Goal: Task Accomplishment & Management: Manage account settings

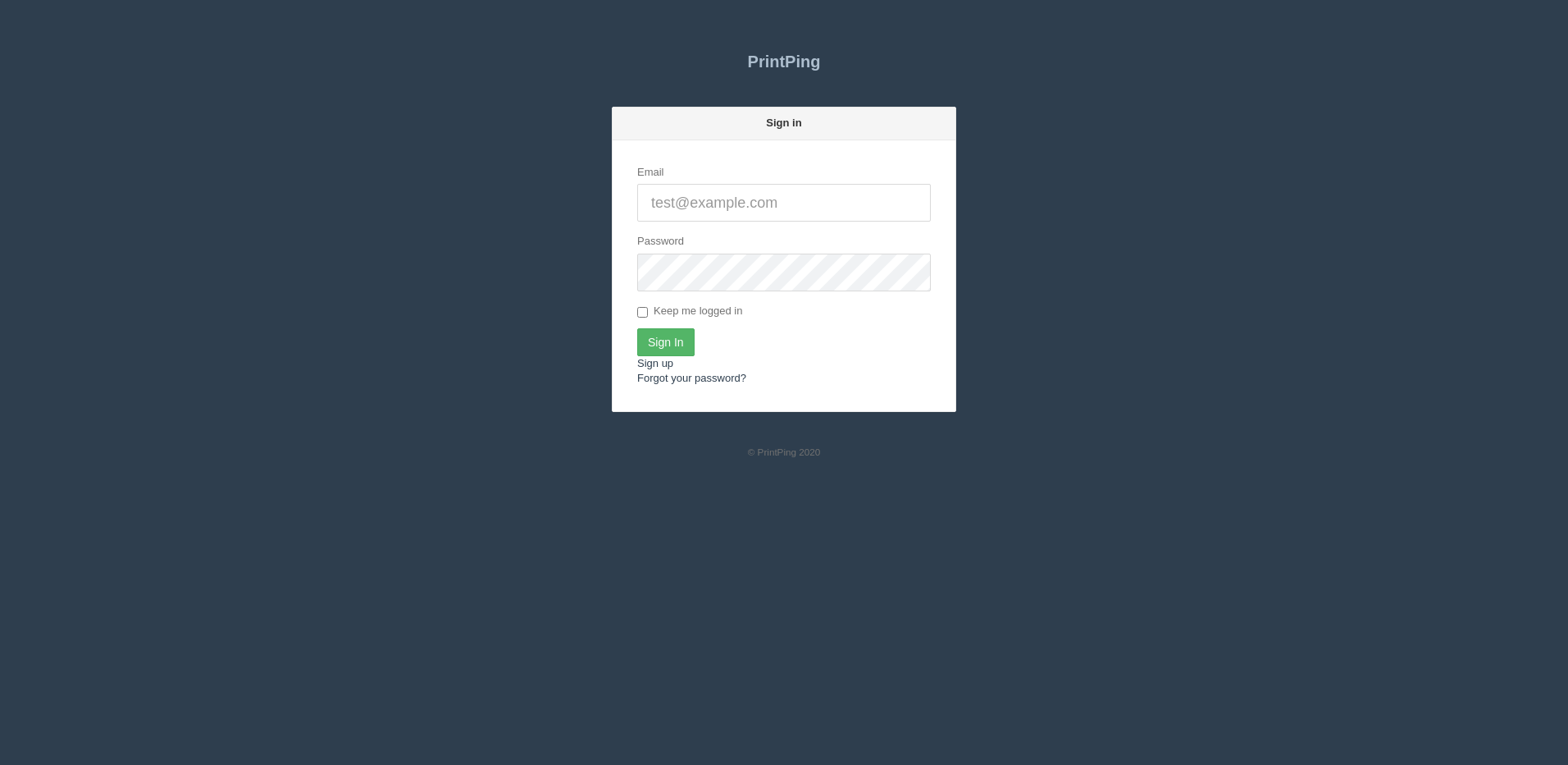
type input "[PERSON_NAME][EMAIL_ADDRESS][DOMAIN_NAME]"
click at [665, 341] on input "Sign In" at bounding box center [666, 342] width 57 height 28
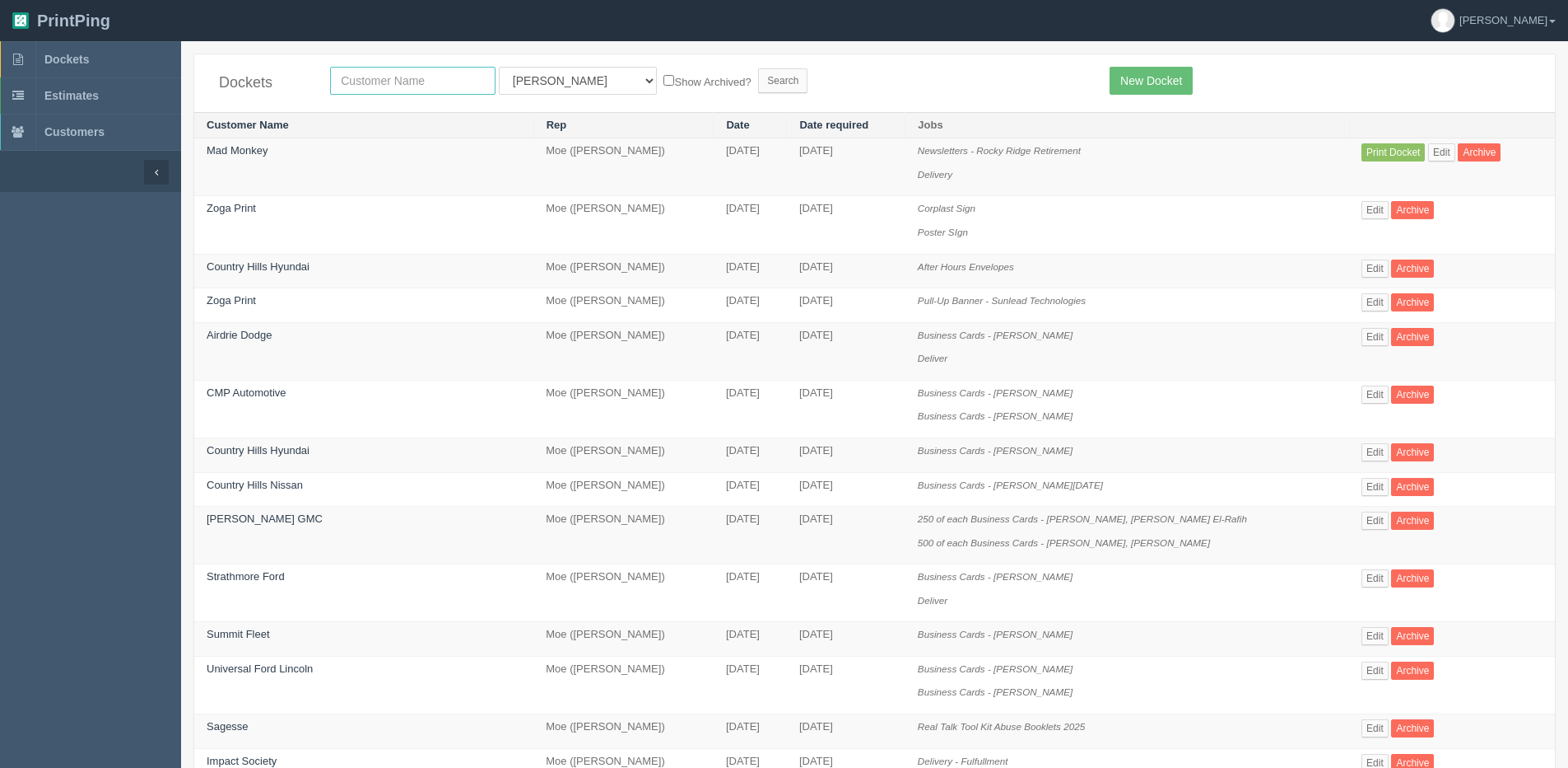
click at [386, 71] on input "text" at bounding box center [413, 80] width 165 height 28
type input "spud"
click at [758, 68] on input "Search" at bounding box center [783, 80] width 50 height 25
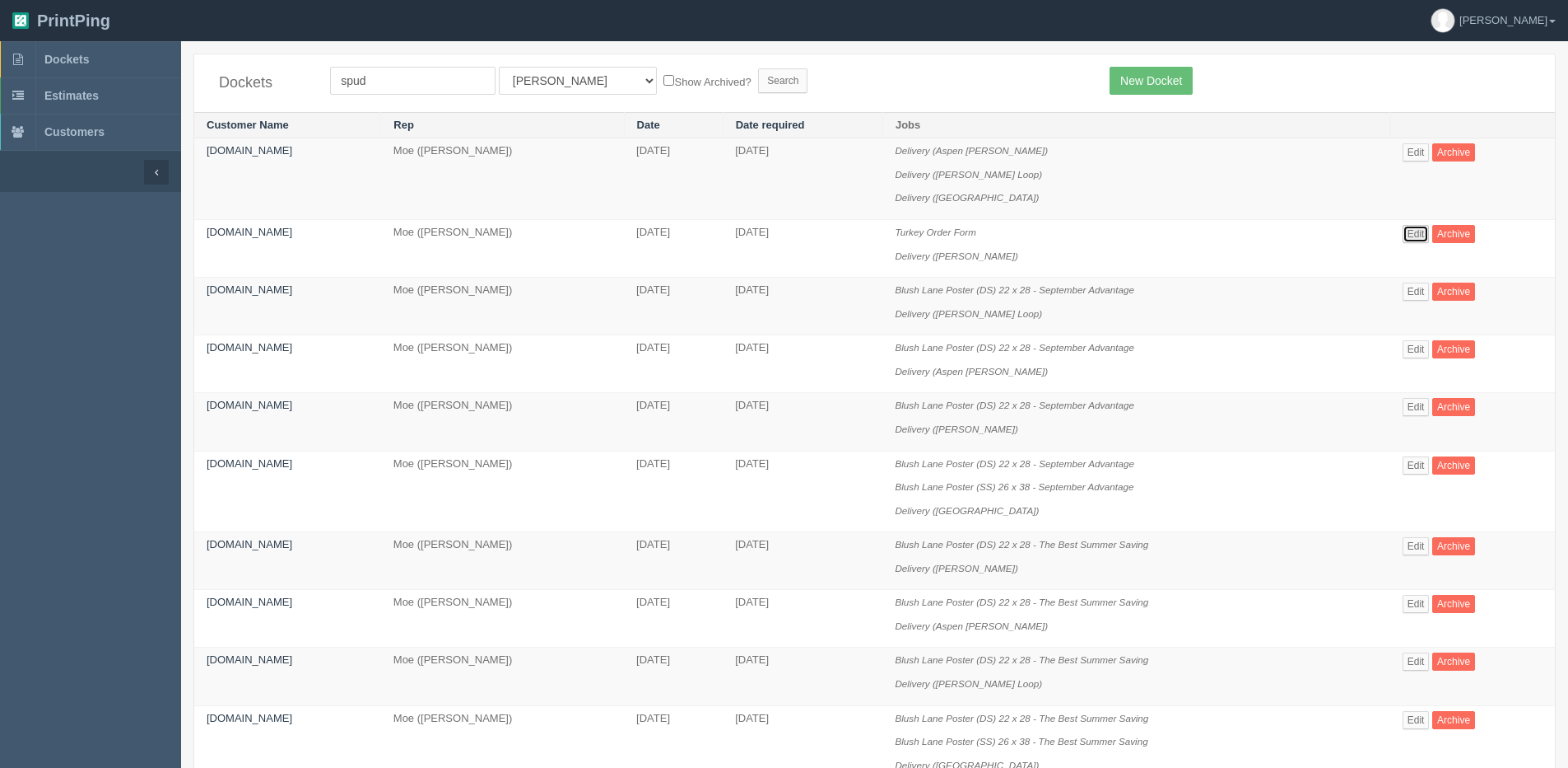
click at [1416, 236] on link "Edit" at bounding box center [1417, 233] width 27 height 18
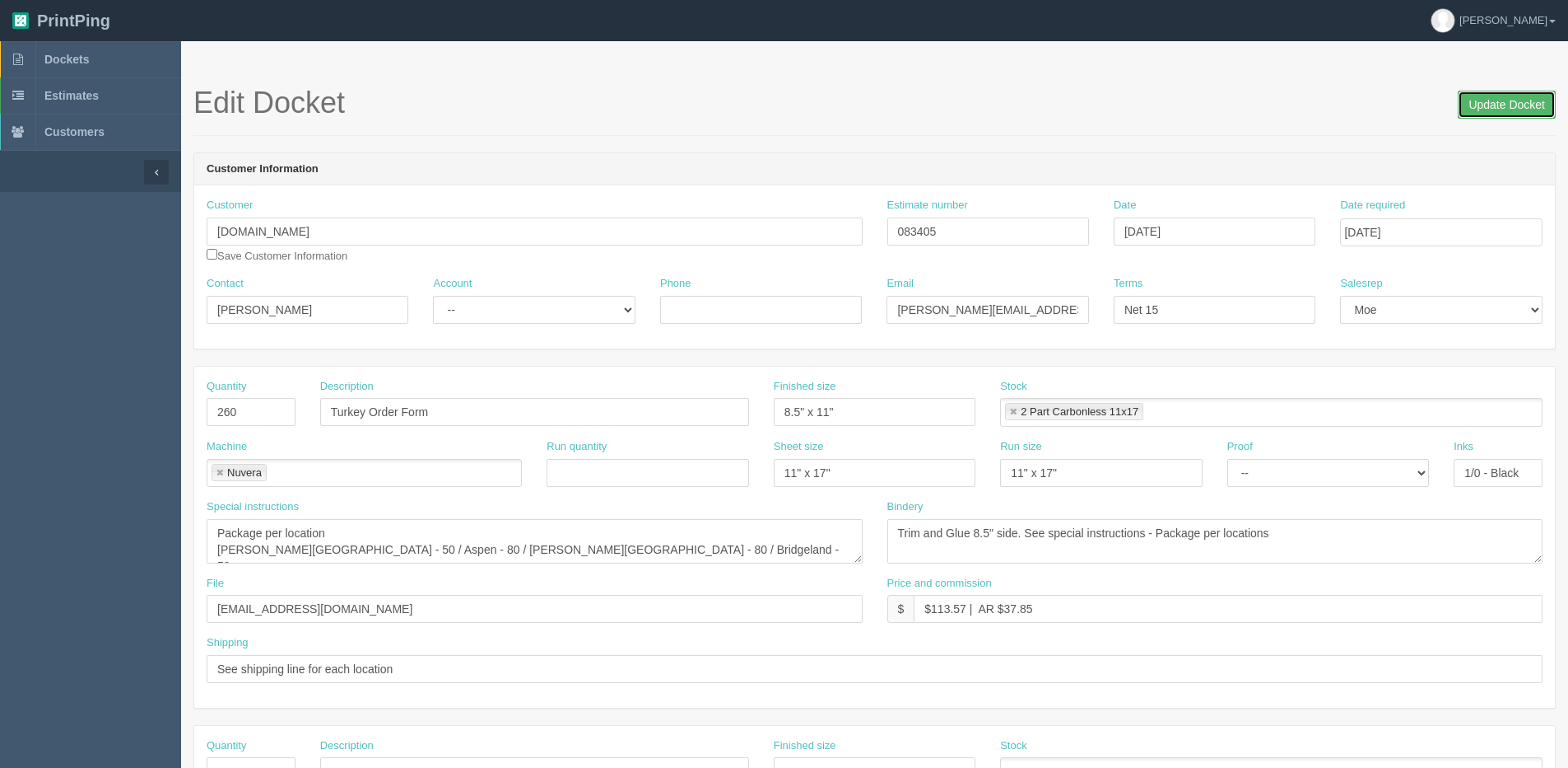
click at [1519, 109] on input "Update Docket" at bounding box center [1507, 104] width 98 height 28
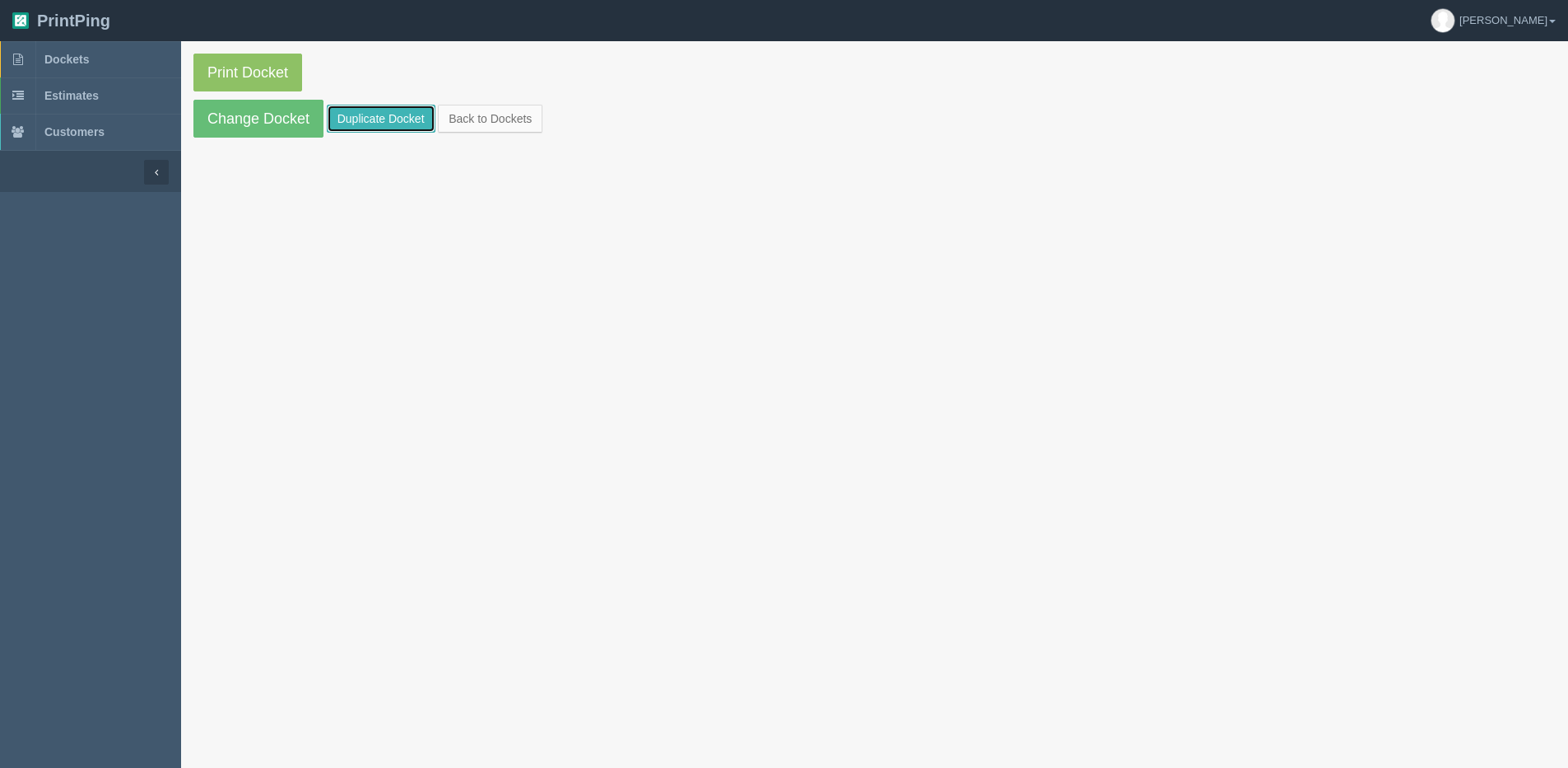
click at [385, 119] on link "Duplicate Docket" at bounding box center [381, 118] width 109 height 28
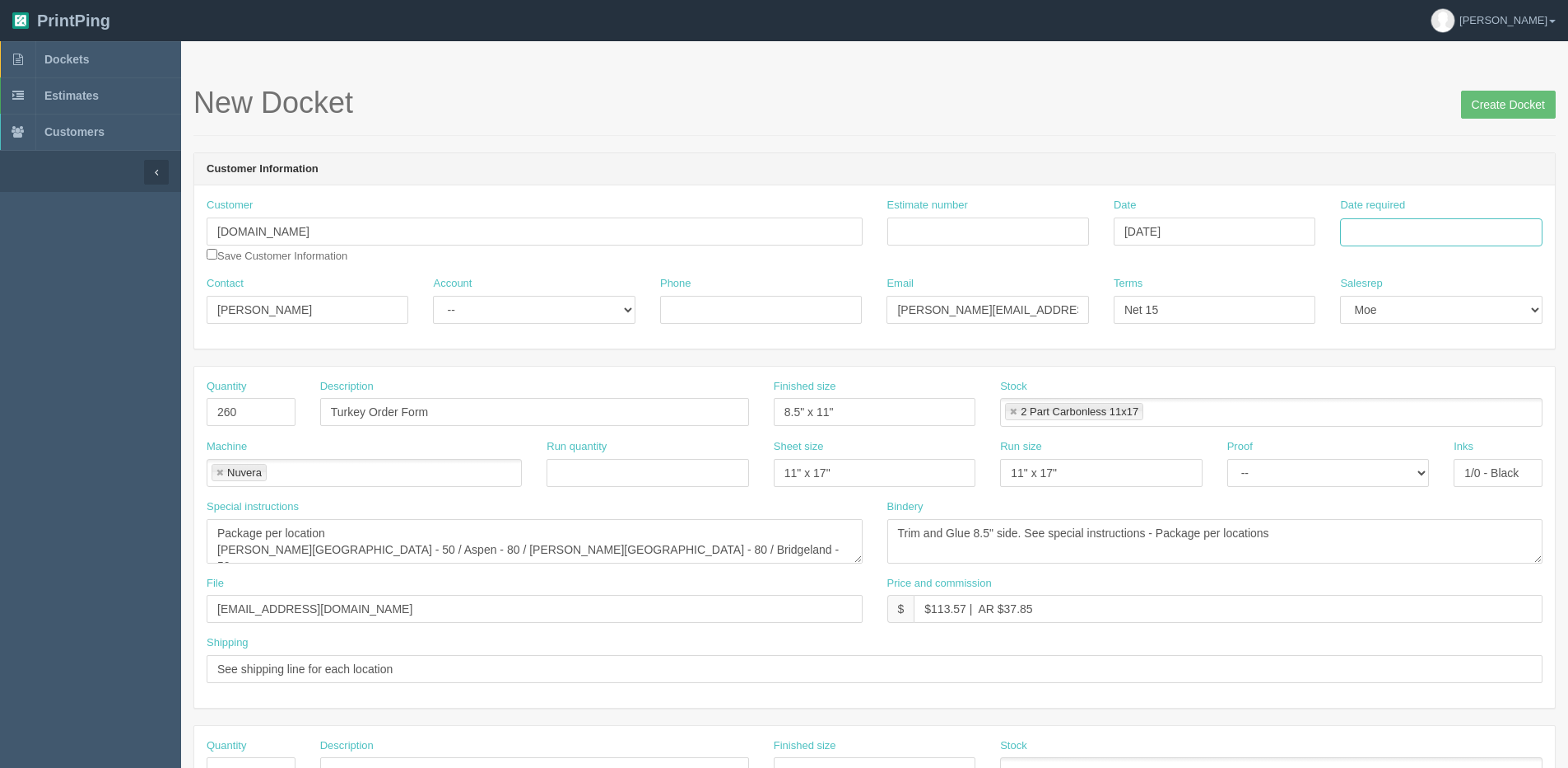
click at [1392, 220] on input "Date required" at bounding box center [1440, 231] width 202 height 28
click at [1383, 471] on th "Today" at bounding box center [1420, 460] width 153 height 24
type input "[DATE]"
click at [1470, 384] on td "26" at bounding box center [1466, 390] width 19 height 24
drag, startPoint x: 241, startPoint y: 404, endPoint x: 10, endPoint y: 442, distance: 234.1
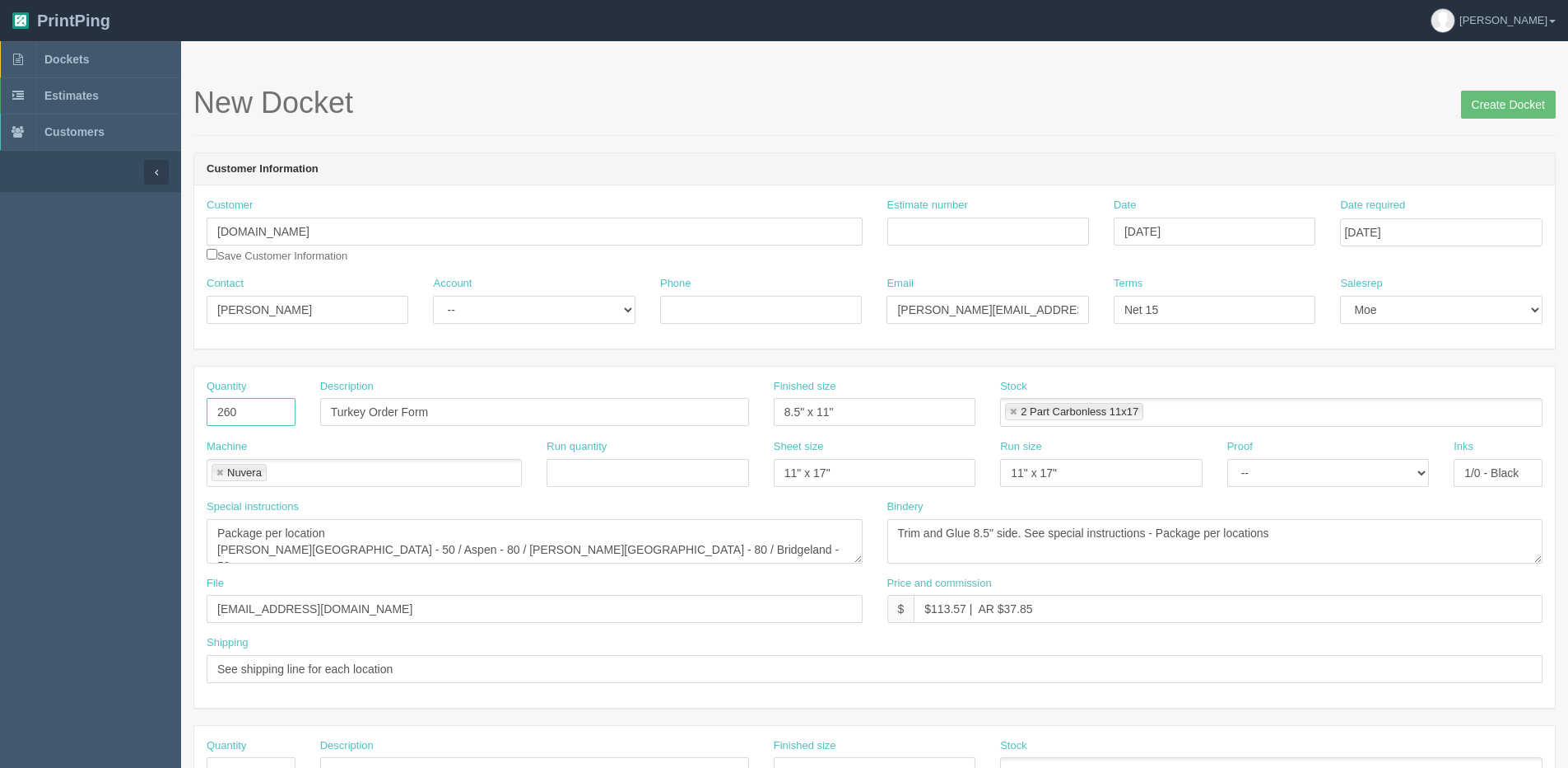
click at [10, 442] on section "Dockets Estimates Customers" at bounding box center [784, 769] width 1568 height 1455
type input "20"
drag, startPoint x: 528, startPoint y: 436, endPoint x: 526, endPoint y: 427, distance: 9.2
click at [528, 436] on div "Description Turkey Order Form" at bounding box center [534, 409] width 453 height 60
drag, startPoint x: 479, startPoint y: 411, endPoint x: 120, endPoint y: 409, distance: 359.0
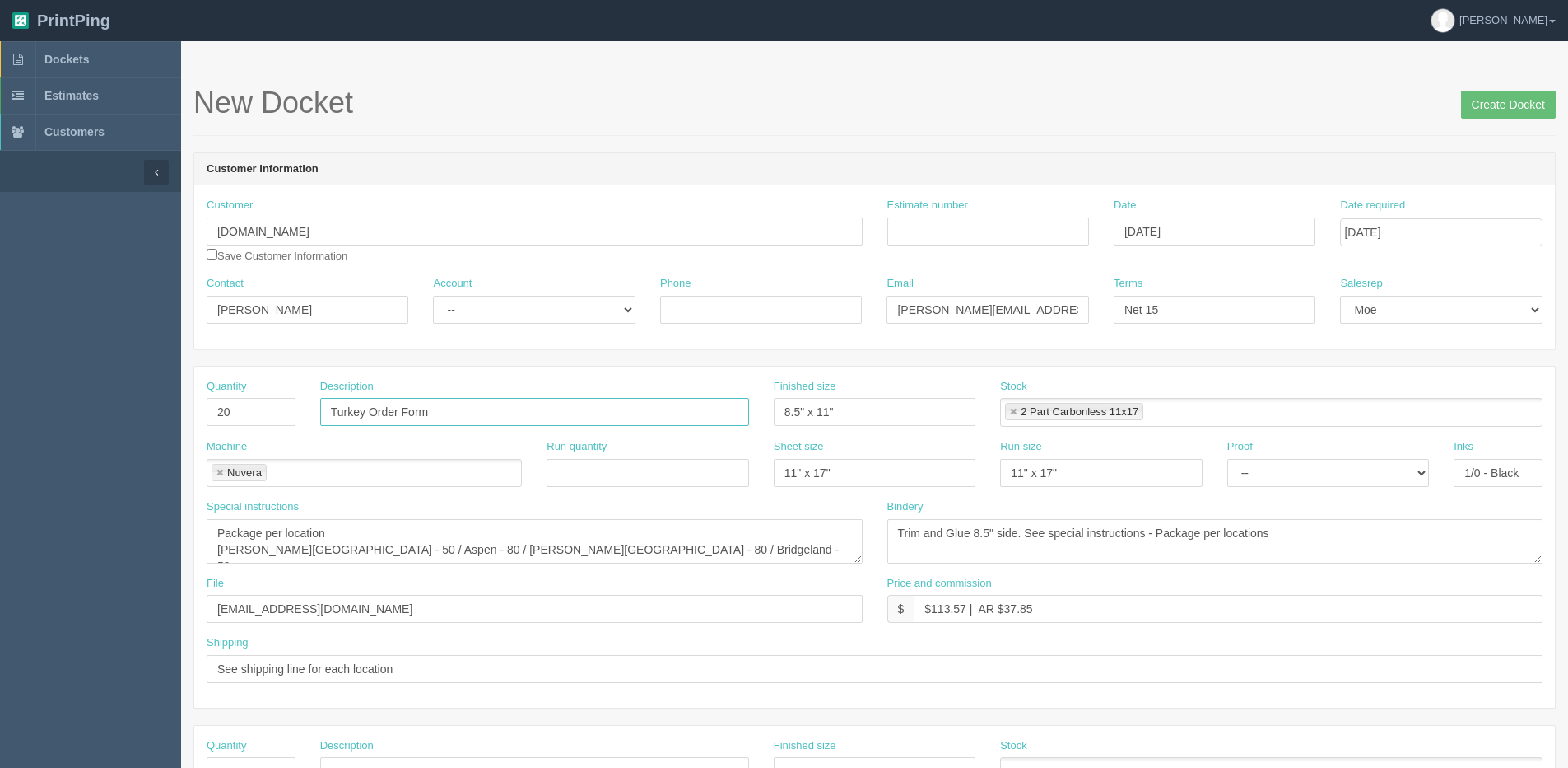
click at [125, 410] on section "Dockets Estimates Customers" at bounding box center [784, 769] width 1568 height 1455
type input "Truth and Reconciliation Postcard"
drag, startPoint x: 845, startPoint y: 418, endPoint x: 74, endPoint y: 486, distance: 774.0
click at [128, 503] on section "Dockets Estimates Customers" at bounding box center [784, 769] width 1568 height 1455
type input "6" x 9""
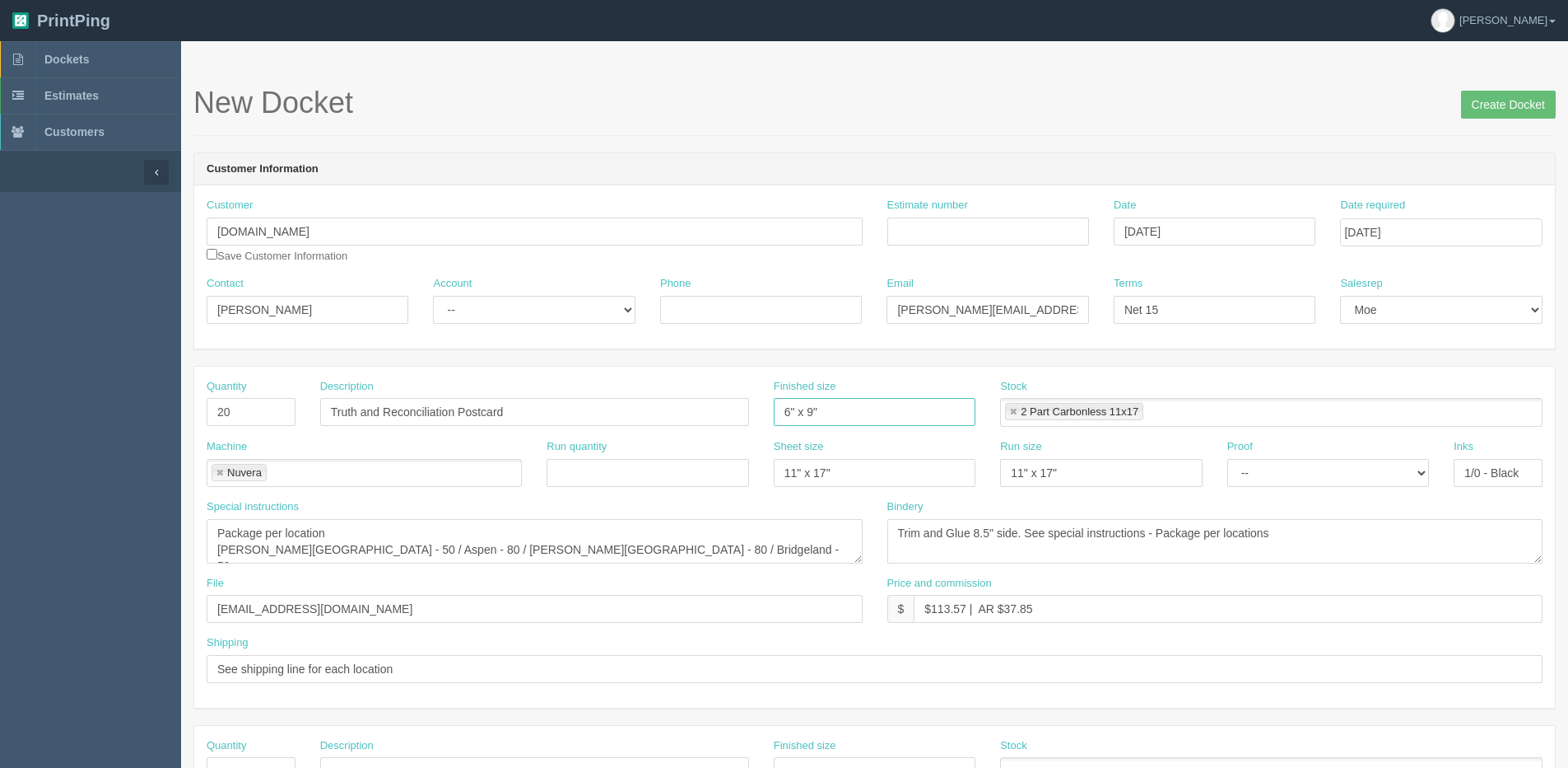
click at [1015, 411] on link at bounding box center [1013, 412] width 10 height 11
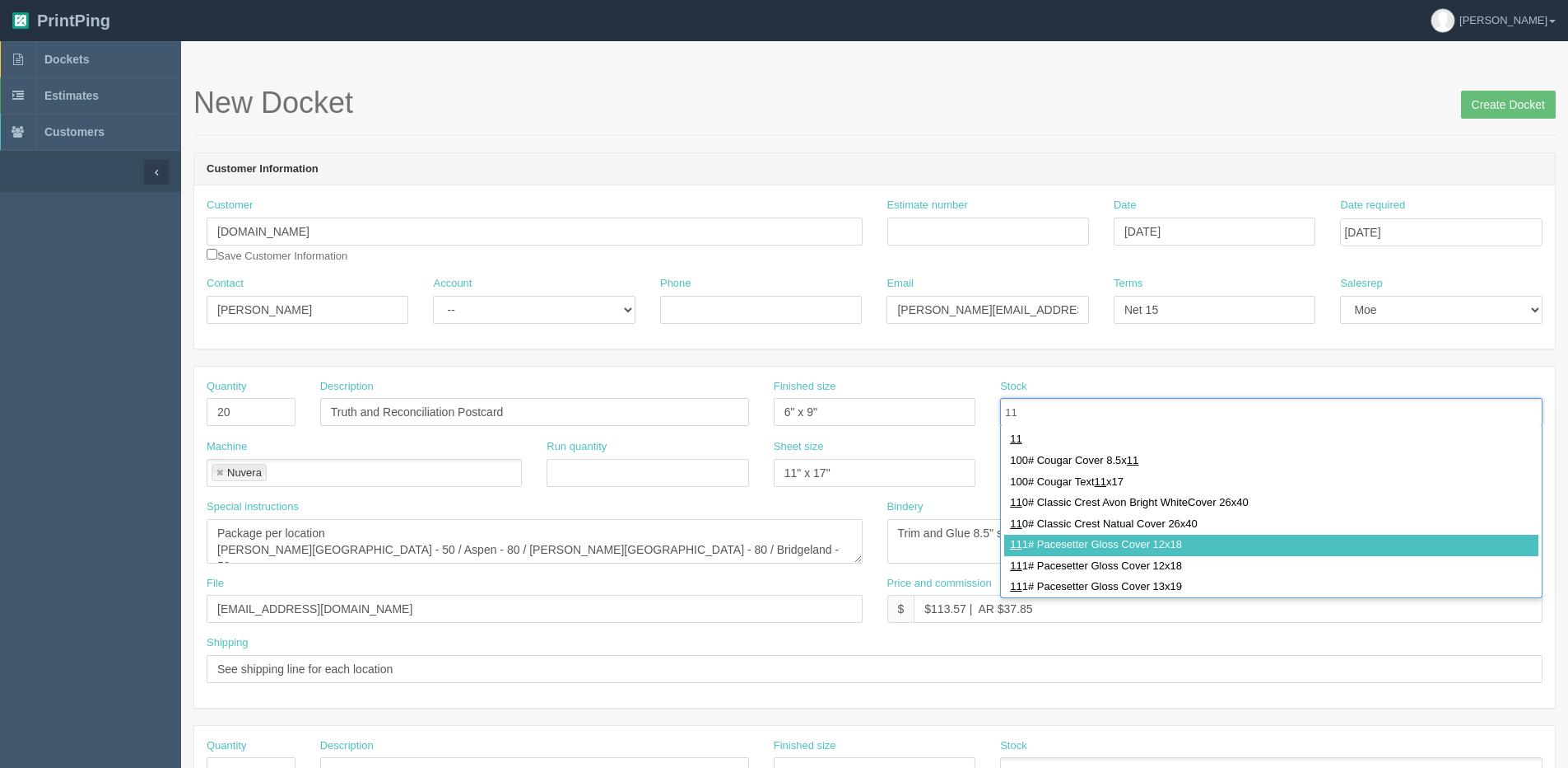
type input "11"
drag, startPoint x: 1078, startPoint y: 542, endPoint x: 1062, endPoint y: 535, distance: 17.5
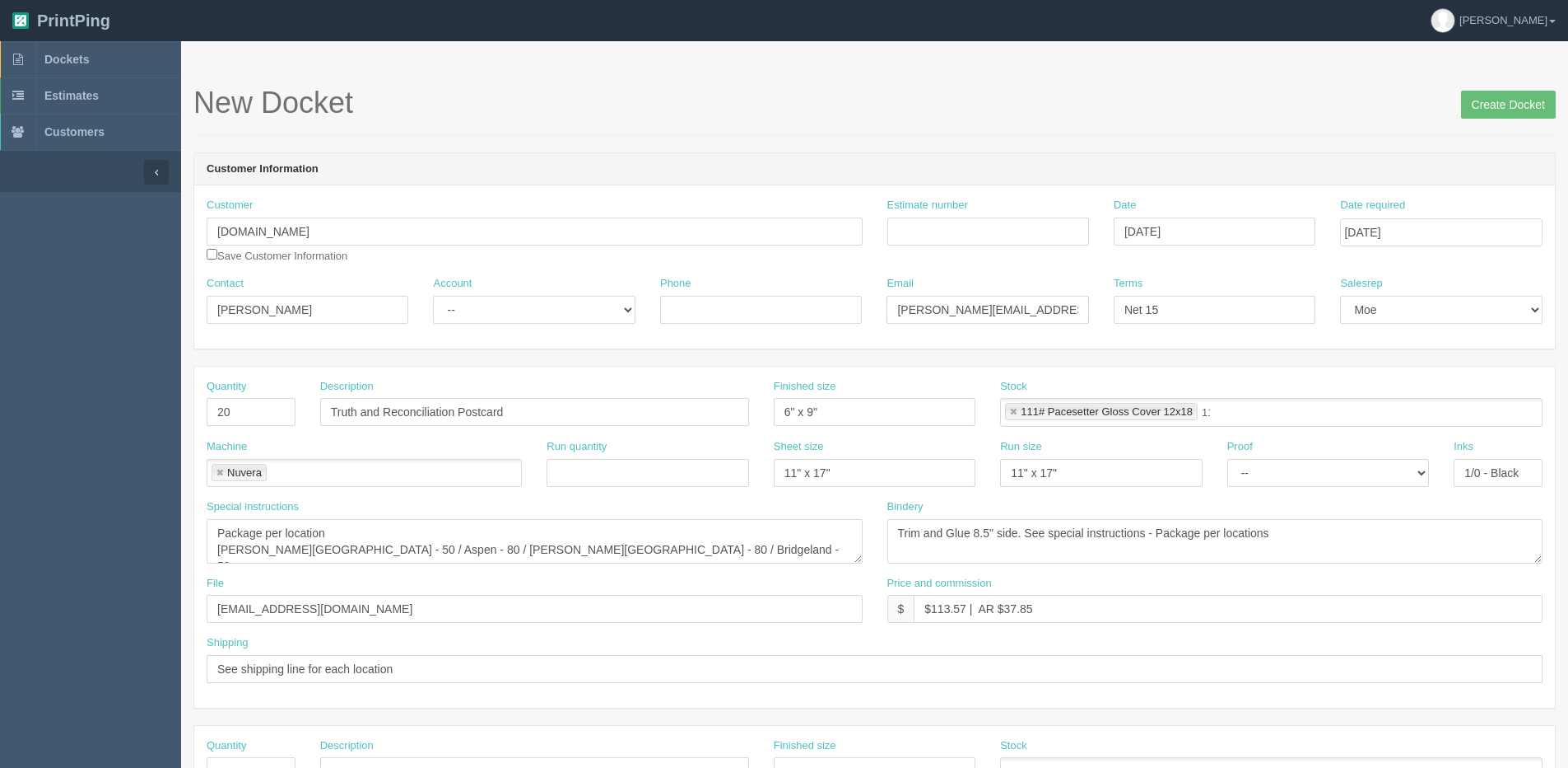
type input "111# Pacesetter Gloss Cover 12x18"
drag, startPoint x: 644, startPoint y: 476, endPoint x: 231, endPoint y: 476, distance: 413.0
click at [231, 476] on div "Machine Nuvera Nuvera Run quantity Sheet size 11" x 17" Run size 11" x 17" Proo…" at bounding box center [875, 469] width 1361 height 60
click at [849, 482] on input "11" x 17"" at bounding box center [875, 472] width 202 height 28
drag, startPoint x: 471, startPoint y: 477, endPoint x: 414, endPoint y: 472, distance: 57.2
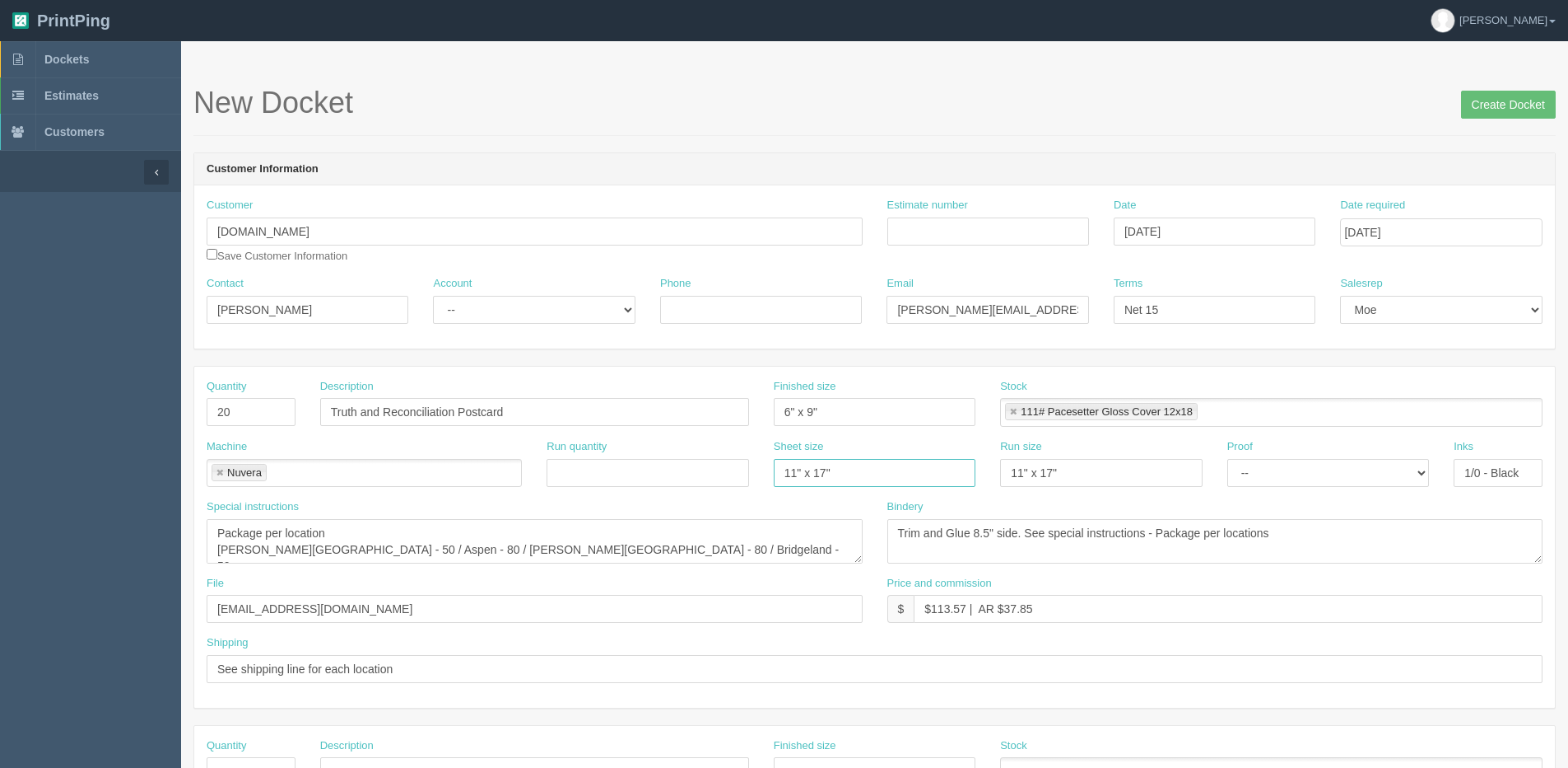
click at [415, 477] on div "Machine Nuvera Nuvera Run quantity Sheet size 11" x 17" Run size 11" x 17" Proo…" at bounding box center [875, 469] width 1361 height 60
type input "12" x 18""
drag, startPoint x: 1128, startPoint y: 480, endPoint x: 777, endPoint y: 495, distance: 351.3
click at [780, 495] on div "Machine Nuvera Nuvera Run quantity Sheet size 12" x 18" Run size 11" x 17" Proo…" at bounding box center [875, 469] width 1361 height 60
type input "12" x 18""
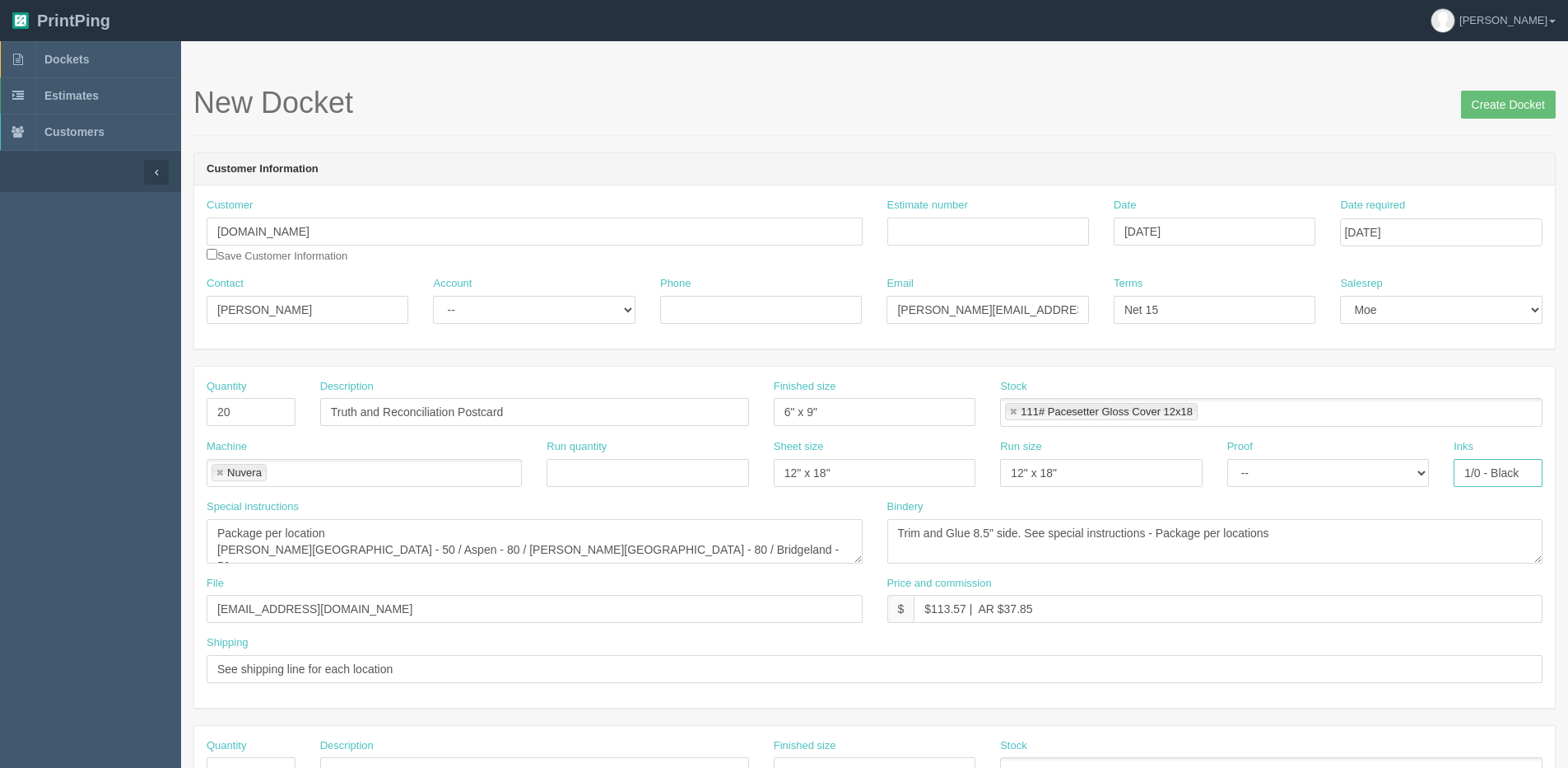
drag, startPoint x: 1524, startPoint y: 477, endPoint x: 1162, endPoint y: 503, distance: 362.9
click at [1162, 503] on div "Quantity 20 Description Truth and Reconciliation Postcard Finished size 6" x 9"…" at bounding box center [875, 537] width 1361 height 341
type input "1"
click at [1502, 479] on input "4/4" at bounding box center [1498, 472] width 89 height 28
type input "4/0"
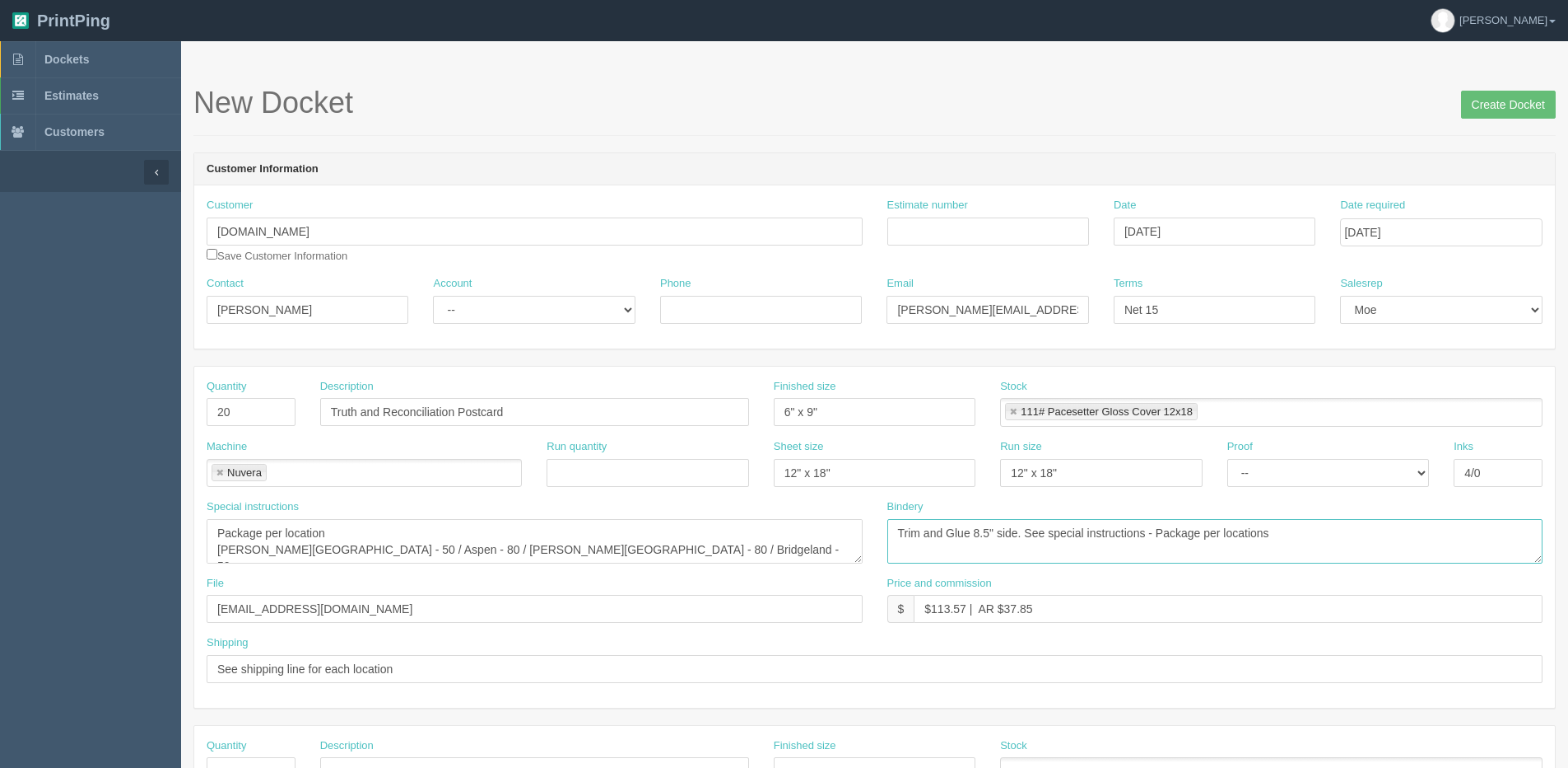
drag, startPoint x: 924, startPoint y: 532, endPoint x: 1573, endPoint y: 395, distance: 663.3
click at [1568, 395] on html "PrintPing Dan Edit account ( dan@allrush.ca ) Logout Dockets Estimates Customers" at bounding box center [784, 748] width 1568 height 1496
type textarea "Trim to size pack in 5's"
click at [285, 545] on textarea "Package per location Whyte Ave - 50 / Aspen - 80 / Marda Loop - 80 / Bridgeland…" at bounding box center [534, 541] width 656 height 45
type textarea "Package per location Whyte Ave - 5 / Aspen - 5 / Marda Loop - 5 / Bridgeland - 5"
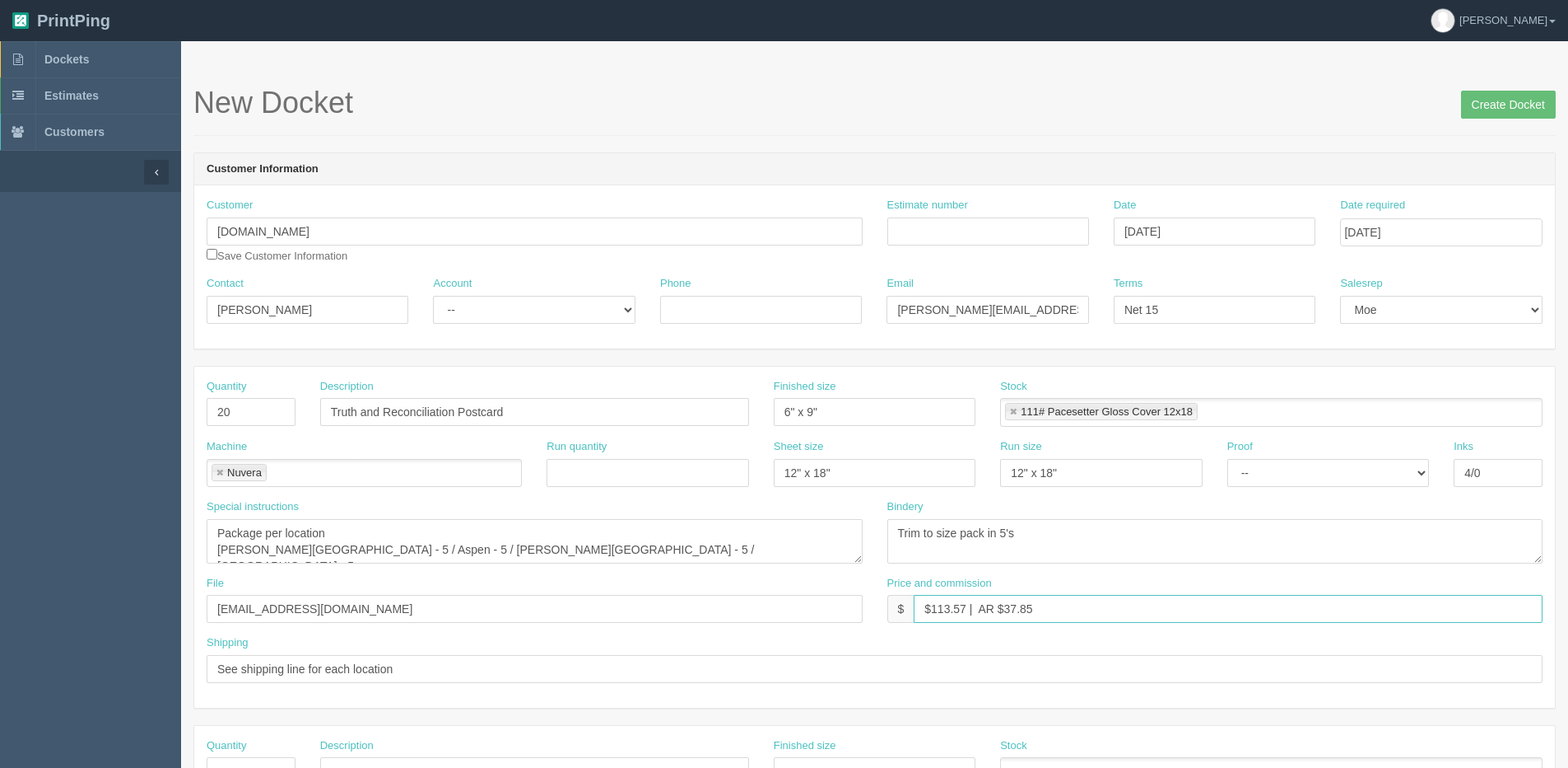
drag, startPoint x: 933, startPoint y: 607, endPoint x: 968, endPoint y: 611, distance: 35.2
click at [968, 611] on input "$113.57 | AR $37.85" at bounding box center [1228, 608] width 629 height 28
drag, startPoint x: 1000, startPoint y: 606, endPoint x: 1179, endPoint y: 596, distance: 179.3
click at [1179, 596] on input "$69.27 | AR $37.85" at bounding box center [1228, 608] width 629 height 28
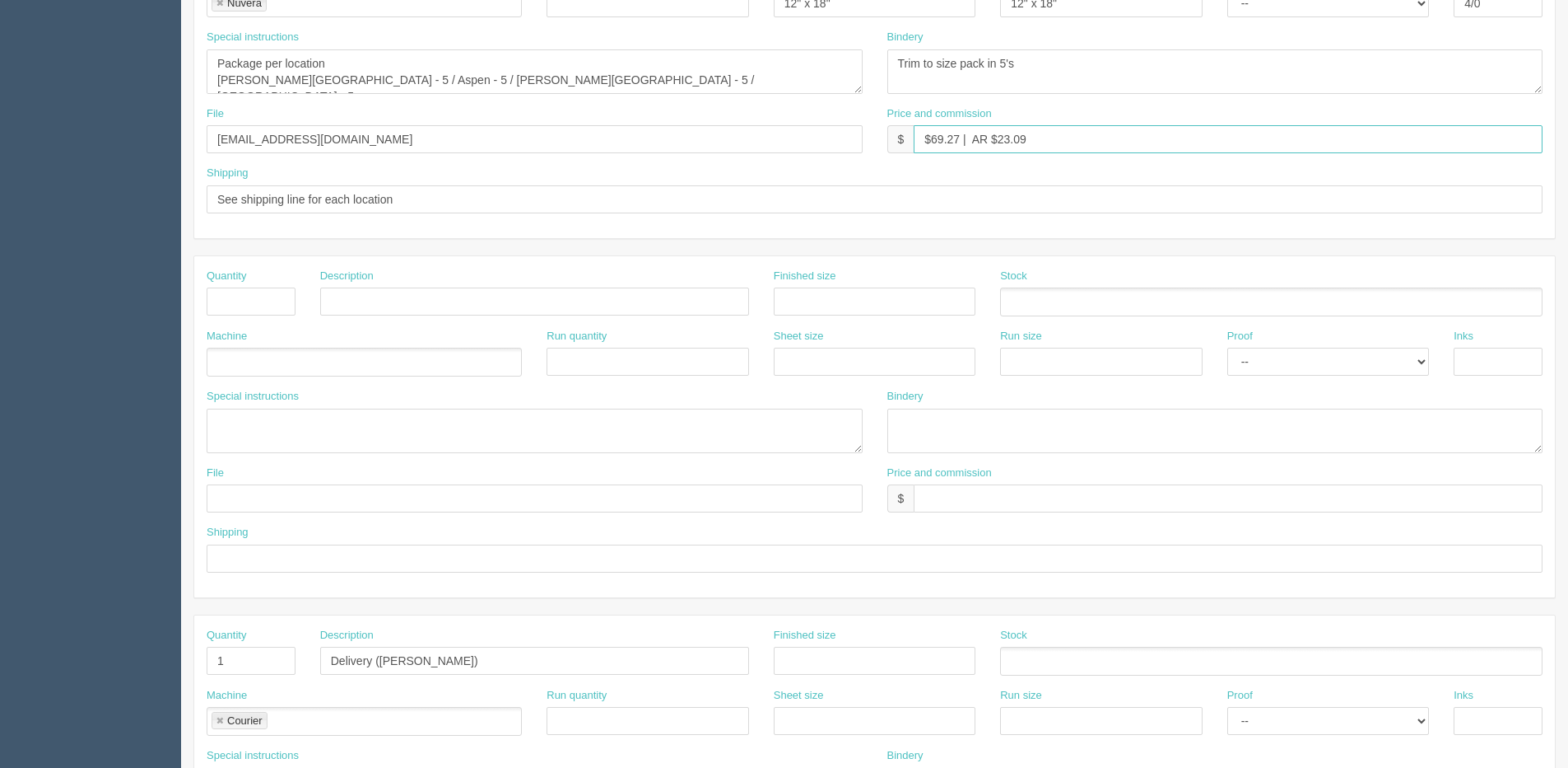
scroll to position [69, 0]
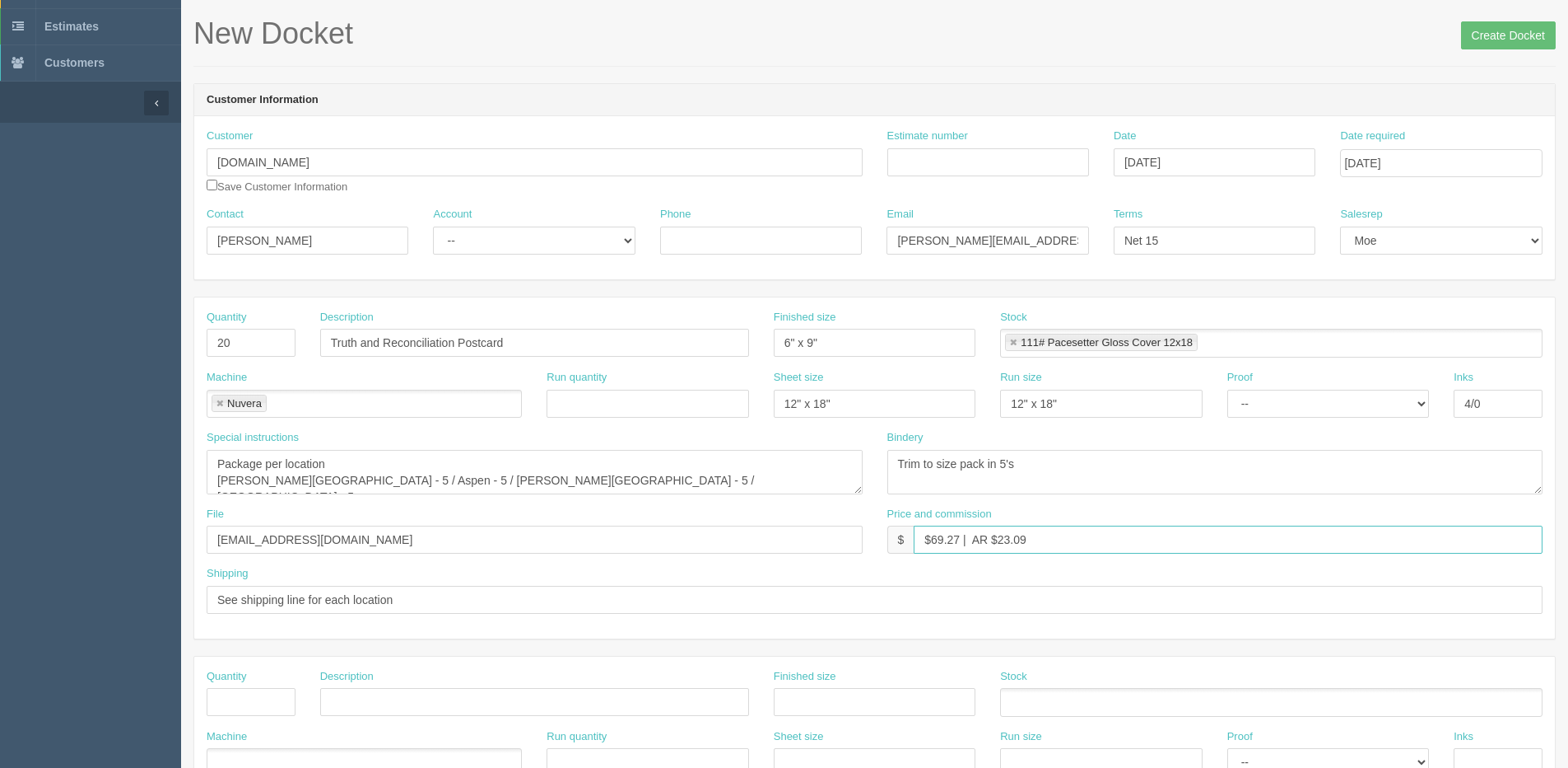
type input "$69.27 | AR $23.09"
drag, startPoint x: 102, startPoint y: 389, endPoint x: -144, endPoint y: 399, distance: 246.2
click at [0, 399] on html "PrintPing Dan Edit account ( dan@allrush.ca ) Logout Dockets Estimates Customers" at bounding box center [784, 678] width 1568 height 1496
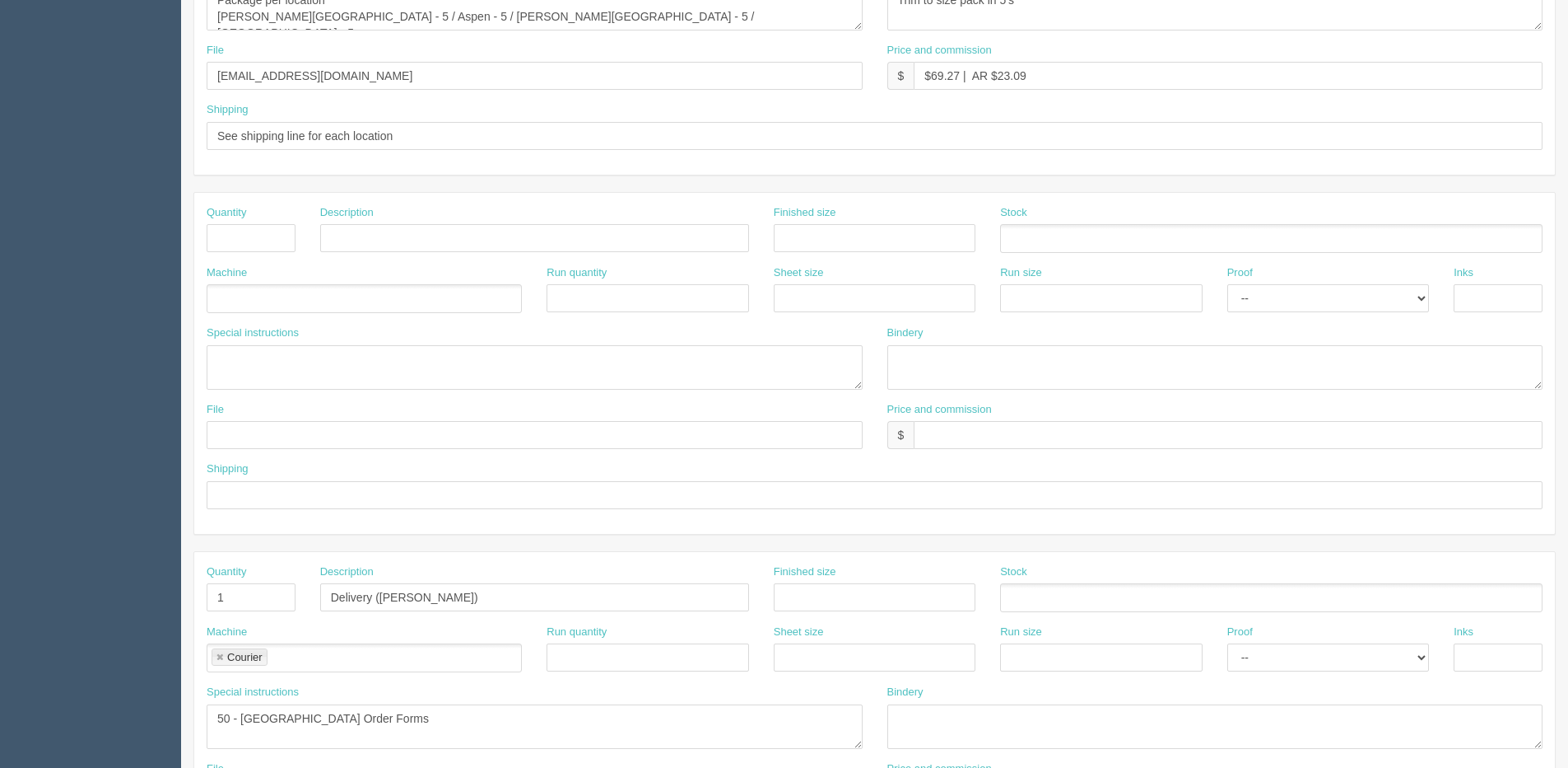
scroll to position [728, 0]
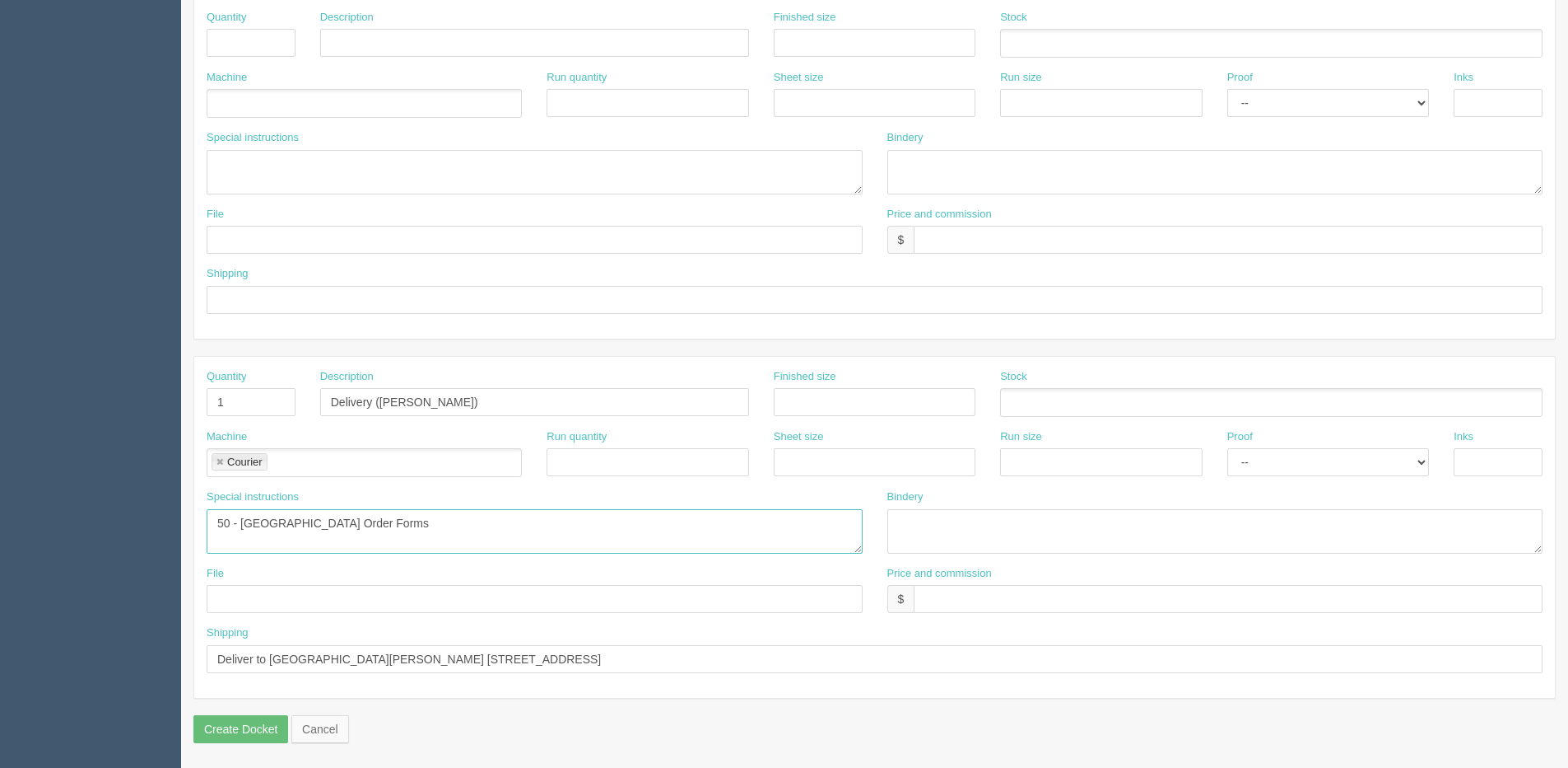
click at [0, 588] on html "PrintPing Dan Edit account ( dan@allrush.ca ) Logout Dockets Estimates Customers" at bounding box center [784, 19] width 1568 height 1496
paste textarea "Truth and Reconciliation Postcard"
click at [209, 522] on textarea "50 - Turkey Order Forms" at bounding box center [534, 531] width 656 height 45
click at [220, 515] on textarea "50 - Turkey Order Forms" at bounding box center [534, 531] width 656 height 45
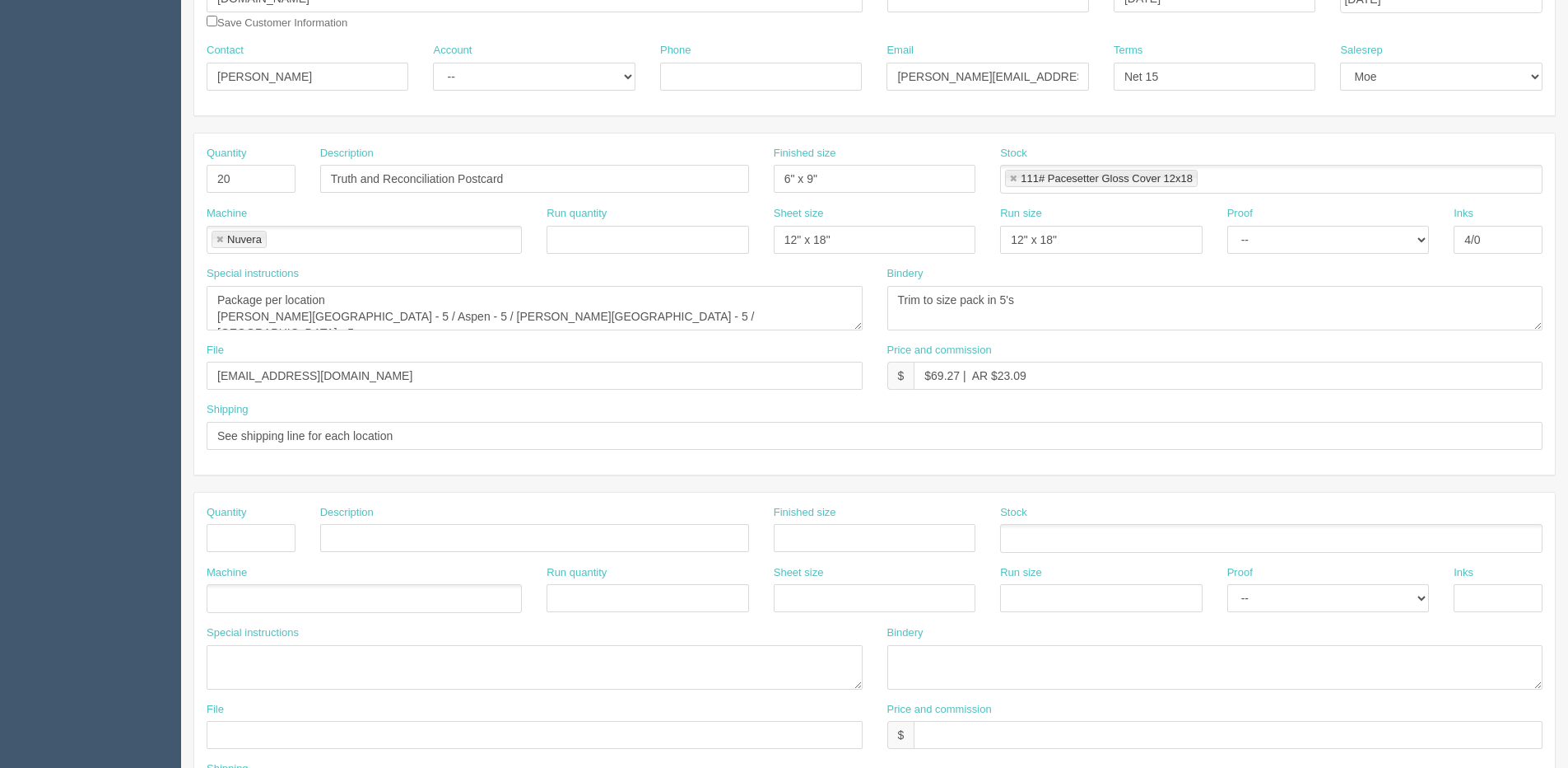
scroll to position [0, 0]
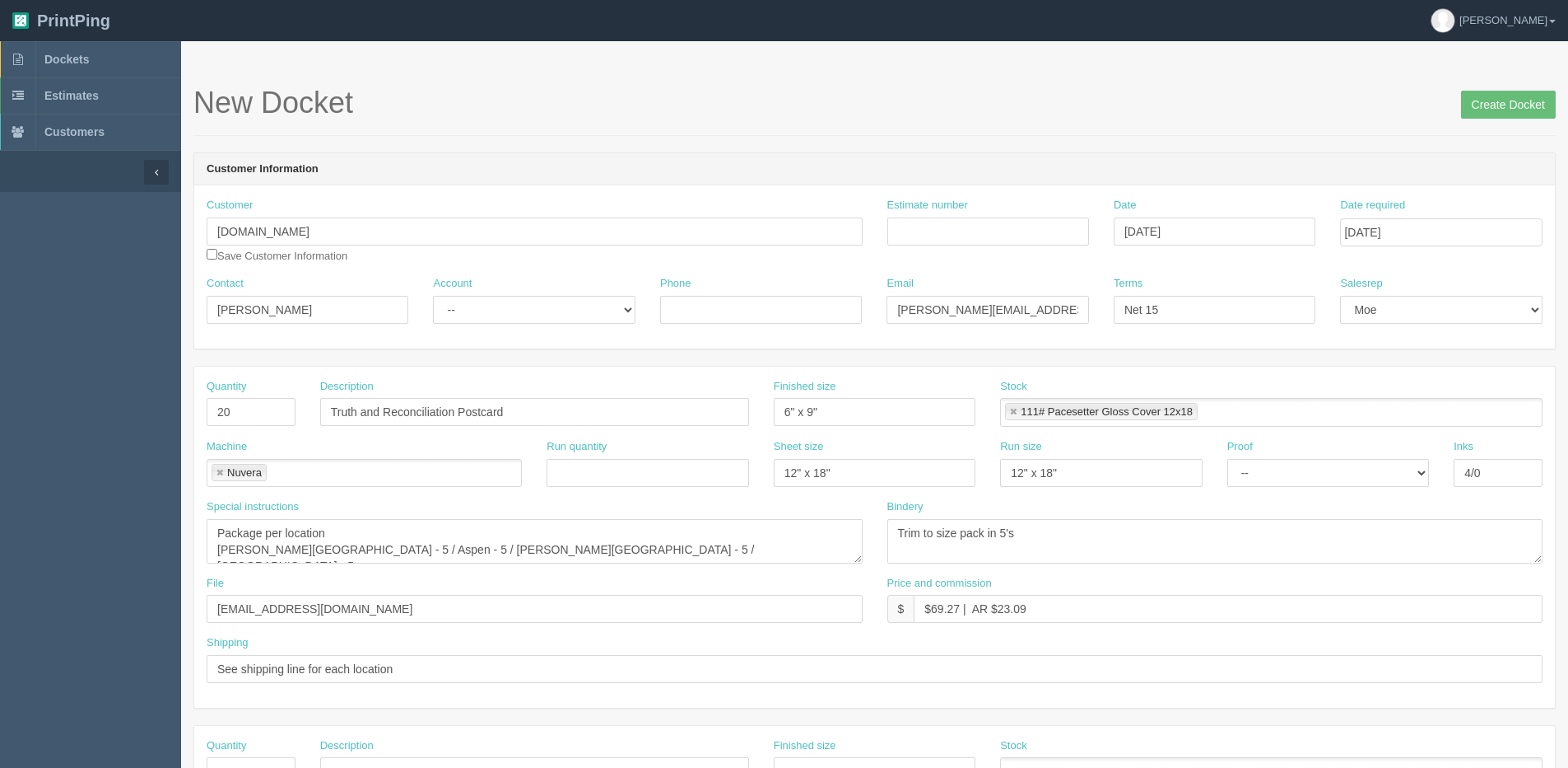
type textarea "Ship Overnight to arrive on Monday 5 - Truth and Reconciliation Postcard"
click at [987, 237] on input "Estimate number" at bounding box center [988, 231] width 202 height 28
type input "092627"
click at [1516, 107] on input "Create Docket" at bounding box center [1509, 104] width 95 height 28
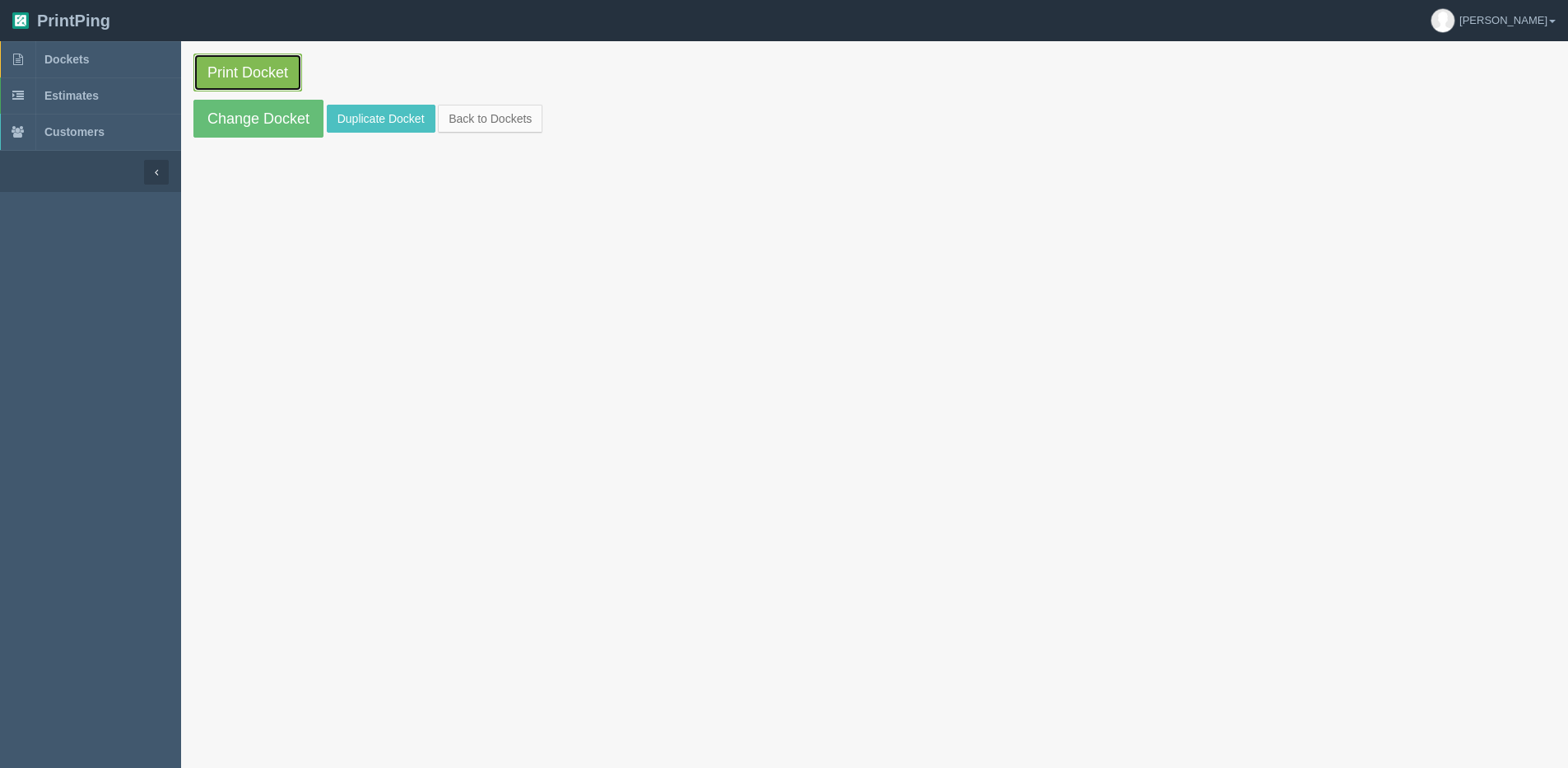
click at [252, 66] on link "Print Docket" at bounding box center [247, 72] width 109 height 38
drag, startPoint x: 485, startPoint y: 128, endPoint x: 421, endPoint y: 123, distance: 64.2
click at [485, 128] on link "Back to Dockets" at bounding box center [491, 118] width 105 height 28
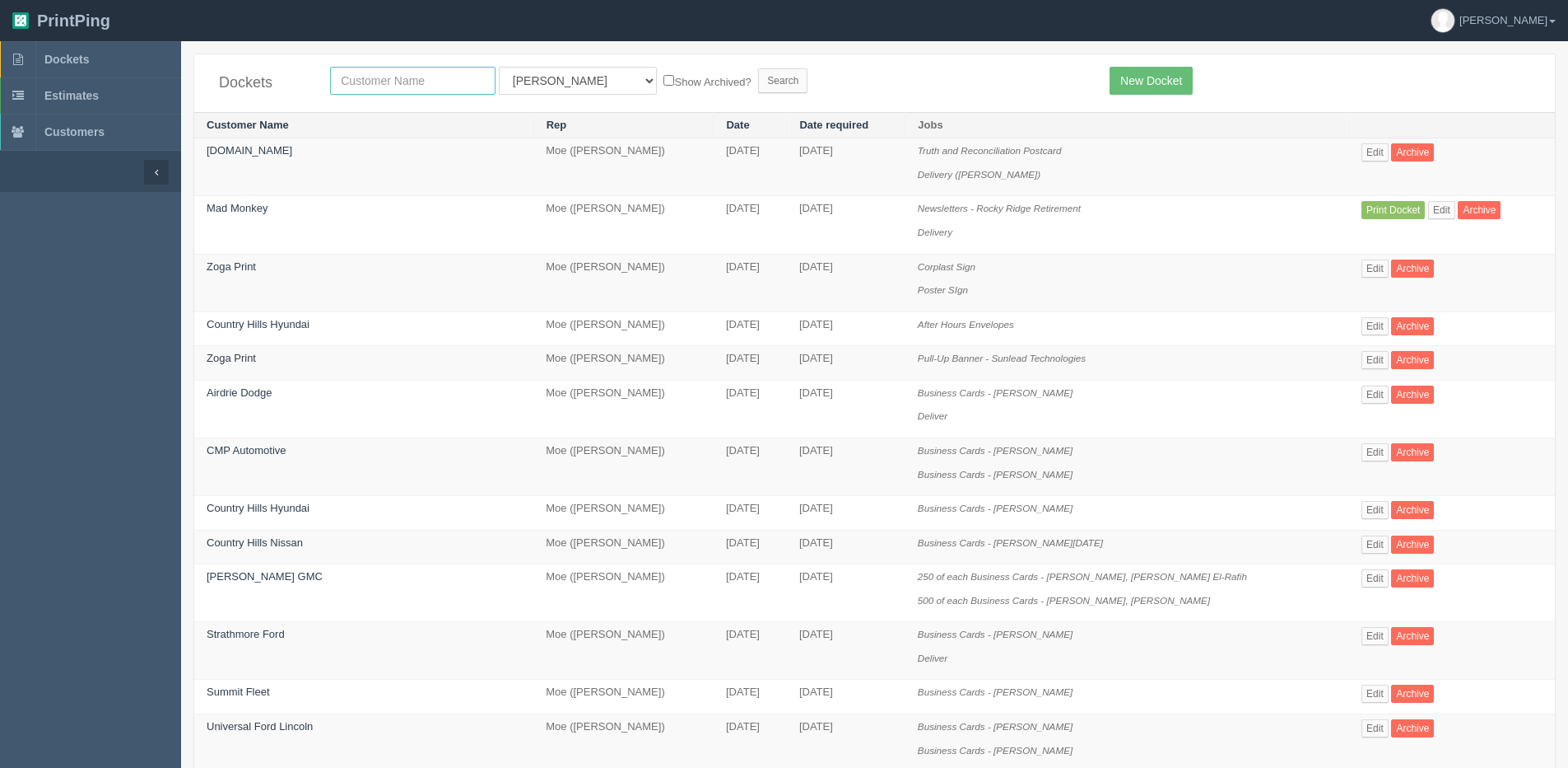
click at [404, 90] on input "text" at bounding box center [413, 80] width 165 height 28
type input "spud"
click at [758, 68] on input "Search" at bounding box center [783, 80] width 50 height 25
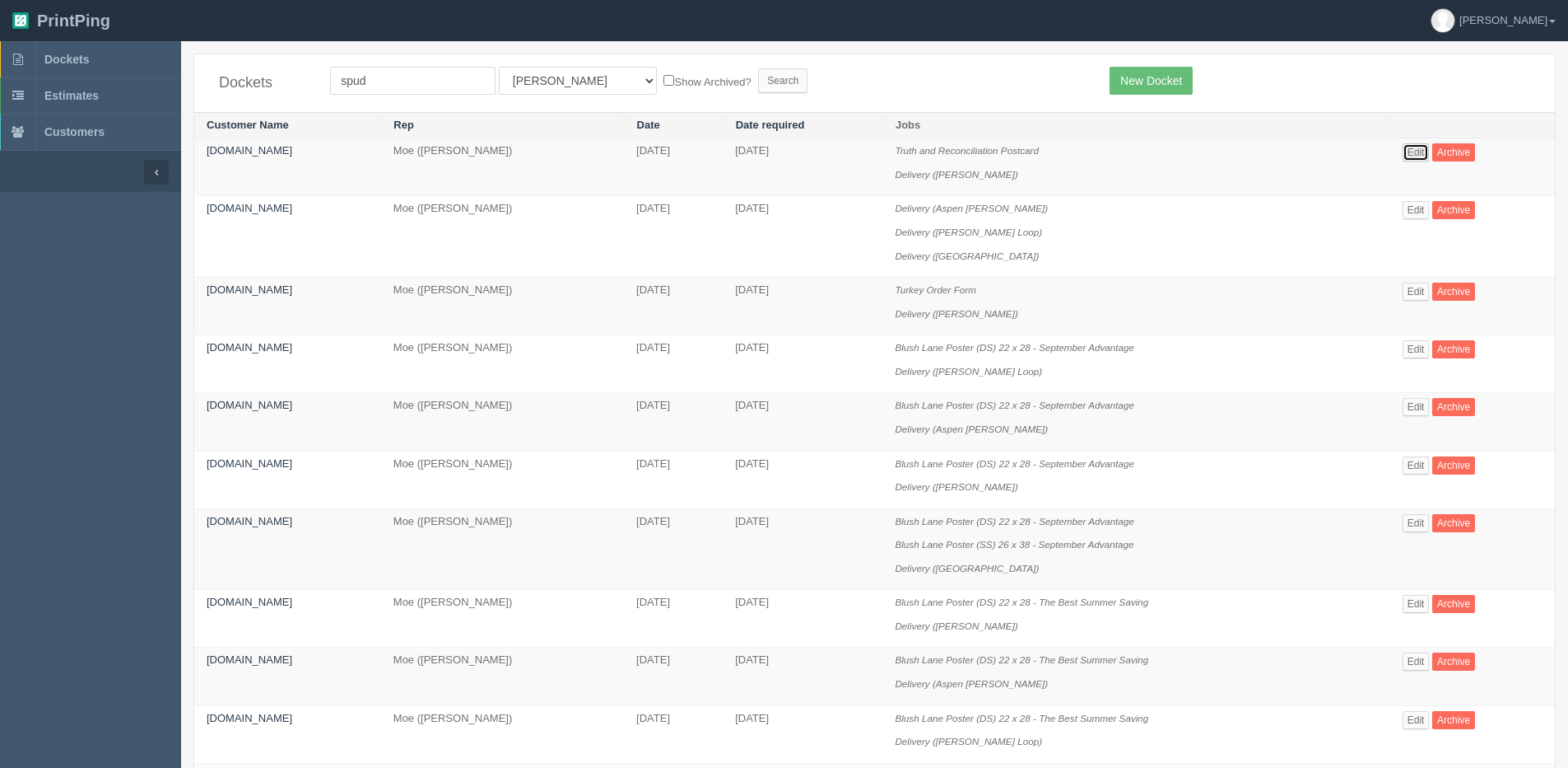
click at [1419, 149] on link "Edit" at bounding box center [1417, 152] width 27 height 18
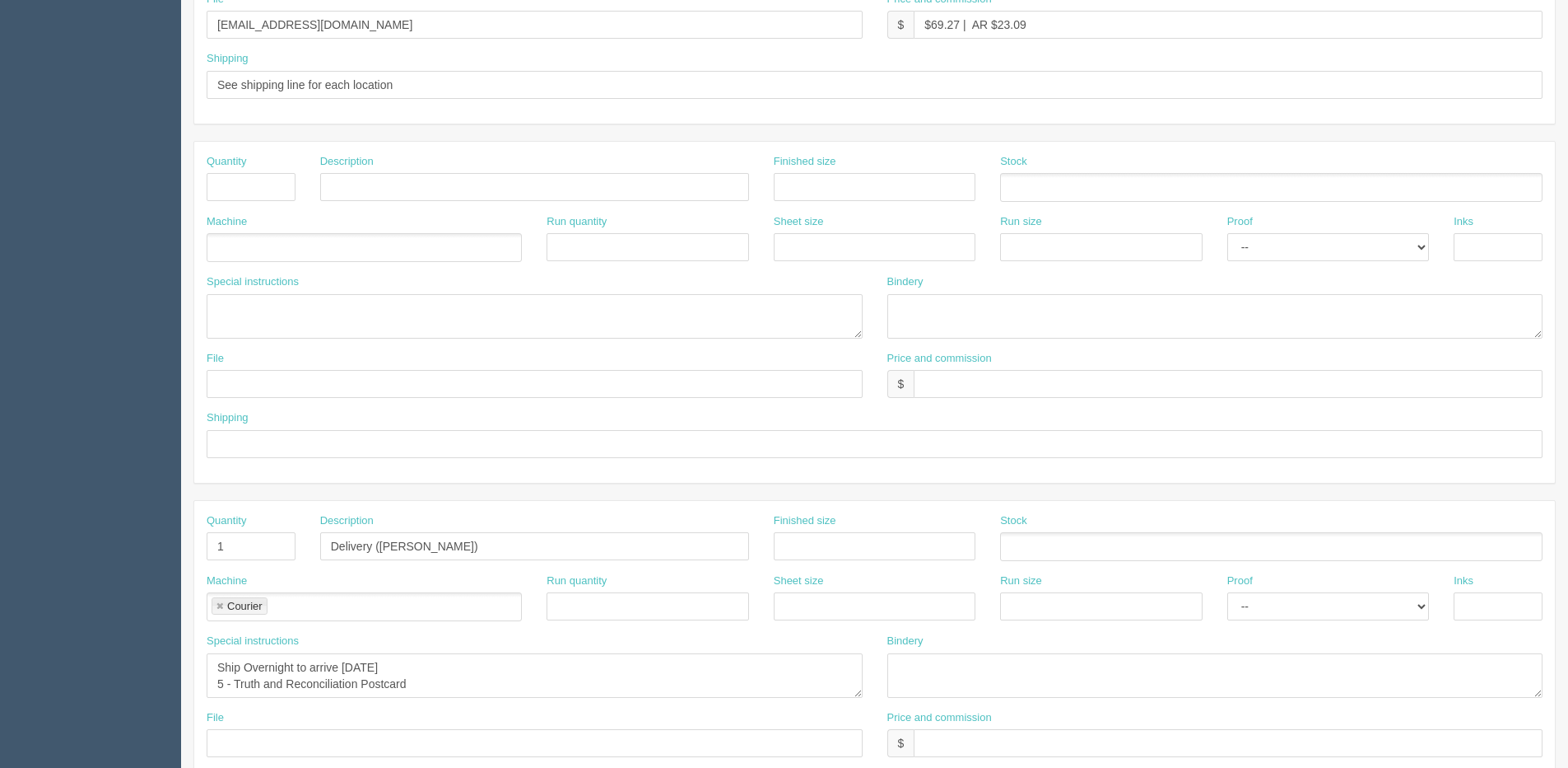
scroll to position [728, 0]
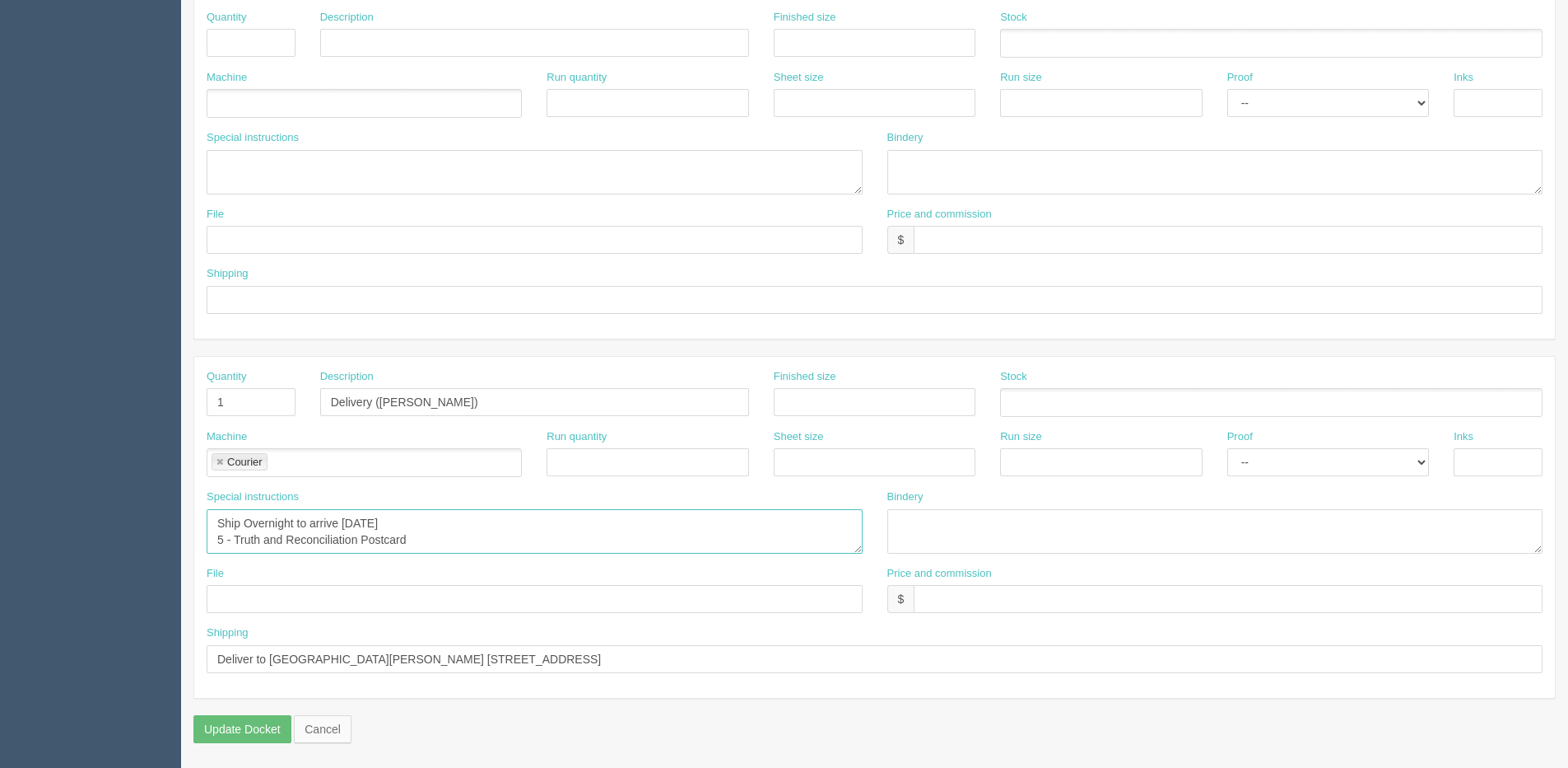
drag, startPoint x: 399, startPoint y: 538, endPoint x: 191, endPoint y: 537, distance: 208.0
click at [191, 537] on section "Edit Docket Update Docket Customer Information Customer Spud.ca Save Customer I…" at bounding box center [875, 41] width 1387 height 1455
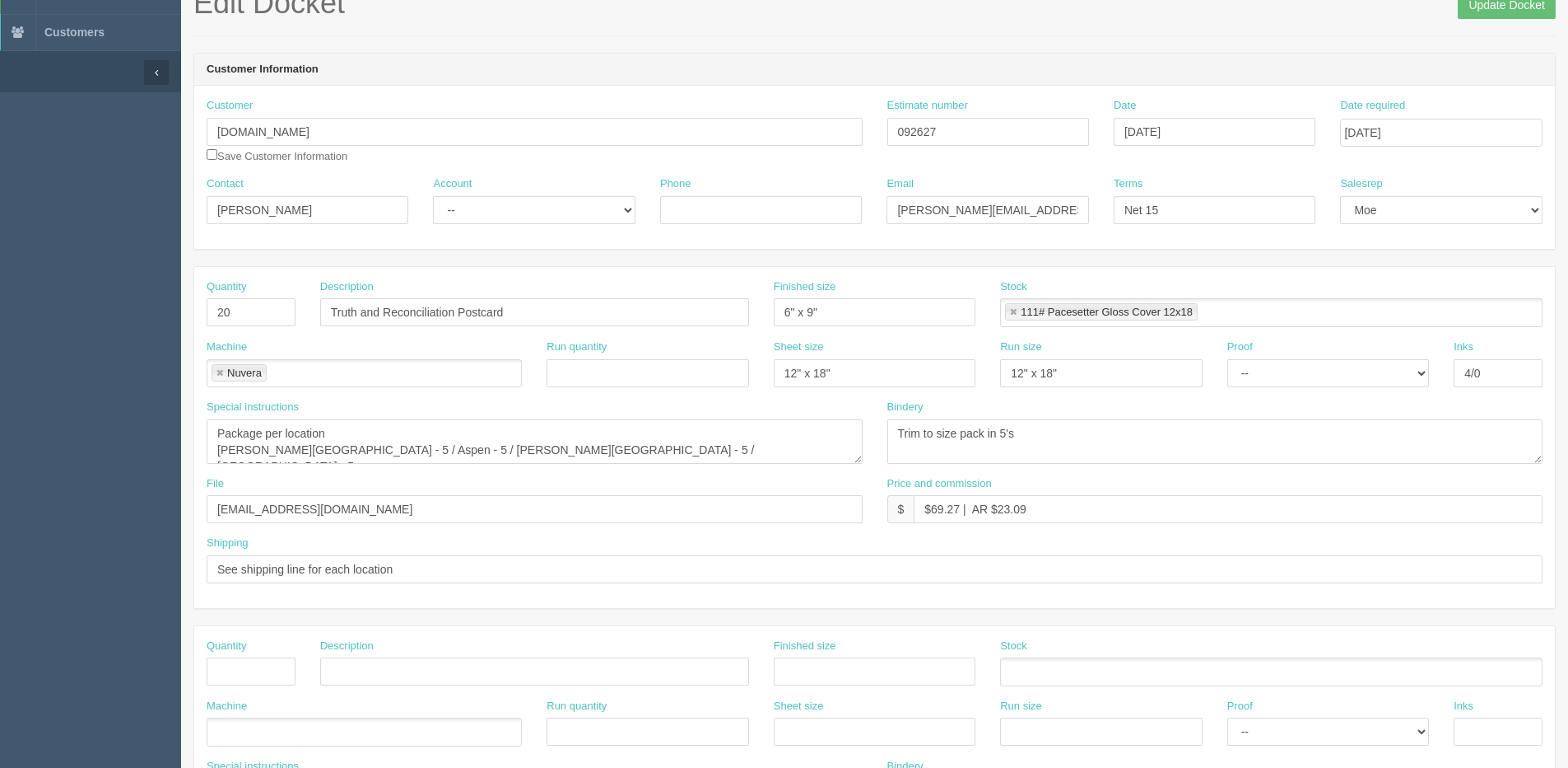
scroll to position [0, 0]
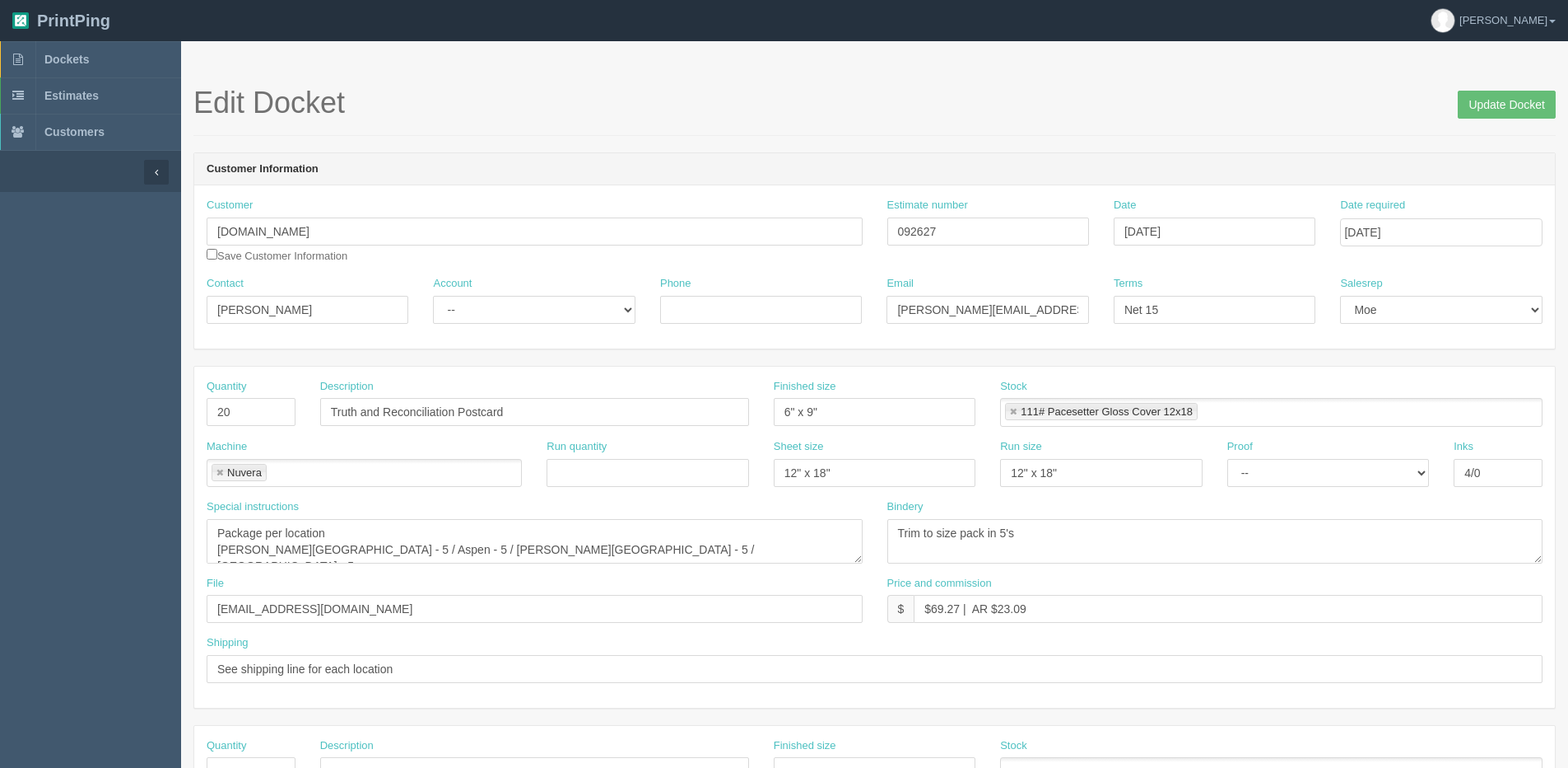
click at [1451, 103] on h1 "Edit Docket Update Docket" at bounding box center [875, 102] width 1363 height 33
click at [1492, 108] on input "Update Docket" at bounding box center [1507, 104] width 98 height 28
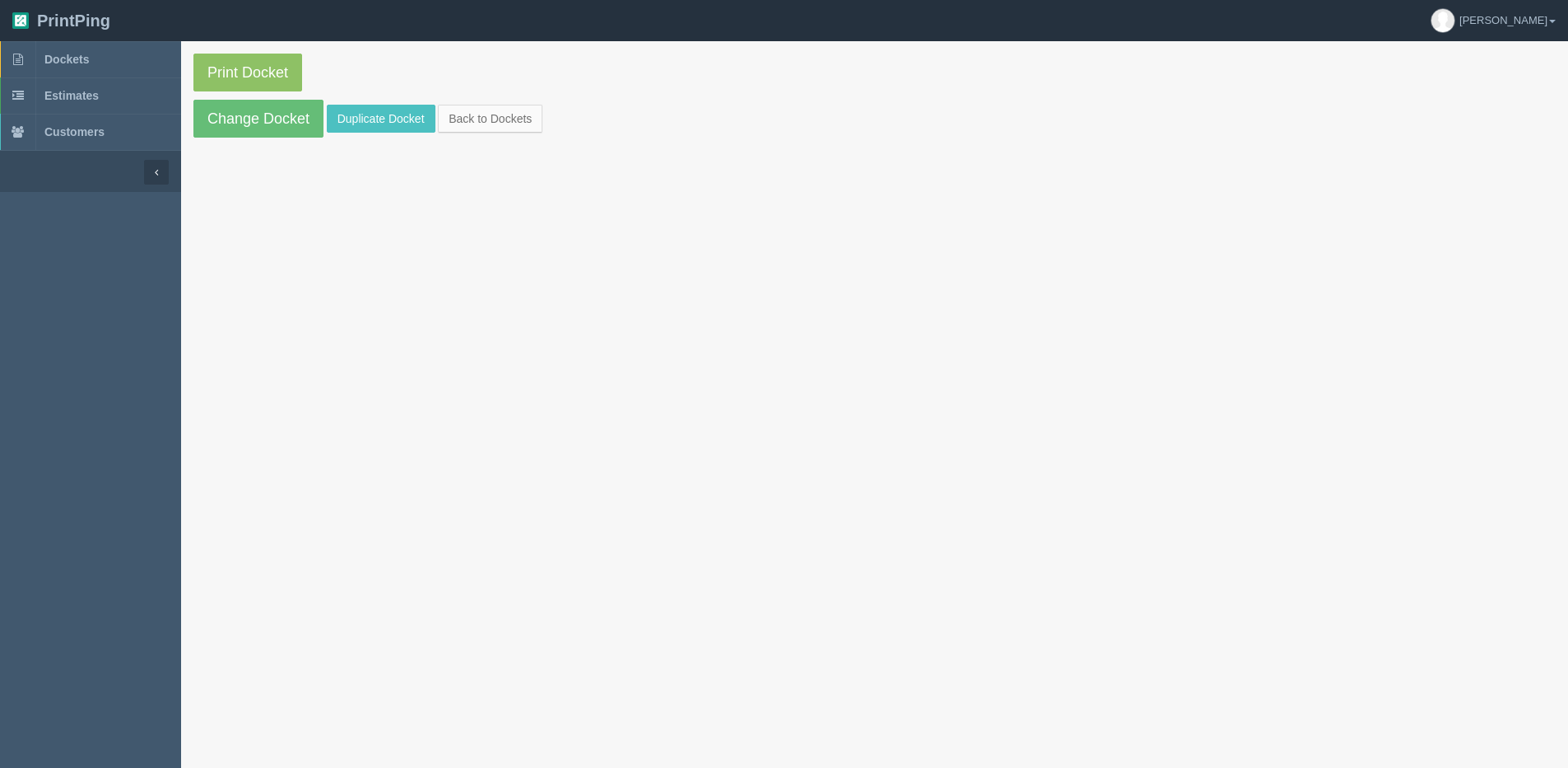
click at [506, 136] on section "Print Docket Change Docket Duplicate Docket Back to Dockets" at bounding box center [875, 95] width 1387 height 109
click at [507, 118] on link "Back to Dockets" at bounding box center [491, 118] width 105 height 28
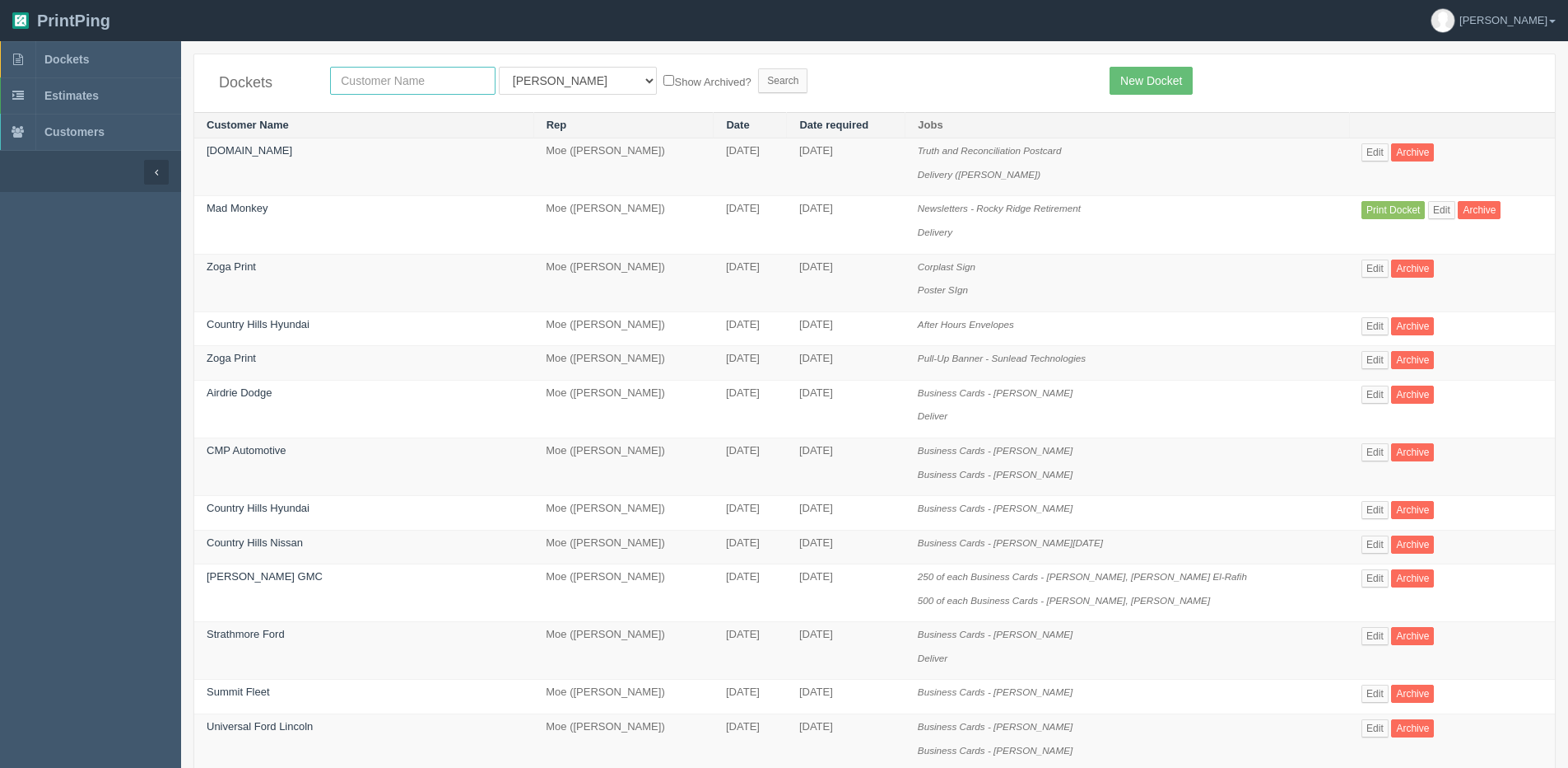
click at [364, 83] on input "text" at bounding box center [413, 80] width 165 height 28
type input "spud"
click at [758, 68] on input "Search" at bounding box center [783, 80] width 50 height 25
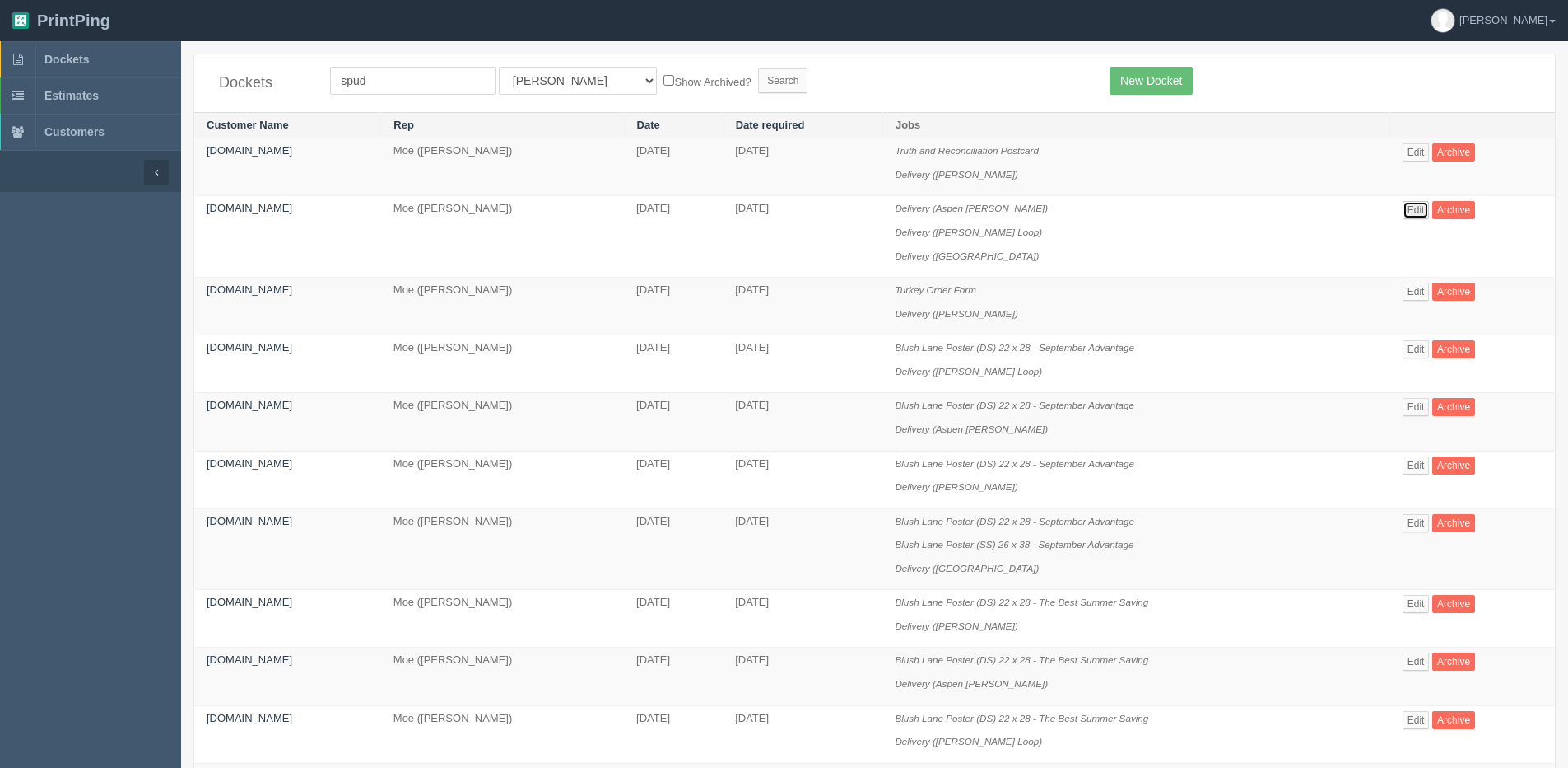
click at [1419, 204] on link "Edit" at bounding box center [1417, 210] width 27 height 18
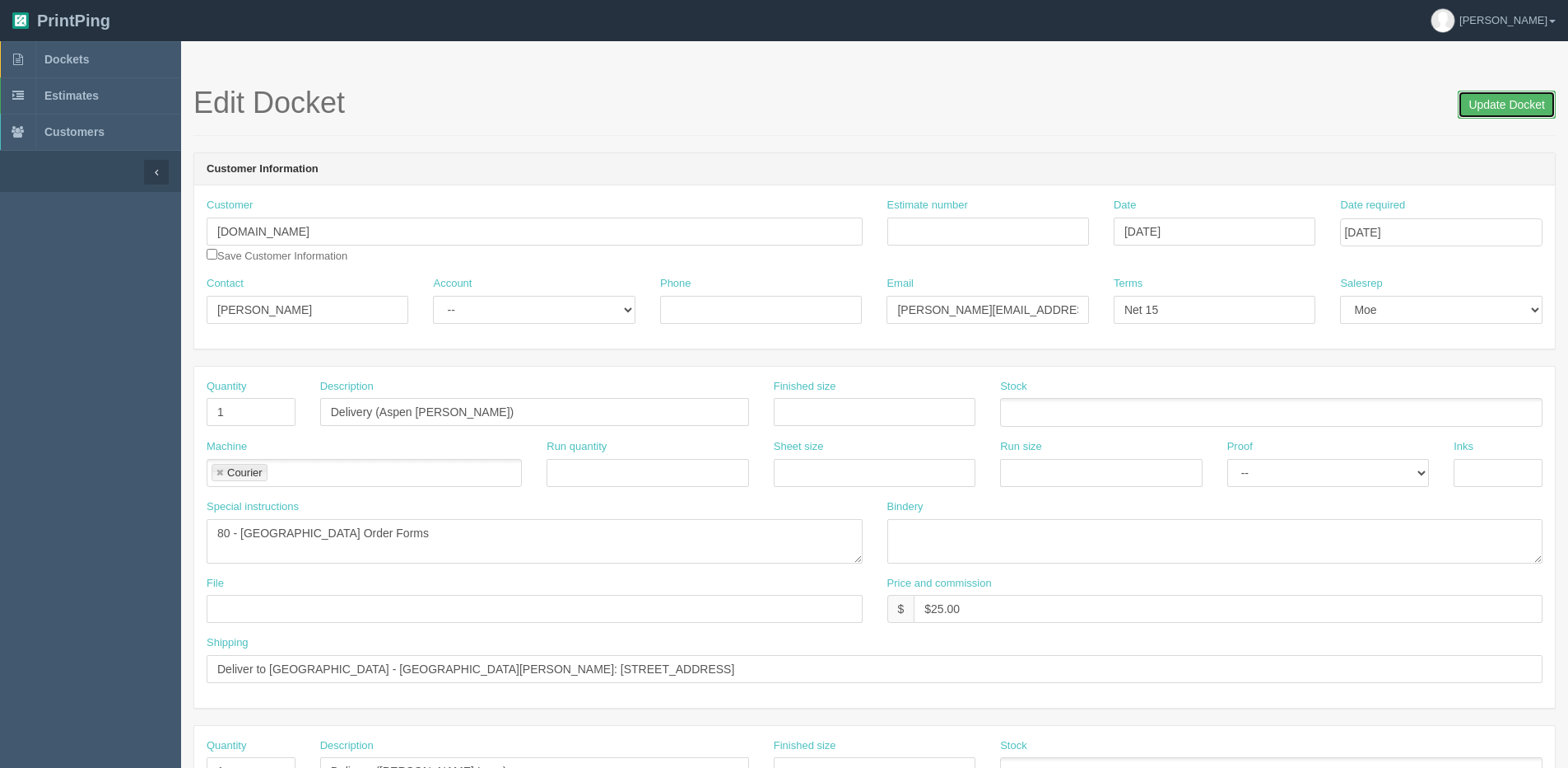
click at [1516, 98] on input "Update Docket" at bounding box center [1507, 104] width 98 height 28
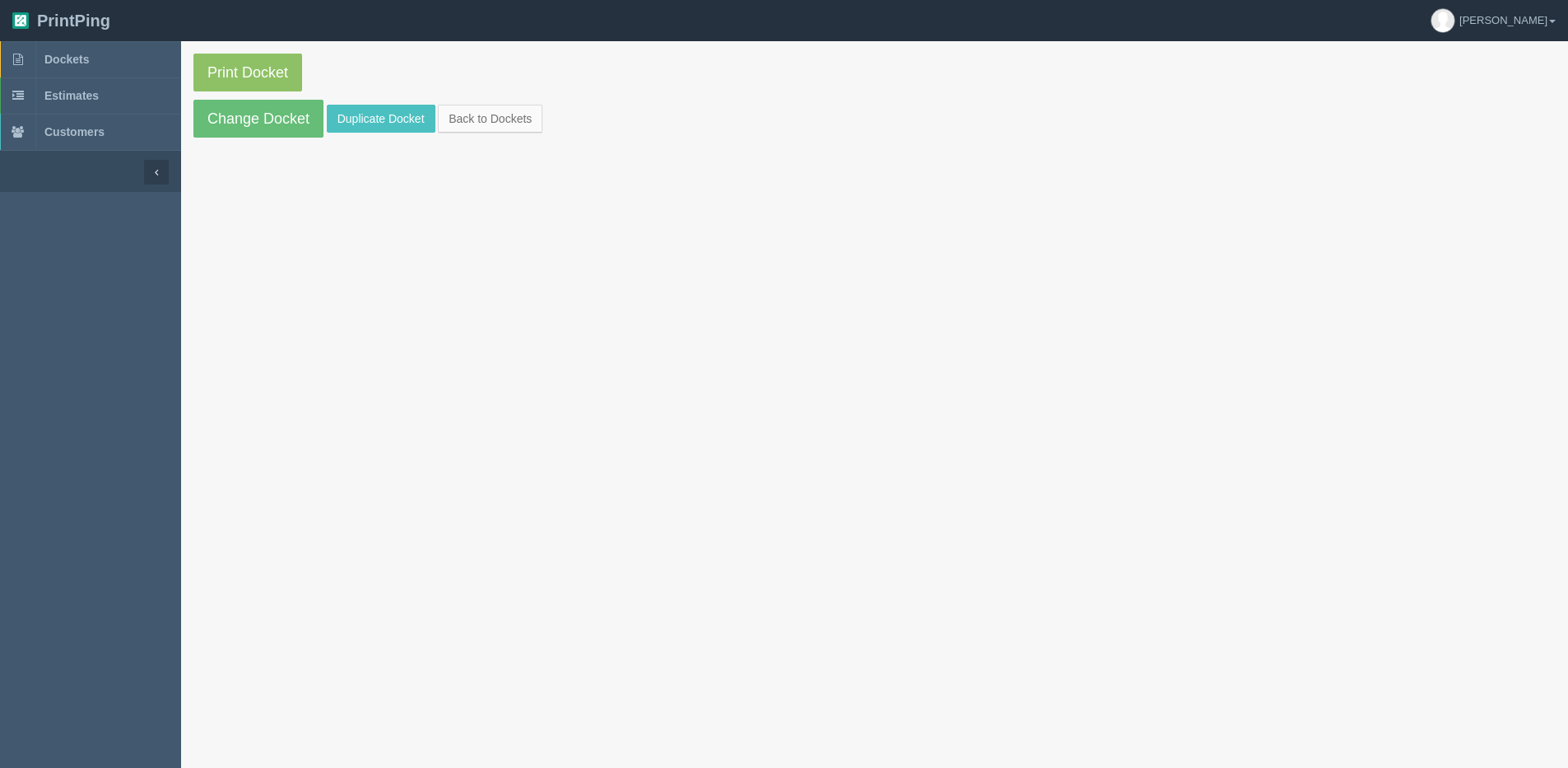
click at [379, 133] on section "Print Docket Change Docket Duplicate Docket Back to Dockets" at bounding box center [875, 95] width 1387 height 109
click at [335, 126] on link "Duplicate Docket" at bounding box center [381, 118] width 109 height 28
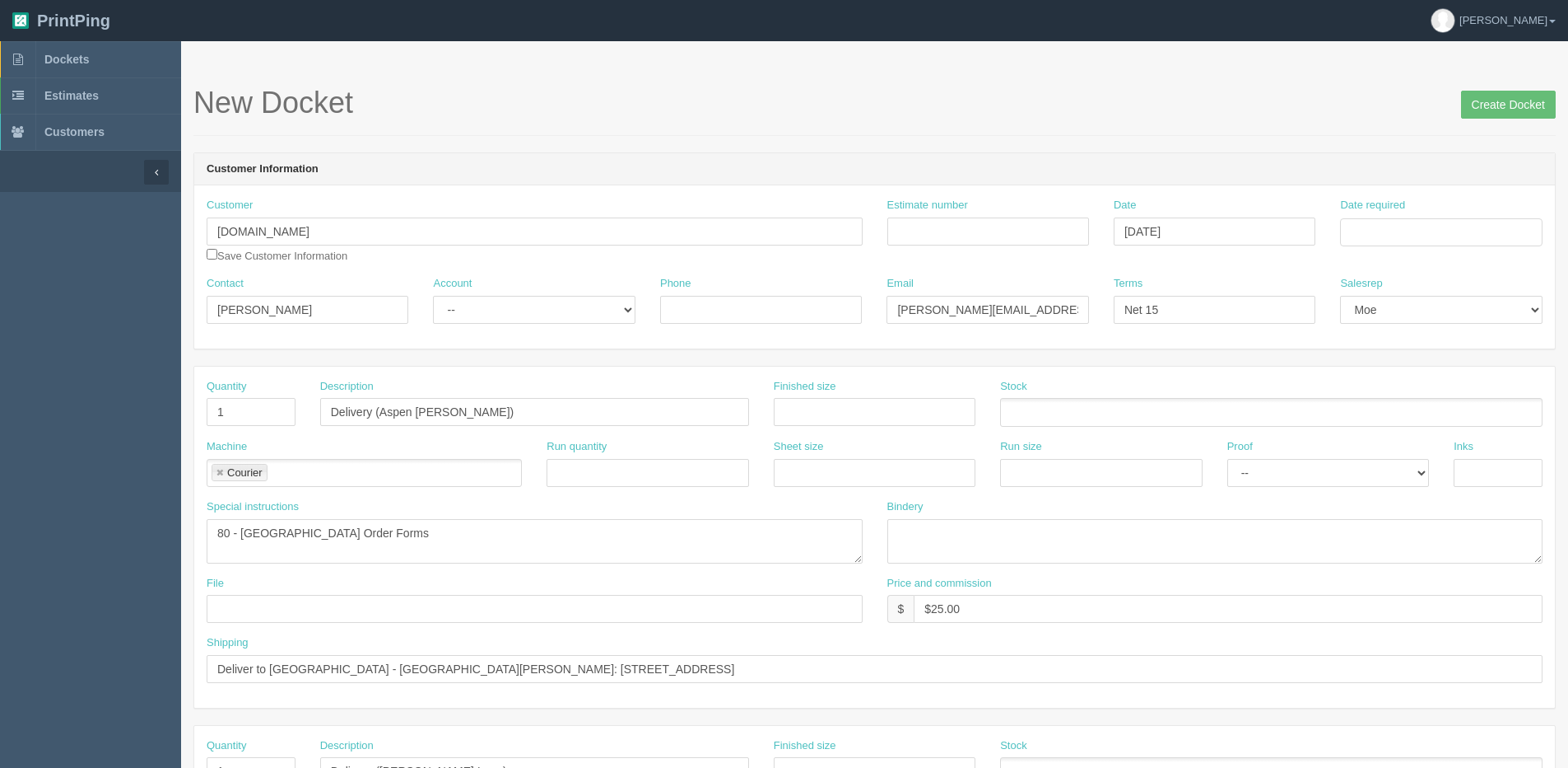
click at [1424, 216] on div "Date required" at bounding box center [1440, 222] width 202 height 49
click at [1371, 232] on input "Date required" at bounding box center [1440, 231] width 202 height 28
click at [1361, 471] on th "Today" at bounding box center [1420, 460] width 153 height 24
type input "[DATE]"
click at [1462, 391] on td "26" at bounding box center [1466, 390] width 19 height 24
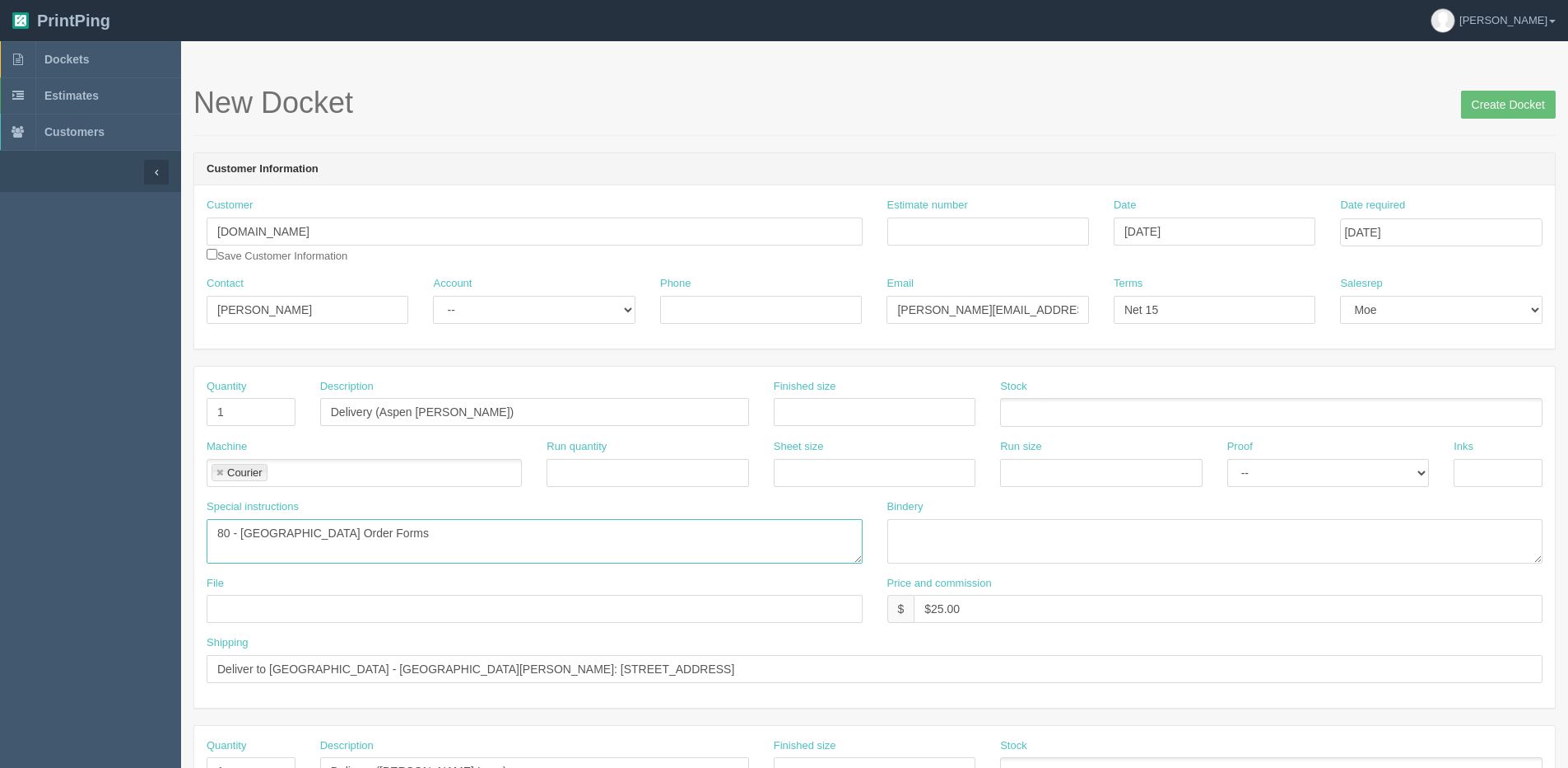
drag, startPoint x: 15, startPoint y: 561, endPoint x: -126, endPoint y: 561, distance: 141.0
click at [0, 561] on html "PrintPing Dan Edit account ( dan@allrush.ca ) Logout Dockets Estimates Customers" at bounding box center [784, 748] width 1568 height 1496
paste textarea "5 - Truth and Reconciliation Postcard"
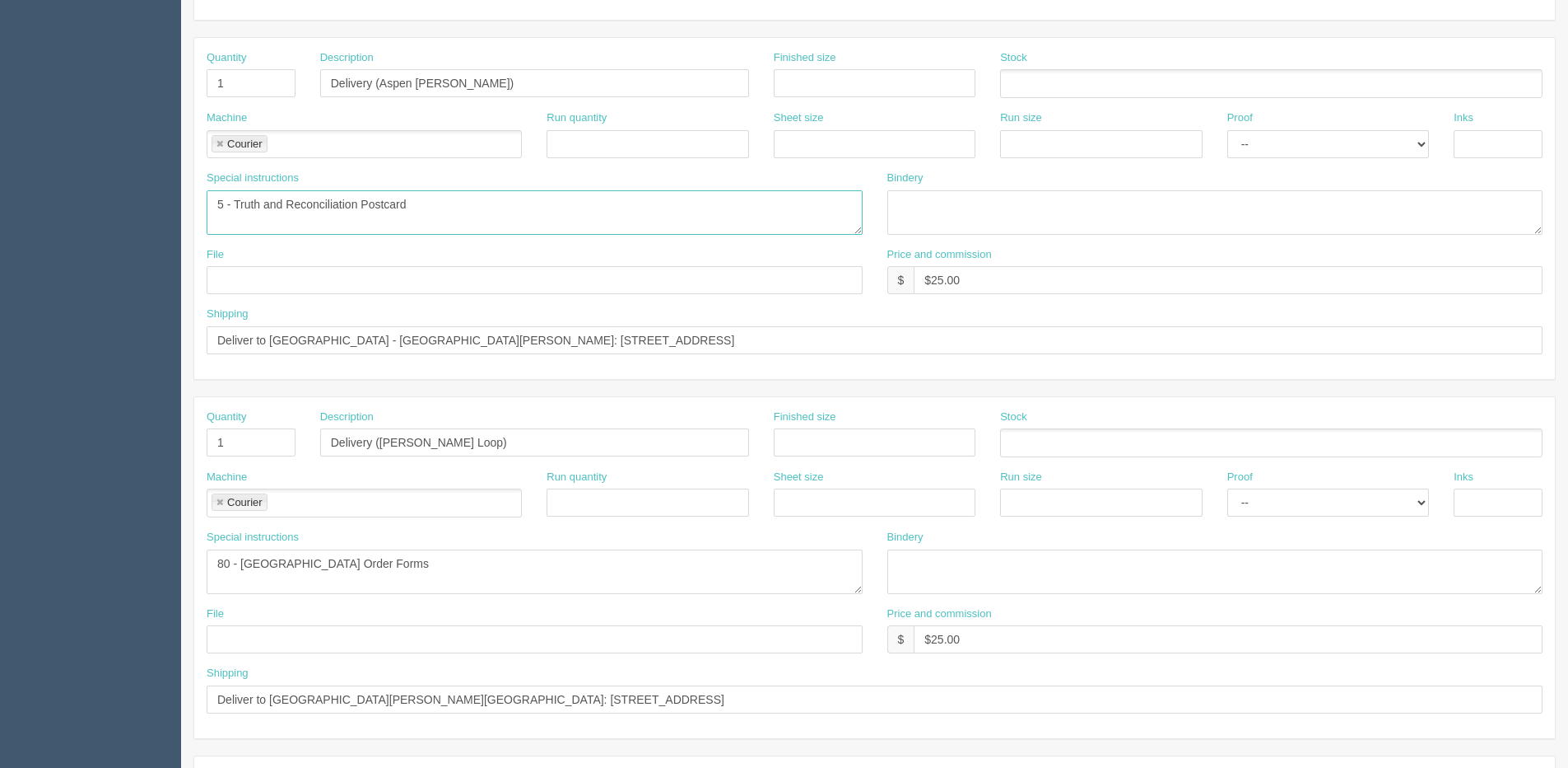
scroll to position [330, 0]
type textarea "5 - Truth and Reconciliation Postcard"
click at [0, 576] on html "PrintPing Dan Edit account ( dan@allrush.ca ) Logout Dockets Estimates Customers" at bounding box center [784, 418] width 1568 height 1496
paste textarea "5 - Truth and Reconciliation Postcard"
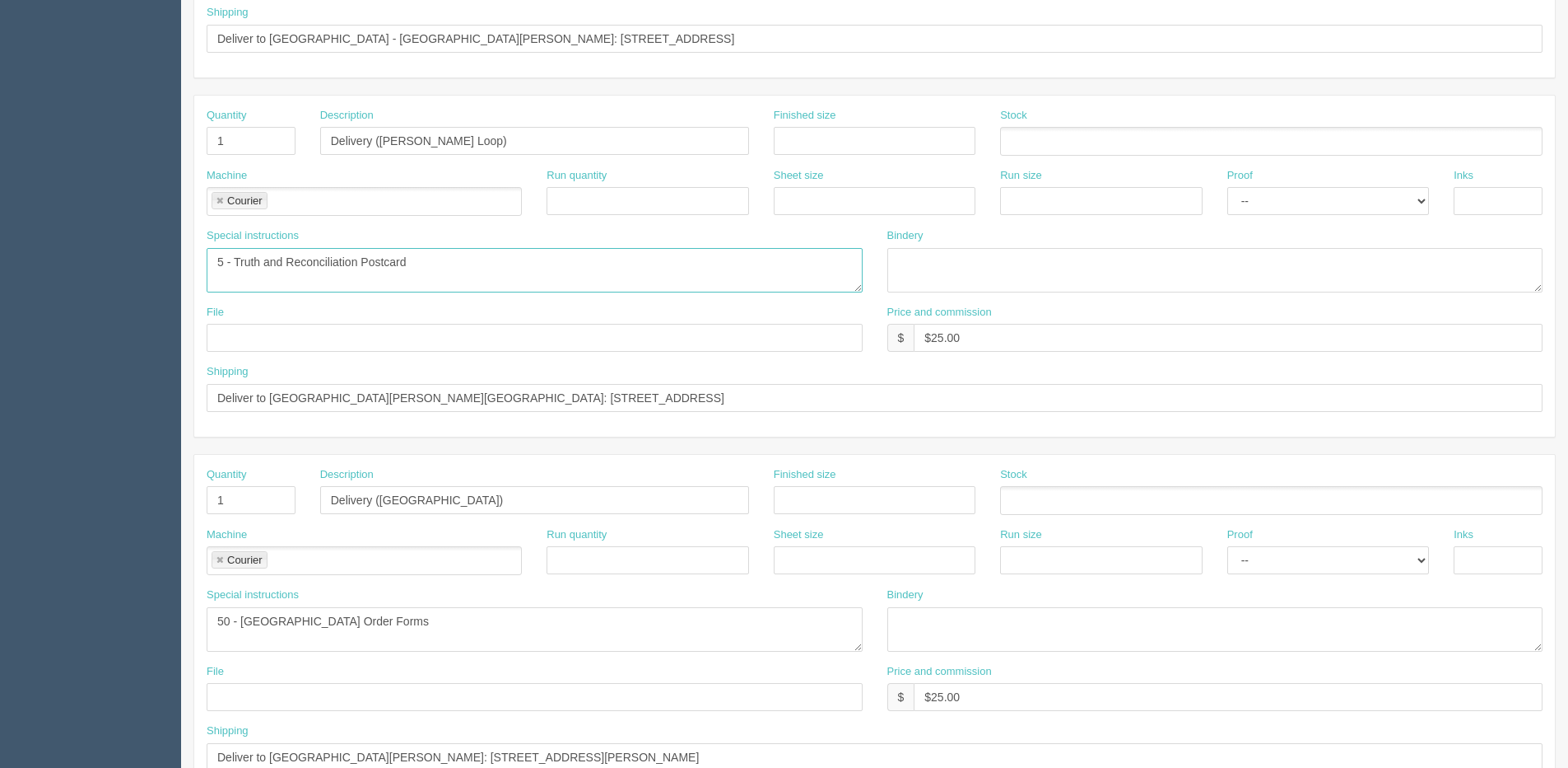
scroll to position [659, 0]
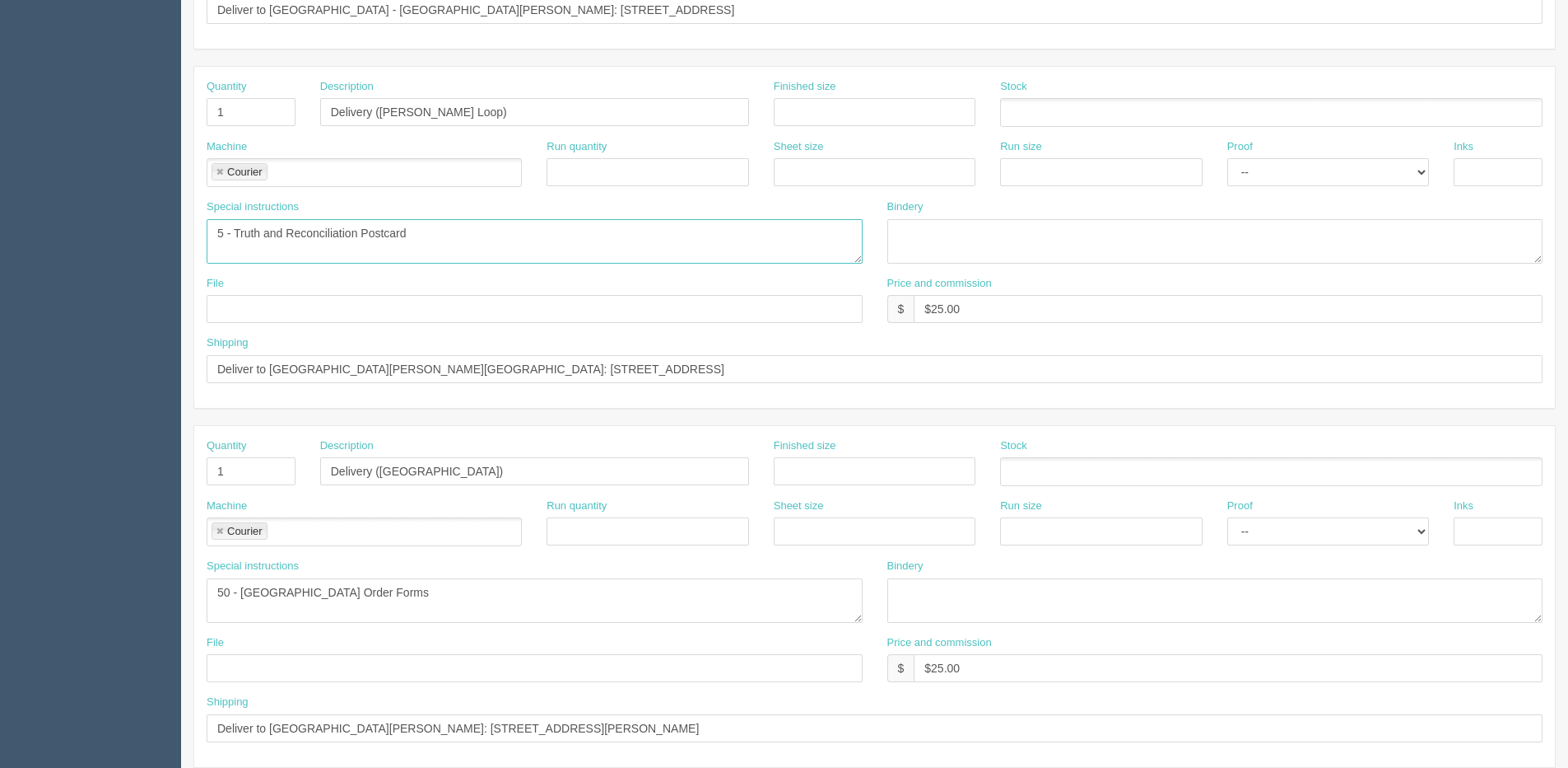
type textarea "5 - Truth and Reconciliation Postcard"
drag, startPoint x: 334, startPoint y: 598, endPoint x: -155, endPoint y: 609, distance: 489.1
click at [0, 609] on html "PrintPing Dan Edit account ( dan@allrush.ca ) Logout Dockets Estimates Customers" at bounding box center [784, 89] width 1568 height 1496
paste textarea "- Truth and Reconciliation Postcard"
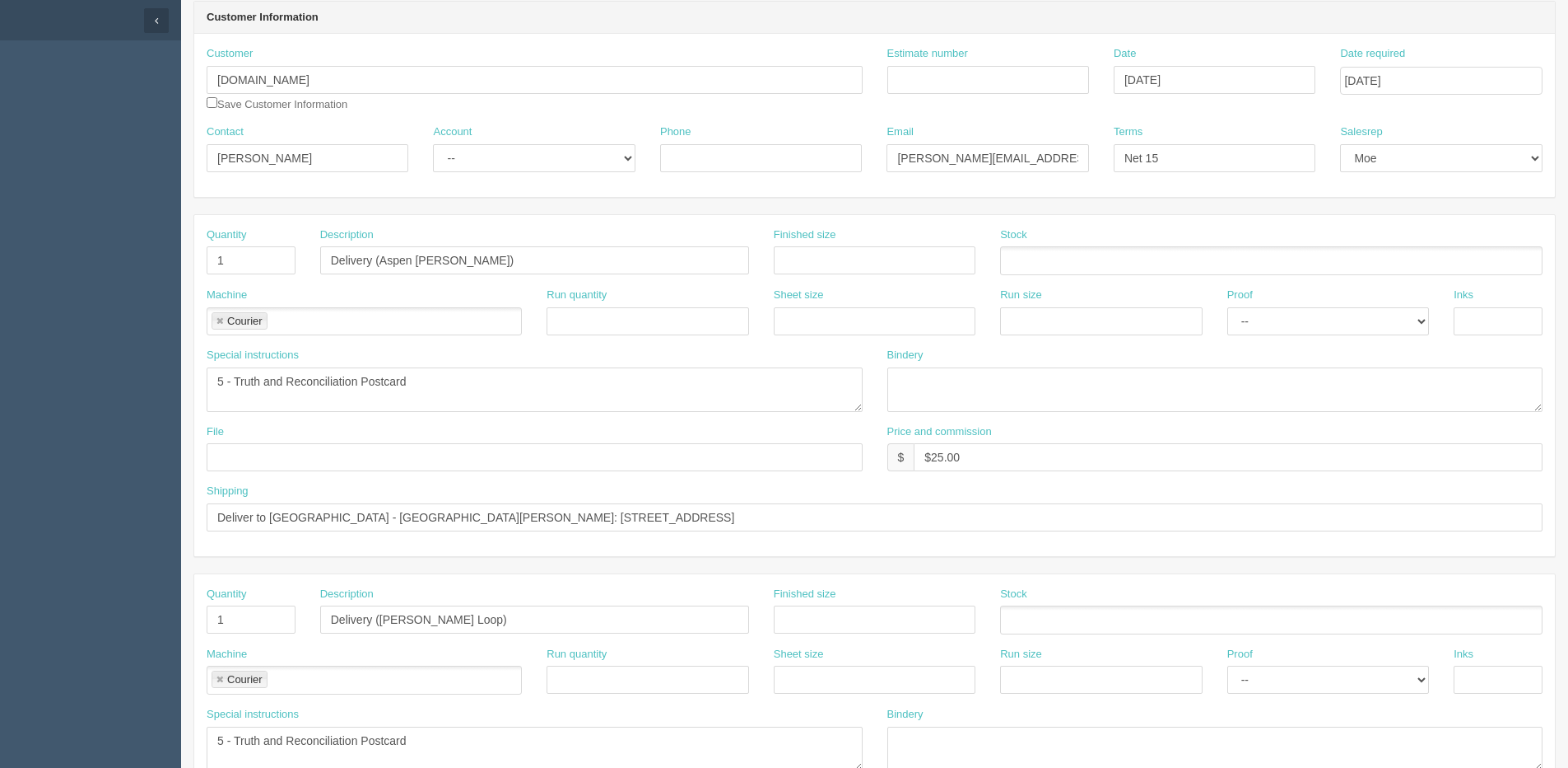
scroll to position [0, 0]
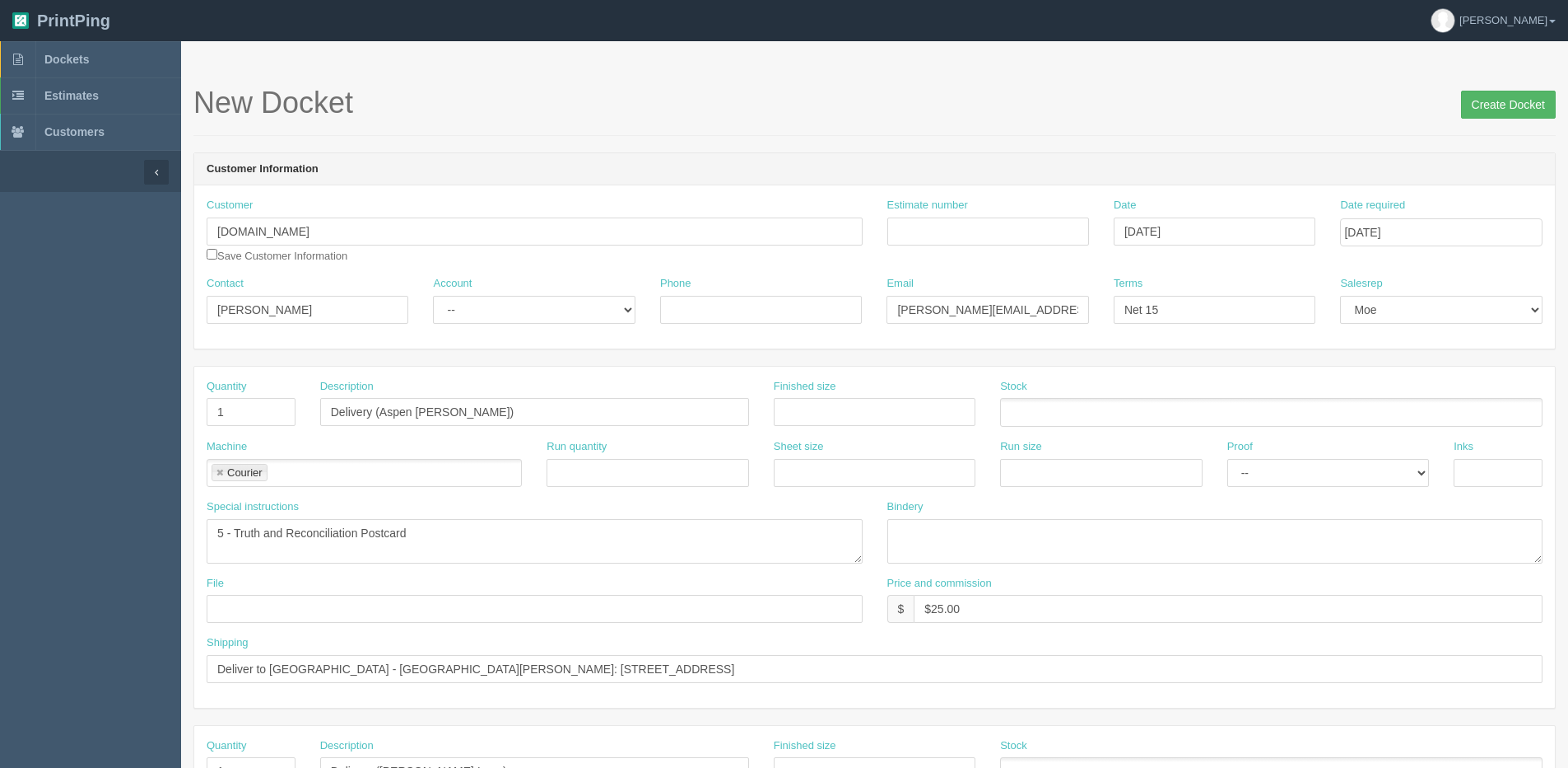
type textarea "5 - Truth and Reconciliation Postcard"
click at [1486, 110] on input "Create Docket" at bounding box center [1509, 104] width 95 height 28
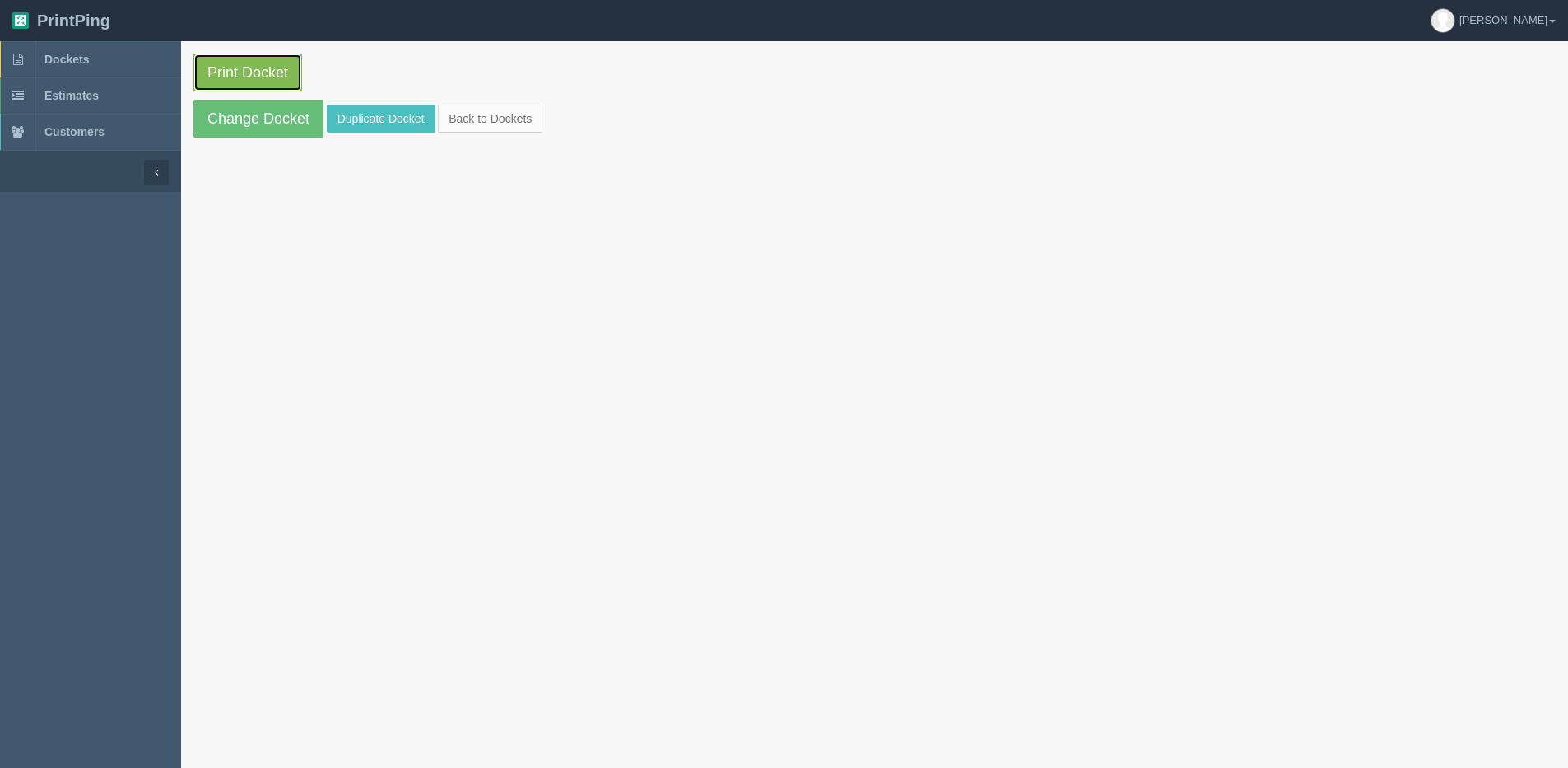
click at [231, 74] on link "Print Docket" at bounding box center [247, 72] width 109 height 38
click at [252, 63] on link "Print Docket" at bounding box center [247, 72] width 109 height 38
drag, startPoint x: 493, startPoint y: 122, endPoint x: 473, endPoint y: 122, distance: 20.0
click at [493, 122] on link "Back to Dockets" at bounding box center [491, 118] width 105 height 28
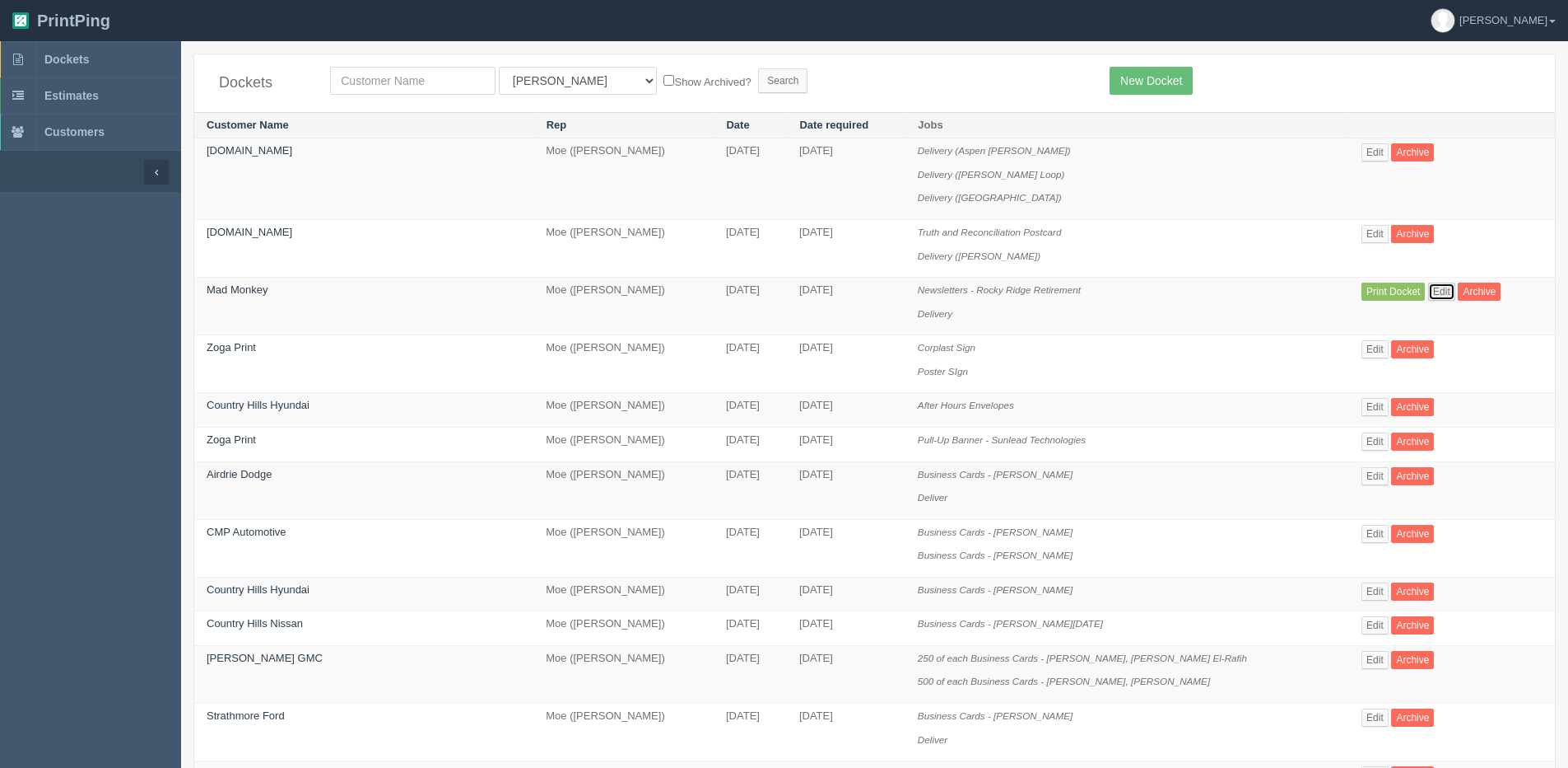
click at [1429, 288] on link "Edit" at bounding box center [1442, 291] width 27 height 18
click at [1362, 235] on link "Edit" at bounding box center [1375, 233] width 27 height 18
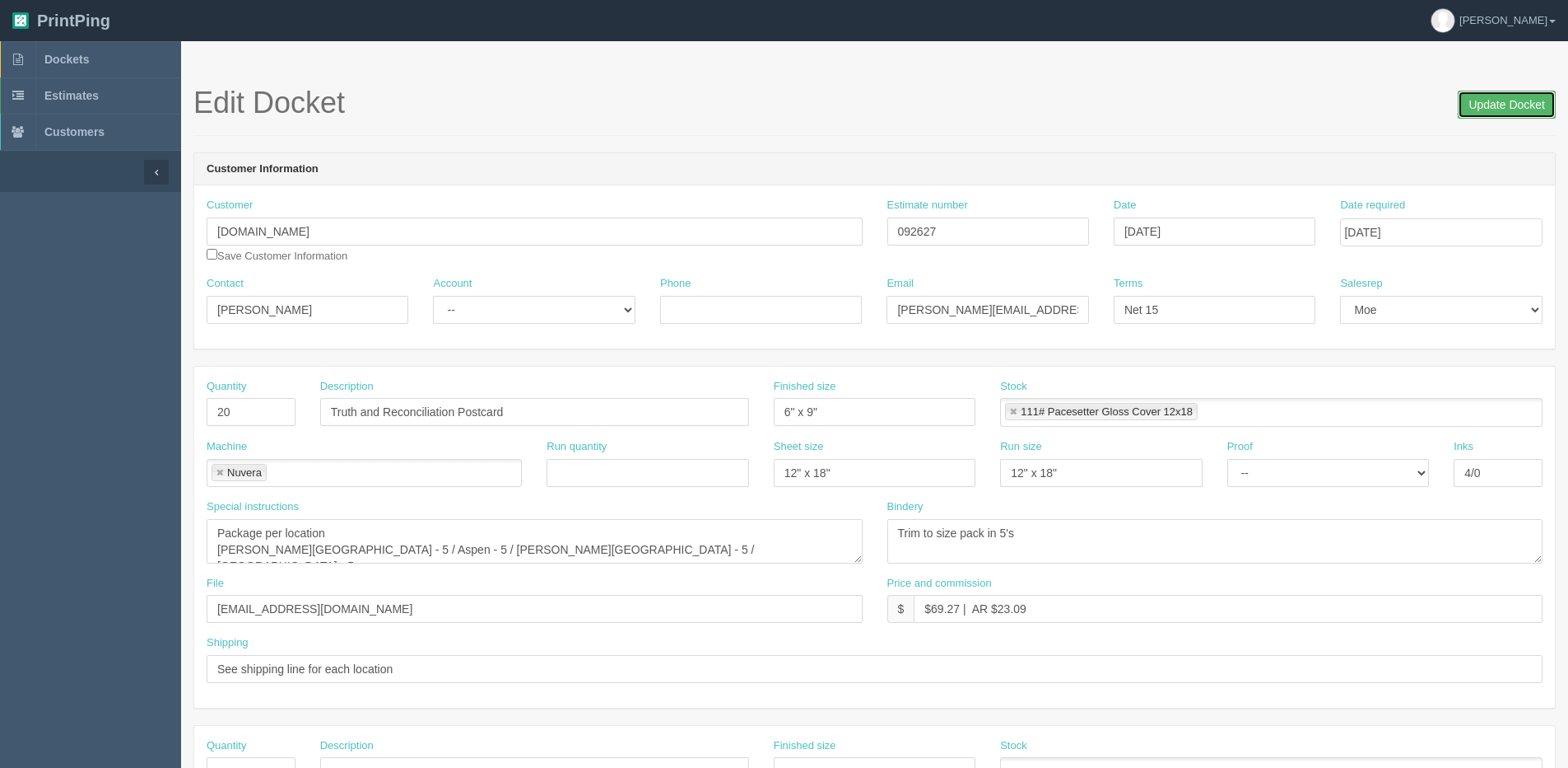
click at [1498, 107] on input "Update Docket" at bounding box center [1507, 104] width 98 height 28
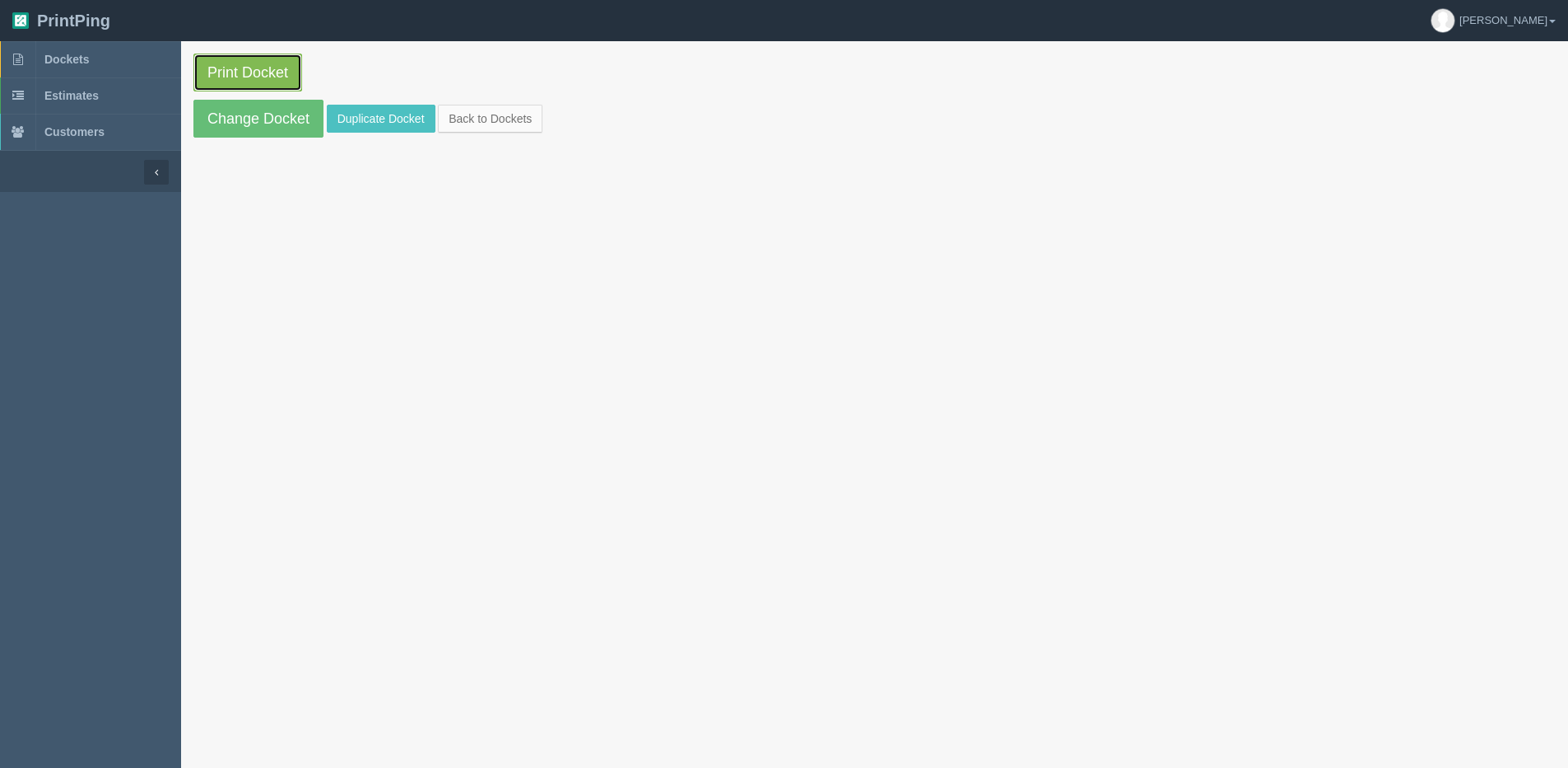
click at [262, 83] on link "Print Docket" at bounding box center [247, 72] width 109 height 38
click at [545, 123] on section "Print Docket Change Docket Duplicate Docket Back to Dockets" at bounding box center [875, 95] width 1387 height 109
click at [536, 117] on link "Back to Dockets" at bounding box center [491, 118] width 105 height 28
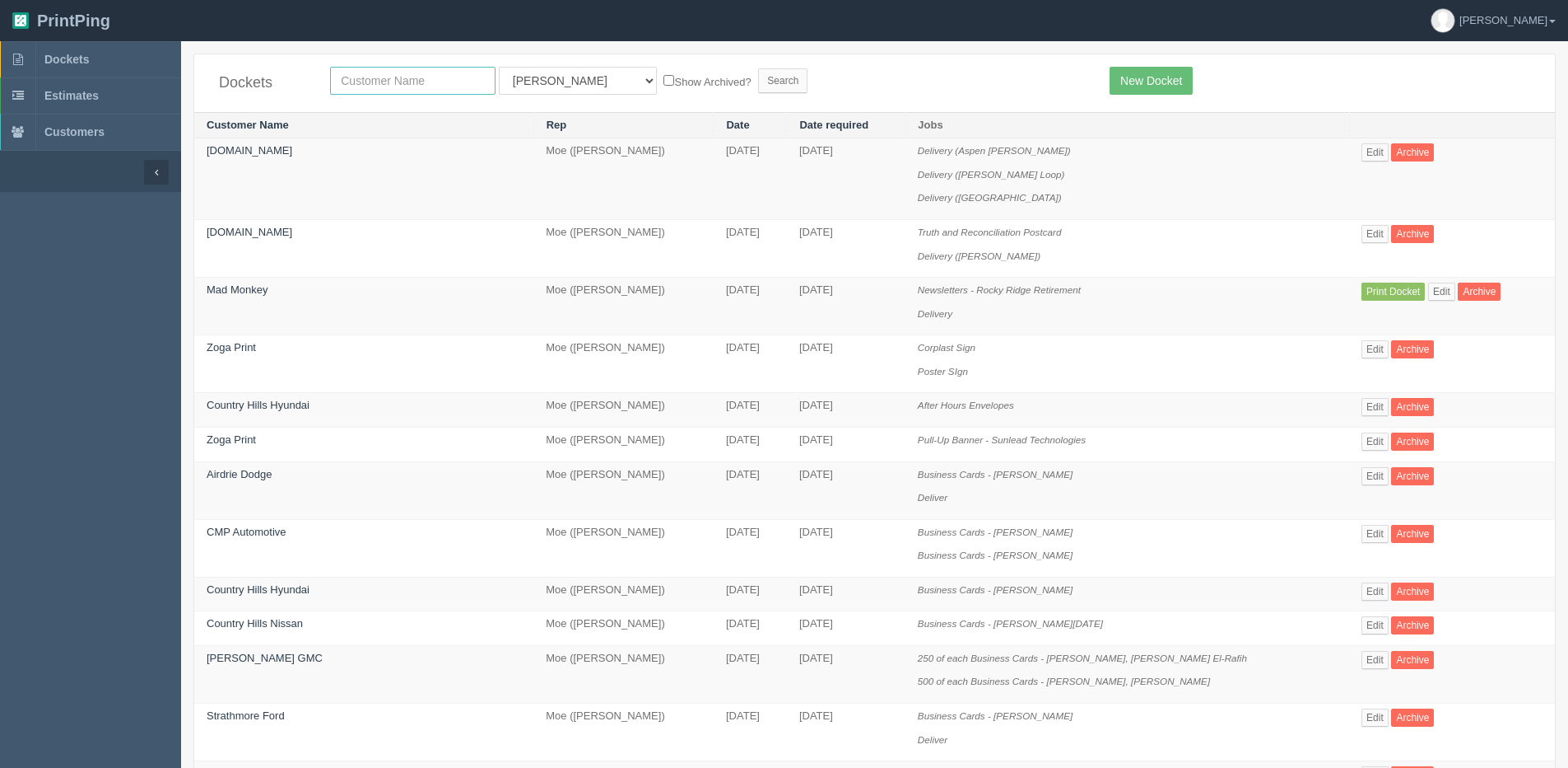
click at [460, 90] on input "text" at bounding box center [413, 80] width 165 height 28
type input "central"
click at [758, 68] on input "Search" at bounding box center [783, 80] width 50 height 25
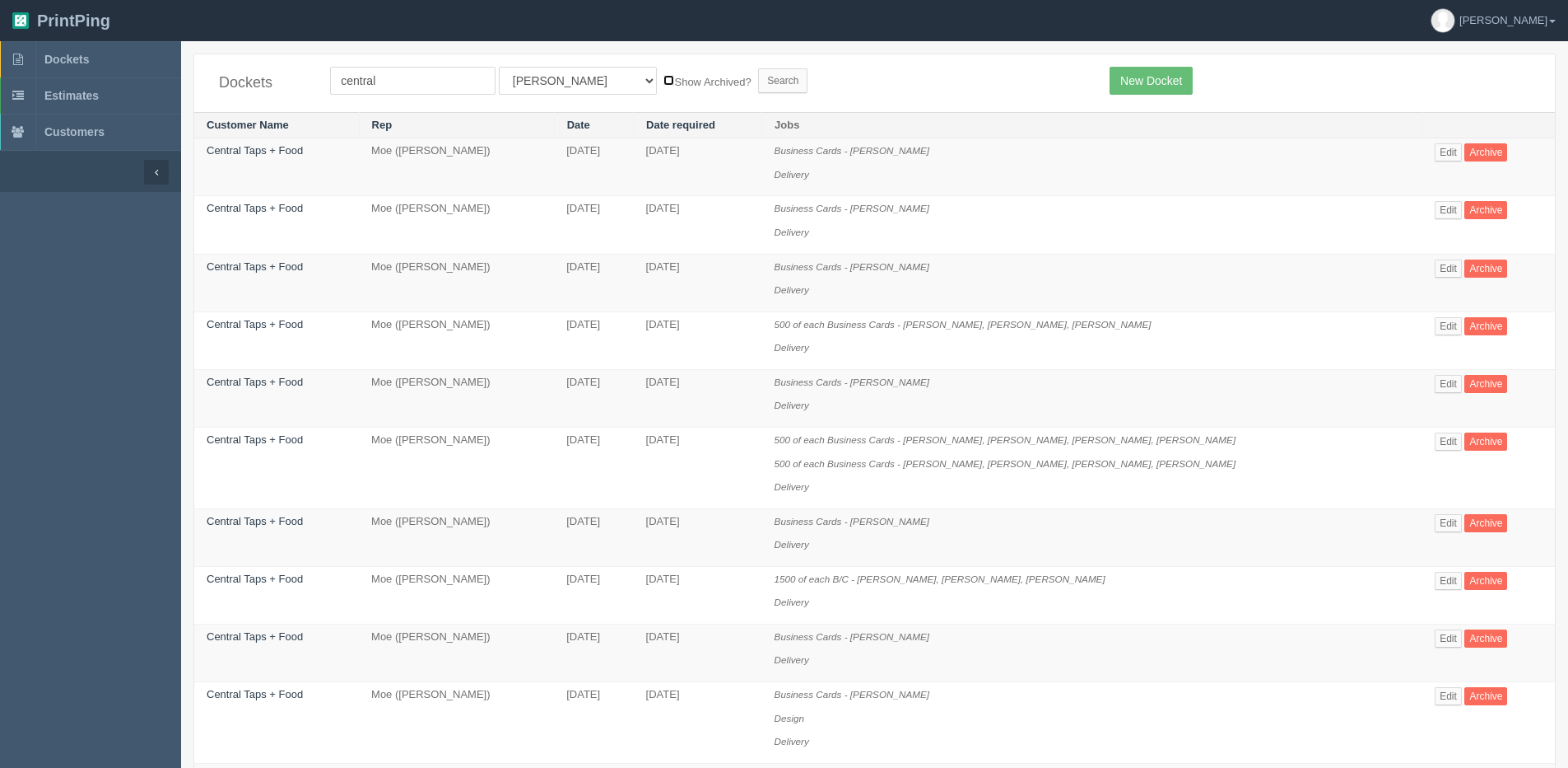
click at [664, 81] on input "Show Archived?" at bounding box center [669, 80] width 11 height 11
checkbox input "true"
click at [572, 81] on select "All Users Ali Ali Test 1 Aly Amy Ankit Arif Brandon Dan France Greg Jim Mark Ma…" at bounding box center [578, 80] width 158 height 28
click at [517, 73] on select "All Users Ali Ali Test 1 Aly Amy Ankit Arif Brandon Dan France Greg Jim Mark Ma…" at bounding box center [578, 80] width 158 height 28
select select "1"
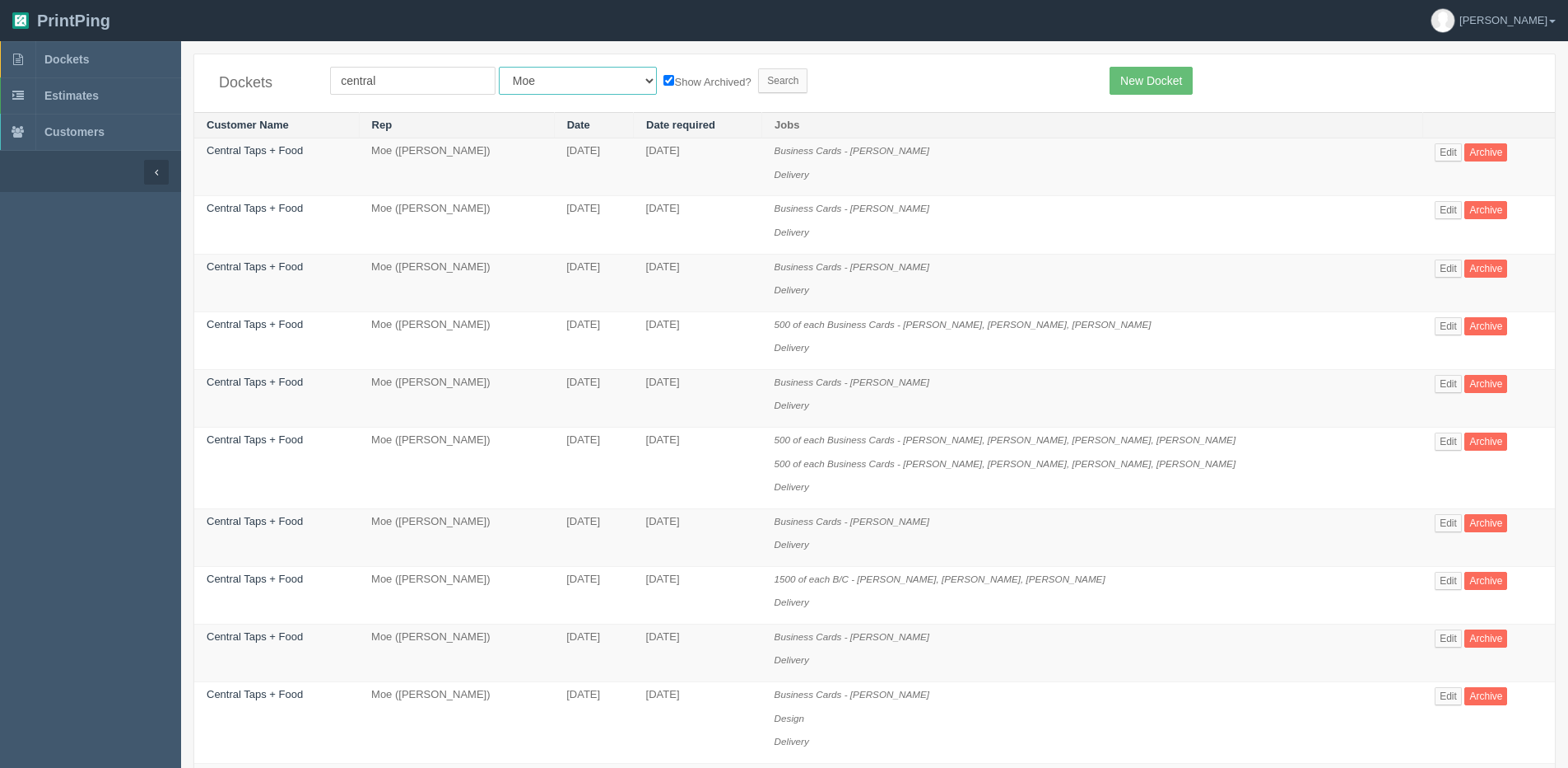
click at [499, 67] on select "All Users Ali Ali Test 1 Aly Amy Ankit Arif Brandon Dan France Greg Jim Mark Ma…" at bounding box center [578, 80] width 158 height 28
click at [758, 84] on input "Search" at bounding box center [783, 80] width 50 height 25
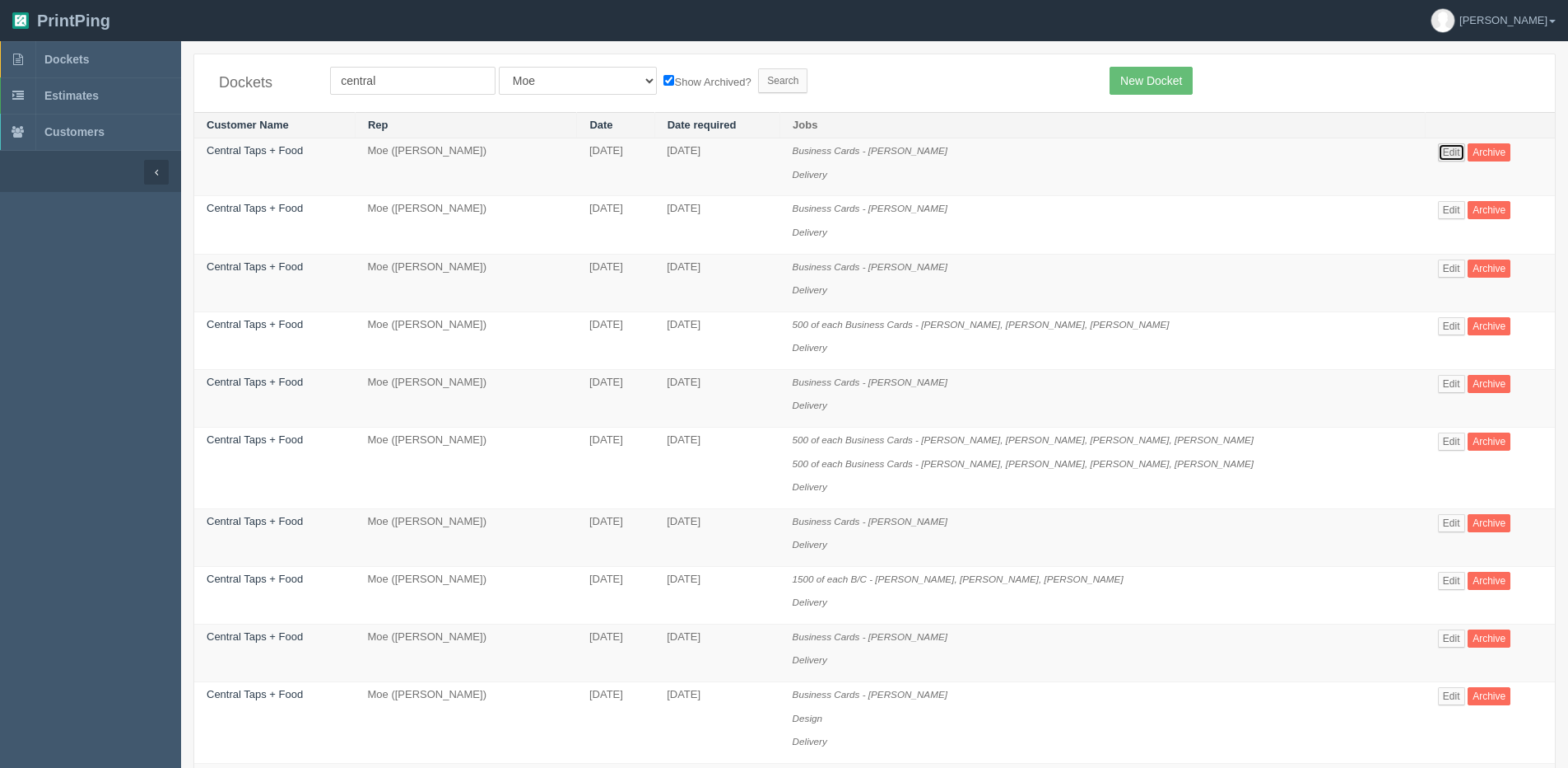
click at [1449, 155] on link "Edit" at bounding box center [1451, 152] width 27 height 18
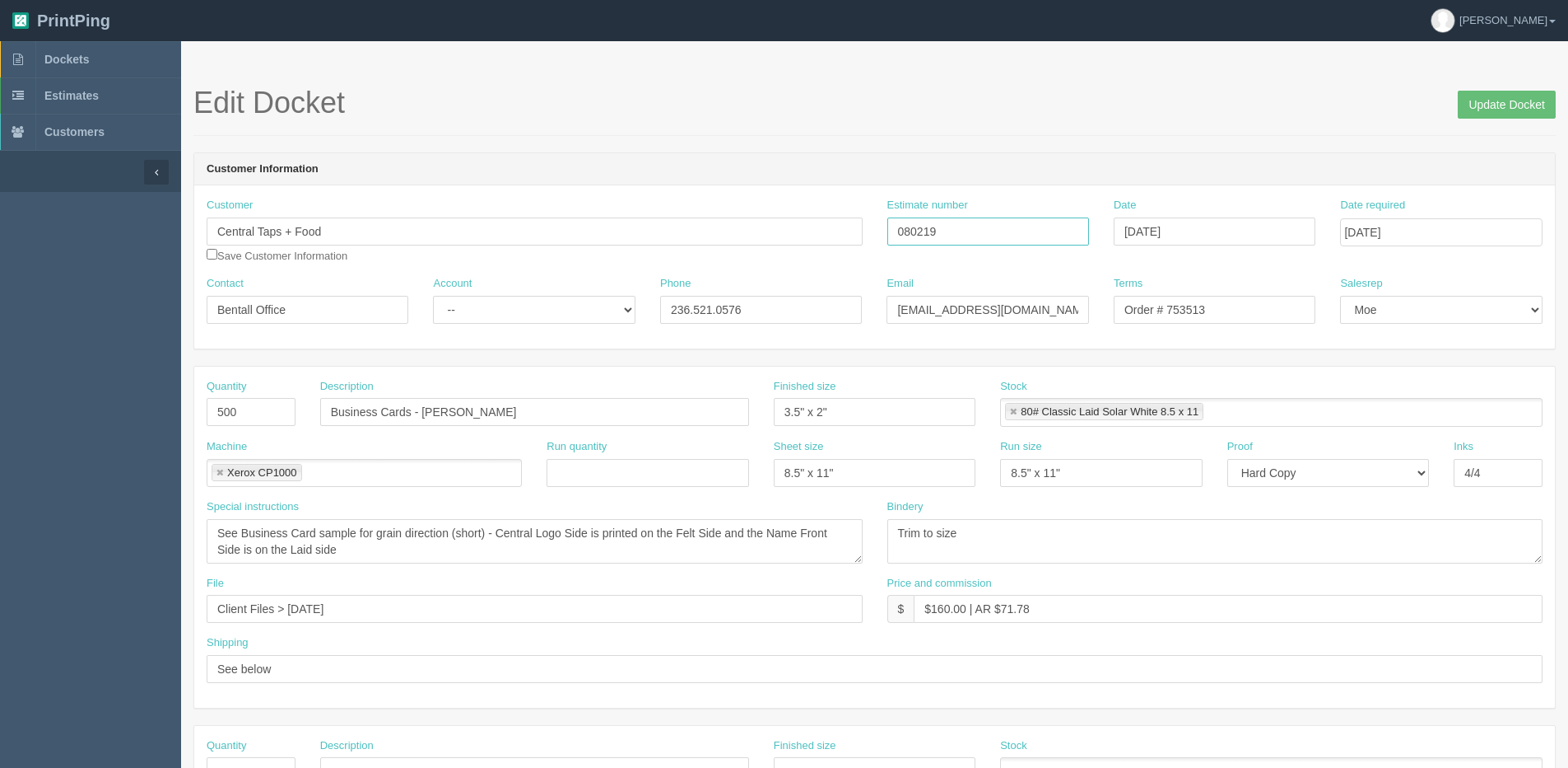
click at [495, 235] on div "Customer Central Taps + Food Save Customer Information Estimate number 080219 D…" at bounding box center [875, 237] width 1361 height 79
drag, startPoint x: 1517, startPoint y: 103, endPoint x: 1430, endPoint y: 73, distance: 92.0
click at [1512, 103] on input "Update Docket" at bounding box center [1507, 104] width 98 height 28
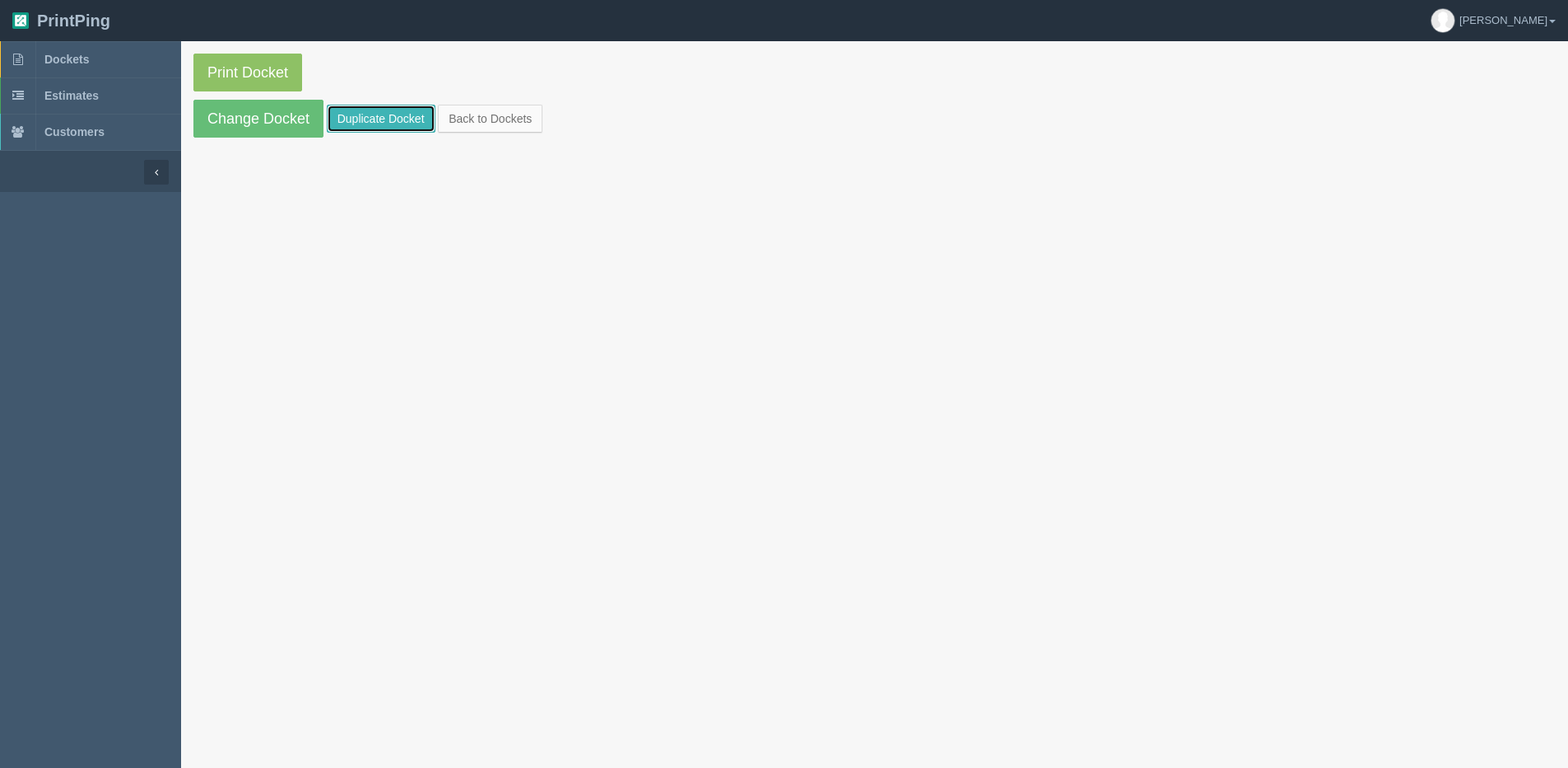
click at [339, 117] on link "Duplicate Docket" at bounding box center [381, 118] width 109 height 28
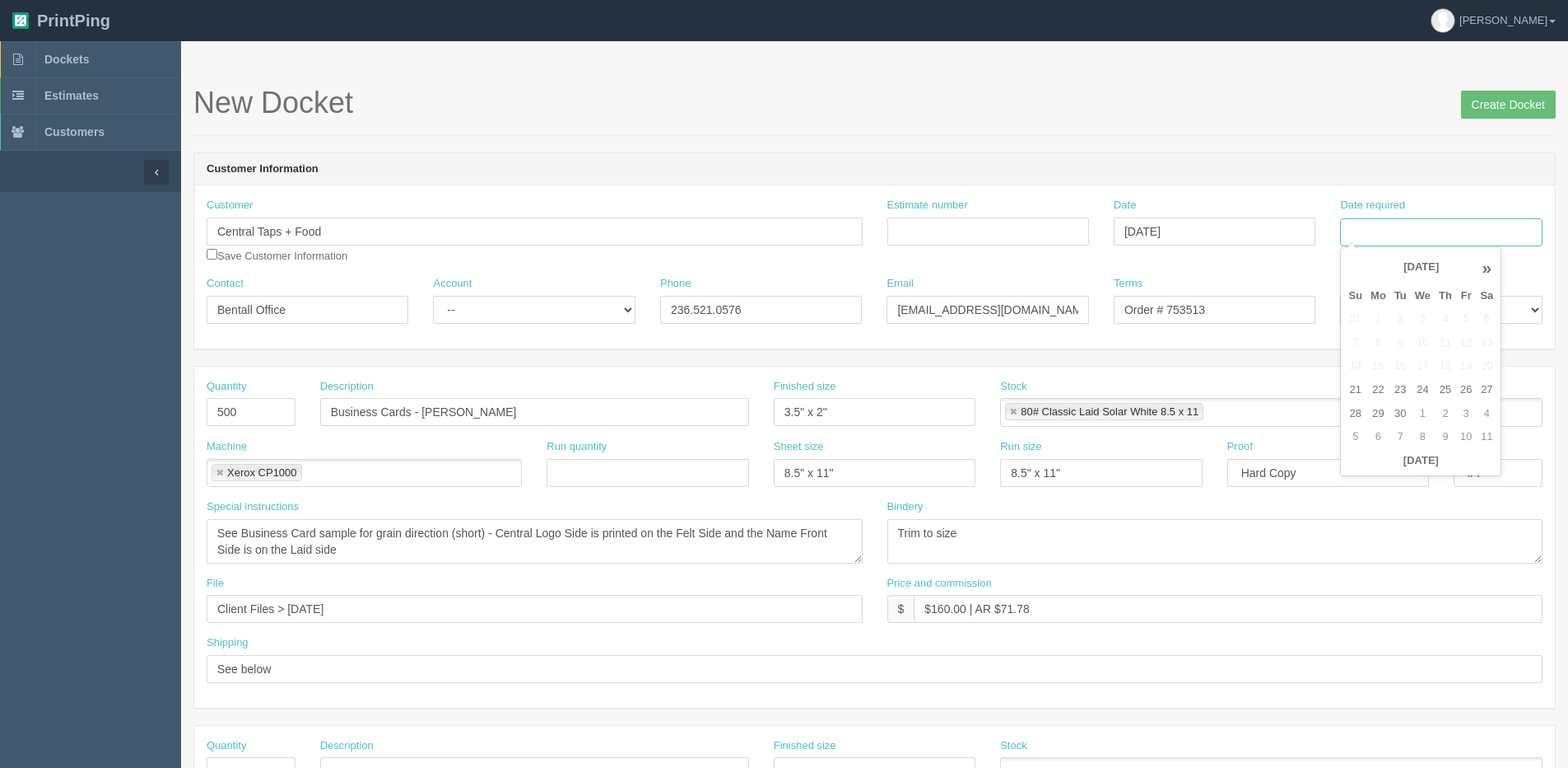
drag, startPoint x: 1402, startPoint y: 226, endPoint x: 1404, endPoint y: 237, distance: 11.2
click at [1402, 227] on input "Date required" at bounding box center [1440, 231] width 202 height 28
click at [1393, 471] on th "Today" at bounding box center [1420, 460] width 153 height 24
click at [1397, 411] on td "30" at bounding box center [1401, 414] width 20 height 24
type input "[DATE]"
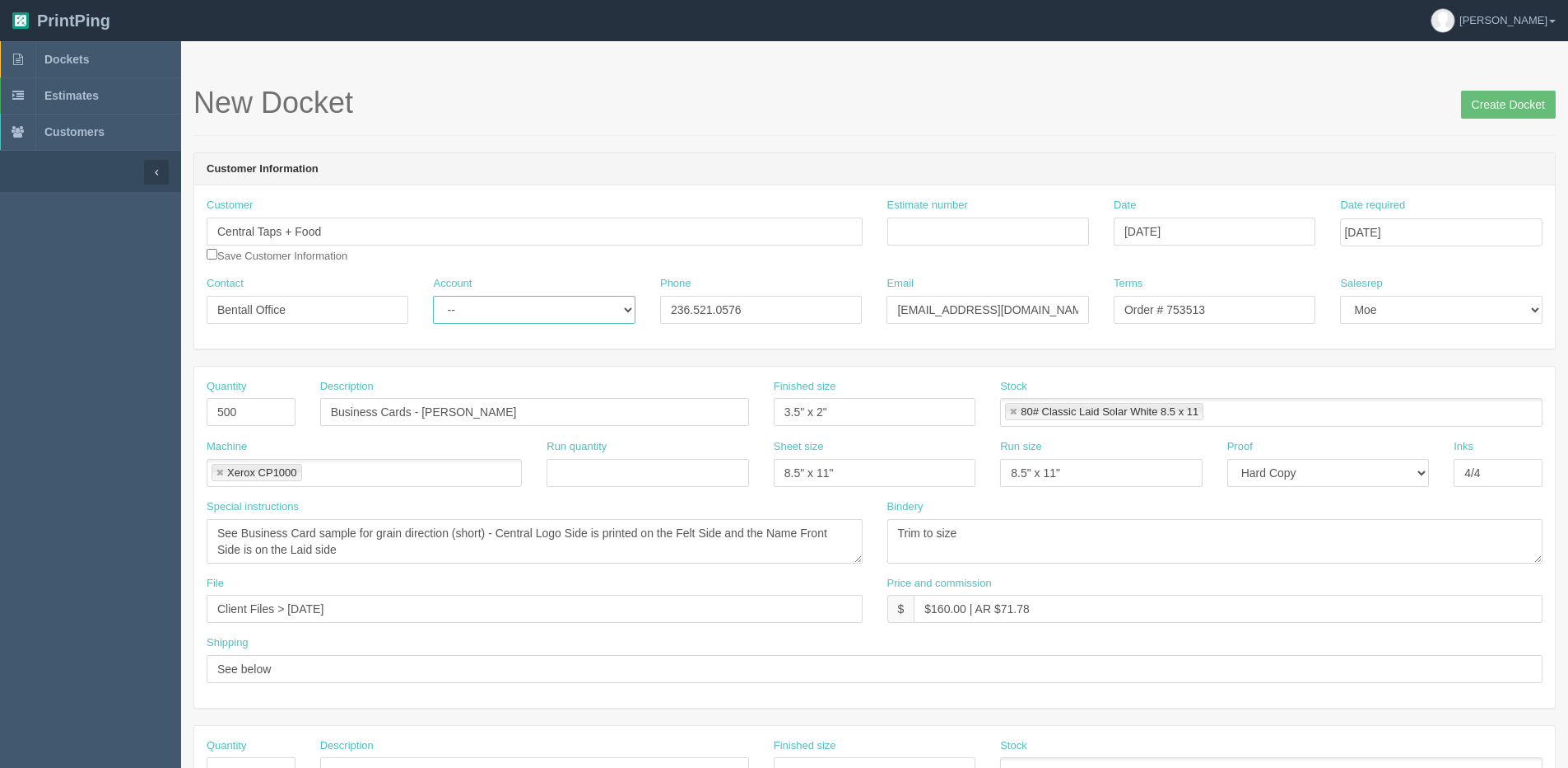
click at [496, 309] on select "-- Existing Client Allrush Client Rep Client" at bounding box center [534, 309] width 202 height 28
select select "Allrush Client"
click at [433, 296] on select "-- Existing Client Allrush Client Rep Client" at bounding box center [534, 309] width 202 height 28
click at [963, 245] on input "Estimate number" at bounding box center [988, 231] width 202 height 28
paste input "080219"
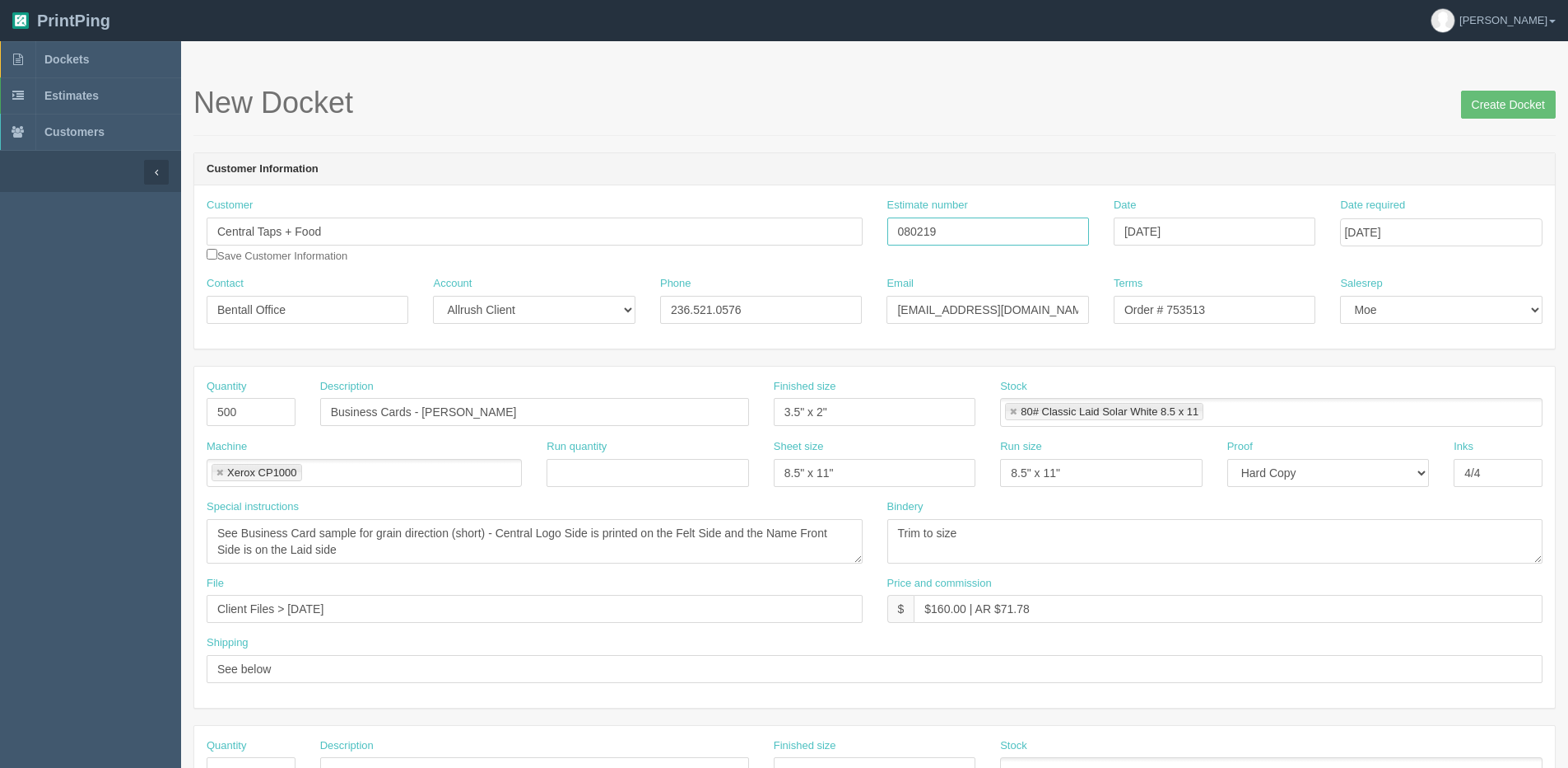
type input "080219"
drag, startPoint x: 426, startPoint y: 413, endPoint x: 1300, endPoint y: 351, distance: 876.2
click at [1300, 351] on form "New Docket Create Docket Customer Information Customer Central Taps + Food Save…" at bounding box center [875, 778] width 1363 height 1385
paste input "Katalena Swanson"
type input "Business Cards - Katalena Swanson"
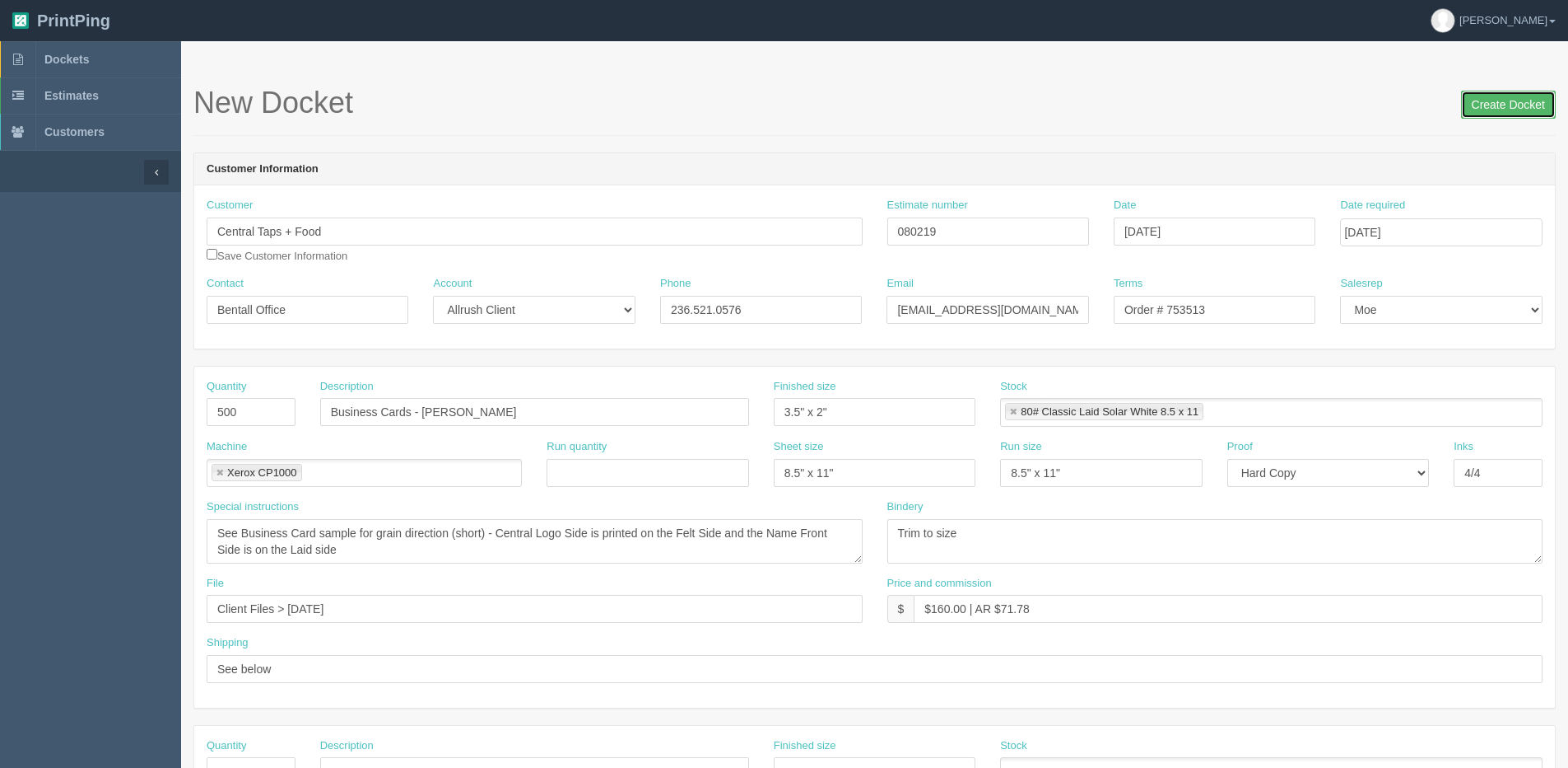
click at [1477, 107] on input "Create Docket" at bounding box center [1509, 104] width 95 height 28
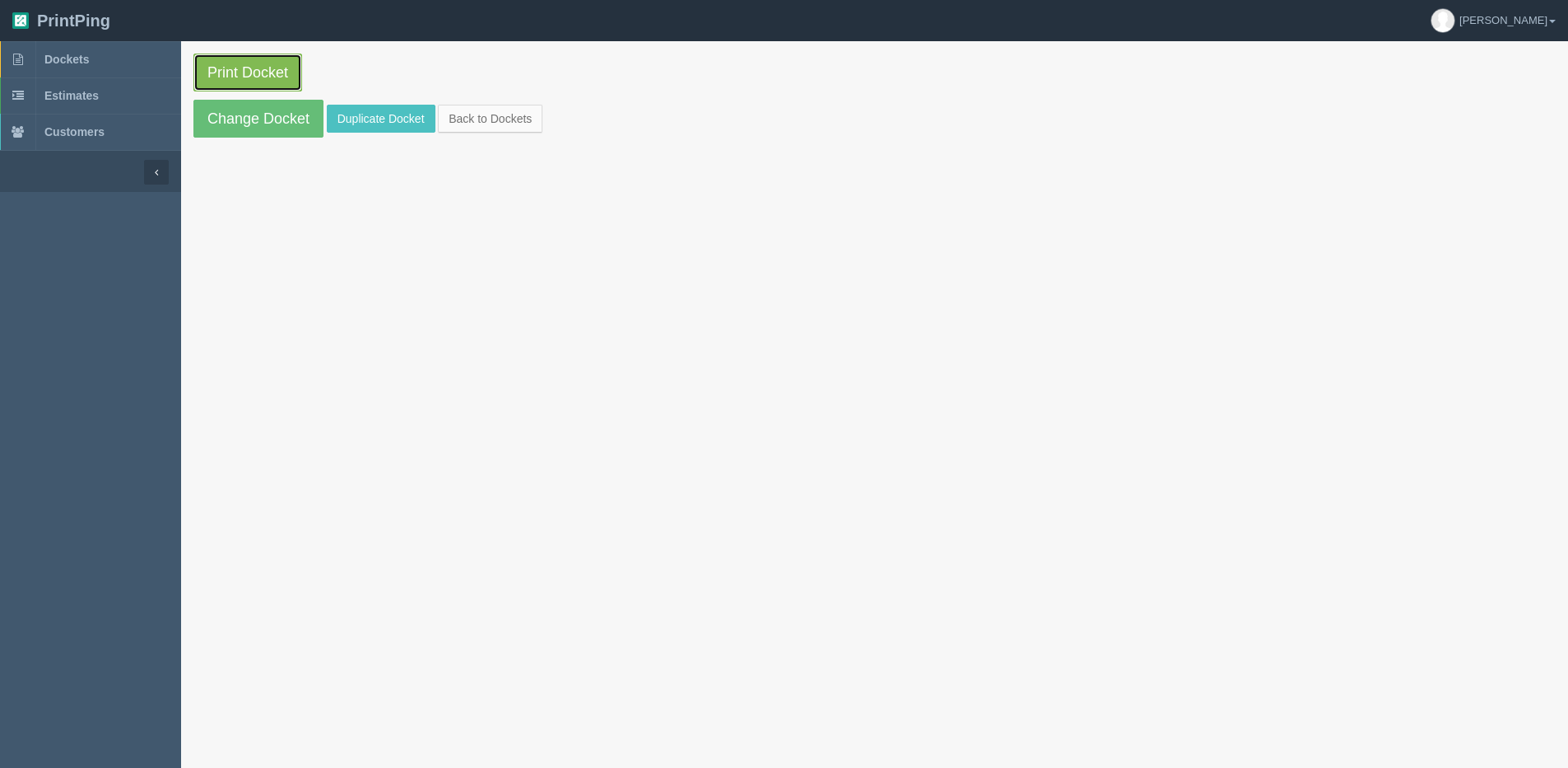
click at [274, 81] on link "Print Docket" at bounding box center [247, 72] width 109 height 38
click at [241, 115] on link "Change Docket" at bounding box center [258, 118] width 130 height 38
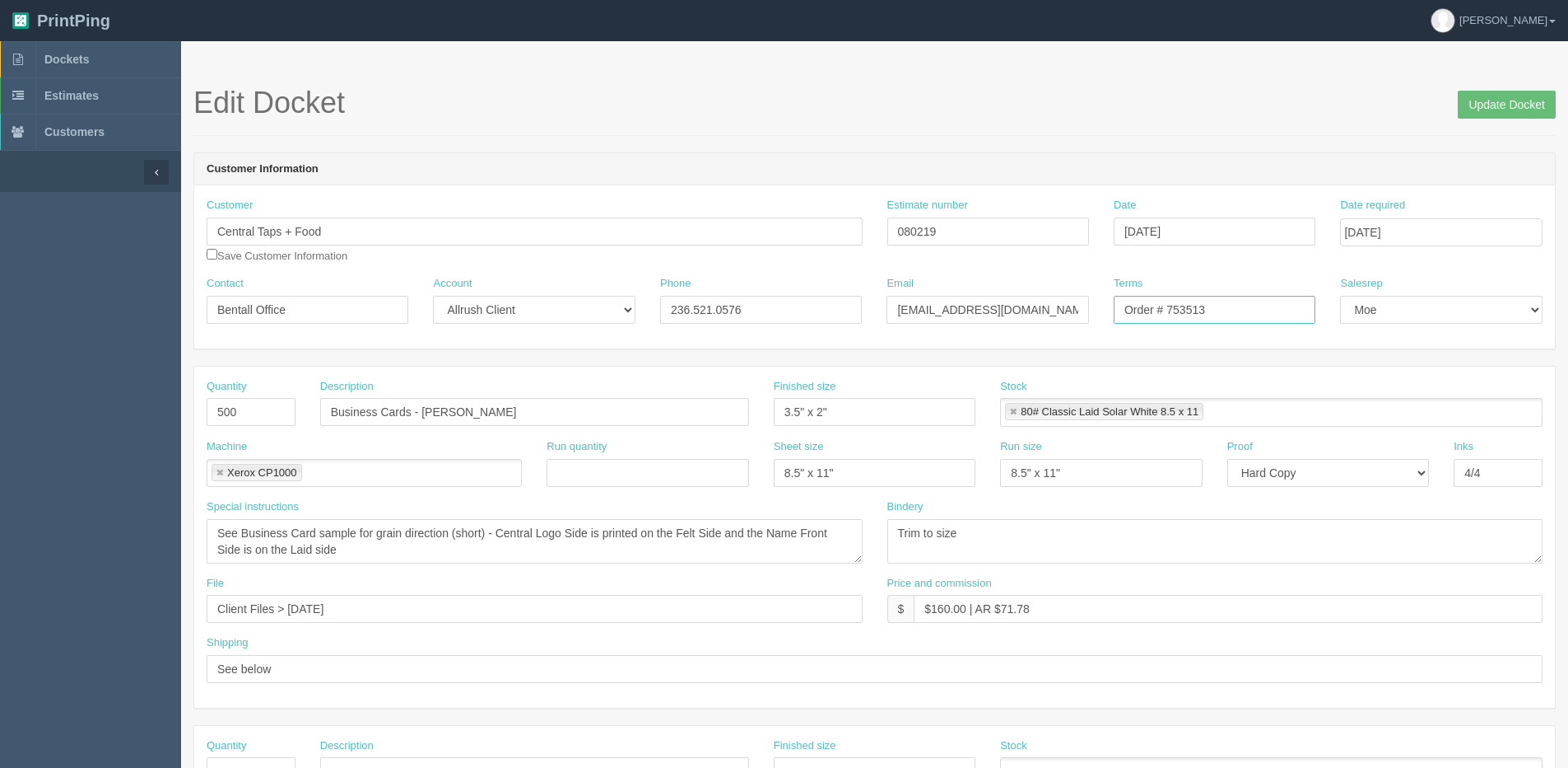
drag, startPoint x: 1177, startPoint y: 308, endPoint x: 1573, endPoint y: 235, distance: 402.7
click at [1568, 242] on html "PrintPing Dan Edit account ( dan@allrush.ca ) Logout Dockets Estimates Customers" at bounding box center [784, 748] width 1568 height 1496
type input "Order # 757555"
click at [1549, 94] on input "Update Docket" at bounding box center [1507, 104] width 98 height 28
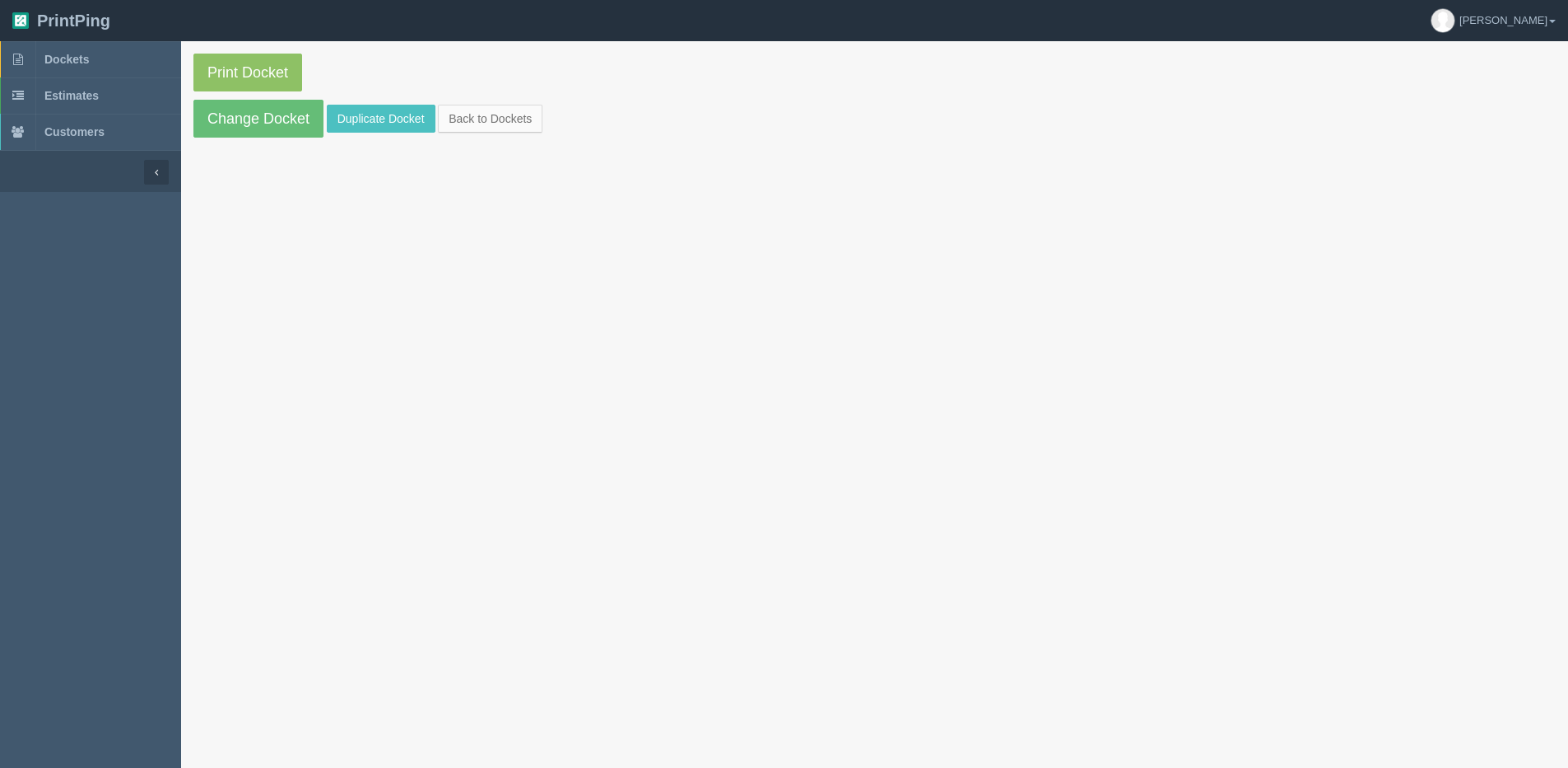
click at [184, 67] on section "Print Docket Change Docket Duplicate Docket Back to Dockets" at bounding box center [875, 95] width 1387 height 109
click at [245, 86] on link "Print Docket" at bounding box center [247, 72] width 109 height 38
click at [476, 122] on link "Back to Dockets" at bounding box center [491, 118] width 105 height 28
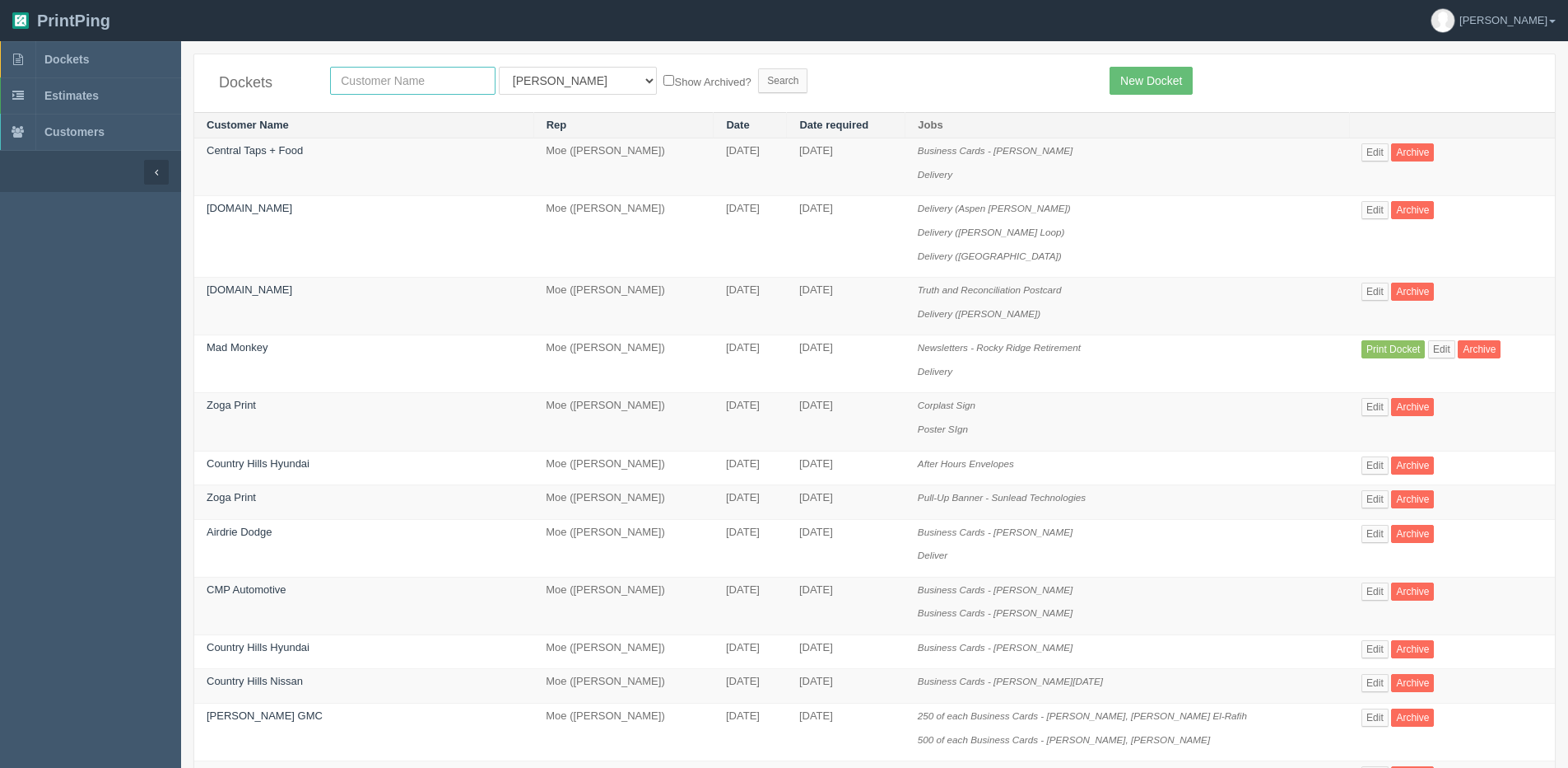
click at [419, 88] on input "text" at bounding box center [413, 80] width 165 height 28
type input "peak"
click at [758, 68] on input "Search" at bounding box center [783, 80] width 50 height 25
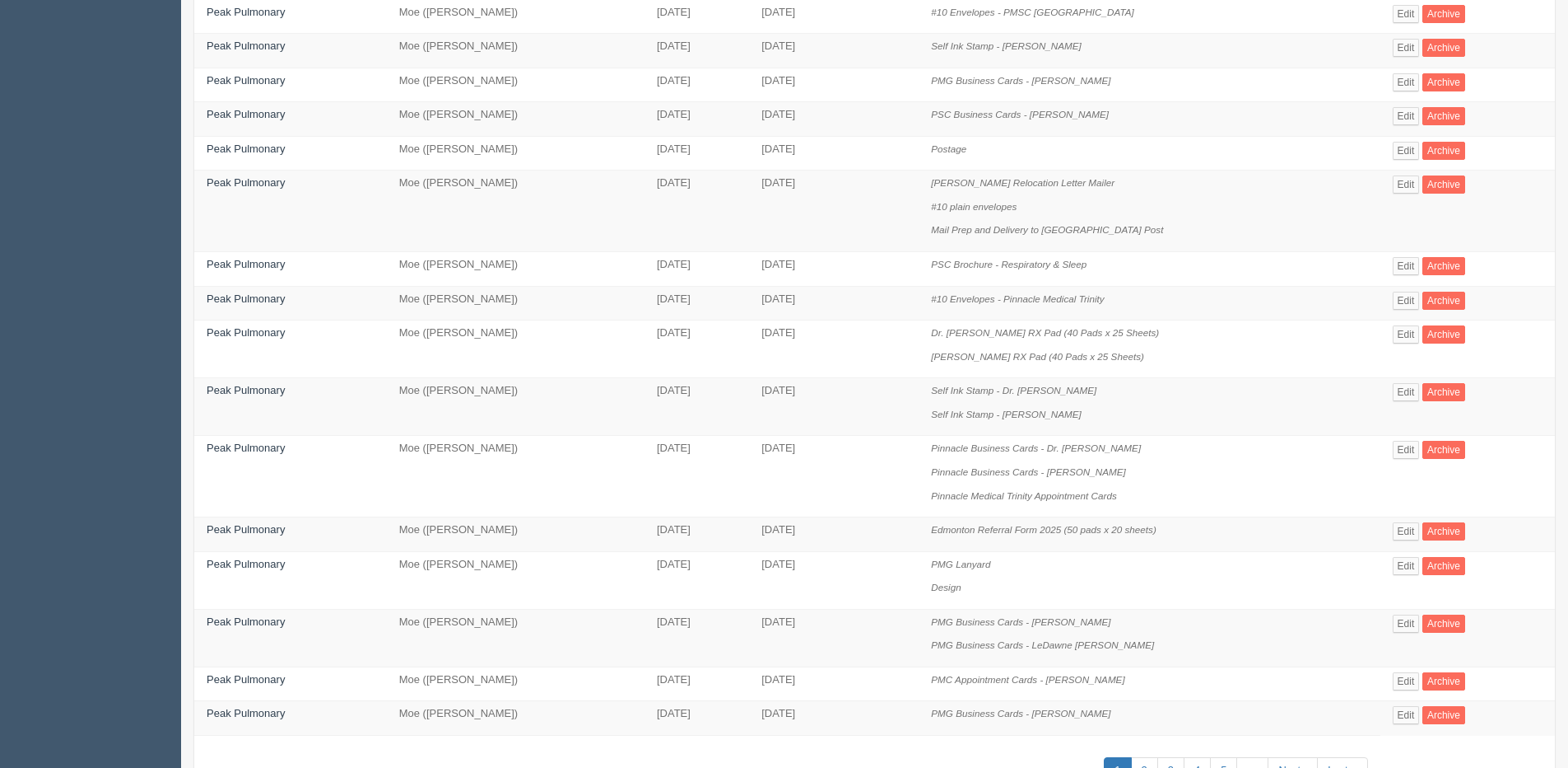
scroll to position [566, 0]
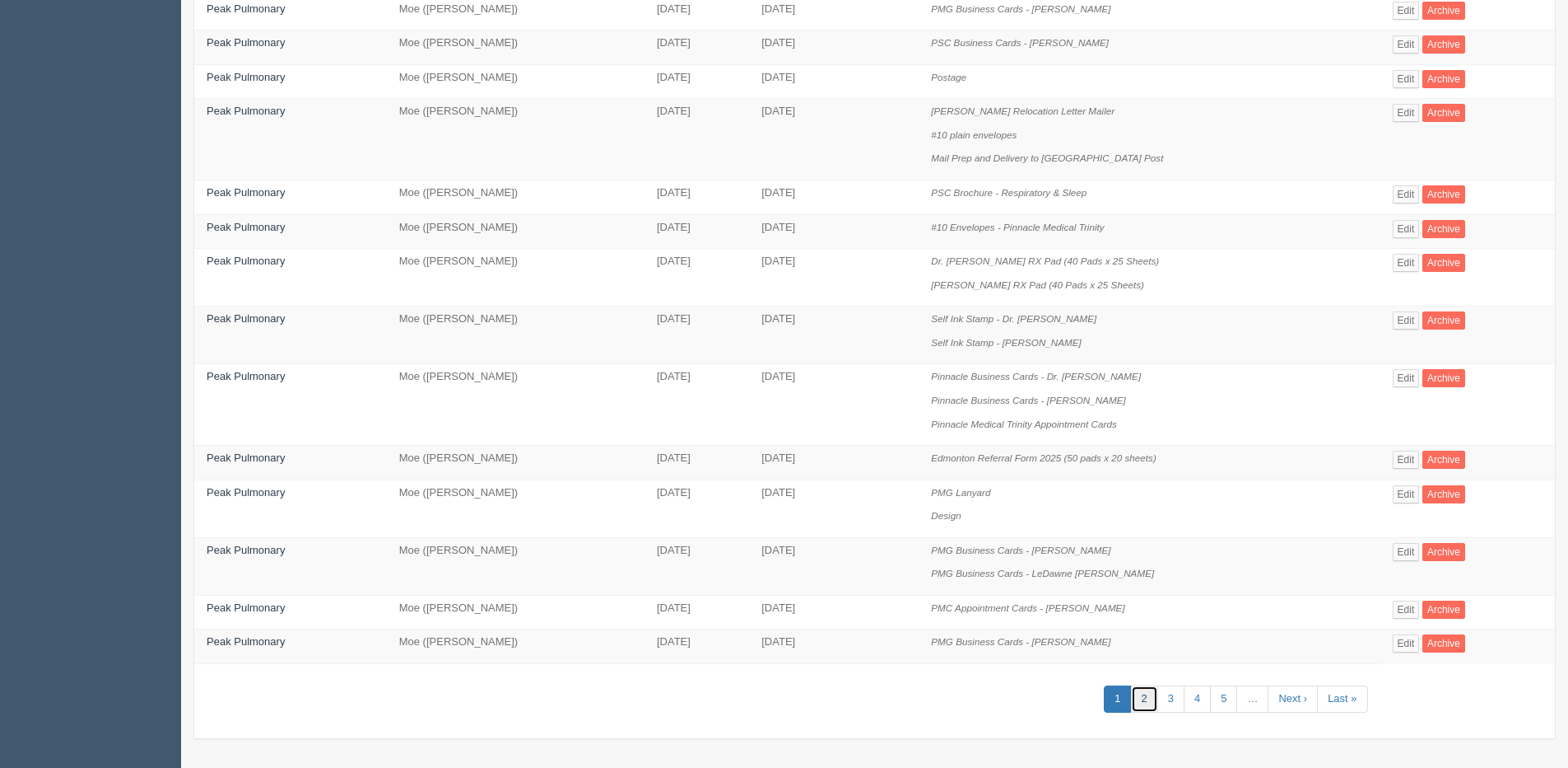
click at [1148, 694] on link "2" at bounding box center [1145, 699] width 27 height 27
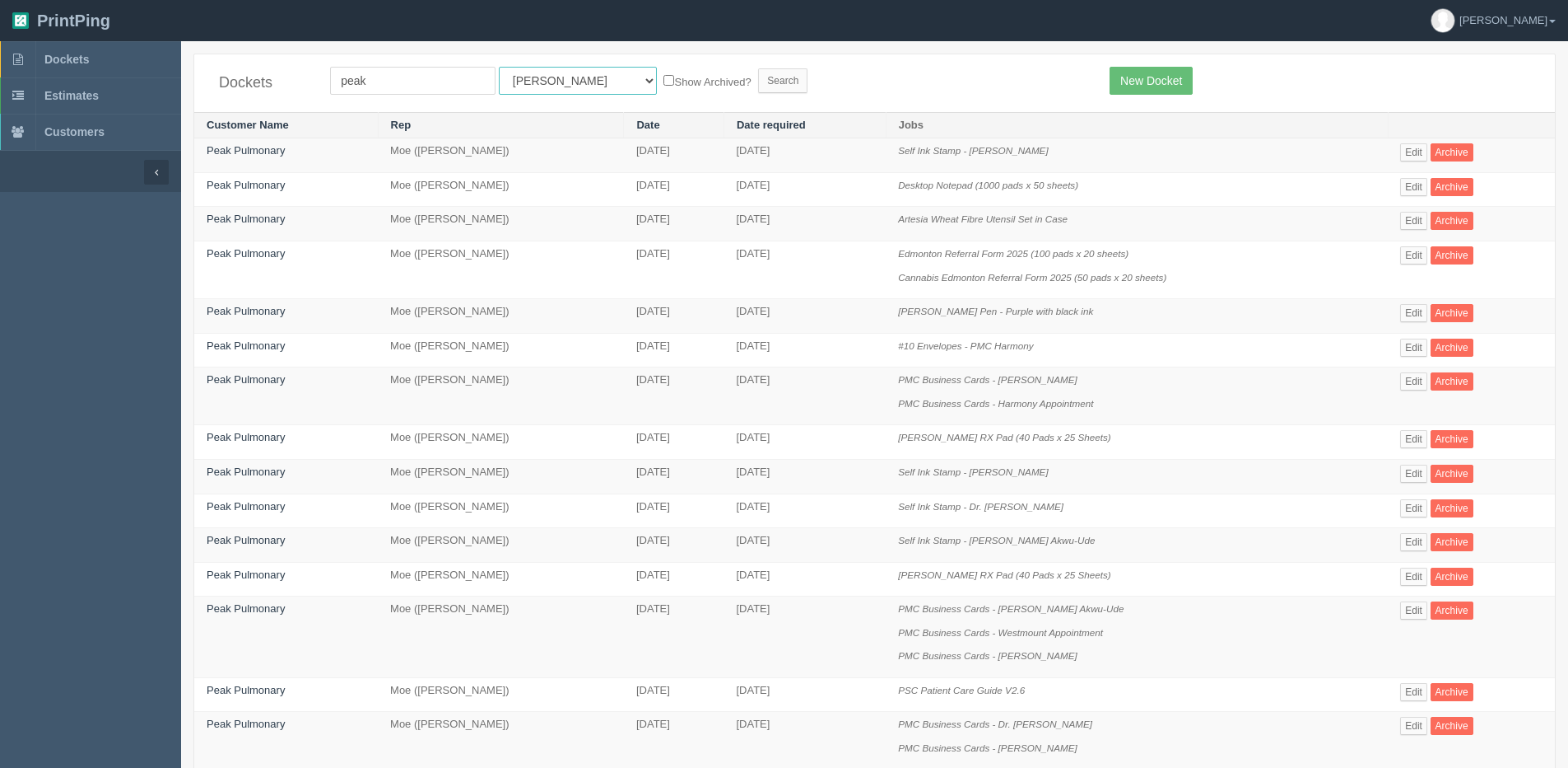
click at [541, 88] on select "All Users Ali Ali Test 1 Aly Amy Ankit Arif Brandon Dan France Greg Jim Mark Ma…" at bounding box center [578, 80] width 158 height 28
select select "1"
click at [499, 67] on select "All Users Ali Ali Test 1 Aly Amy Ankit Arif Brandon Dan France Greg Jim Mark Ma…" at bounding box center [578, 80] width 158 height 28
click at [664, 84] on label "Show Archived?" at bounding box center [707, 81] width 87 height 19
click at [664, 84] on input "Show Archived?" at bounding box center [669, 80] width 11 height 11
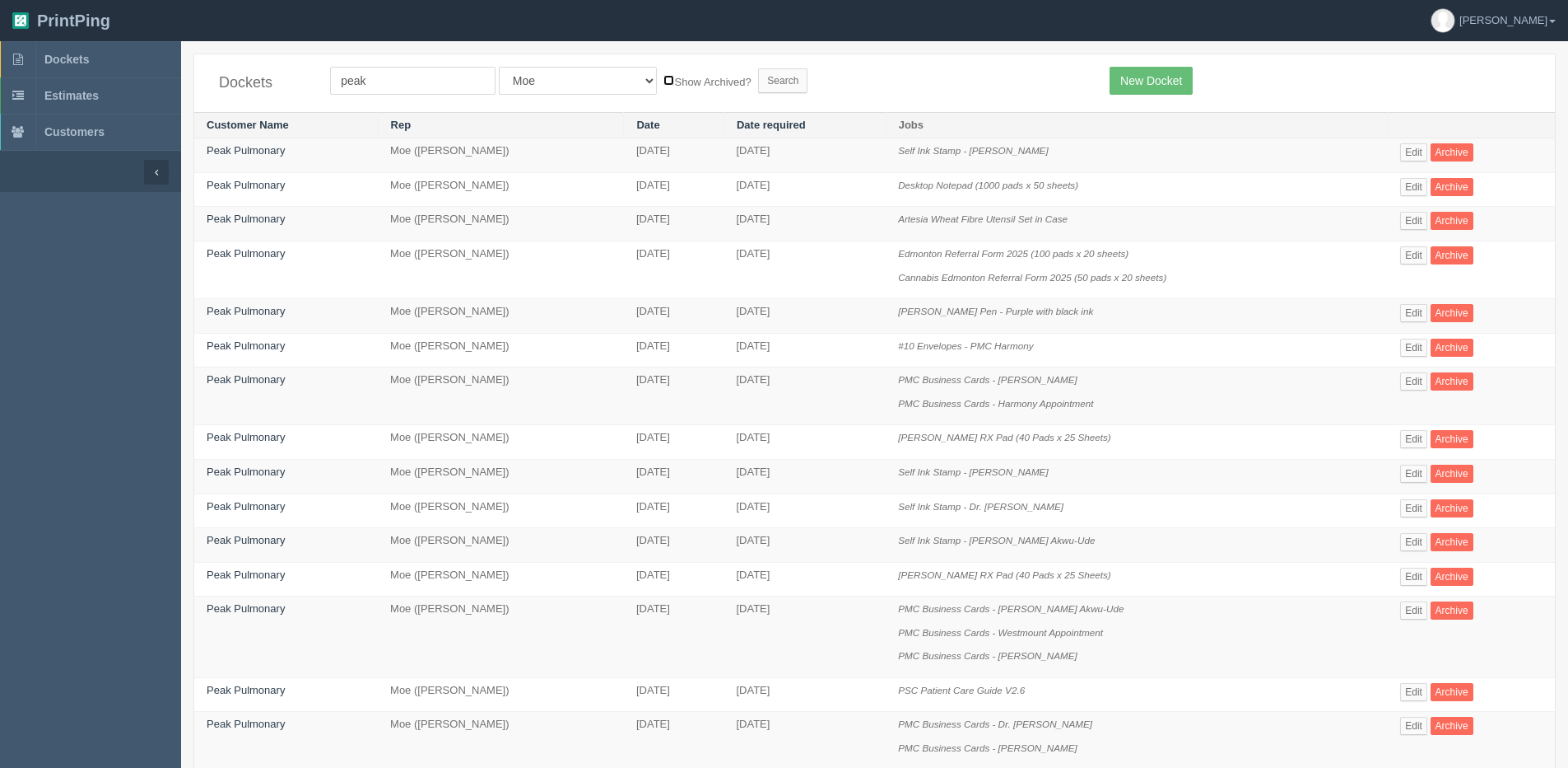
checkbox input "true"
click at [758, 80] on input "Search" at bounding box center [783, 80] width 50 height 25
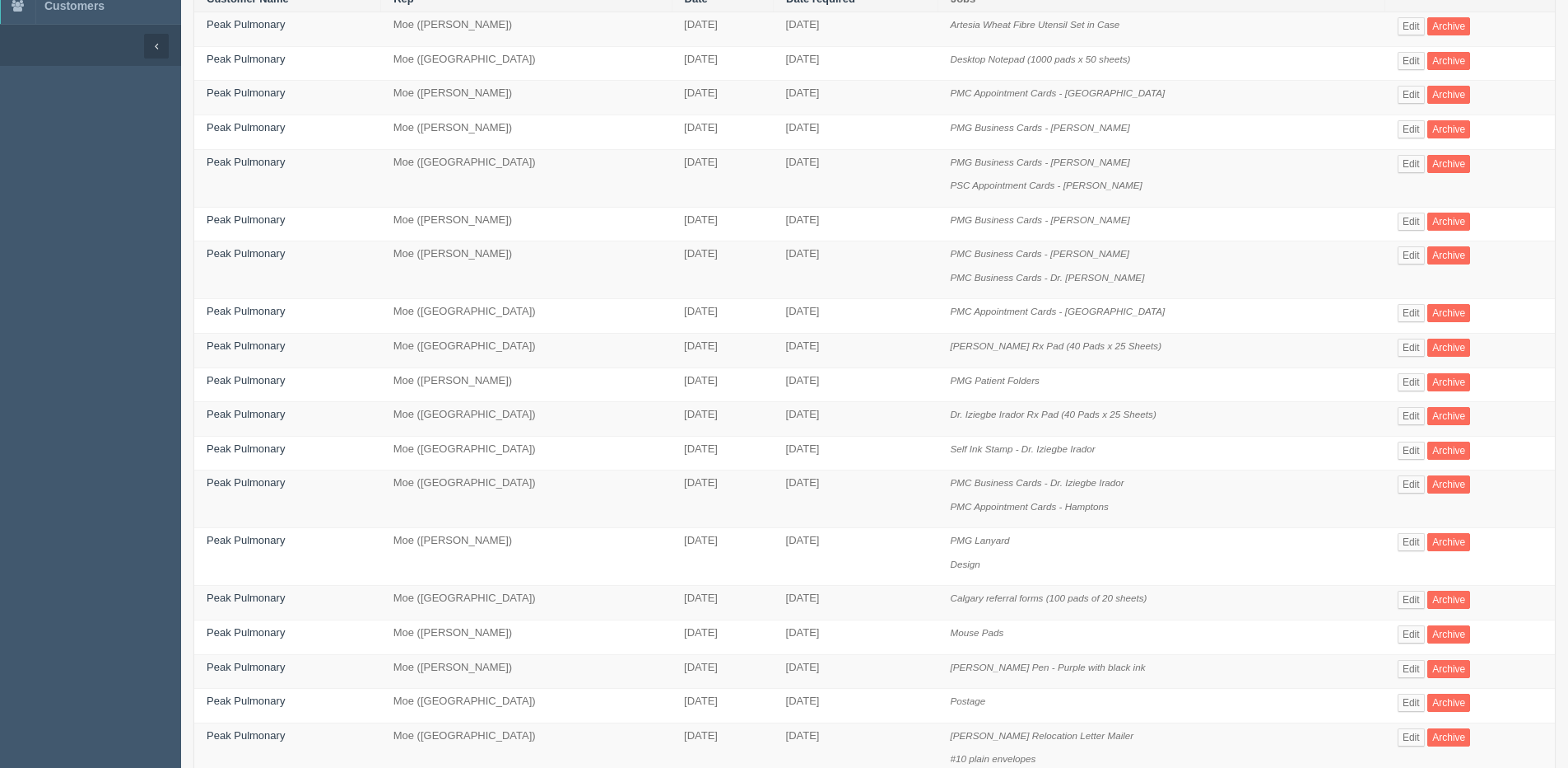
scroll to position [165, 0]
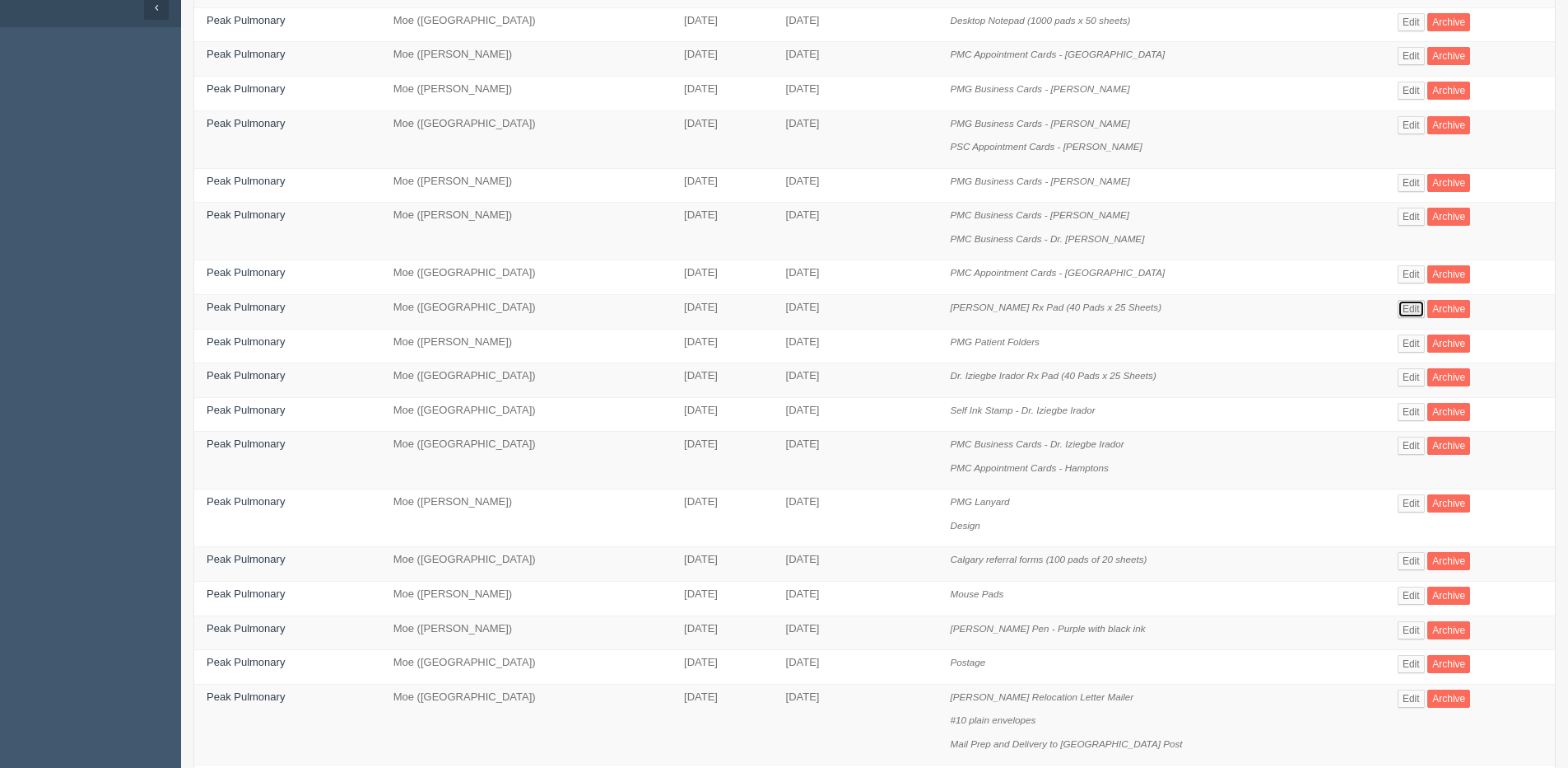
click at [1413, 313] on link "Edit" at bounding box center [1412, 308] width 27 height 18
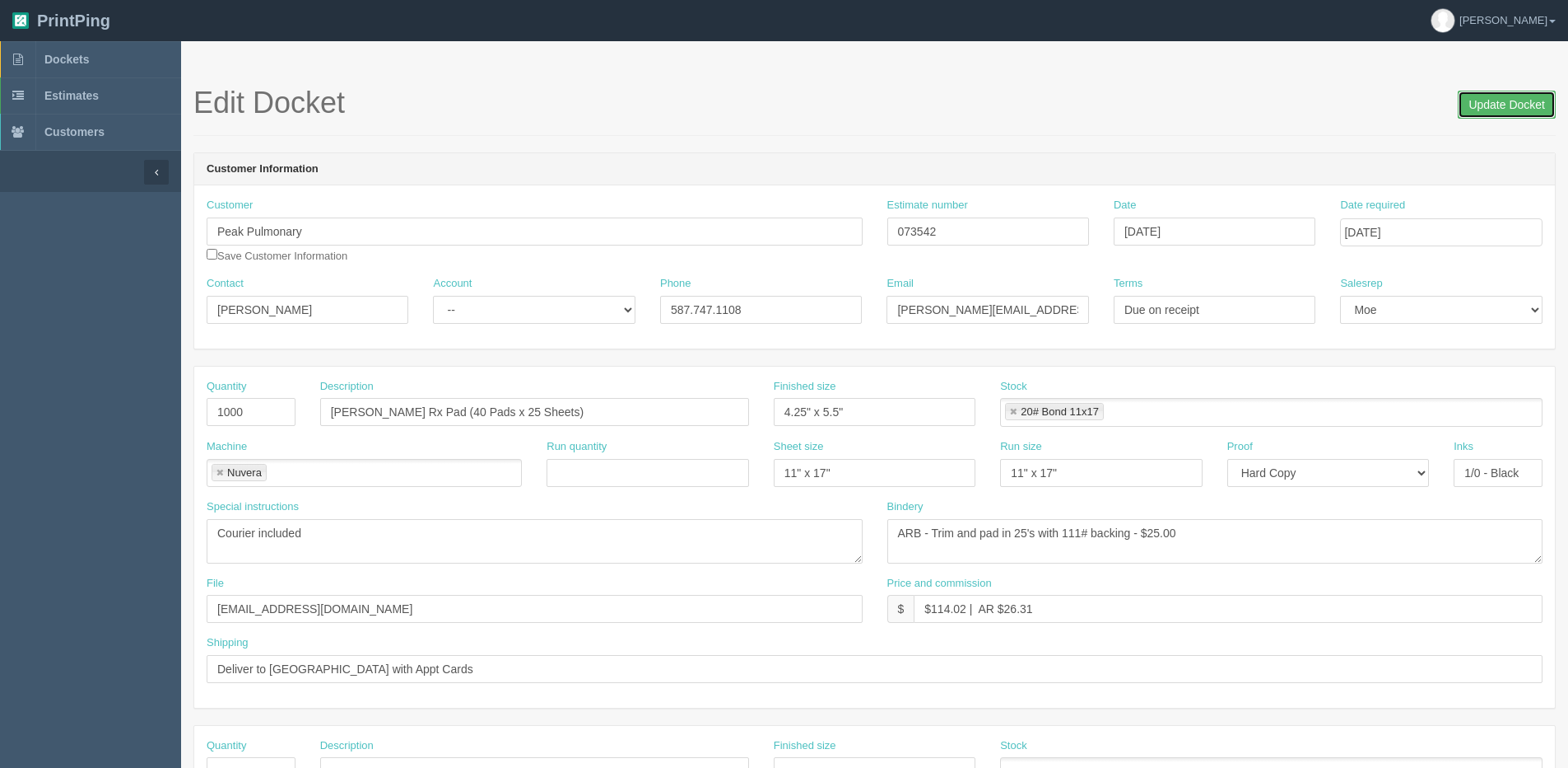
drag, startPoint x: 1473, startPoint y: 106, endPoint x: 1342, endPoint y: 102, distance: 131.1
click at [1465, 105] on input "Update Docket" at bounding box center [1507, 104] width 98 height 28
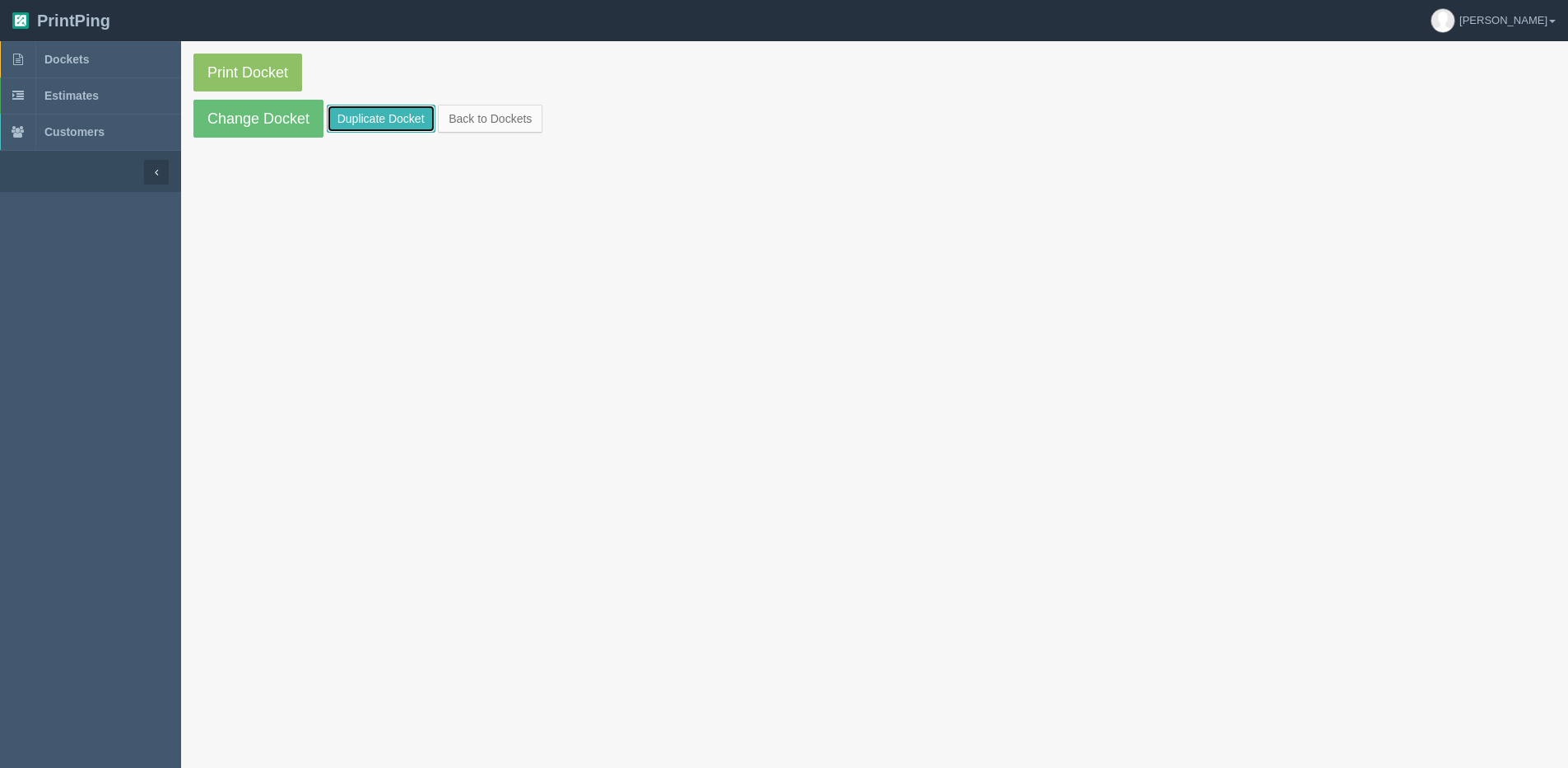
click at [404, 132] on link "Duplicate Docket" at bounding box center [381, 118] width 109 height 28
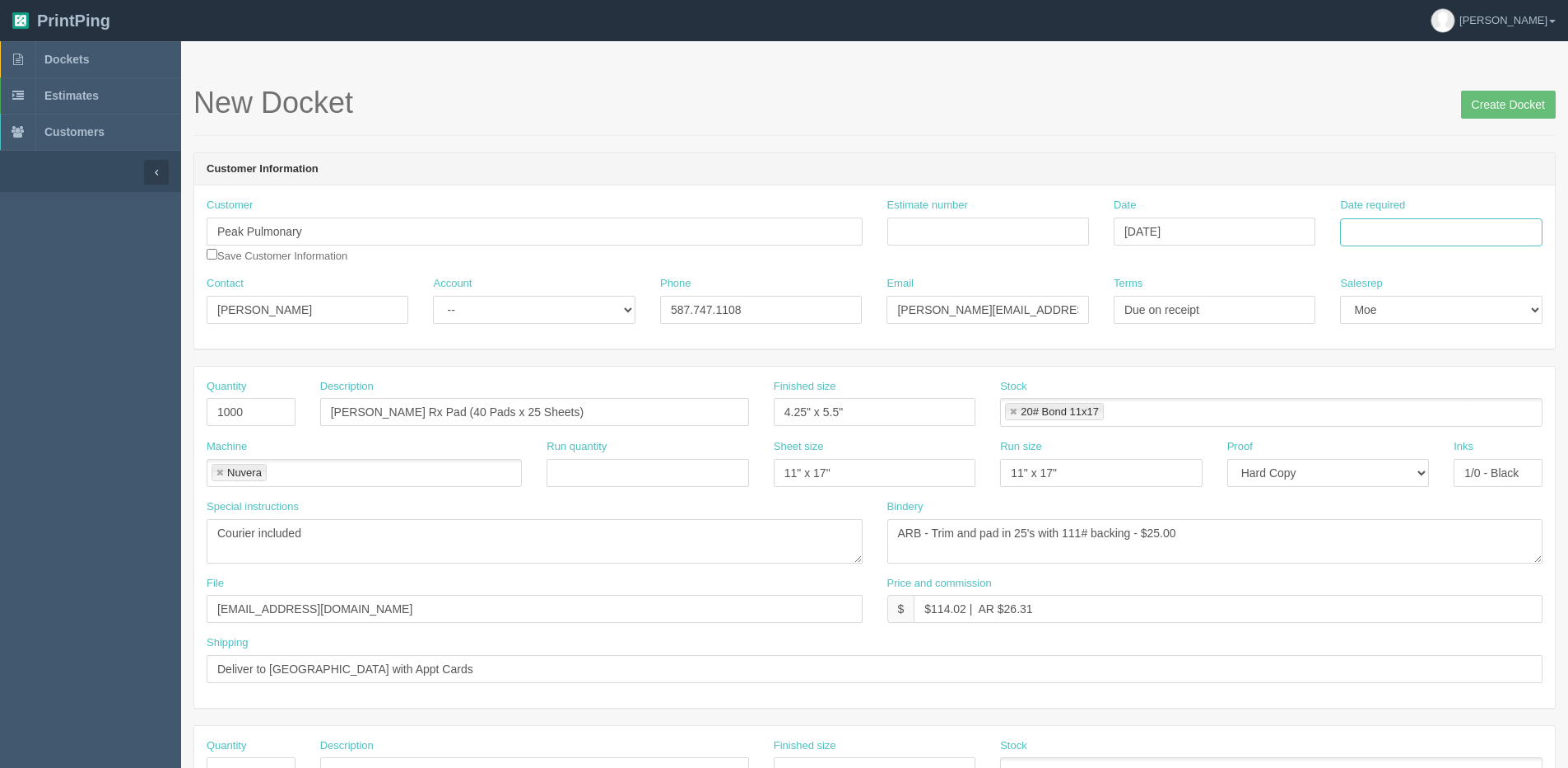
click at [1450, 216] on div "Date required" at bounding box center [1440, 222] width 202 height 49
click at [1365, 468] on th "[DATE]" at bounding box center [1420, 460] width 153 height 24
click at [1403, 411] on td "30" at bounding box center [1401, 414] width 20 height 24
type input "[DATE]"
drag, startPoint x: 258, startPoint y: 413, endPoint x: 2, endPoint y: 389, distance: 257.1
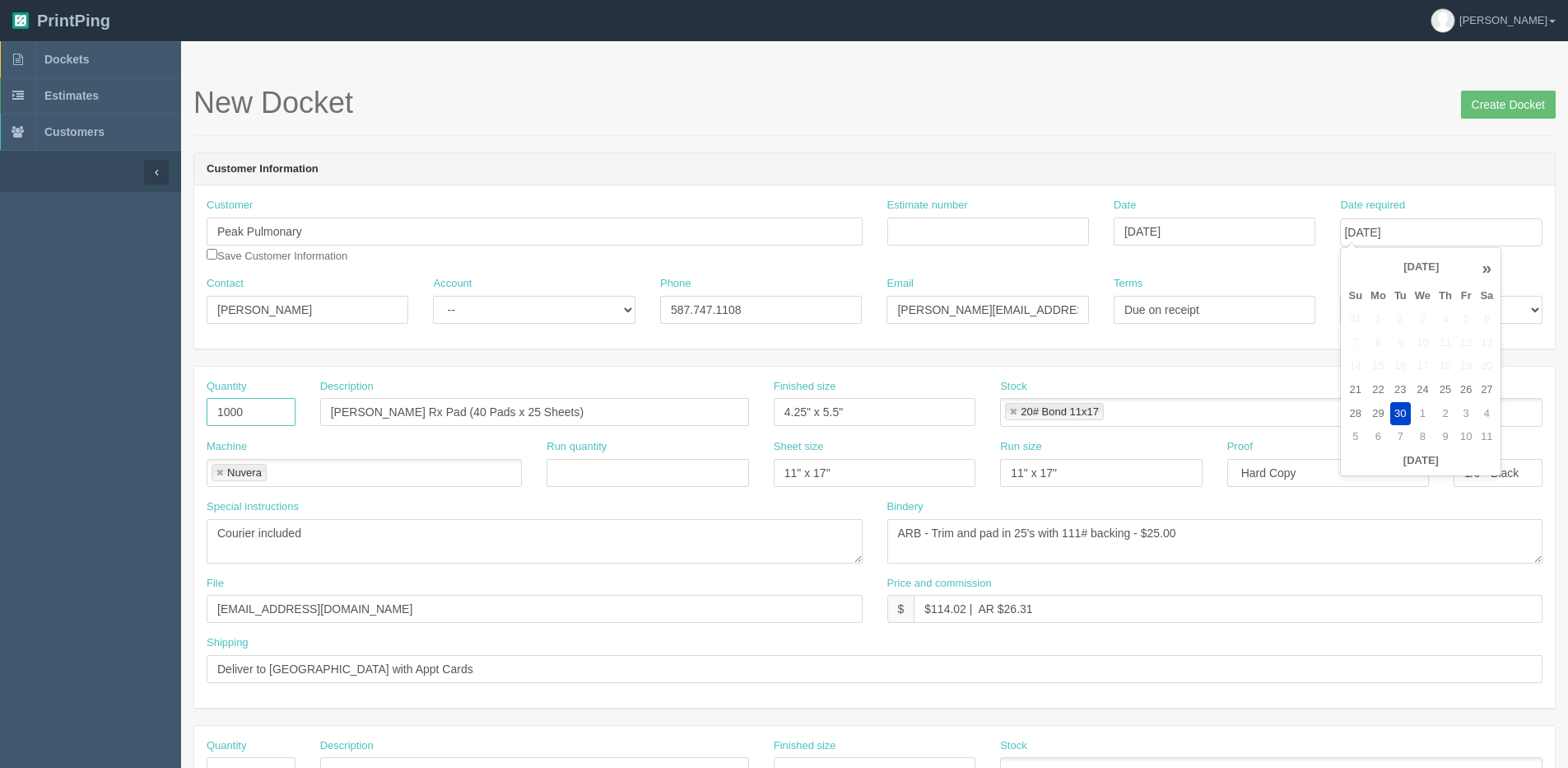
click at [47, 389] on section "Dockets Estimates Customers" at bounding box center [784, 769] width 1568 height 1455
drag, startPoint x: 430, startPoint y: 412, endPoint x: -135, endPoint y: 406, distance: 565.0
click at [0, 406] on html "PrintPing Dan Edit account ( dan@allrush.ca ) Logout Dockets Estimates Customers" at bounding box center [784, 748] width 1568 height 1496
click at [463, 411] on input "Peak Medical Notepad (40 Pads x 25 Sheets)" at bounding box center [534, 411] width 429 height 28
click at [518, 413] on input "Peak Medical Notepad (500 Pads x 25 Sheets)" at bounding box center [534, 411] width 429 height 28
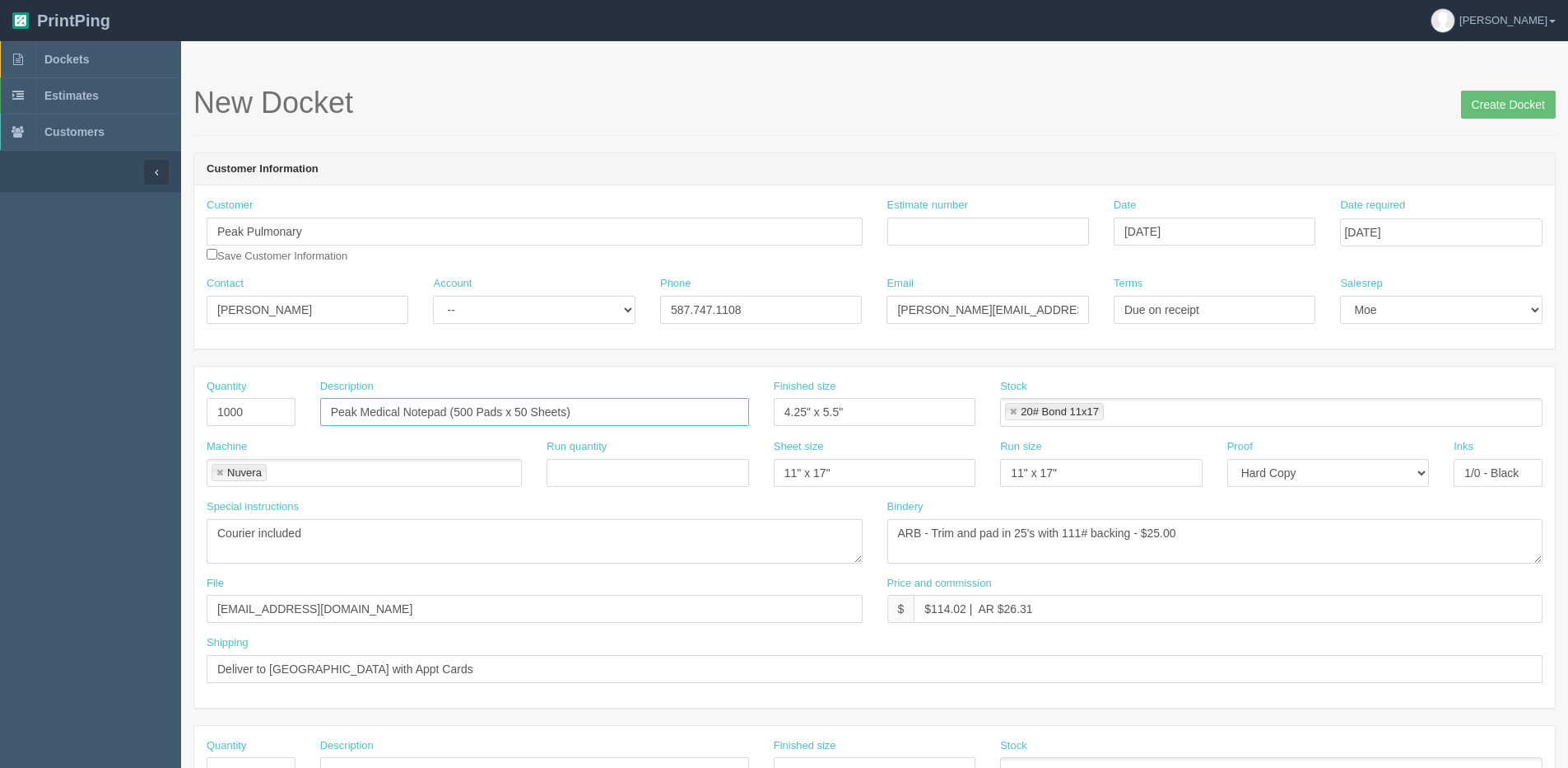
type input "Peak Medical Notepad (500 Pads x 50 Sheets)"
drag, startPoint x: 265, startPoint y: 416, endPoint x: 7, endPoint y: 416, distance: 258.0
click at [7, 416] on section "Dockets Estimates Customers" at bounding box center [784, 769] width 1568 height 1455
type input "25000"
click at [954, 239] on input "Estimate number" at bounding box center [988, 231] width 202 height 28
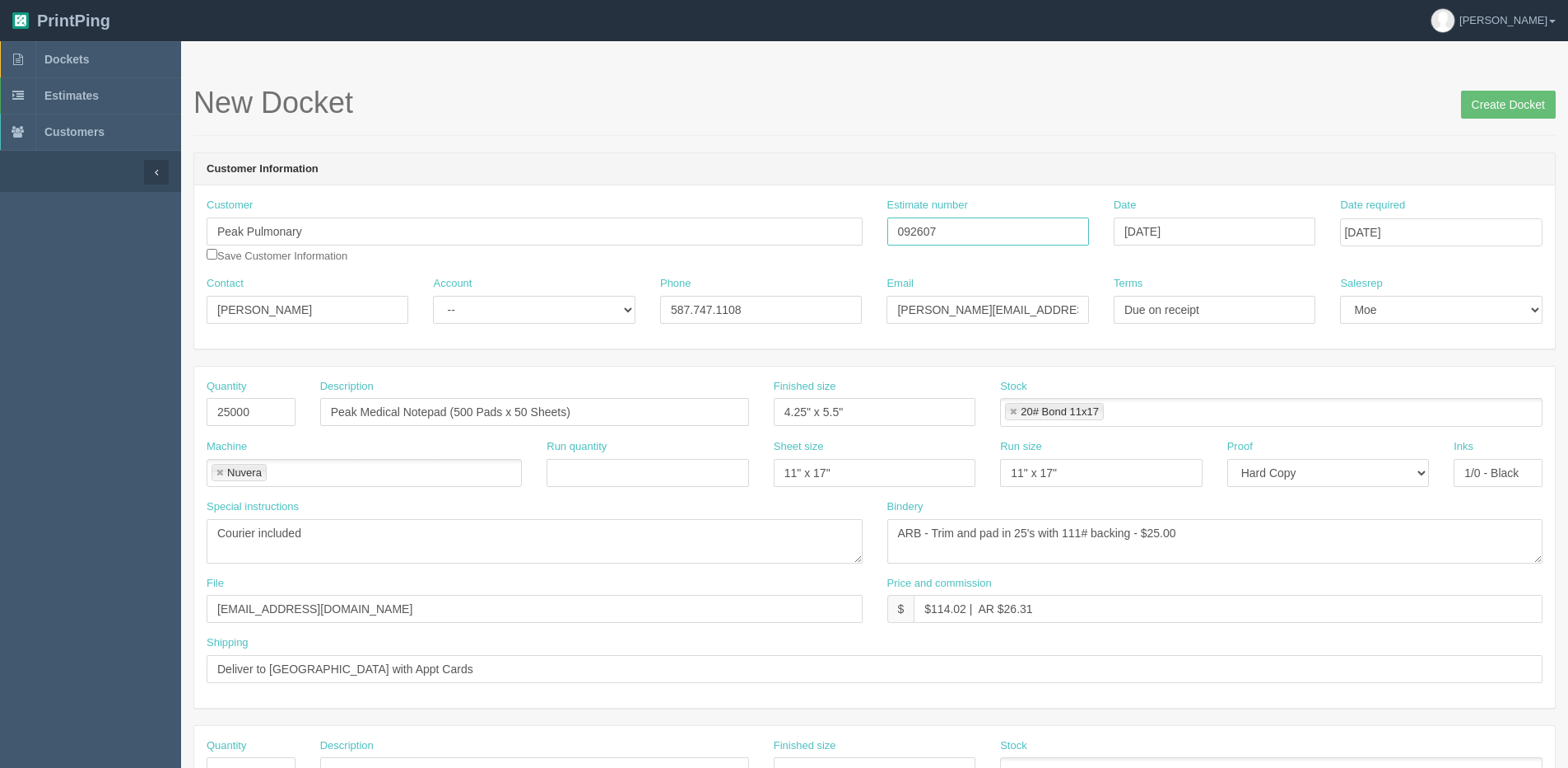
type input "092607"
drag, startPoint x: 808, startPoint y: 430, endPoint x: 396, endPoint y: 454, distance: 412.7
click at [623, 459] on div "Quantity 25000 Description Peak Medical Notepad (500 Pads x 50 Sheets) Finished…" at bounding box center [875, 537] width 1361 height 341
type input "5" x 7""
click at [1012, 408] on link at bounding box center [1013, 412] width 10 height 11
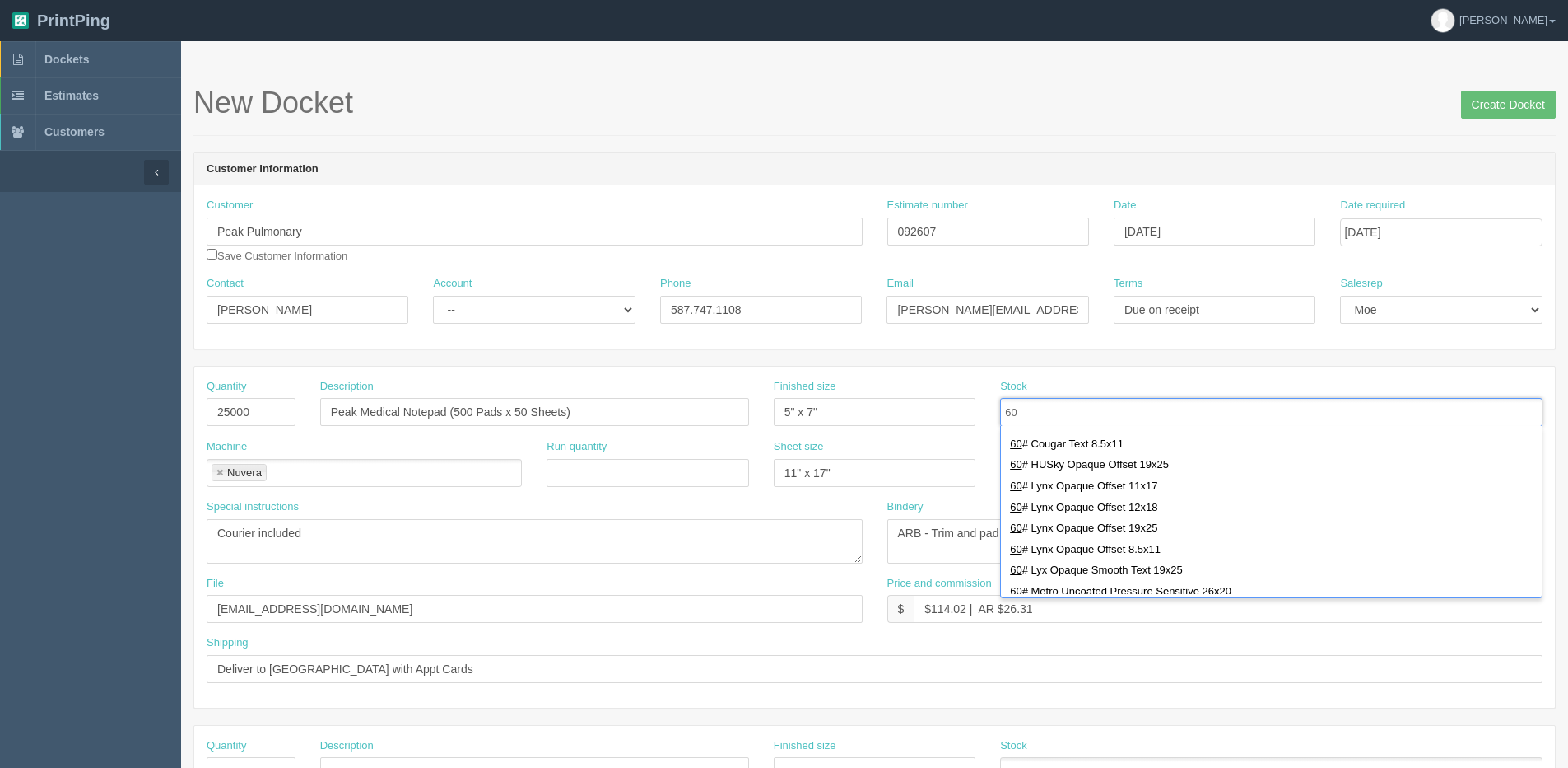
scroll to position [165, 0]
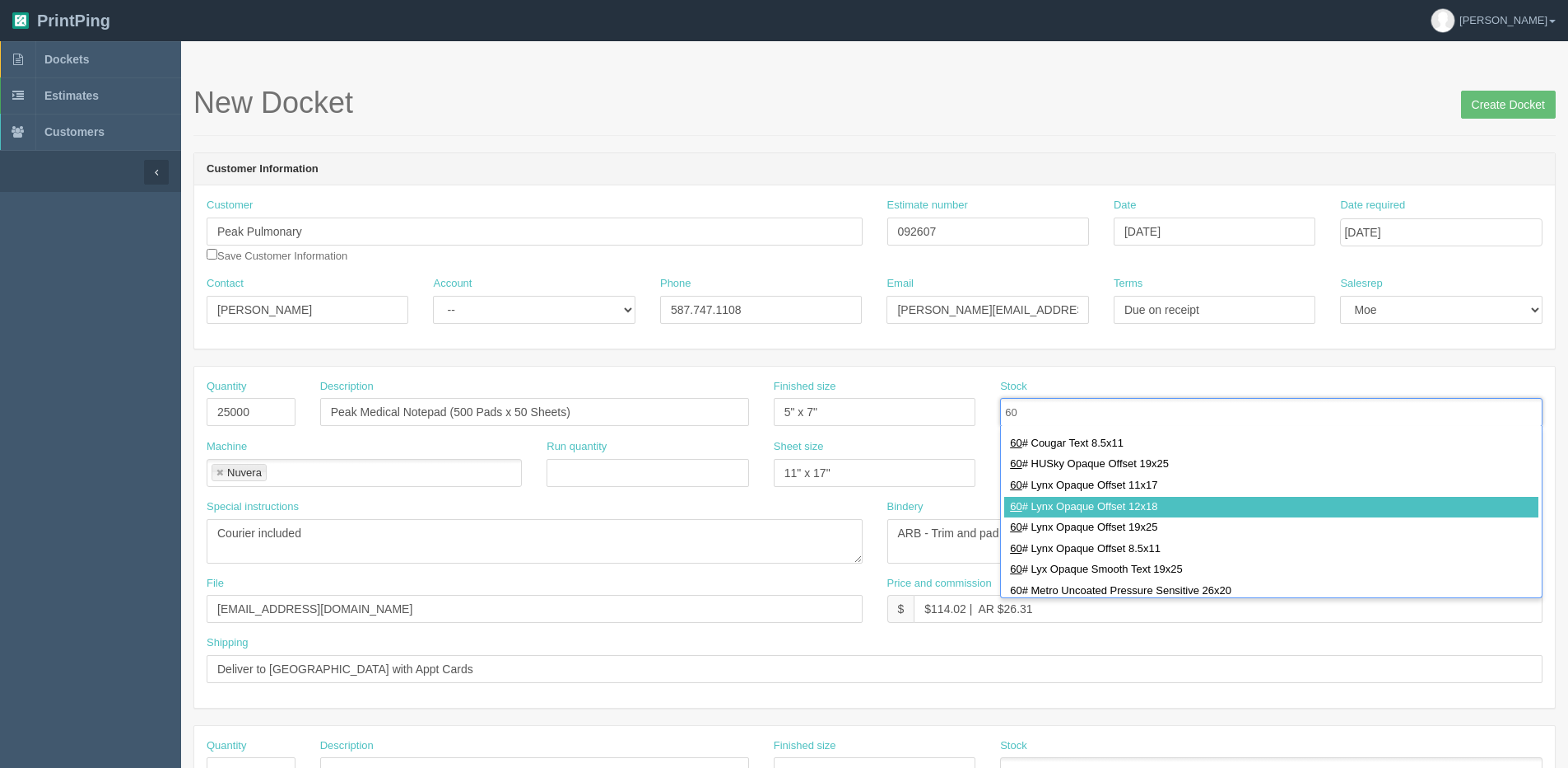
type input "60"
type input "60# Lynx Opaque Offset 12x18"
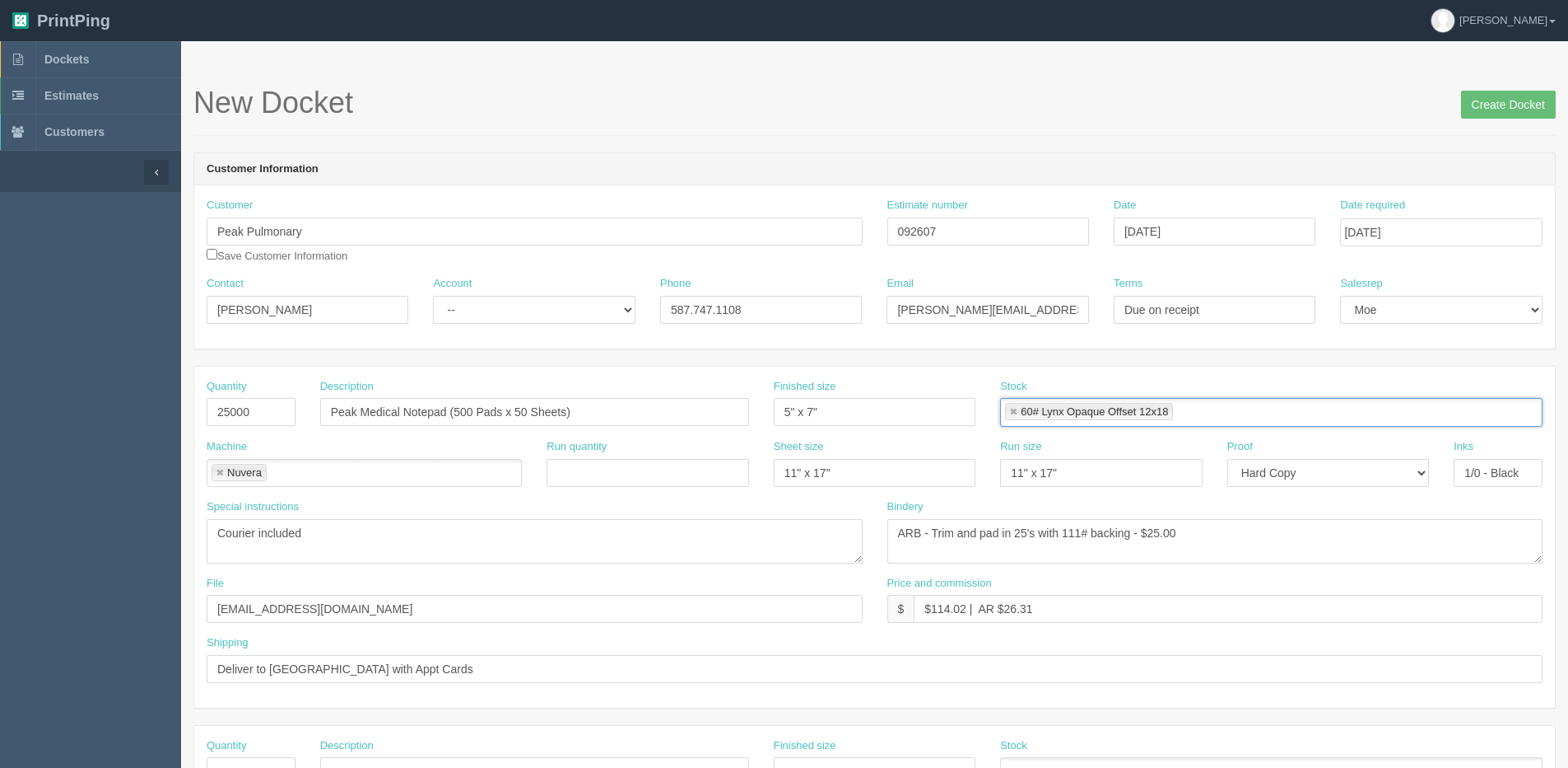
scroll to position [0, 0]
drag, startPoint x: 817, startPoint y: 487, endPoint x: 203, endPoint y: 531, distance: 615.6
click at [203, 531] on div "Quantity 25000 Description Peak Medical Notepad (500 Pads x 50 Sheets) Finished…" at bounding box center [875, 537] width 1361 height 341
type input "12" x 18""
drag, startPoint x: 1076, startPoint y: 482, endPoint x: 862, endPoint y: 481, distance: 214.0
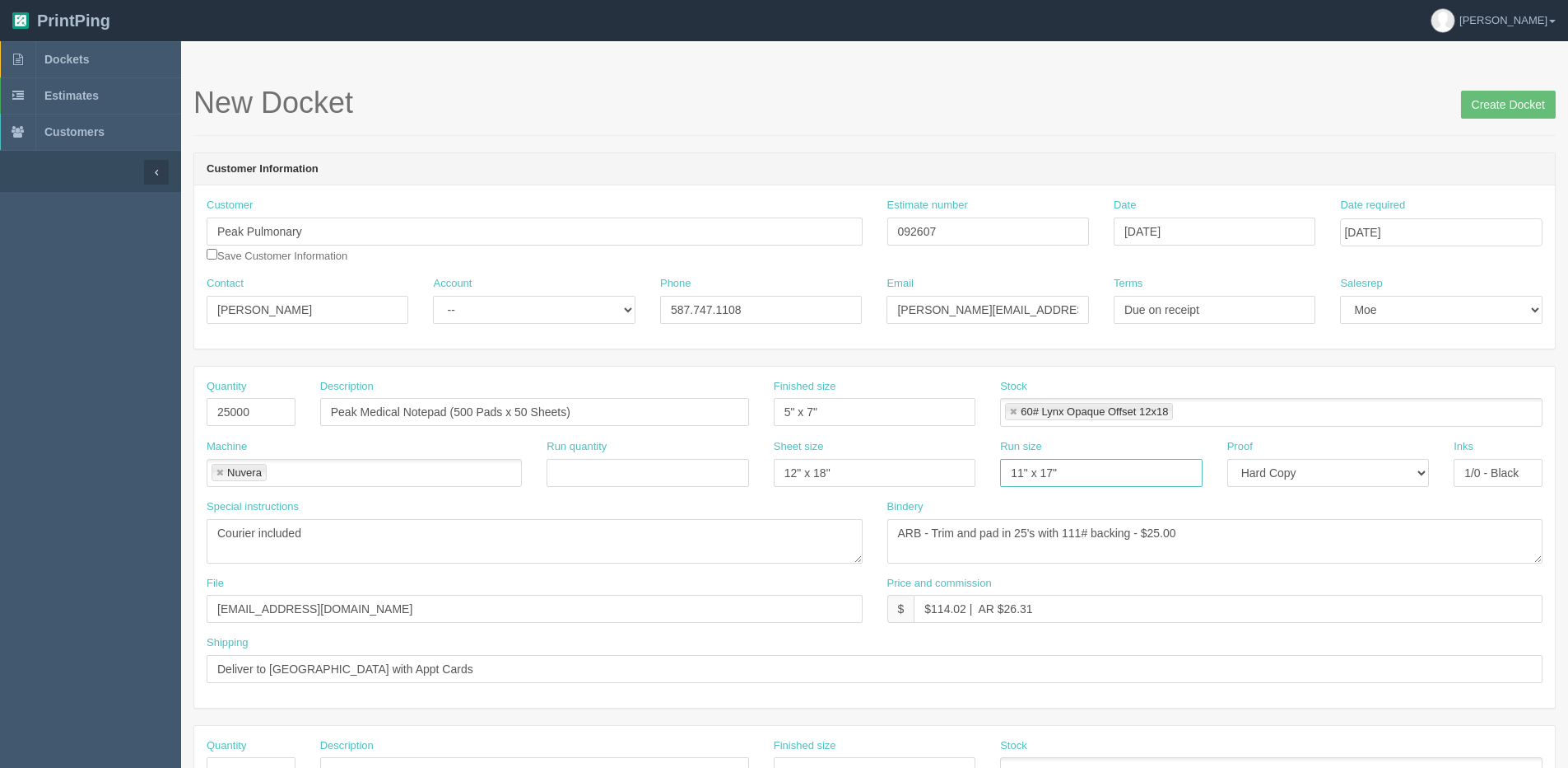
click at [898, 481] on div "Machine Nuvera Nuvera Run quantity Sheet size 12" x 18" Run size 11" x 17" Proo…" at bounding box center [875, 469] width 1361 height 60
type input "12" x 18""
drag, startPoint x: 1575, startPoint y: 454, endPoint x: 1573, endPoint y: 374, distance: 80.0
click at [1568, 374] on html "PrintPing Dan Edit account ( dan@allrush.ca ) Logout Dockets Estimates Customers" at bounding box center [784, 748] width 1568 height 1496
type input "4/0"
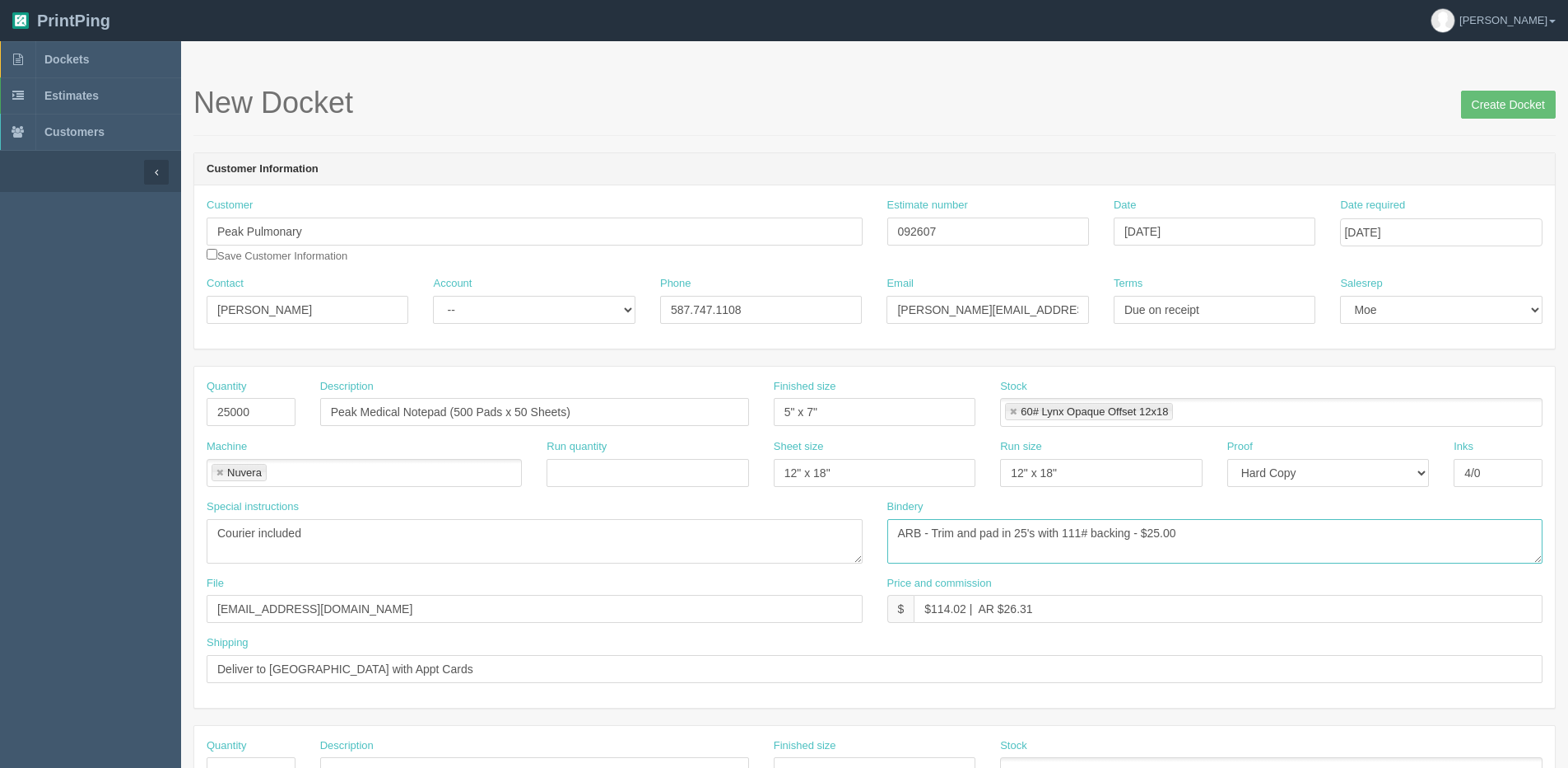
click at [1016, 528] on textarea "ARB - Trim and pad in 25's with 111# backing - $25.00" at bounding box center [1215, 541] width 656 height 45
click at [1046, 524] on textarea "ARB - Trim and pad in 25's with 111# backing - $25.00" at bounding box center [1215, 541] width 656 height 45
click at [1142, 531] on textarea "ARB - Trim and pad in 25's with 111# backing - $25.00" at bounding box center [1215, 541] width 656 height 45
click at [1142, 535] on textarea "ARB - Trim and pad in 25's with 111# backing - $25.00" at bounding box center [1215, 541] width 656 height 45
click at [1146, 539] on textarea "ARB - Trim and pad in 25's with 111# backing - $25.00" at bounding box center [1215, 541] width 656 height 45
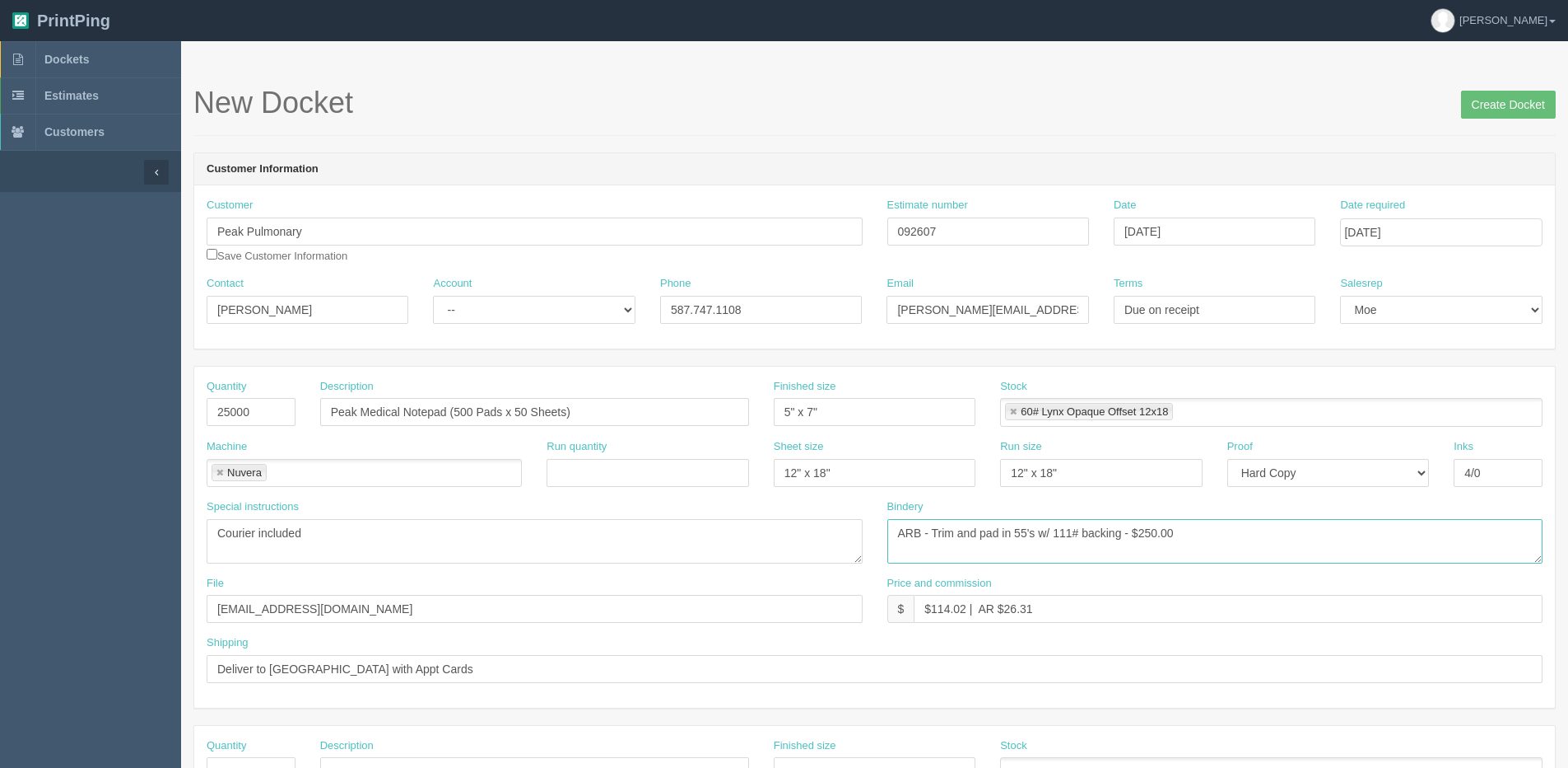
type textarea "ARB - Trim and pad in 55's w/ 111# backing - $250.00"
drag, startPoint x: 931, startPoint y: 609, endPoint x: 963, endPoint y: 609, distance: 32.0
click at [963, 609] on input "$114.02 | AR $26.31" at bounding box center [1228, 608] width 629 height 28
drag, startPoint x: 1017, startPoint y: 607, endPoint x: 1203, endPoint y: 545, distance: 196.1
click at [1160, 558] on div "Quantity 25000 Description Peak Medical Notepad (500 Pads x 50 Sheets) Finished…" at bounding box center [875, 537] width 1361 height 341
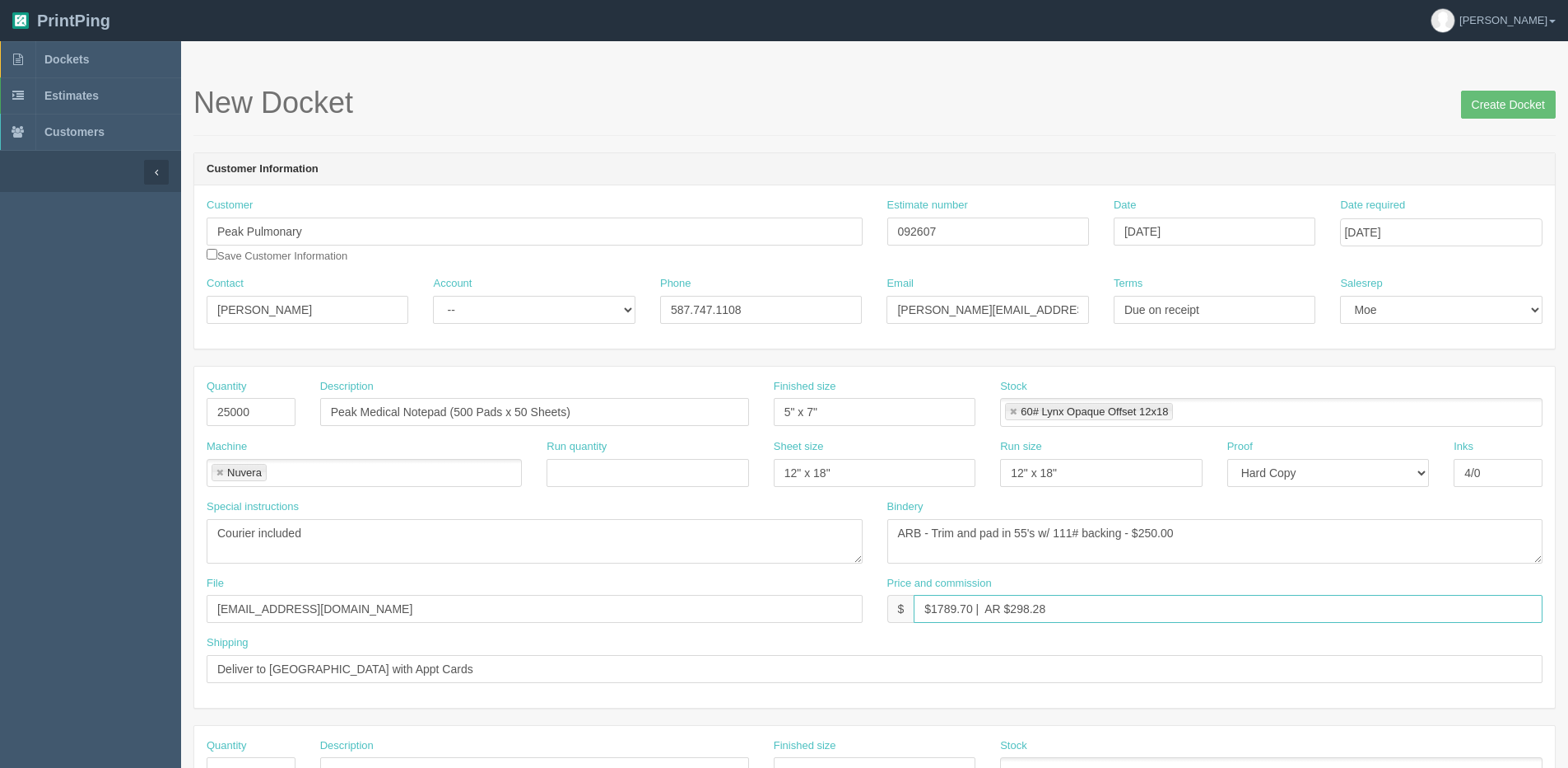
type input "$1789.70 | AR $298.28"
drag, startPoint x: 269, startPoint y: 669, endPoint x: 1576, endPoint y: 563, distance: 1311.3
click at [1568, 563] on html "PrintPing Dan Edit account ( dan@allrush.ca ) Logout Dockets Estimates Customers" at bounding box center [784, 748] width 1568 height 1496
type input "Deliver to Warehouse"
click at [1020, 528] on textarea "ARB - Trim and pad in 25's with 111# backing - $25.00" at bounding box center [1215, 541] width 656 height 45
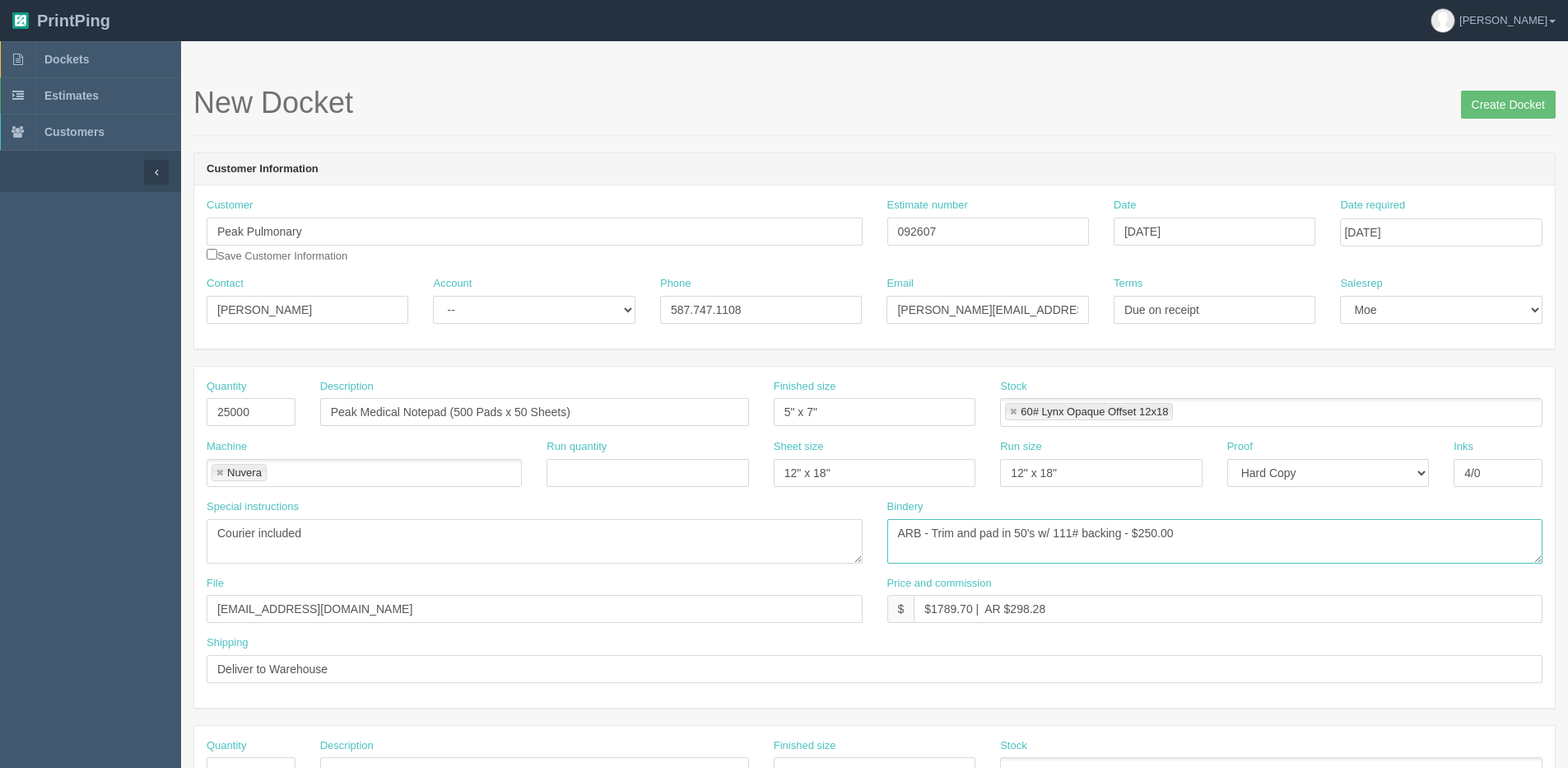
type textarea "ARB - Trim and pad in 50's w/ 111# backing - $250.00"
drag, startPoint x: 534, startPoint y: 319, endPoint x: 524, endPoint y: 324, distance: 11.2
click at [534, 318] on select "-- Existing Client Allrush Client Rep Client" at bounding box center [534, 309] width 202 height 28
select select "Allrush Client"
click at [433, 296] on select "-- Existing Client Allrush Client Rep Client" at bounding box center [534, 309] width 202 height 28
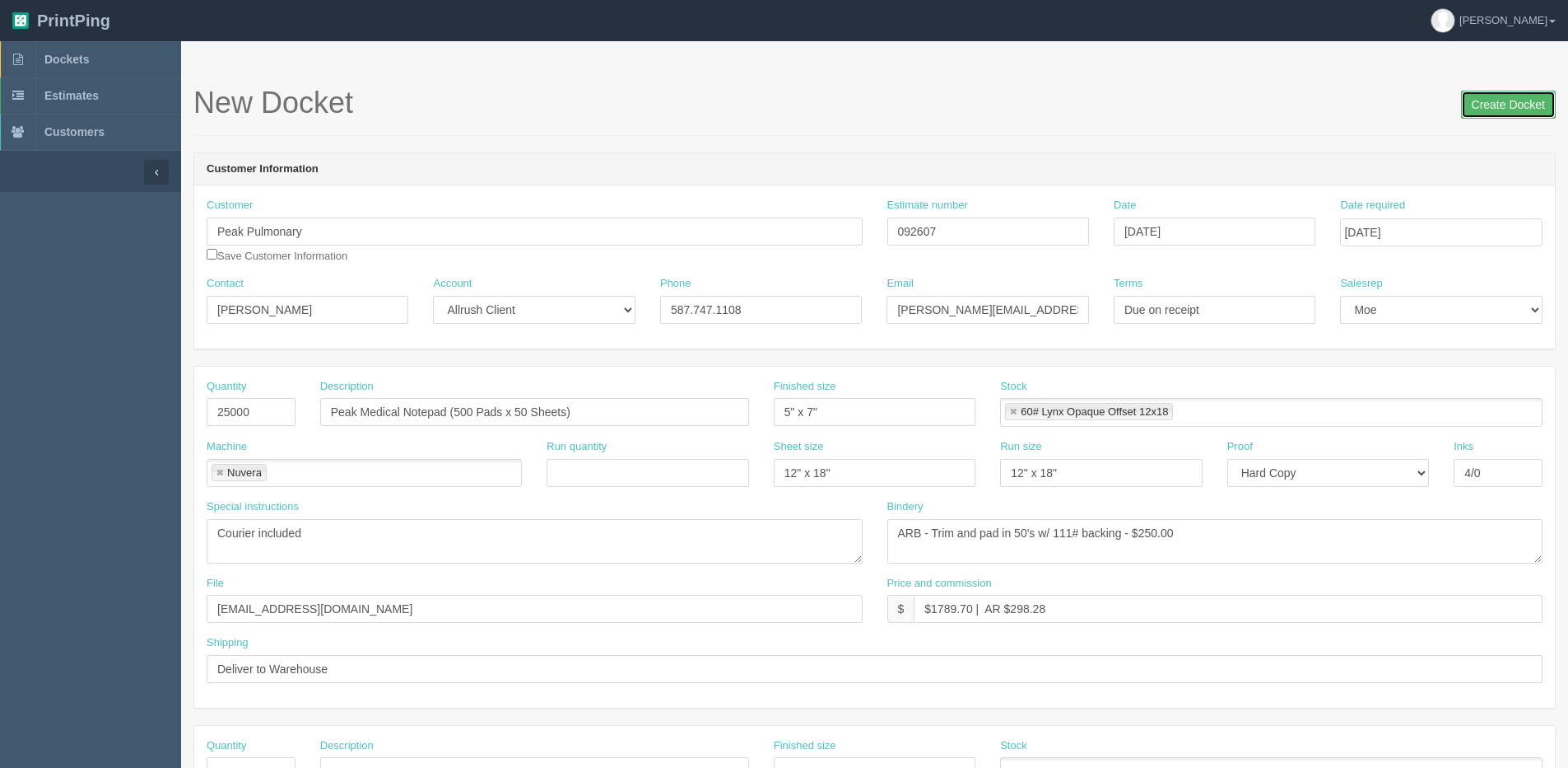
click at [1503, 114] on input "Create Docket" at bounding box center [1509, 104] width 95 height 28
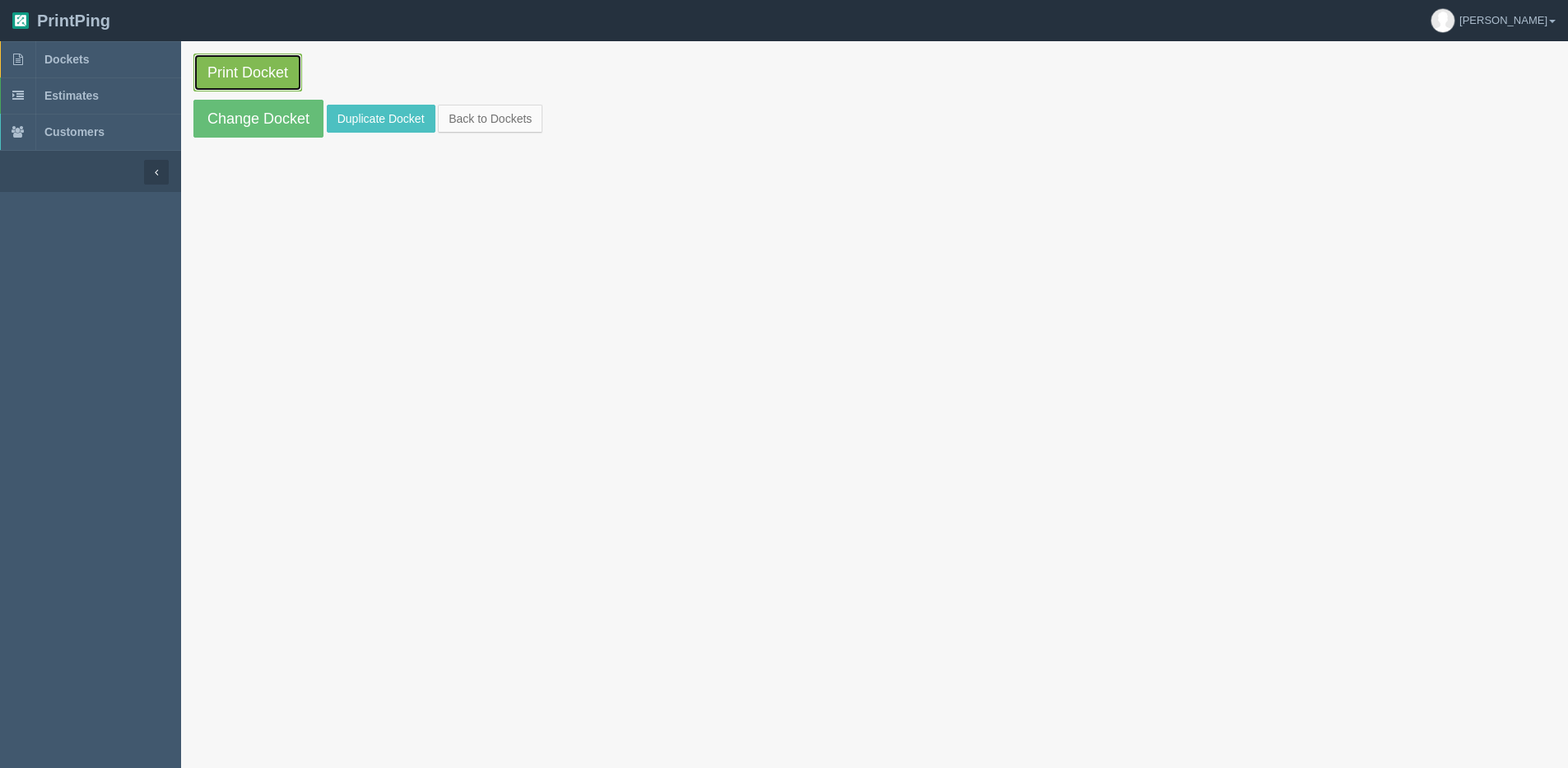
click at [269, 74] on link "Print Docket" at bounding box center [247, 72] width 109 height 38
click at [242, 117] on link "Change Docket" at bounding box center [258, 118] width 130 height 38
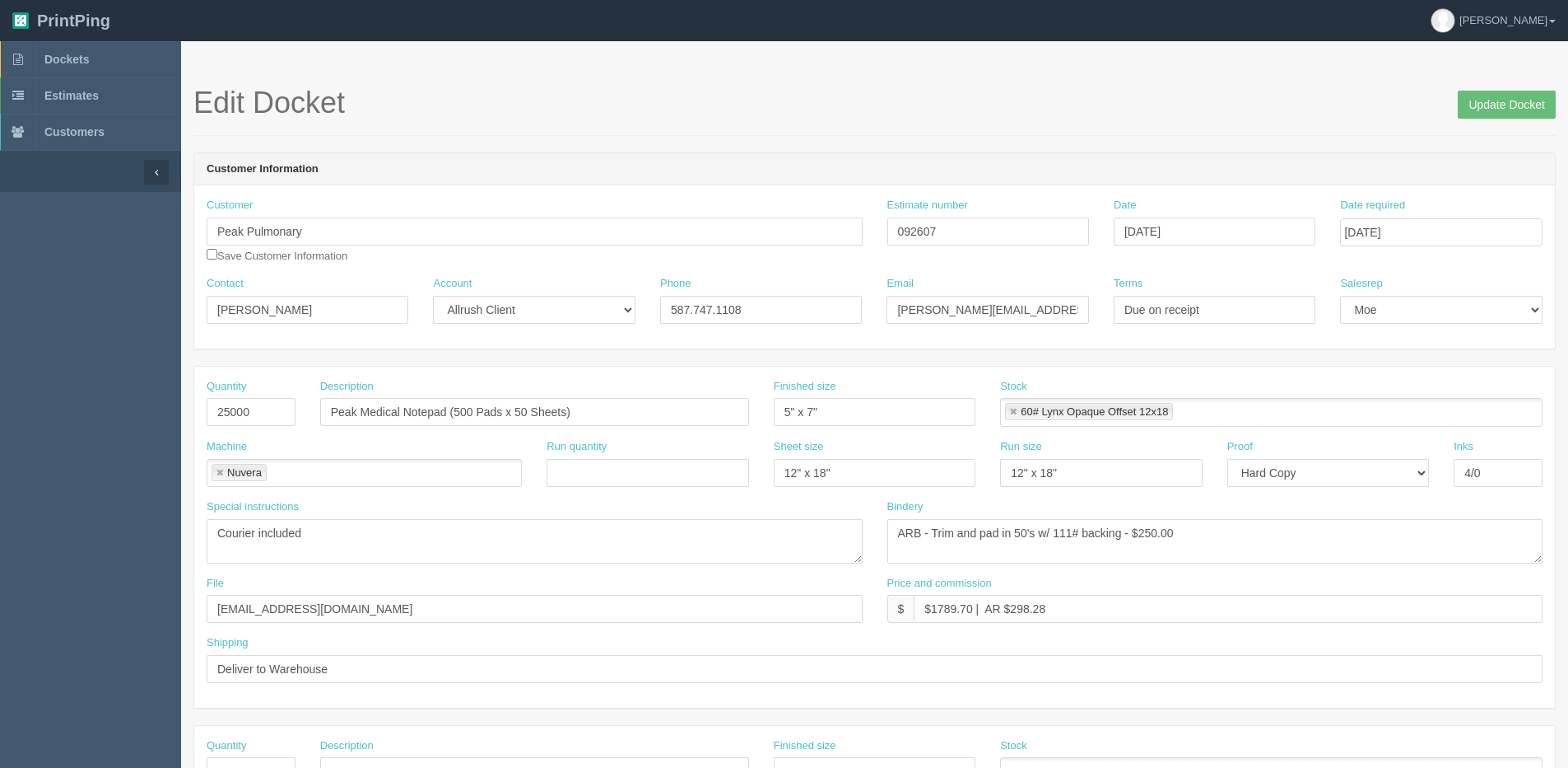
click at [218, 477] on link at bounding box center [220, 473] width 10 height 11
click at [218, 477] on input "text" at bounding box center [216, 474] width 17 height 24
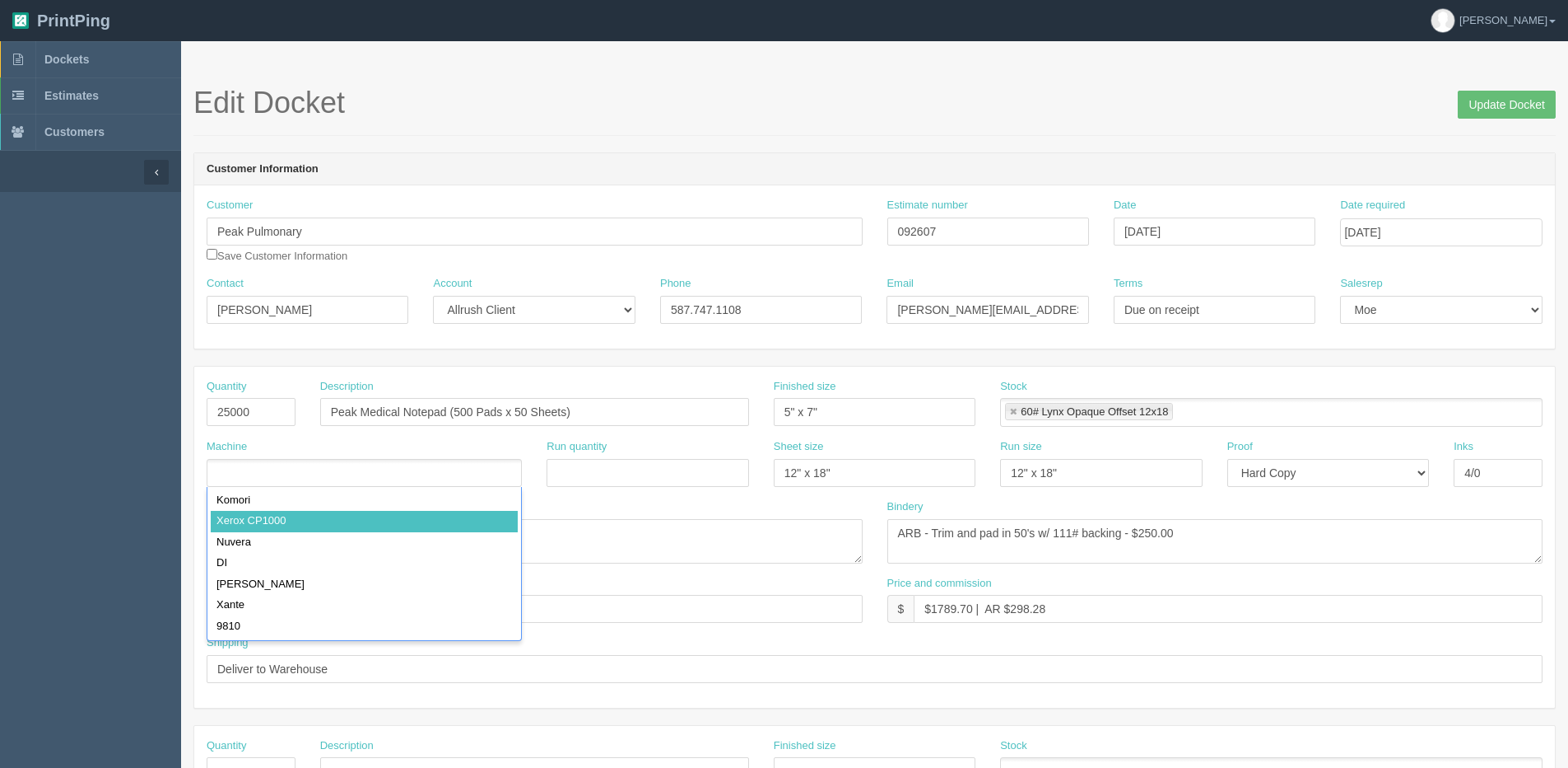
type input "Xerox CP1000"
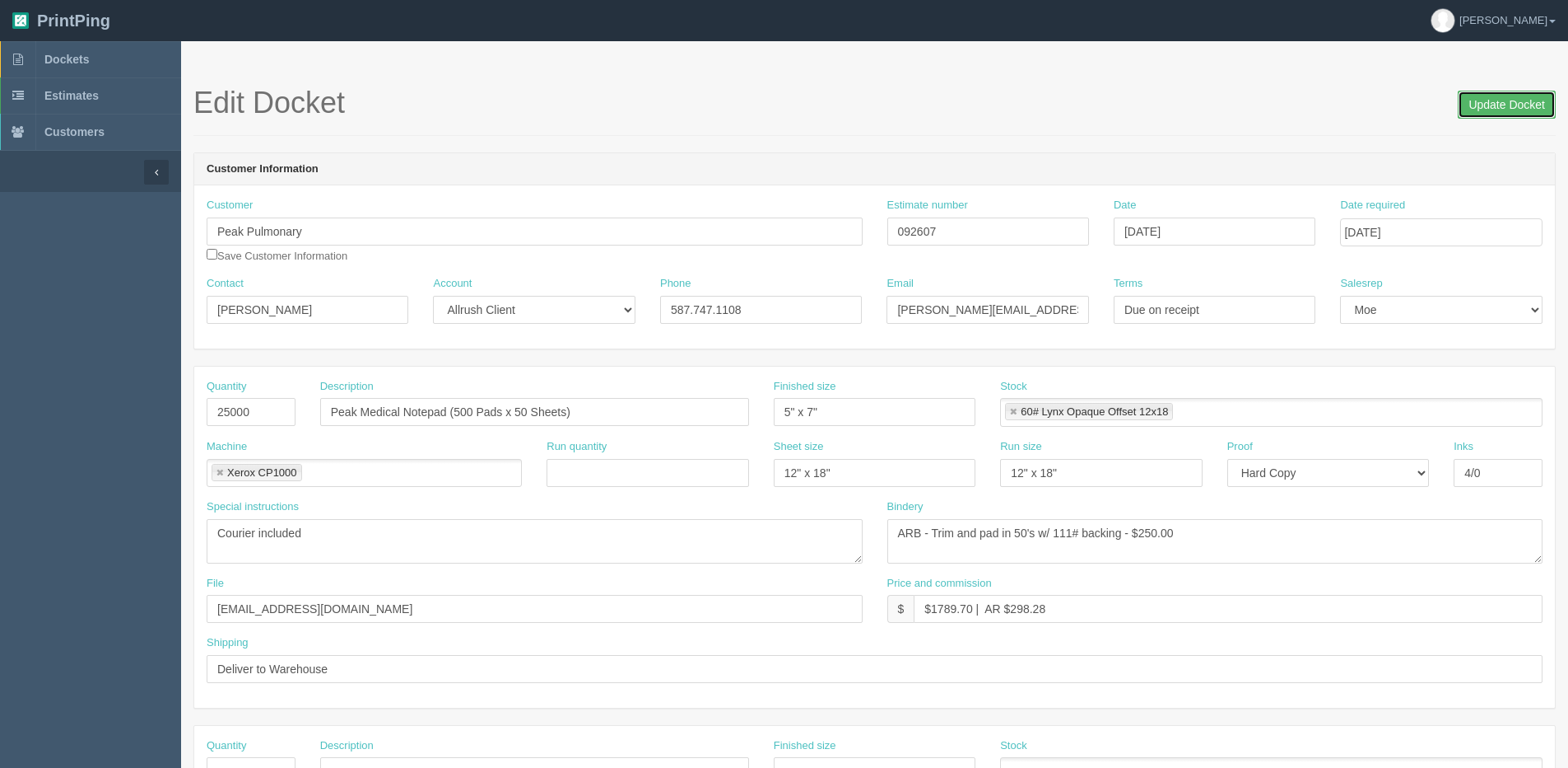
click at [1504, 114] on input "Update Docket" at bounding box center [1507, 104] width 98 height 28
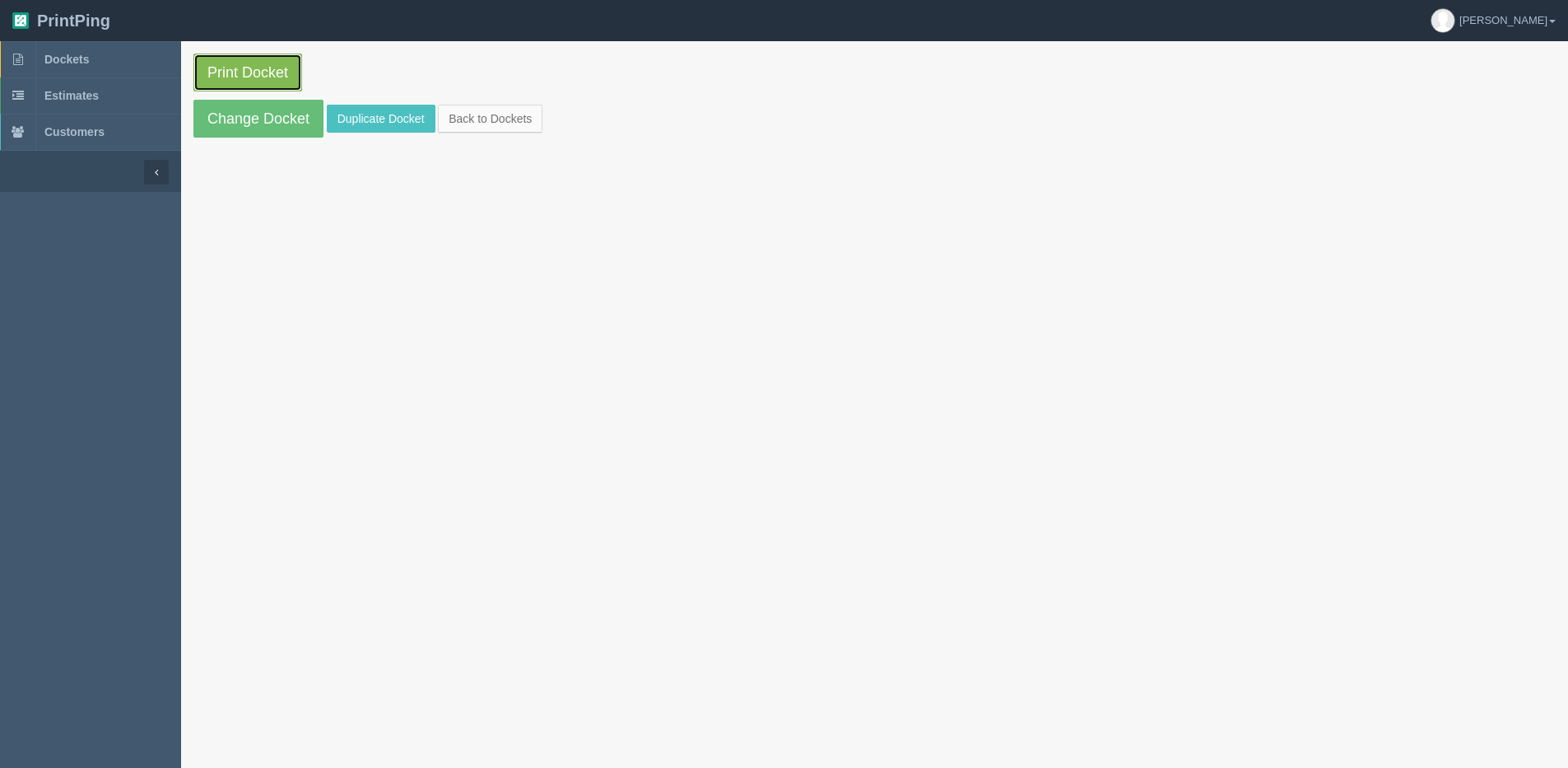
click at [247, 67] on link "Print Docket" at bounding box center [247, 72] width 109 height 38
click at [482, 127] on link "Back to Dockets" at bounding box center [491, 118] width 105 height 28
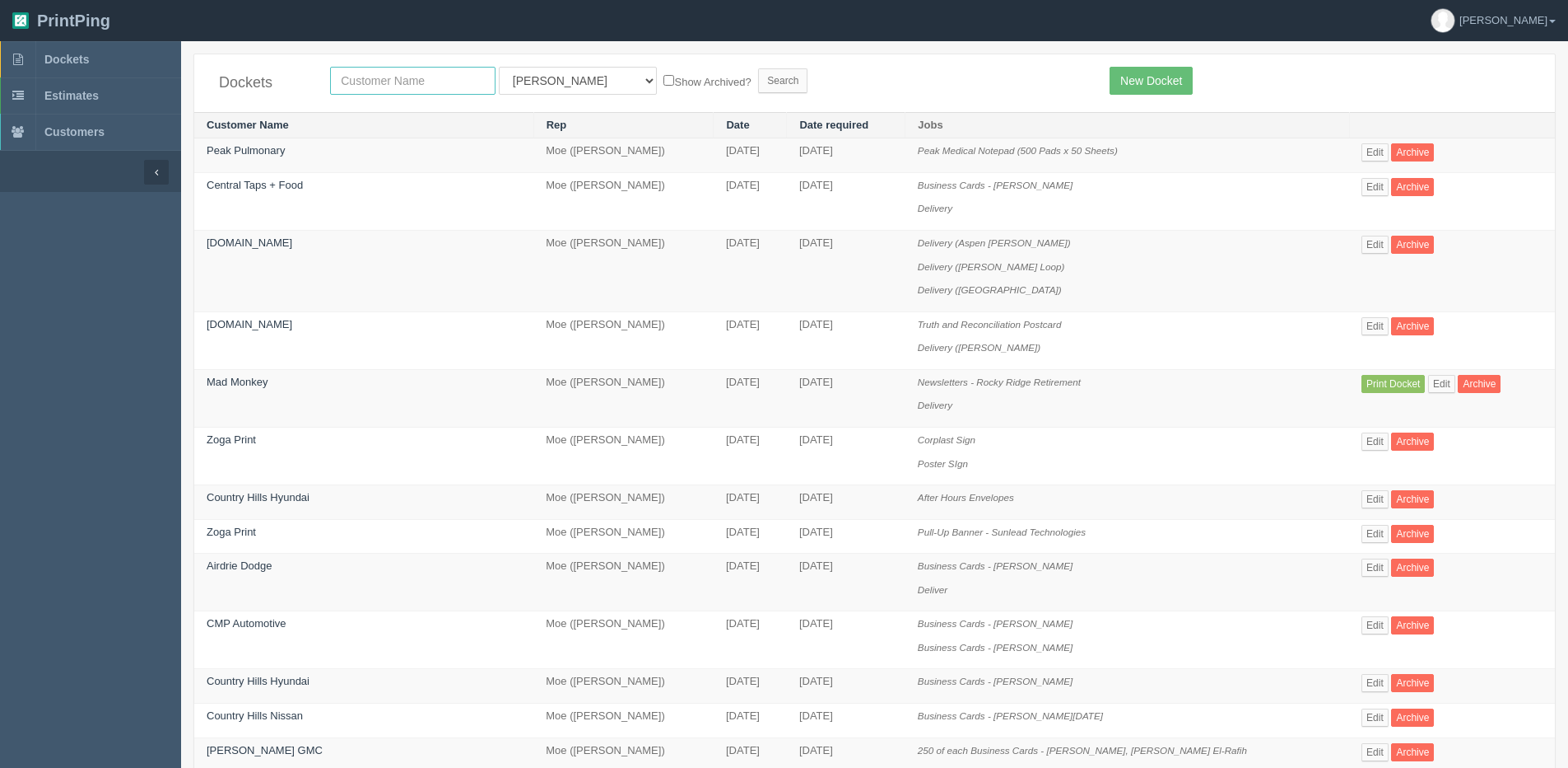
click at [361, 82] on input "text" at bounding box center [413, 80] width 165 height 28
type input "IMPACT SOCIET"
click at [758, 68] on input "Search" at bounding box center [783, 80] width 50 height 25
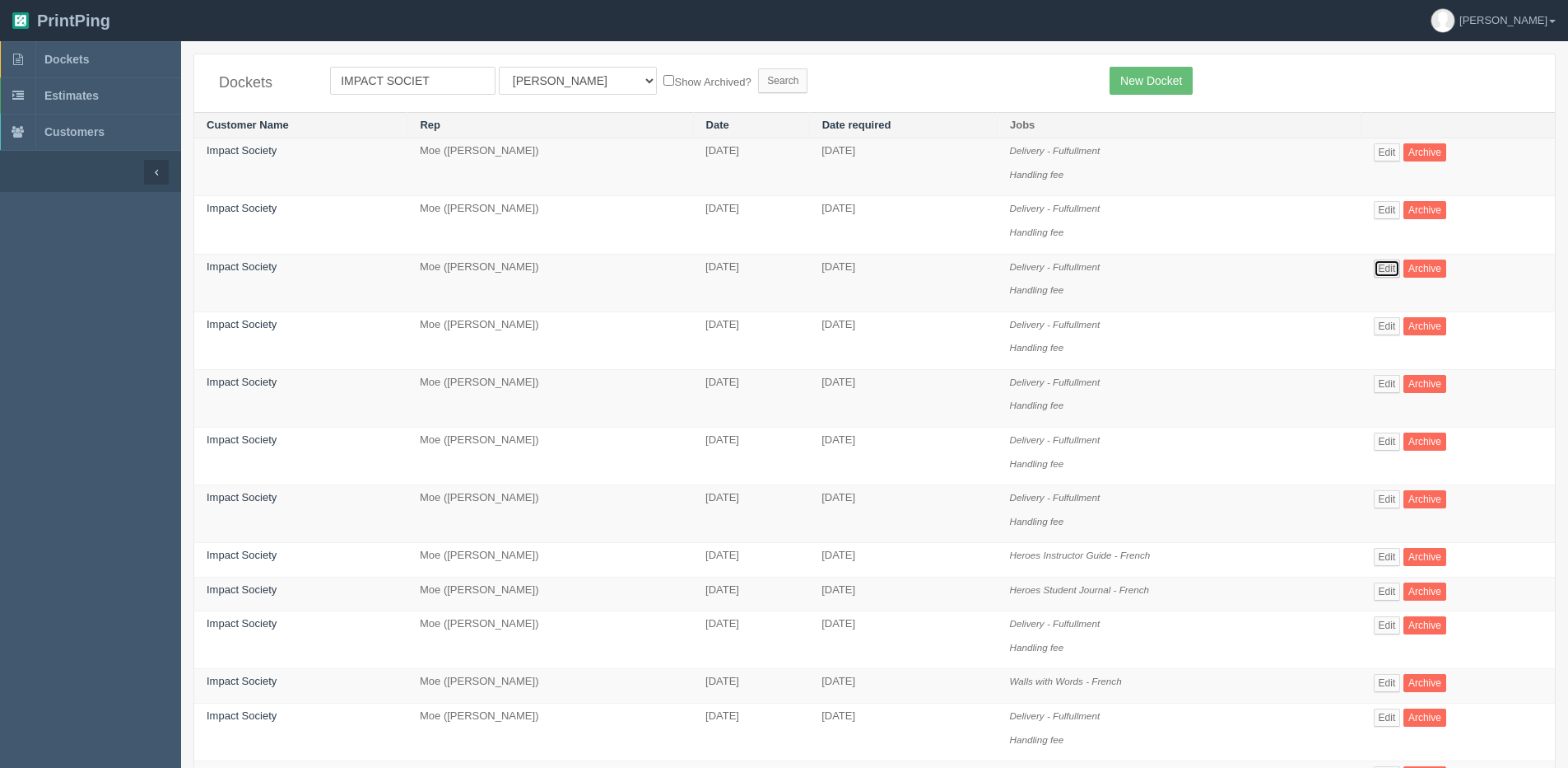
click at [1395, 261] on link "Edit" at bounding box center [1387, 268] width 27 height 18
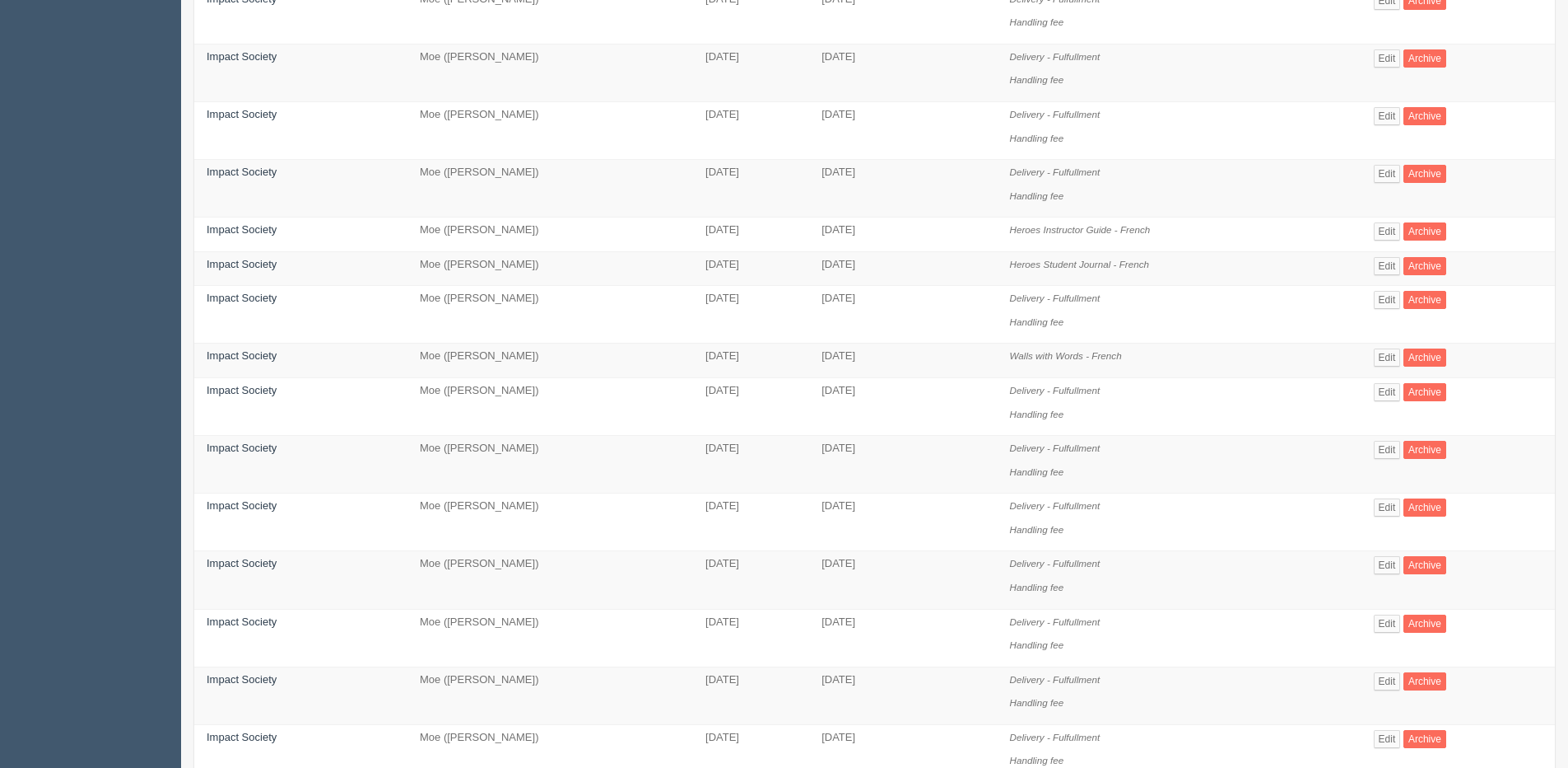
scroll to position [330, 0]
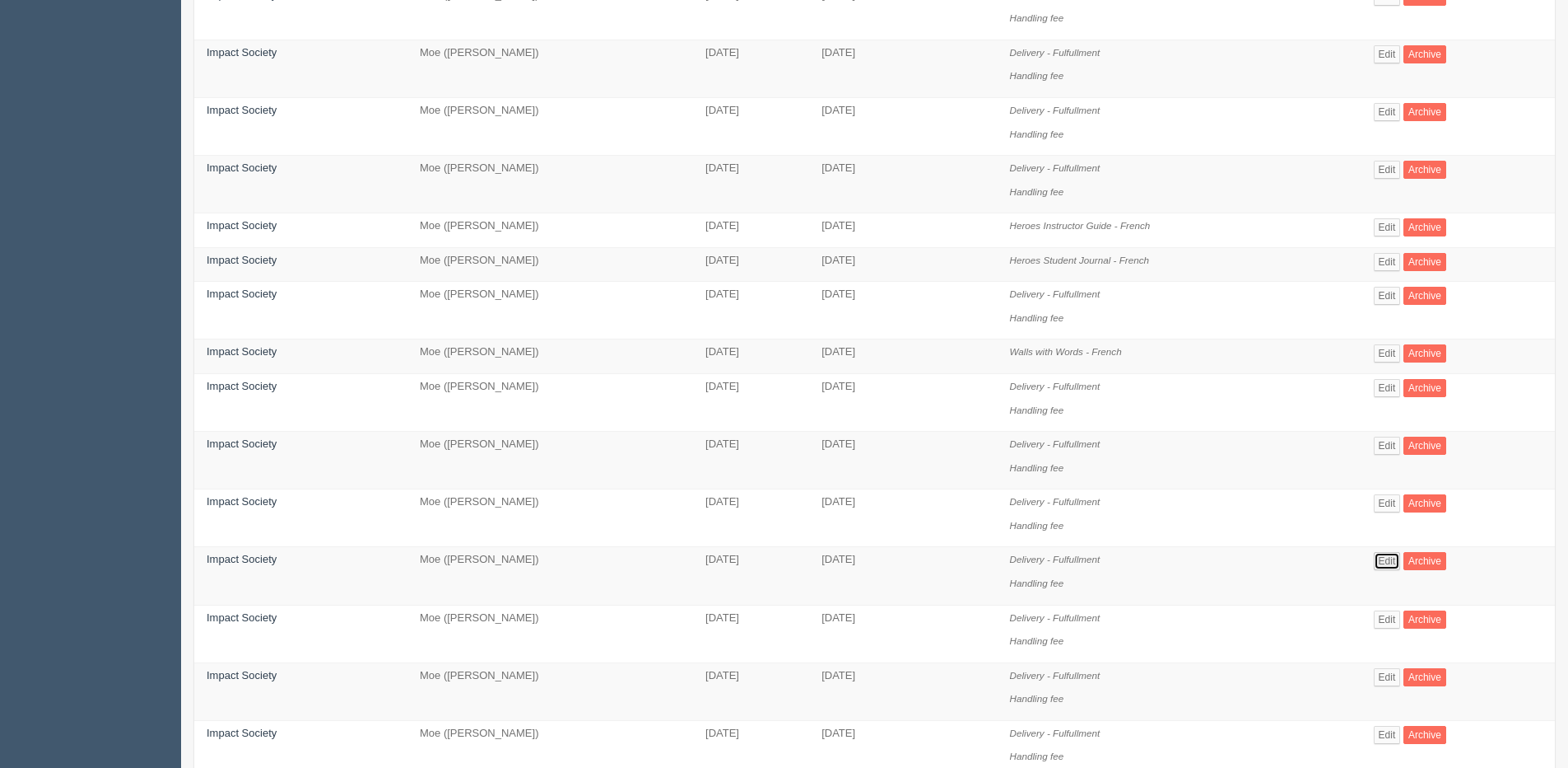
click at [1388, 564] on link "Edit" at bounding box center [1387, 560] width 27 height 18
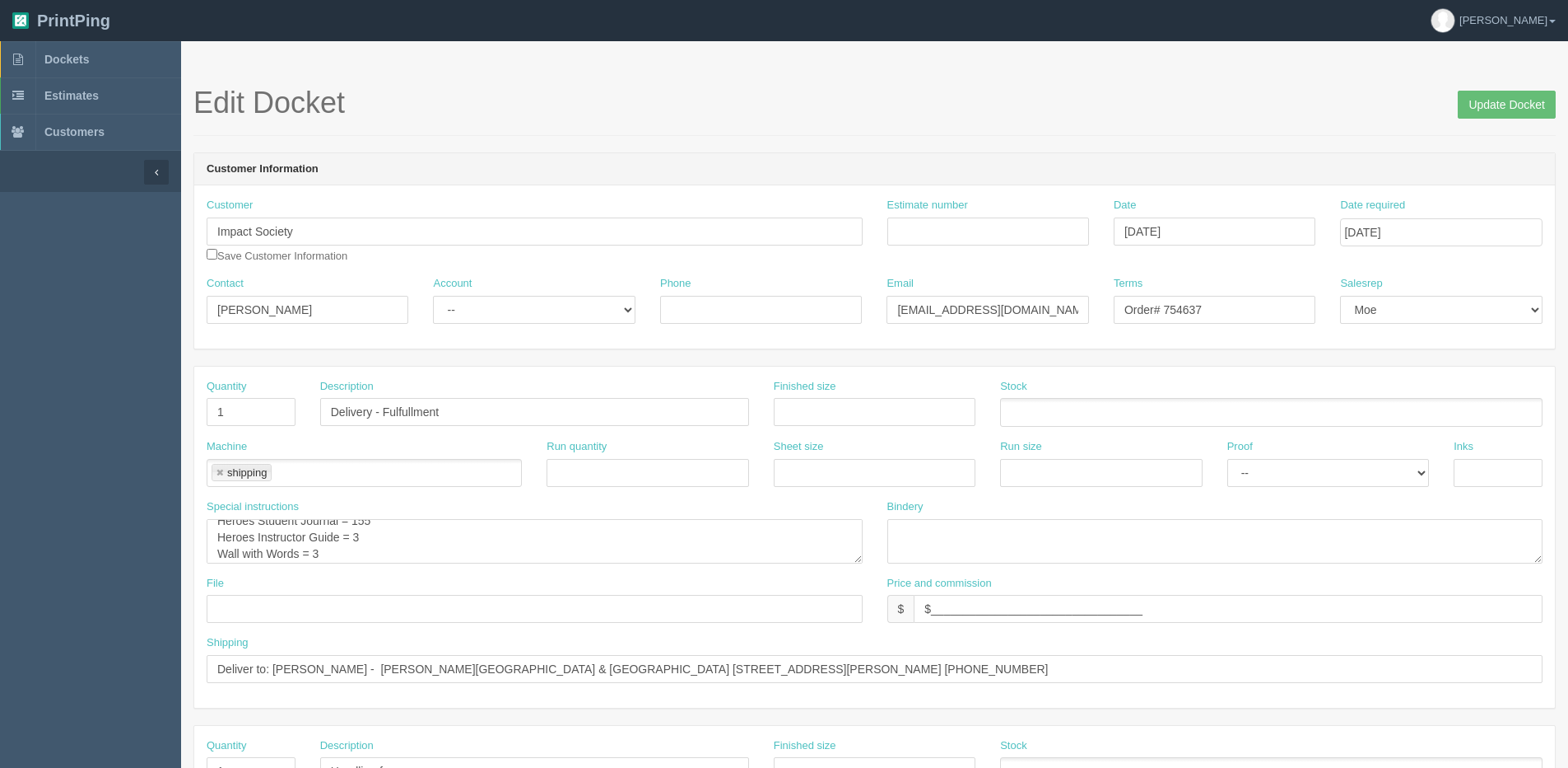
scroll to position [17, 0]
drag, startPoint x: 1507, startPoint y: 103, endPoint x: 1304, endPoint y: 103, distance: 203.0
click at [1498, 103] on input "Update Docket" at bounding box center [1507, 104] width 98 height 28
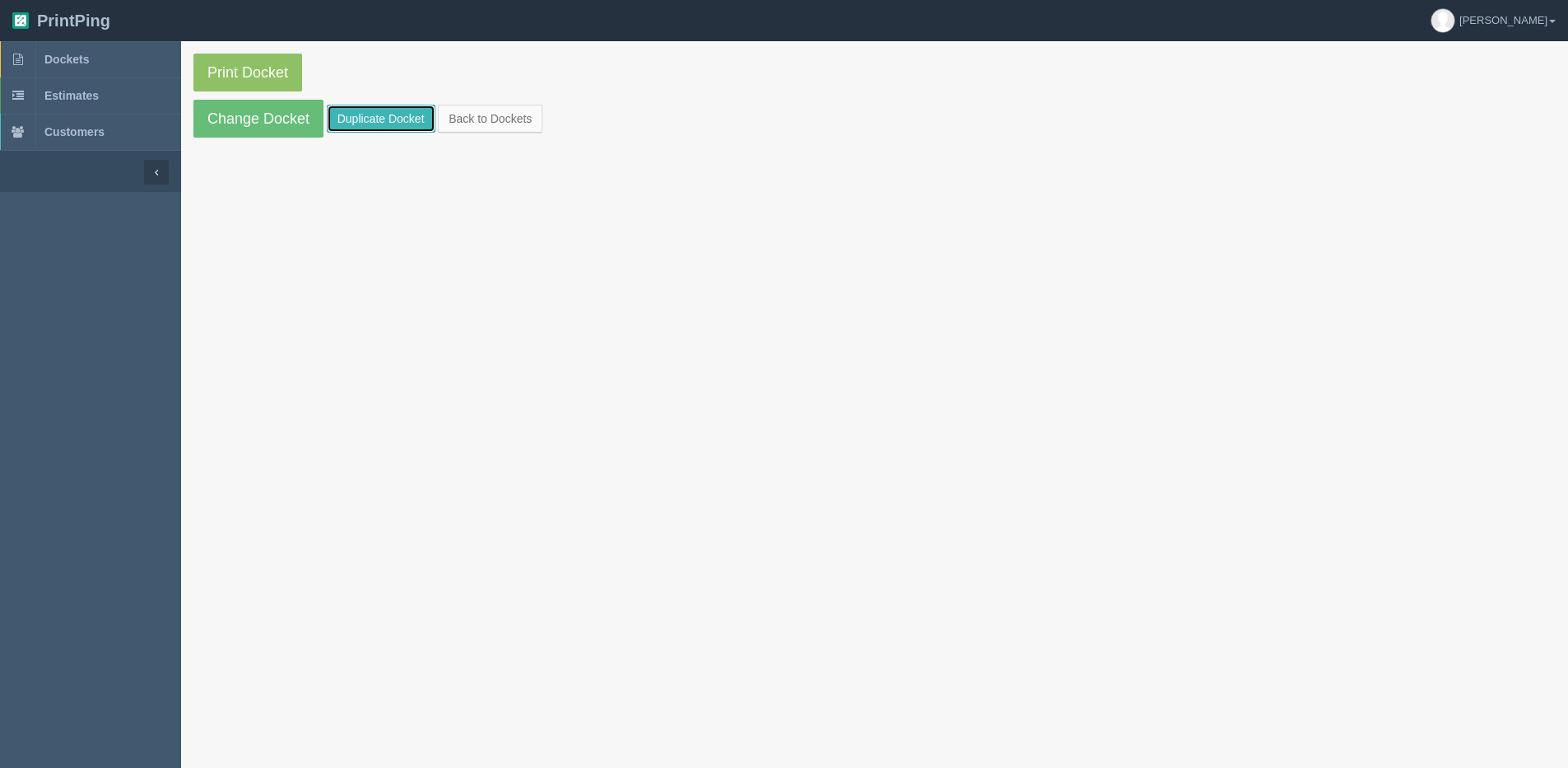
click at [347, 110] on link "Duplicate Docket" at bounding box center [381, 118] width 109 height 28
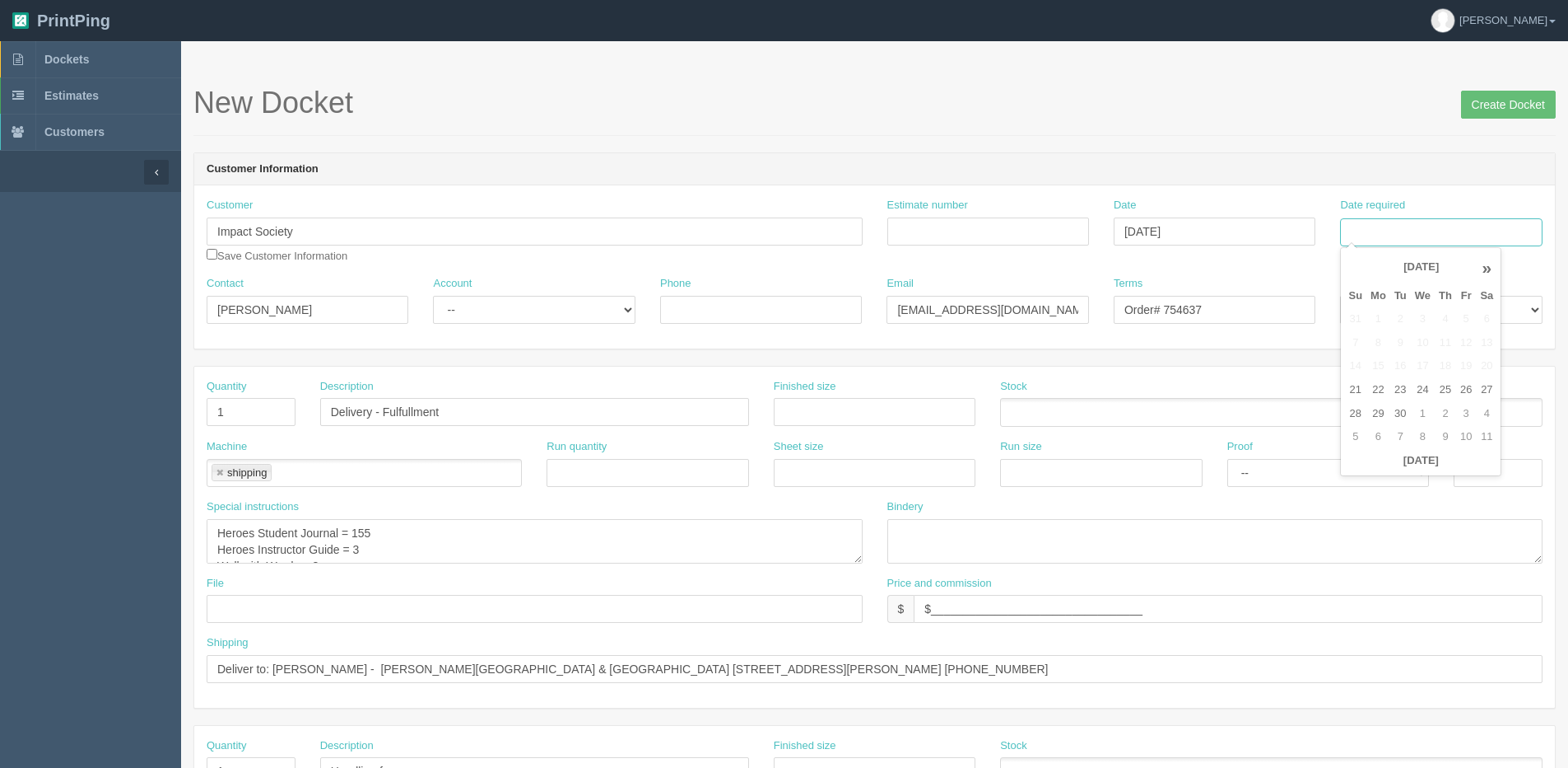
click at [1412, 226] on input "Date required" at bounding box center [1440, 231] width 202 height 28
click at [1394, 471] on th "[DATE]" at bounding box center [1420, 460] width 153 height 24
click at [1387, 411] on td "29" at bounding box center [1379, 414] width 24 height 24
type input "[DATE]"
click at [1502, 97] on input "Create Docket" at bounding box center [1509, 104] width 95 height 28
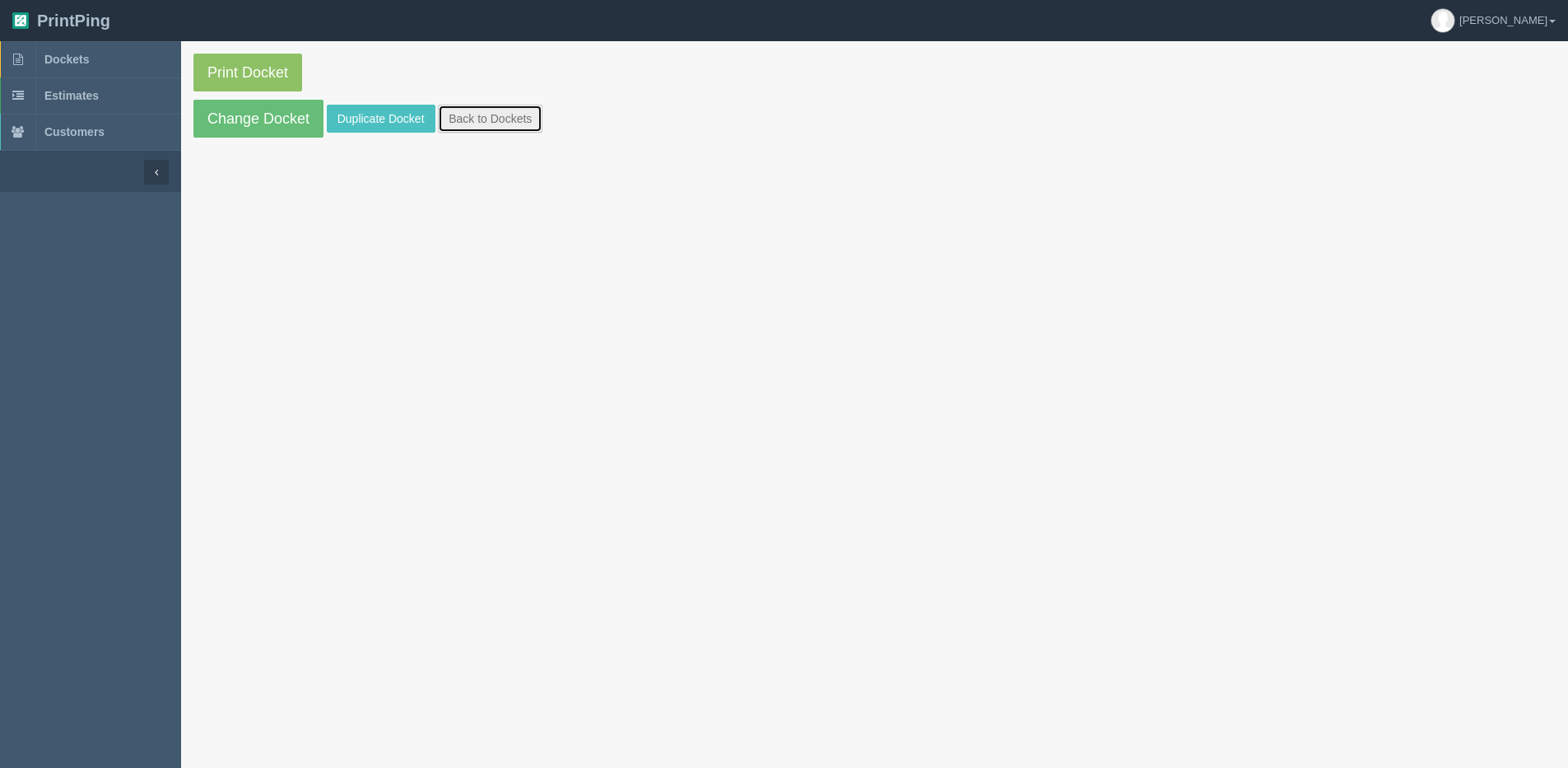
click at [482, 113] on link "Back to Dockets" at bounding box center [491, 118] width 105 height 28
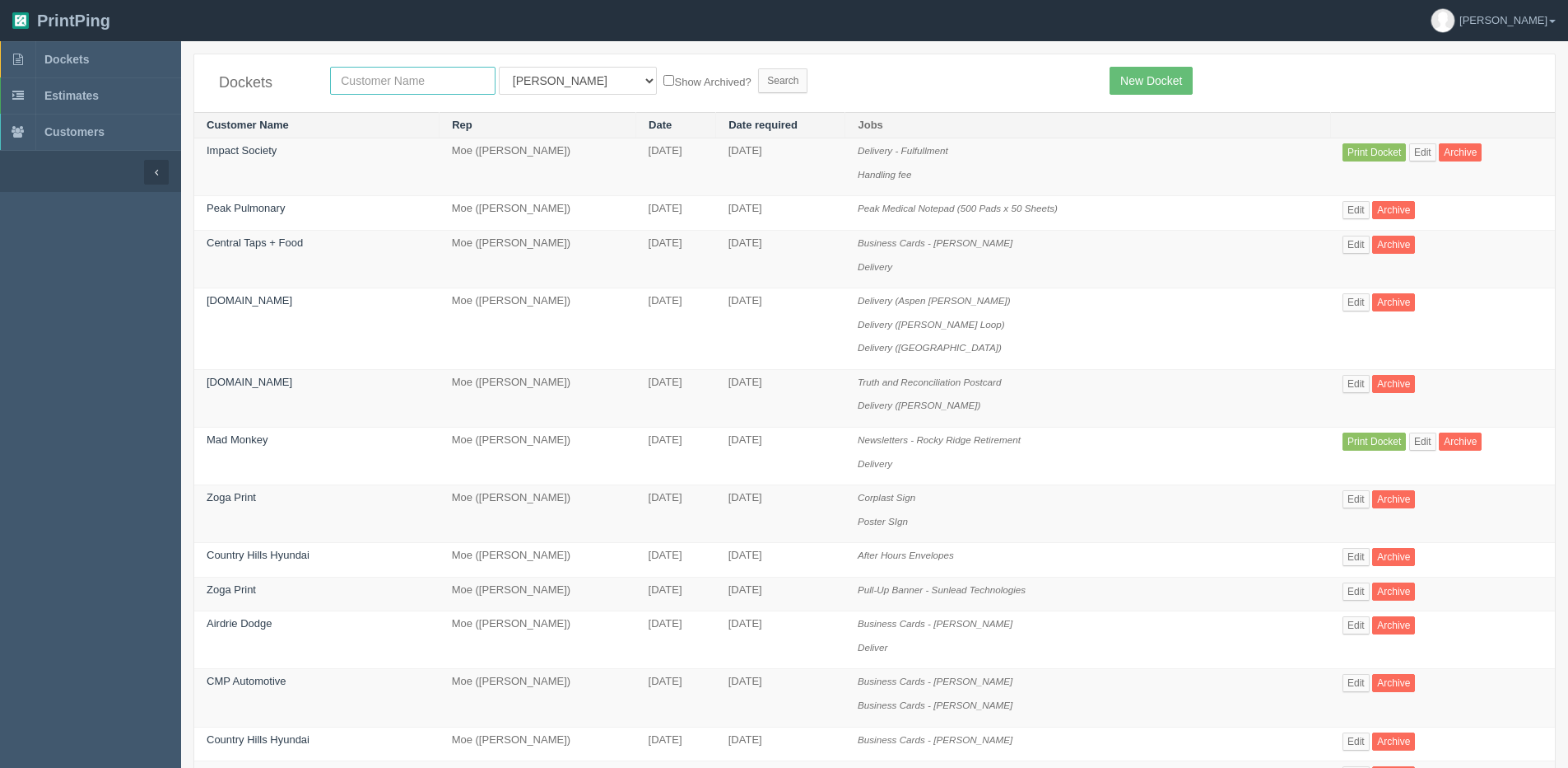
click at [393, 77] on input "text" at bounding box center [413, 80] width 165 height 28
type input "IMPACT SOCIE"
click at [758, 68] on input "Search" at bounding box center [783, 80] width 50 height 25
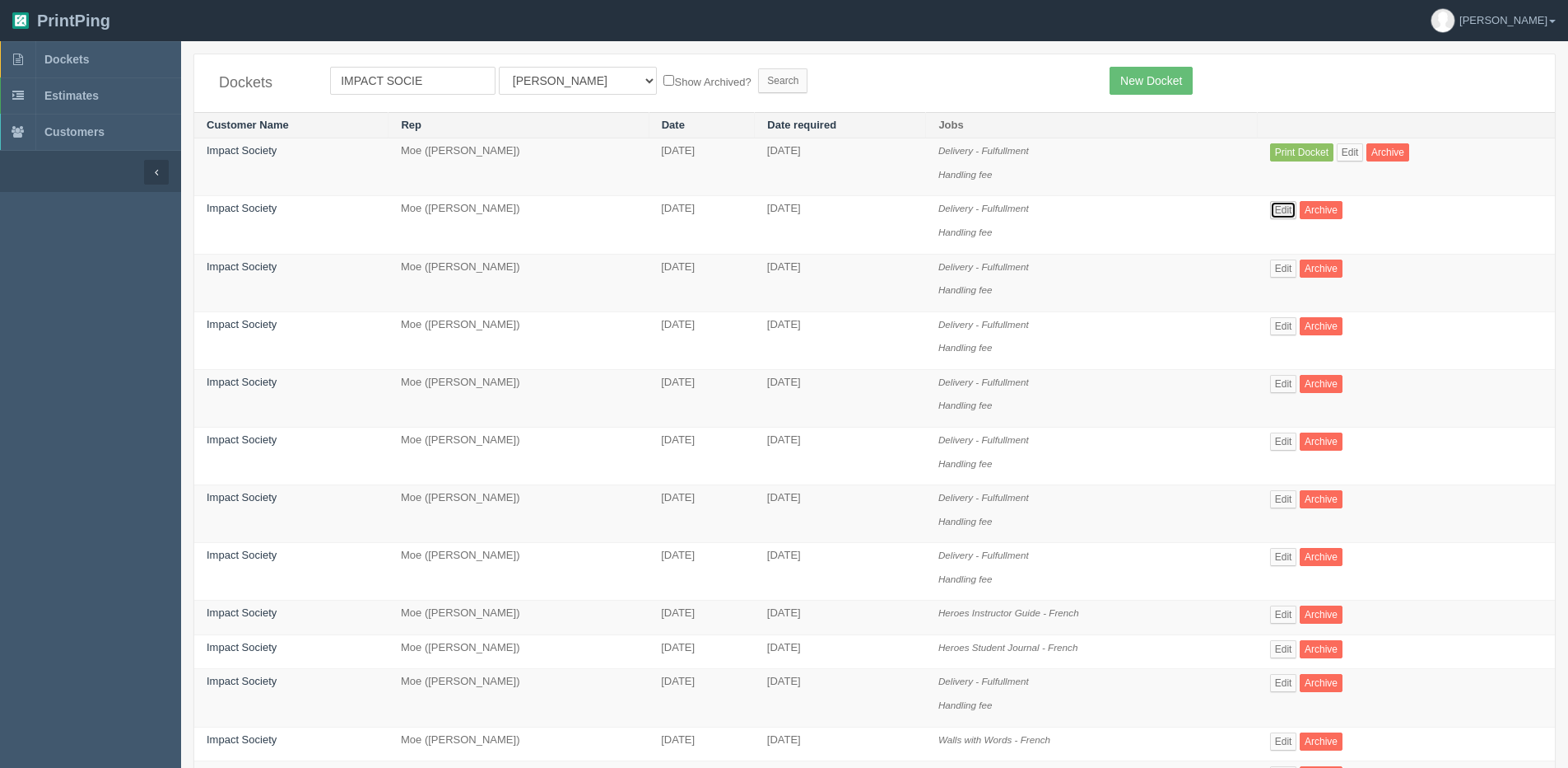
click at [1288, 211] on link "Edit" at bounding box center [1284, 210] width 27 height 18
click at [1354, 149] on link "Edit" at bounding box center [1351, 152] width 27 height 18
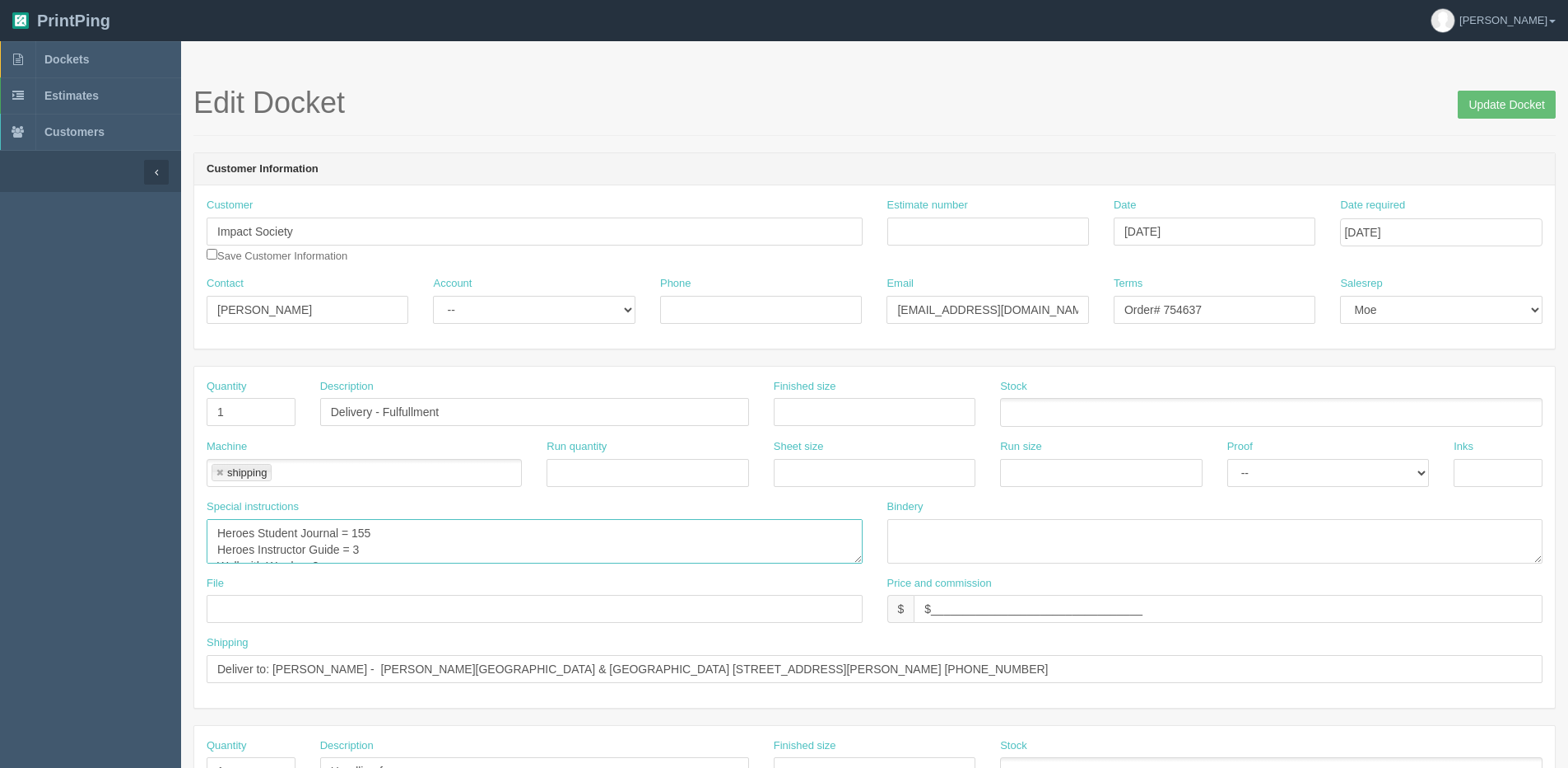
click at [258, 529] on textarea "Heroes Student Journal = 155 Heroes Instructor Guide = 3 Wall with Words = 3" at bounding box center [534, 541] width 656 height 45
drag, startPoint x: 460, startPoint y: 537, endPoint x: 169, endPoint y: 521, distance: 291.4
click at [169, 521] on section "Dockets Estimates Customers" at bounding box center [784, 769] width 1568 height 1455
paste textarea "Heroes are Warriors Student Journal = 155"
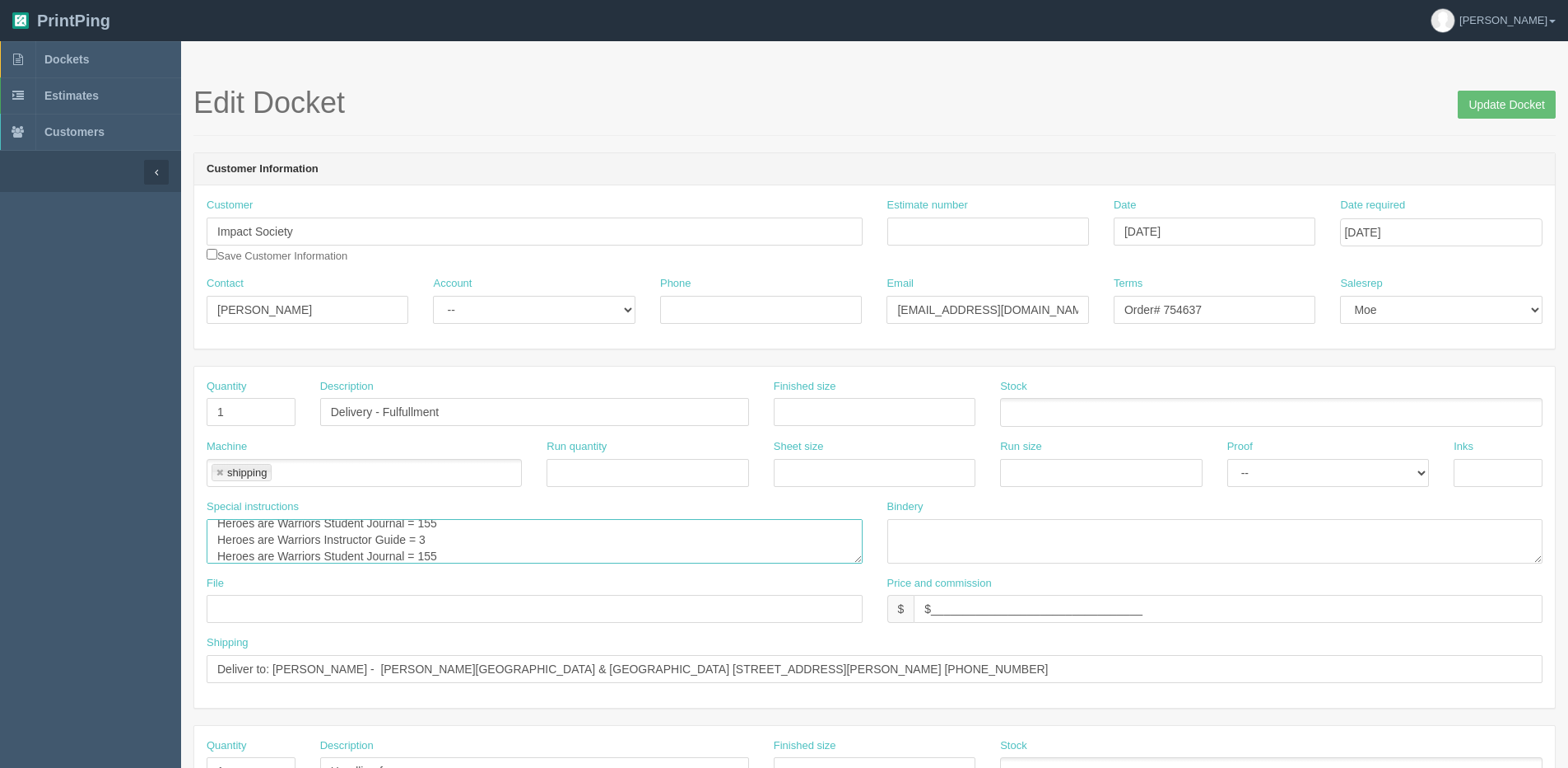
click at [260, 550] on textarea "Heroes Student Journal = 155 Heroes Instructor Guide = 3 Wall with Words = 3" at bounding box center [534, 541] width 656 height 45
type textarea "Heroes are Warriors Student Journal = 155 Heroes are Warriors Instructor Guide …"
drag, startPoint x: 1175, startPoint y: 308, endPoint x: 1263, endPoint y: 285, distance: 91.0
click at [1258, 287] on div "Terms Order# 754637" at bounding box center [1214, 300] width 202 height 48
type input "Order# 757621"
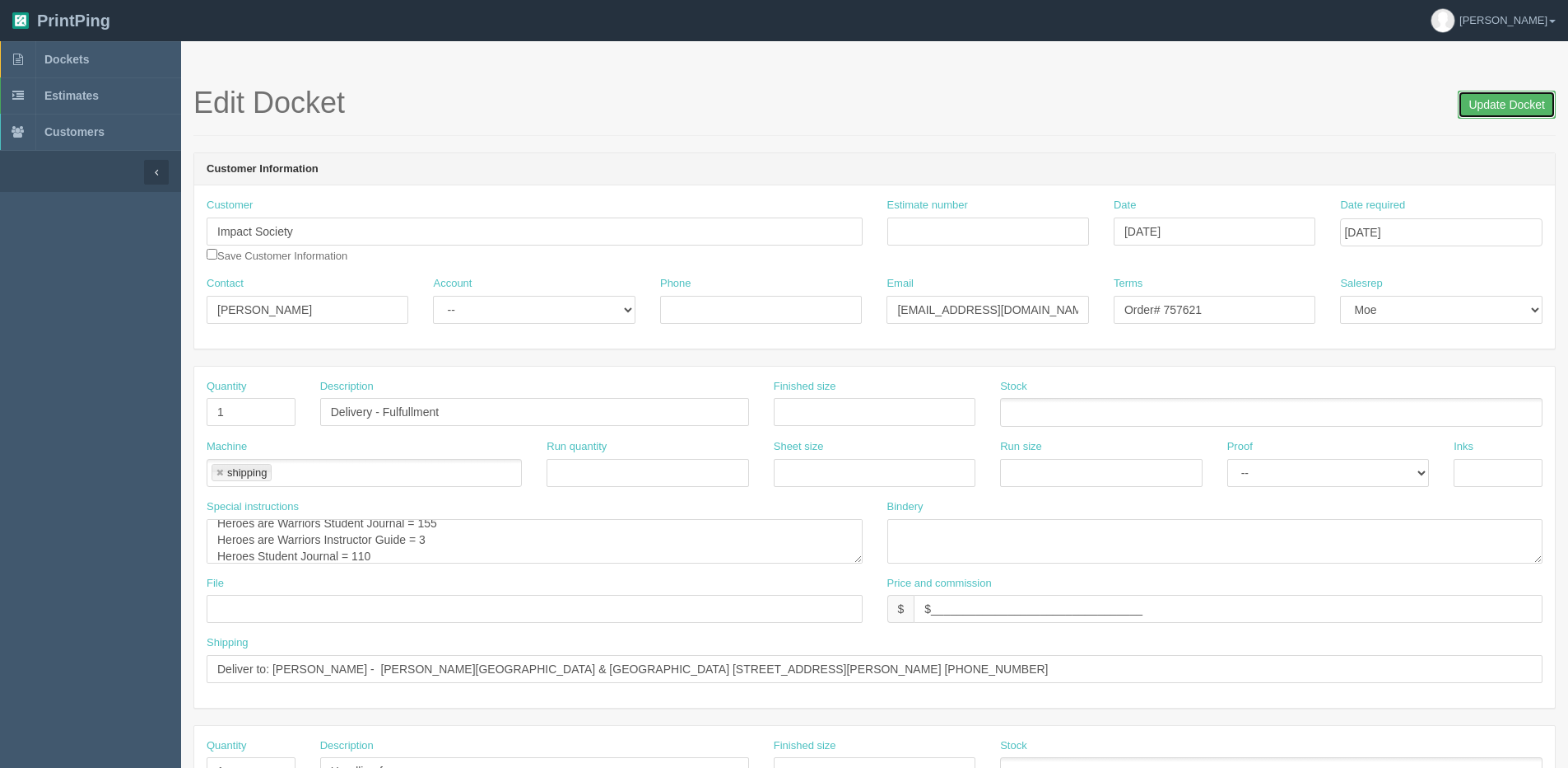
click at [1521, 106] on input "Update Docket" at bounding box center [1507, 104] width 98 height 28
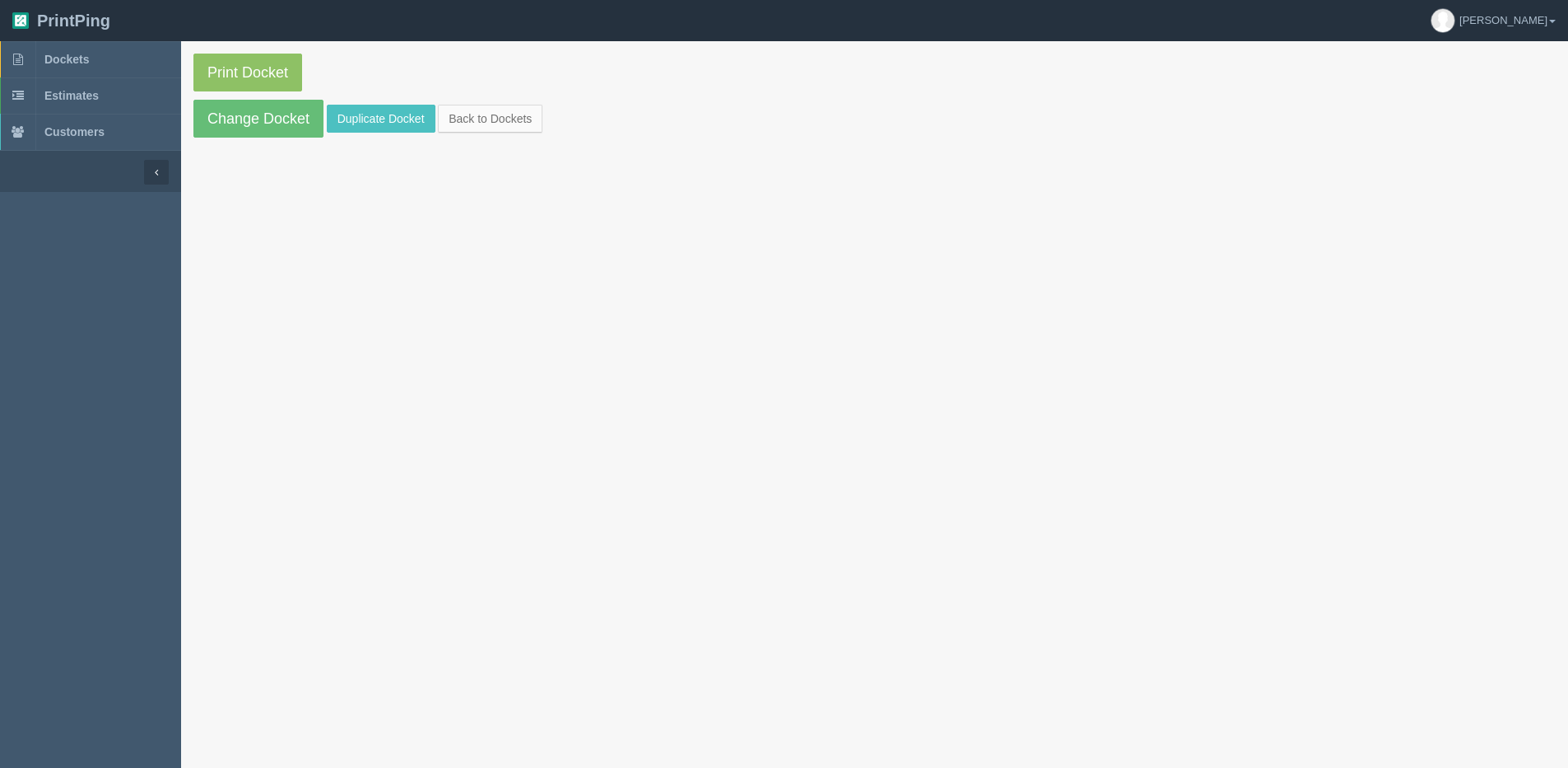
click at [476, 134] on section "Print Docket Change Docket Duplicate Docket Back to Dockets" at bounding box center [875, 95] width 1387 height 109
click at [492, 119] on link "Back to Dockets" at bounding box center [491, 118] width 105 height 28
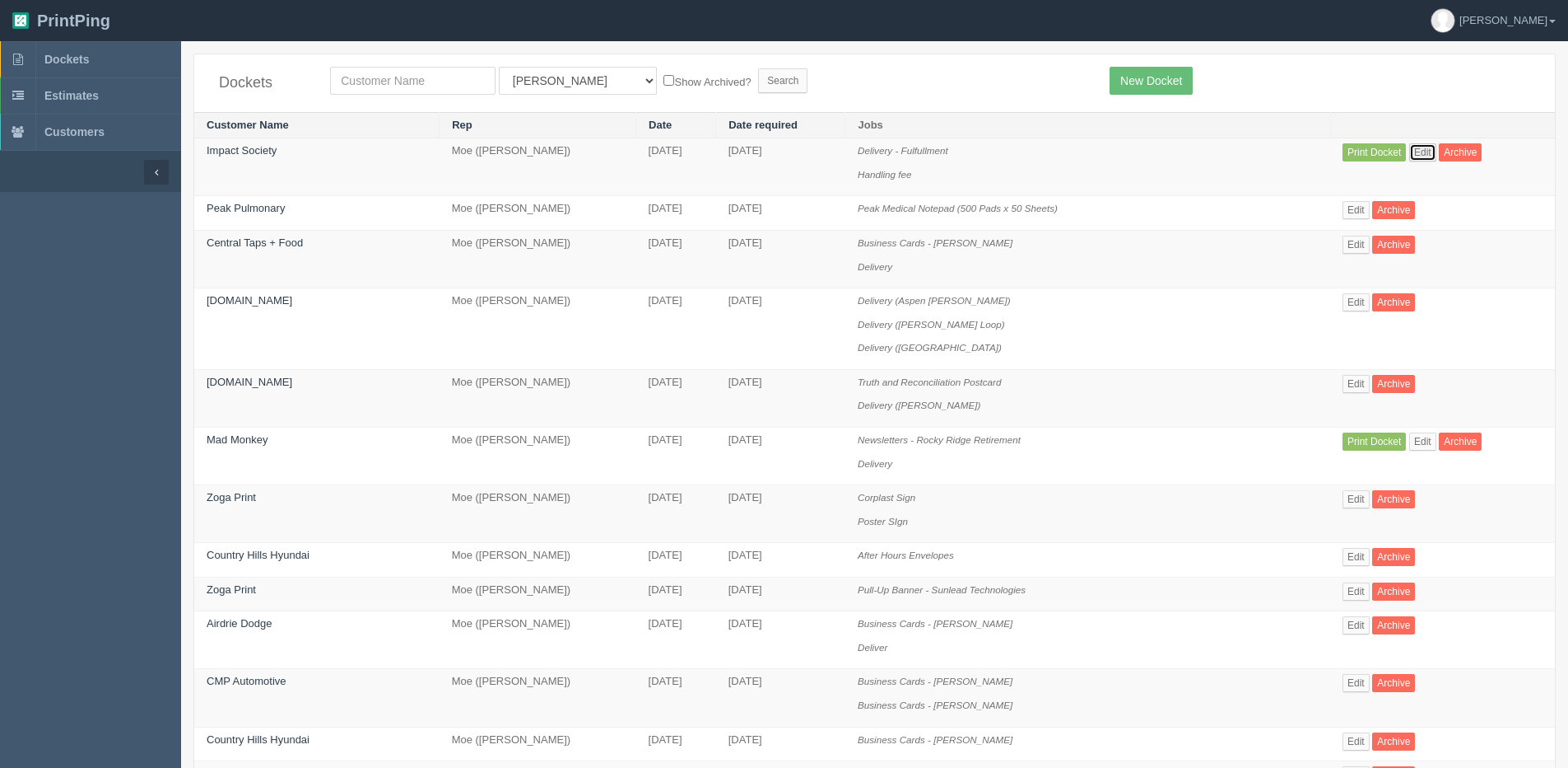
click at [1409, 145] on link "Edit" at bounding box center [1423, 152] width 27 height 18
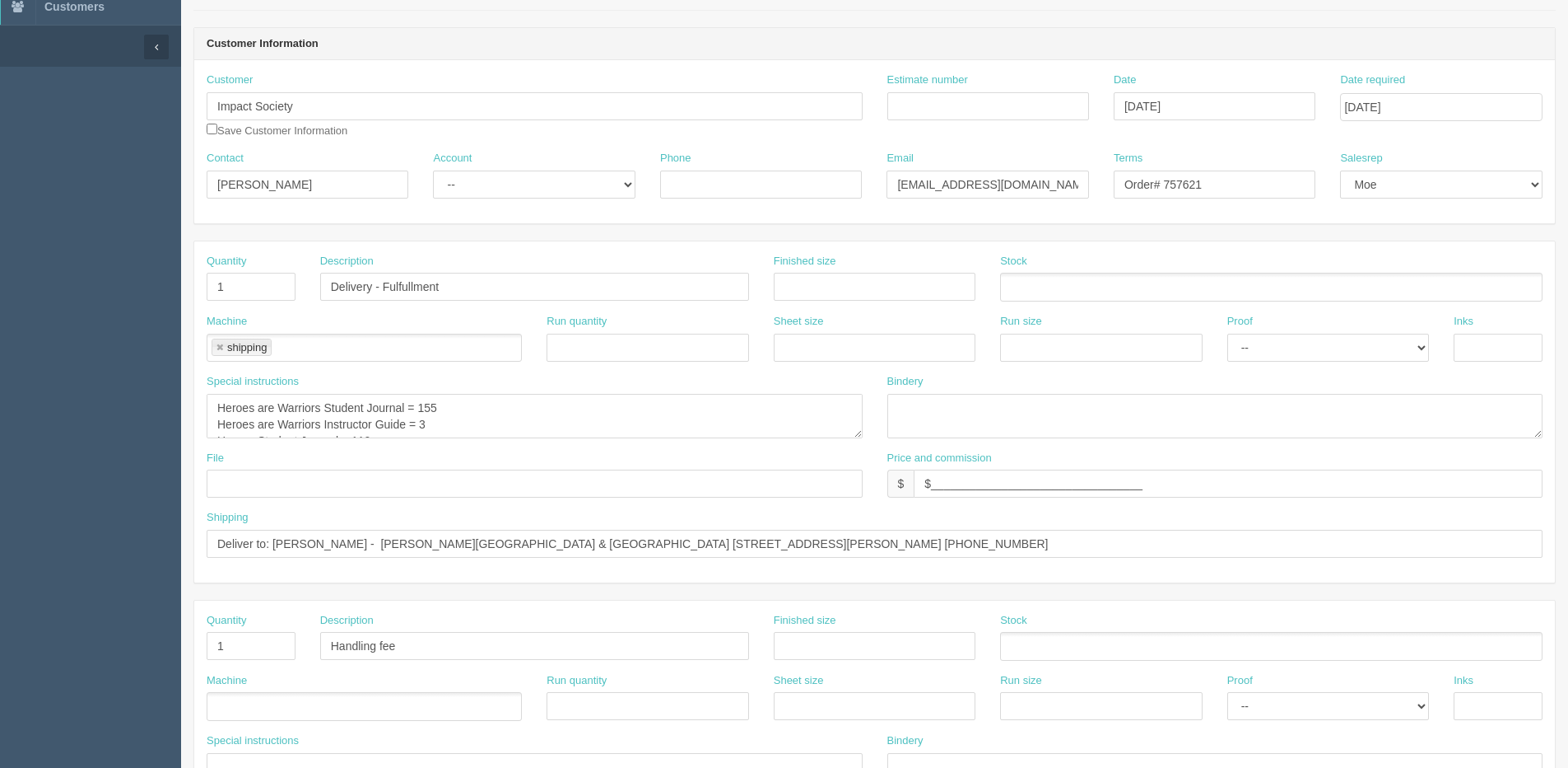
scroll to position [165, 0]
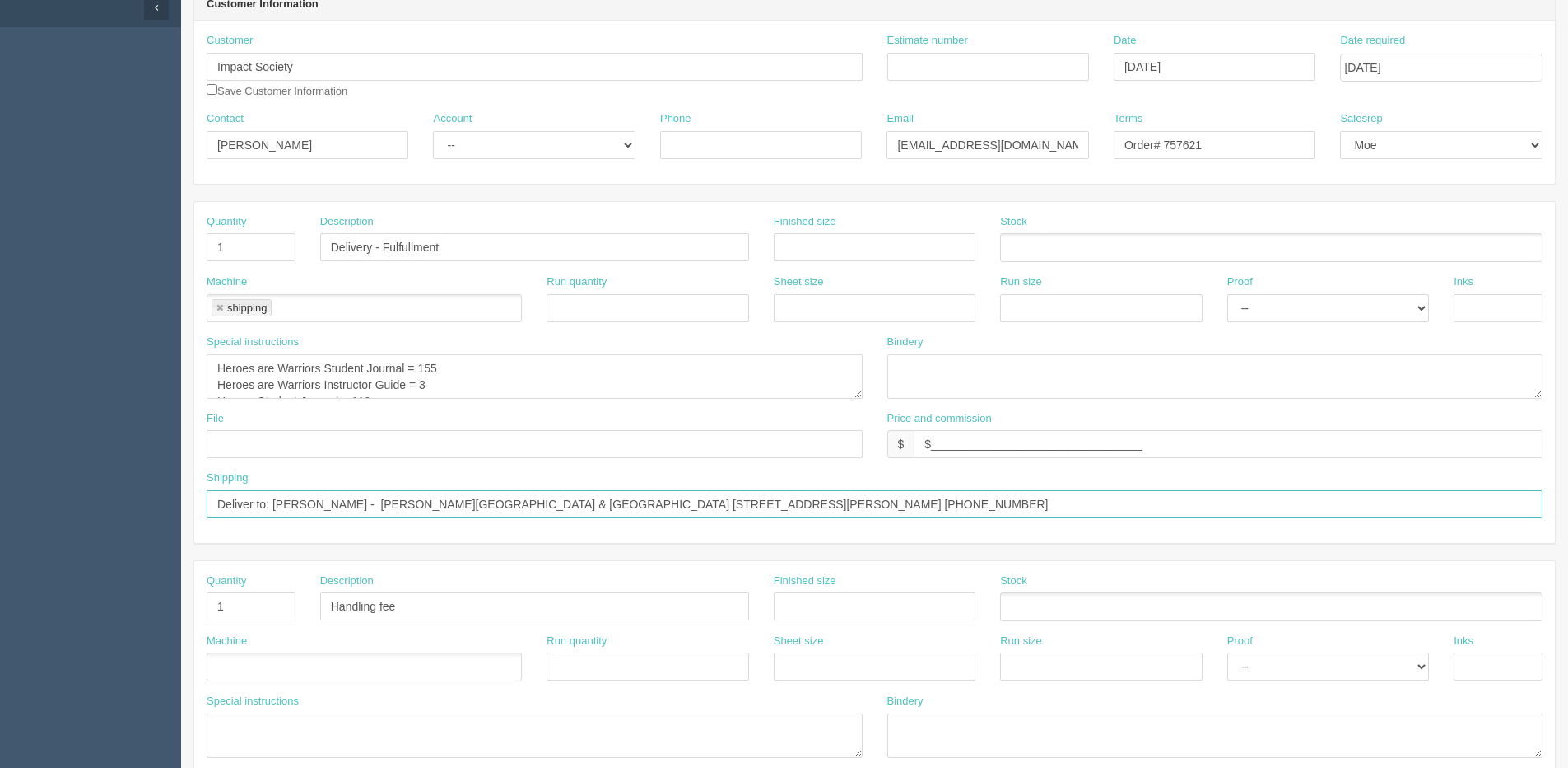
drag, startPoint x: 274, startPoint y: 497, endPoint x: 1527, endPoint y: 505, distance: 1253.0
click at [1527, 505] on input "Deliver to: [PERSON_NAME] - [PERSON_NAME][GEOGRAPHIC_DATA] & [GEOGRAPHIC_DATA] …" at bounding box center [875, 504] width 1337 height 28
paste input "[PERSON_NAME][GEOGRAPHIC_DATA][PERSON_NAME] [STREET_ADDRESS][PERSON_NAME] (780)…"
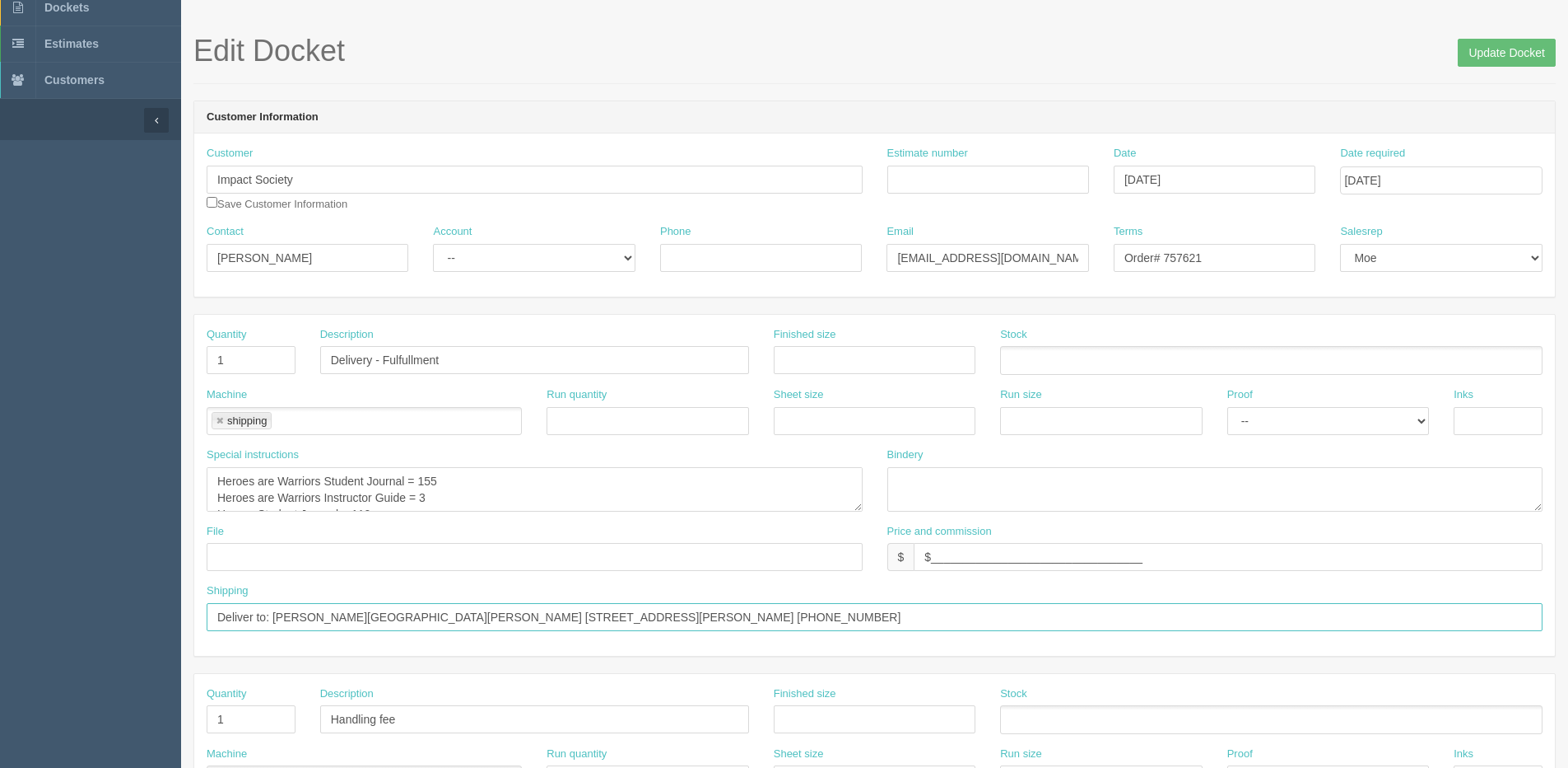
scroll to position [0, 0]
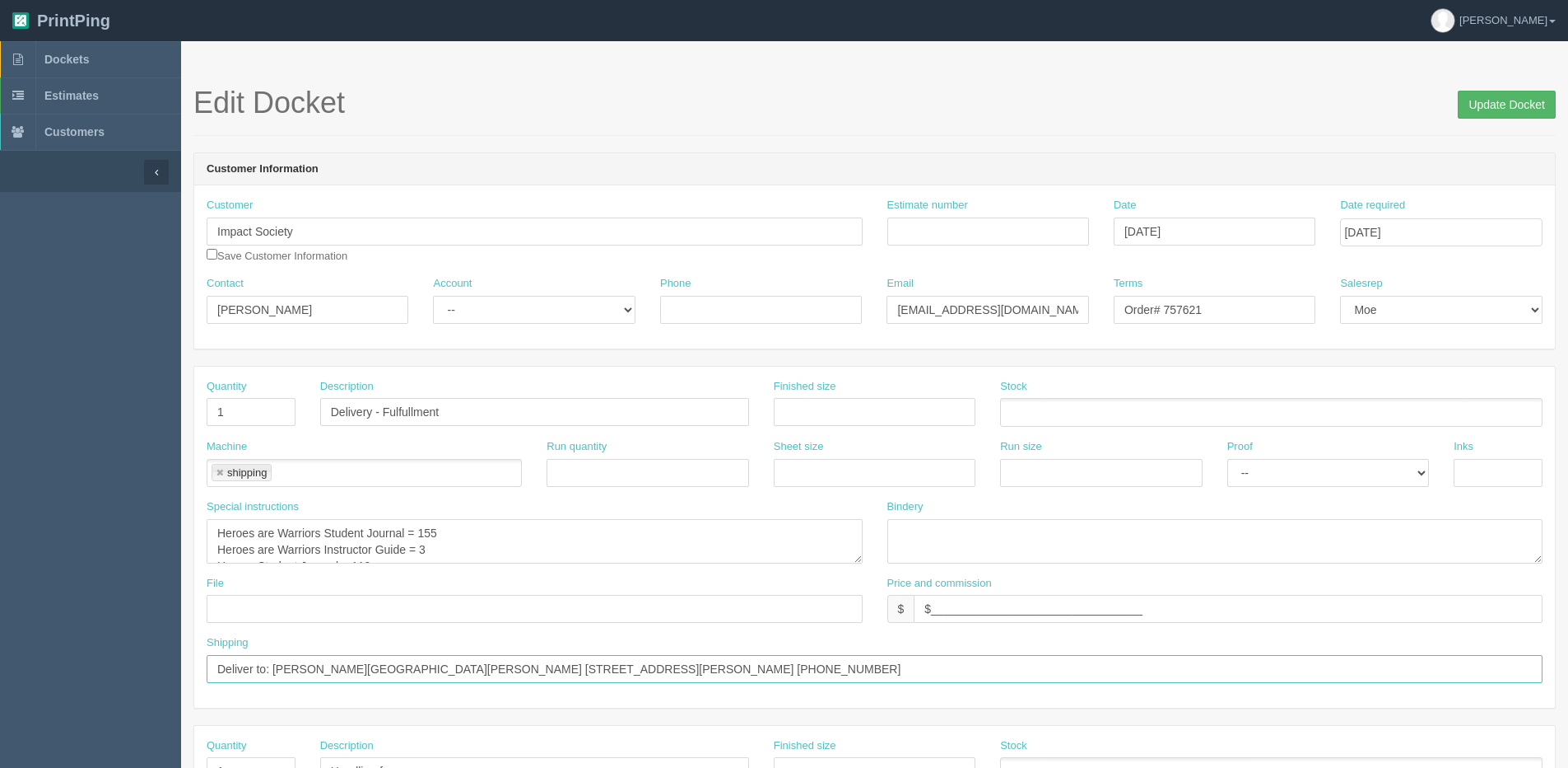
type input "Deliver to: [PERSON_NAME][GEOGRAPHIC_DATA][PERSON_NAME] [STREET_ADDRESS][PERSON…"
click at [1518, 96] on input "Update Docket" at bounding box center [1507, 104] width 98 height 28
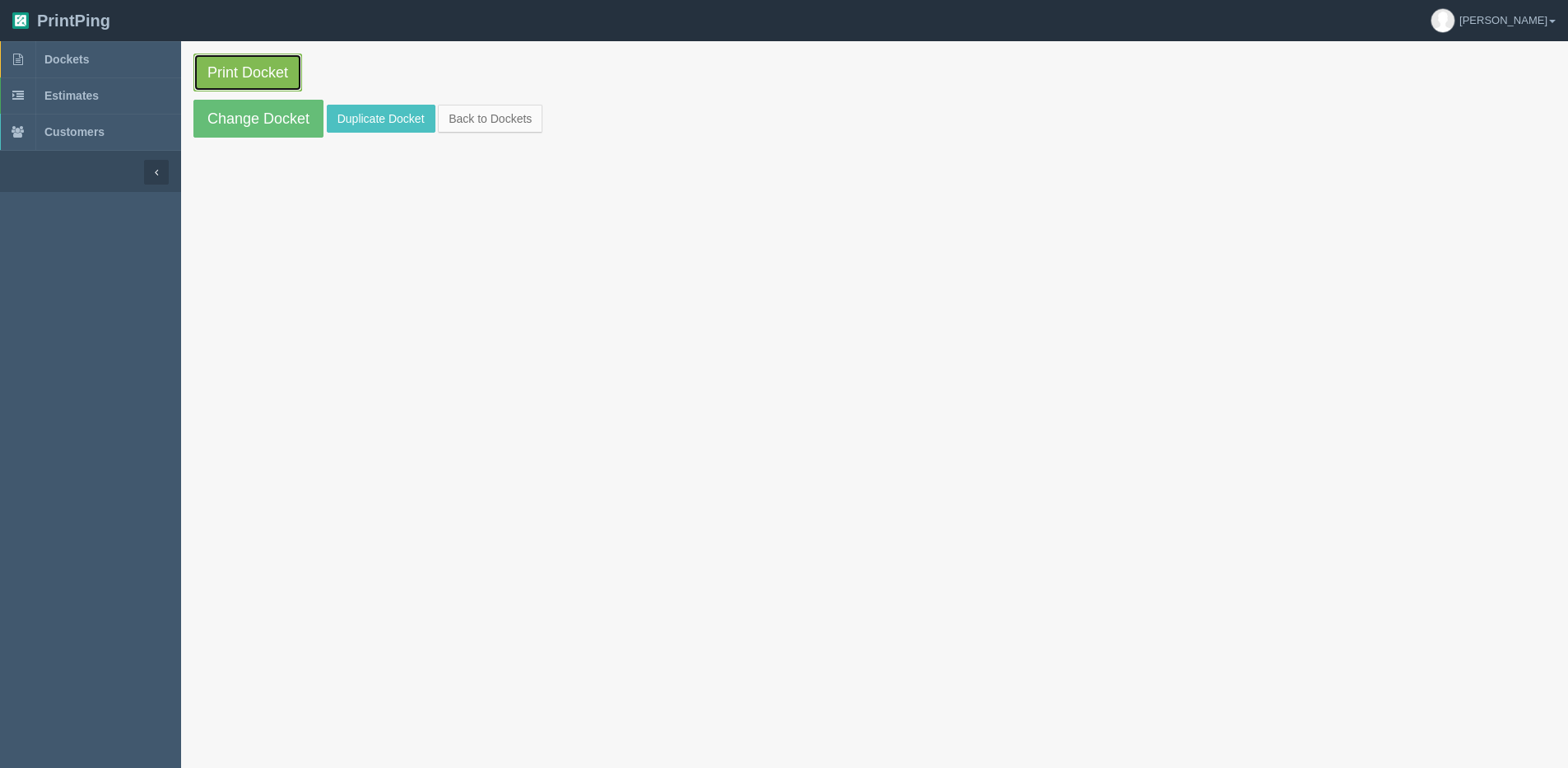
click at [247, 79] on link "Print Docket" at bounding box center [247, 72] width 109 height 38
click at [227, 126] on link "Change Docket" at bounding box center [258, 118] width 130 height 38
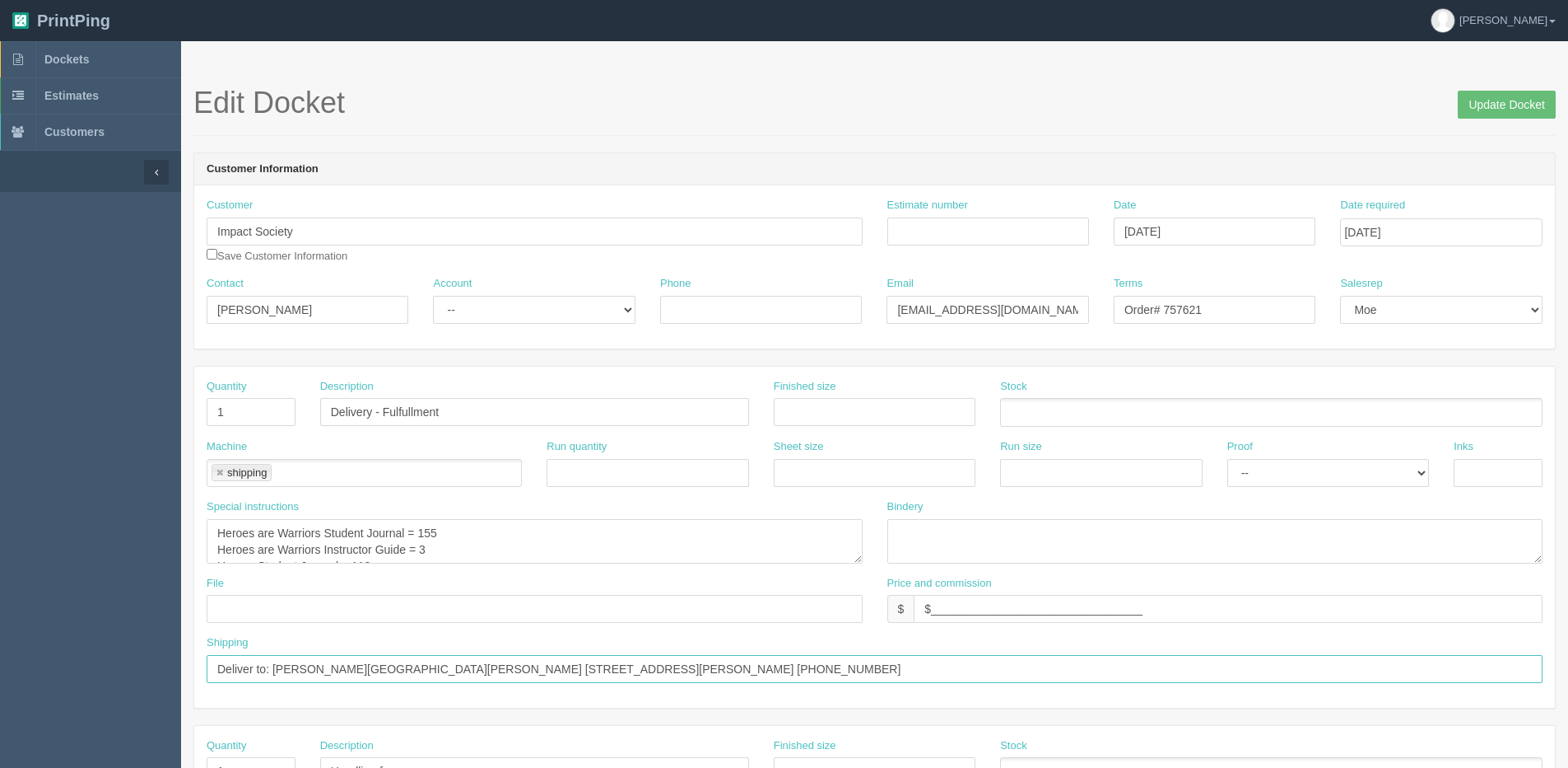
click at [209, 672] on input "Deliver to: Darcy Patterson Grimshaw Public School 4412 50 Street C Grimshaw, A…" at bounding box center [875, 668] width 1337 height 28
paste input "PO 757322"
type input "Ship with PO 757322 - [PERSON_NAME][GEOGRAPHIC_DATA][PERSON_NAME] [STREET_ADDRE…"
drag, startPoint x: 1529, startPoint y: 108, endPoint x: 1440, endPoint y: 107, distance: 89.0
click at [1525, 107] on input "Update Docket" at bounding box center [1507, 104] width 98 height 28
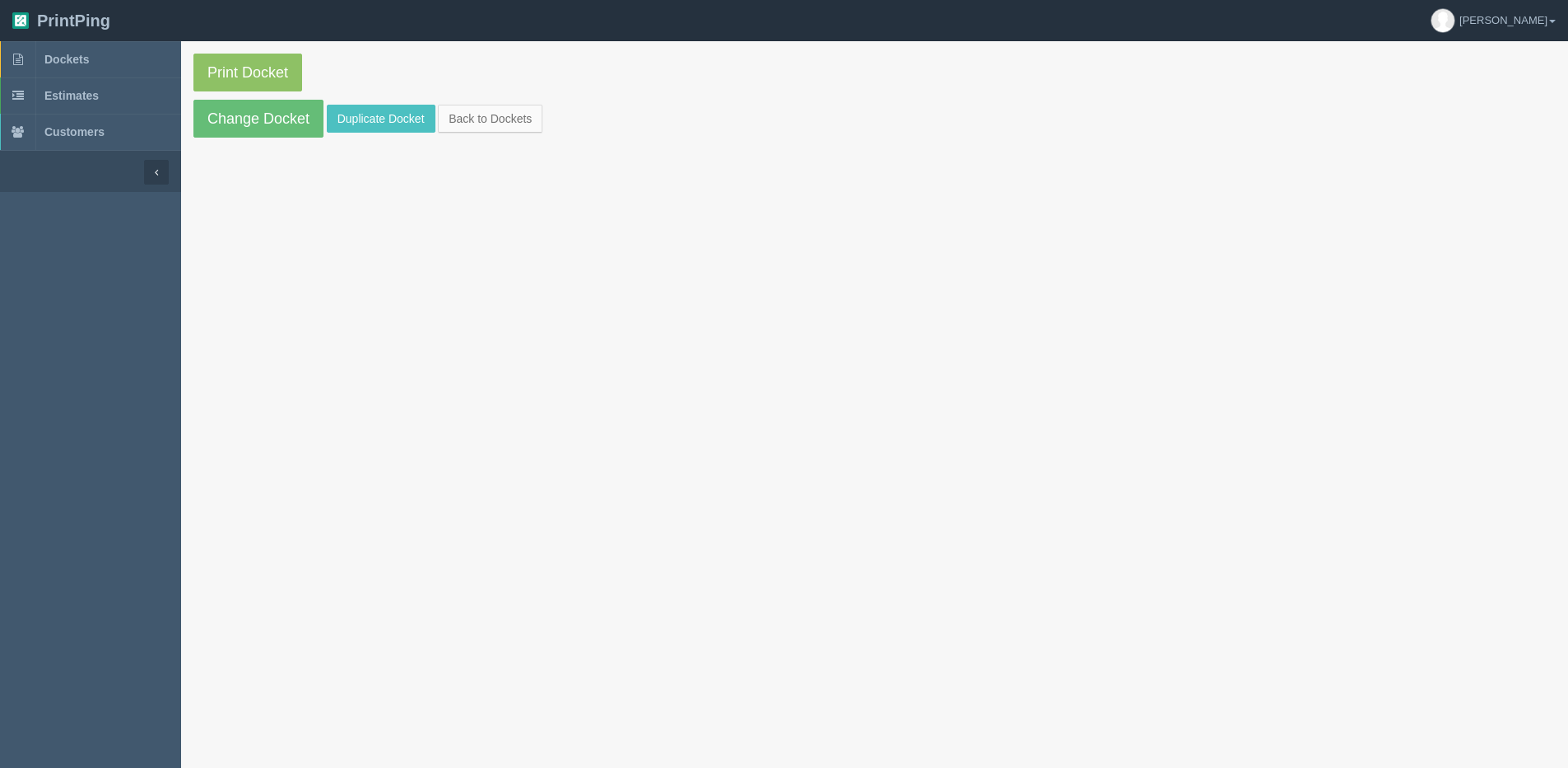
click at [192, 60] on section "Print Docket Change Docket Duplicate Docket Back to Dockets" at bounding box center [875, 95] width 1387 height 109
click at [214, 77] on link "Print Docket" at bounding box center [247, 72] width 109 height 38
click at [250, 123] on link "Change Docket" at bounding box center [258, 118] width 130 height 38
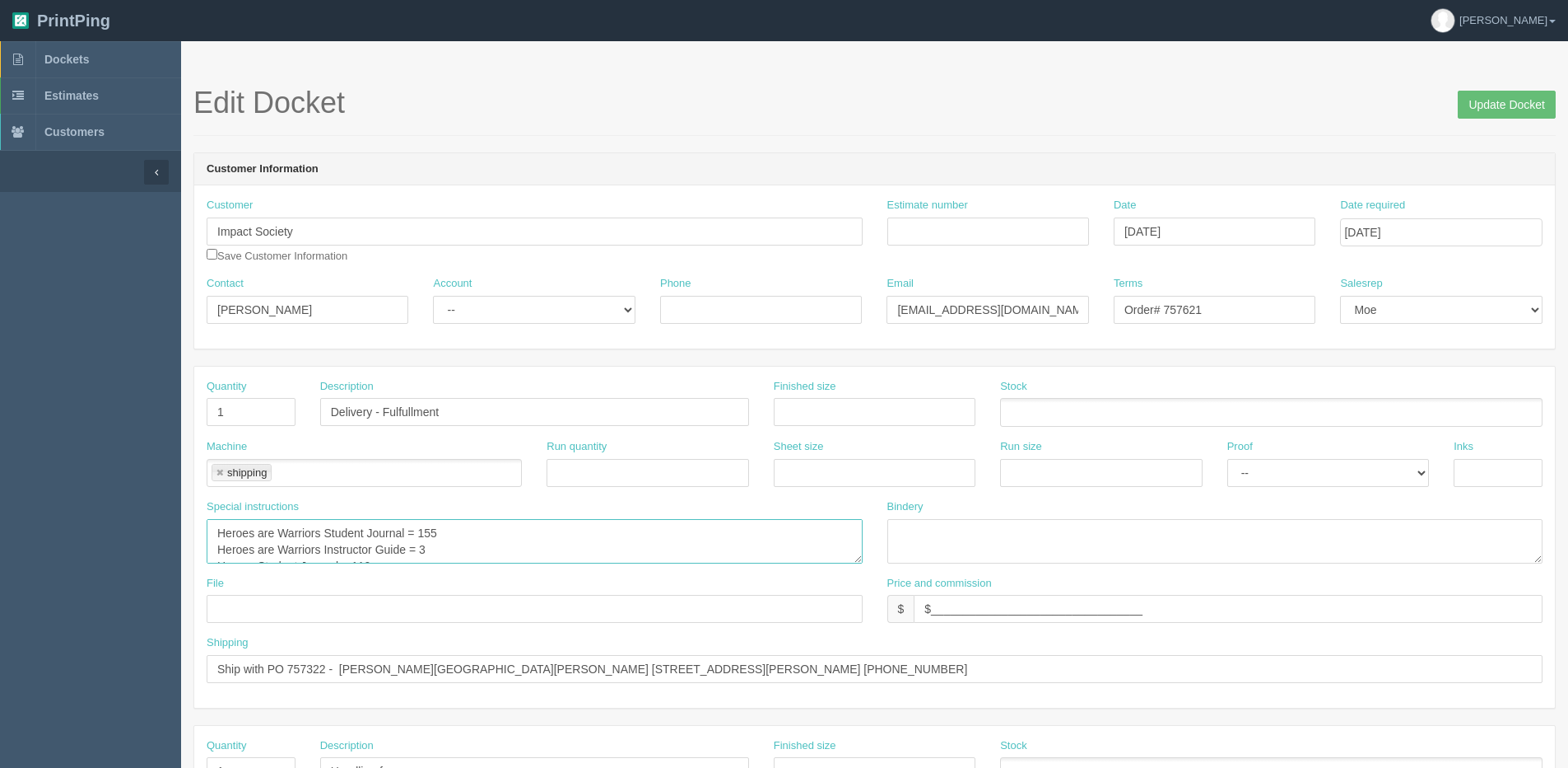
drag, startPoint x: 417, startPoint y: 530, endPoint x: 521, endPoint y: 520, distance: 104.5
click at [521, 520] on textarea "Heroes are Warriors Student Journal = 155 Heroes are Warriors Instructor Guide …" at bounding box center [534, 541] width 656 height 45
type textarea "Heroes are Warriors Student Journal = 30 Heroes are Warriors Instructor Guide =…"
click at [1500, 97] on input "Update Docket" at bounding box center [1507, 104] width 98 height 28
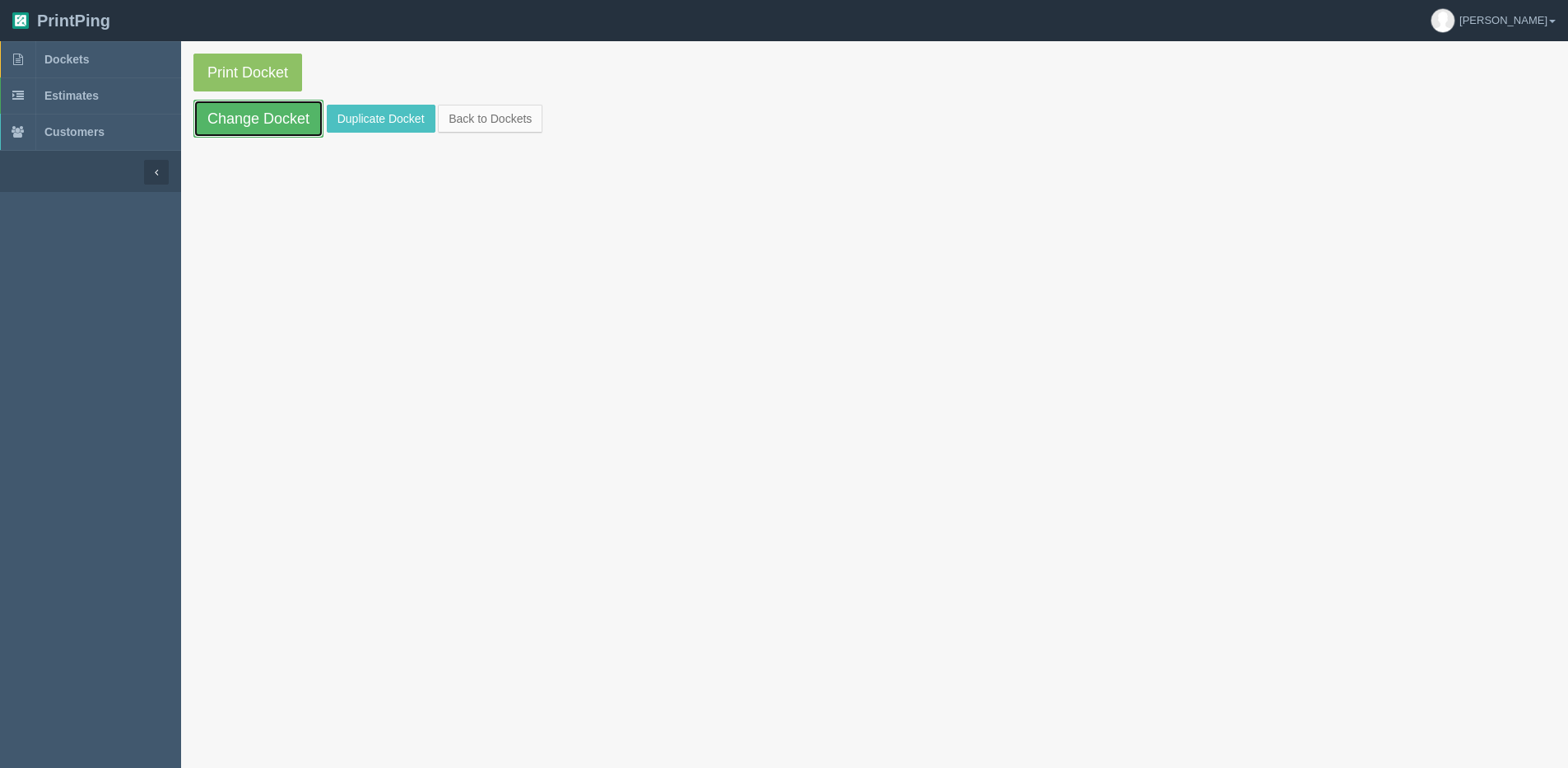
click at [221, 117] on link "Change Docket" at bounding box center [258, 118] width 130 height 38
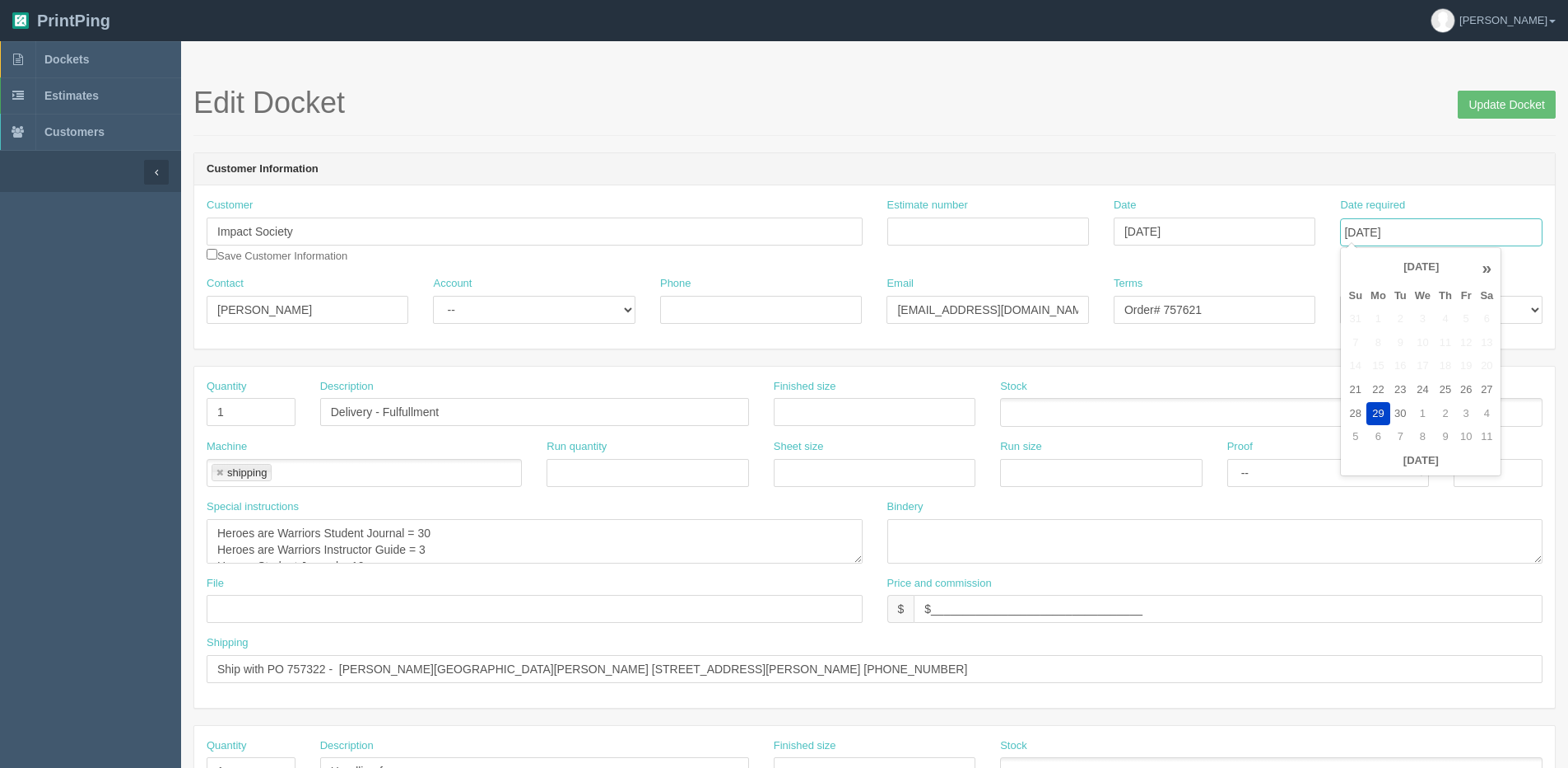
click at [1420, 230] on input "September 29, 2025" at bounding box center [1440, 231] width 202 height 28
click at [1466, 389] on td "26" at bounding box center [1466, 390] width 19 height 24
type input "[DATE]"
click at [1479, 104] on input "Update Docket" at bounding box center [1507, 104] width 98 height 28
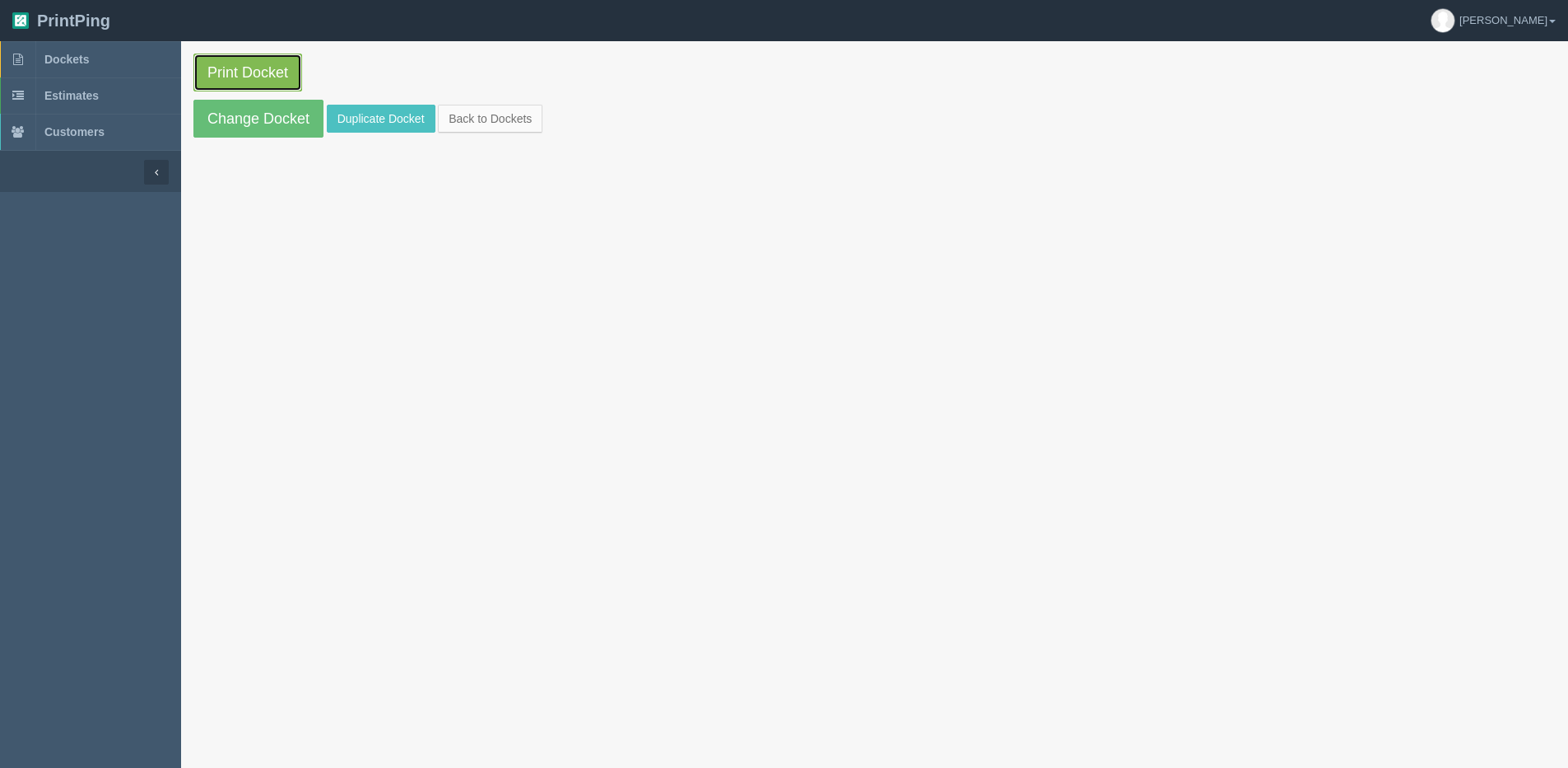
click at [235, 67] on link "Print Docket" at bounding box center [247, 72] width 109 height 38
click at [215, 118] on link "Change Docket" at bounding box center [258, 118] width 130 height 38
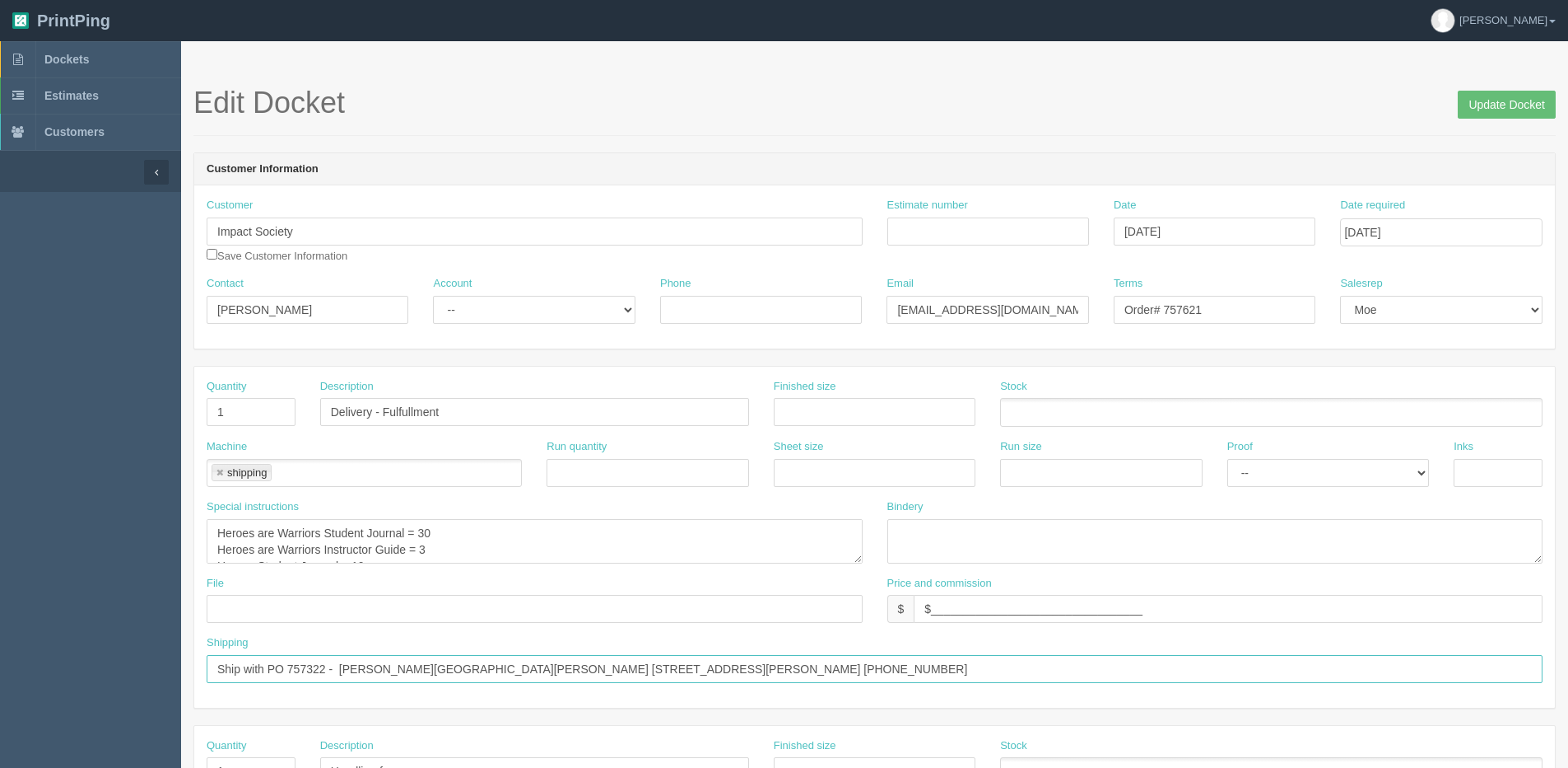
click at [339, 669] on input "Ship with PO 757322 - [PERSON_NAME][GEOGRAPHIC_DATA][PERSON_NAME] [STREET_ADDRE…" at bounding box center [875, 668] width 1337 height 28
type input "Ship with PO 757322 - Attn: [PERSON_NAME][GEOGRAPHIC_DATA] [STREET_ADDRESS][PER…"
click at [1511, 114] on input "Update Docket" at bounding box center [1507, 104] width 98 height 28
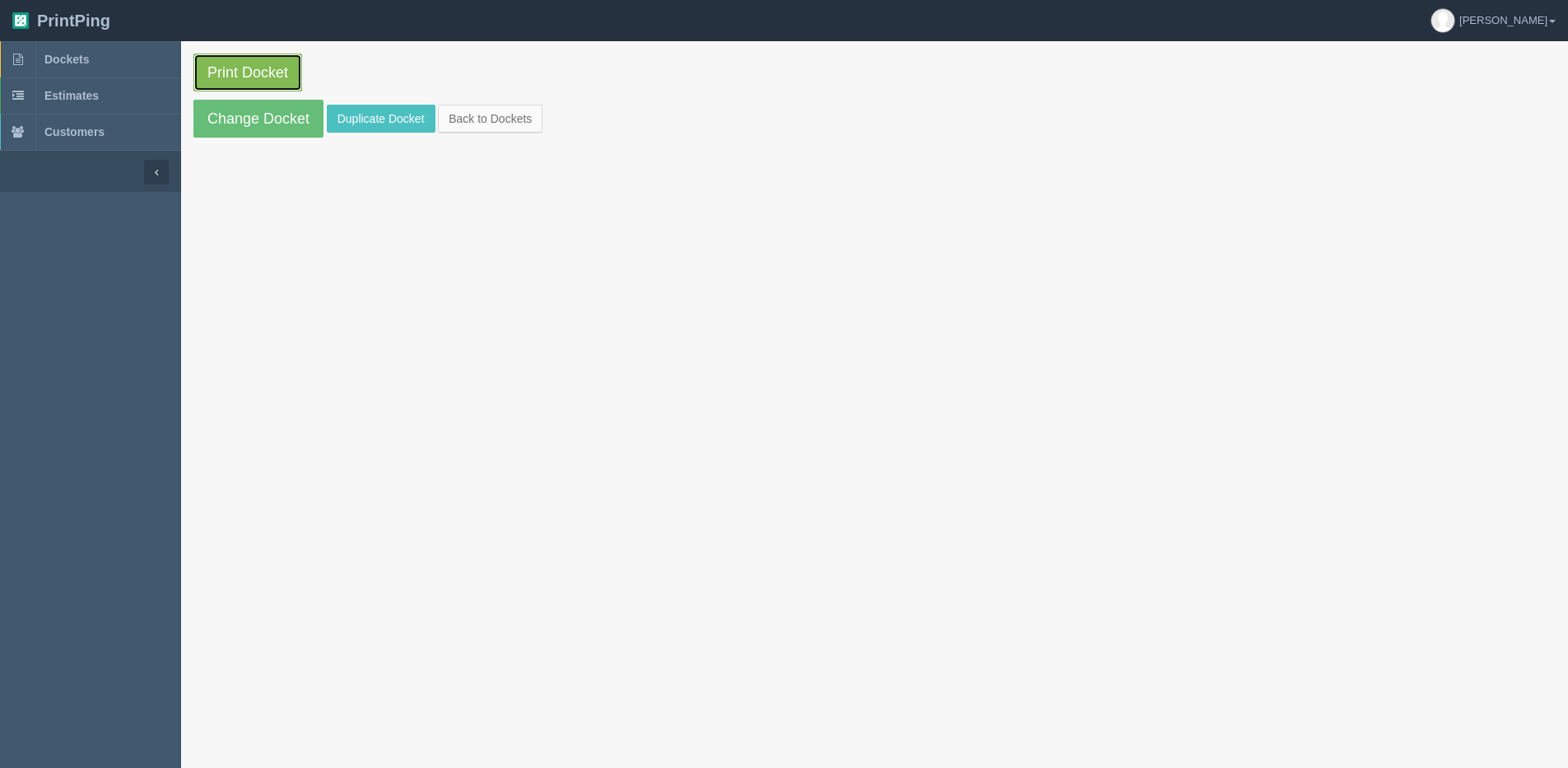
click at [280, 85] on link "Print Docket" at bounding box center [247, 72] width 109 height 38
click at [499, 112] on link "Back to Dockets" at bounding box center [491, 118] width 105 height 28
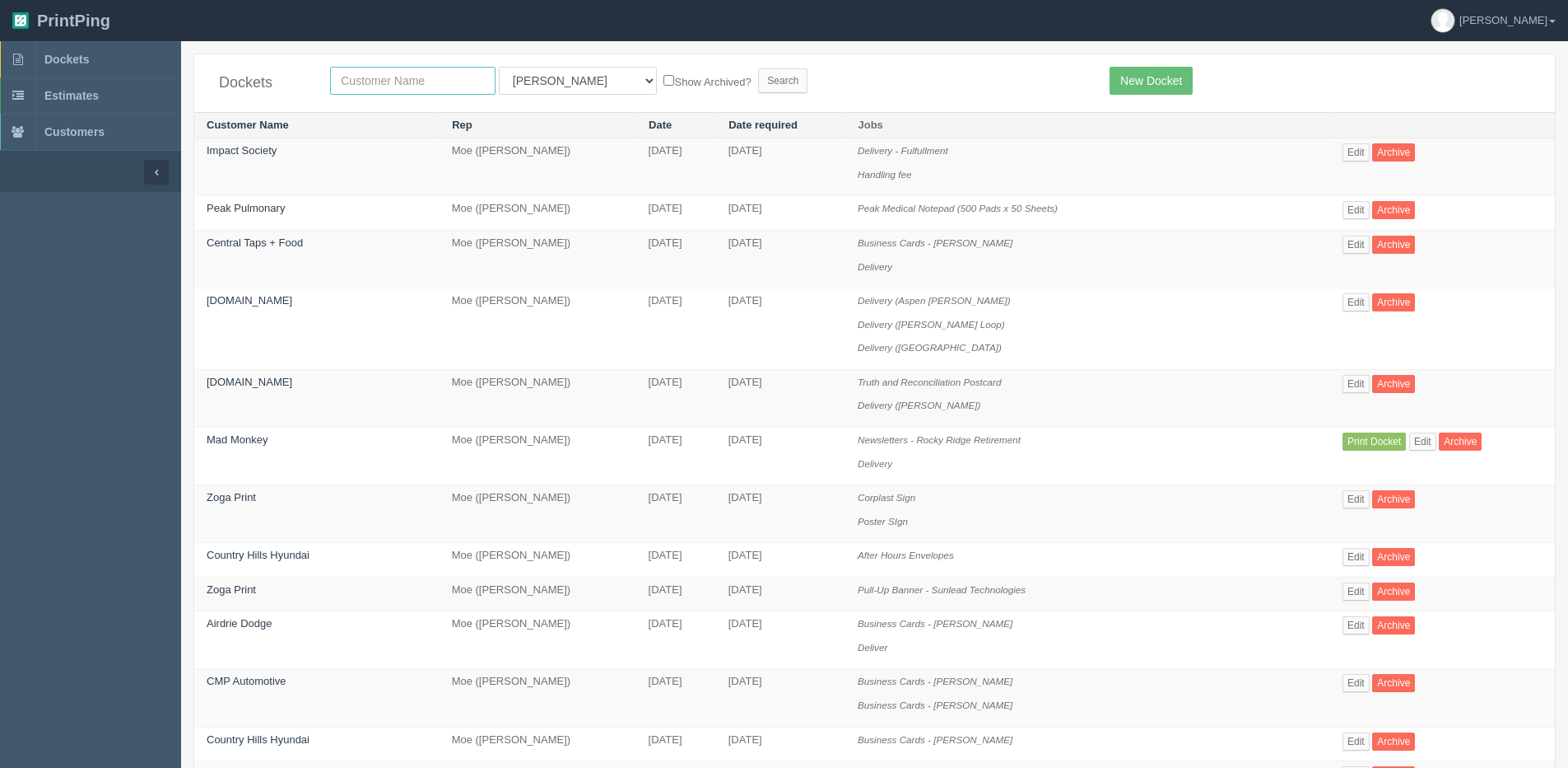
click at [382, 80] on input "text" at bounding box center [413, 80] width 165 height 28
type input "a"
